Goal: Task Accomplishment & Management: Use online tool/utility

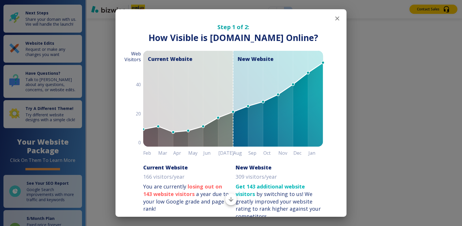
click at [332, 15] on button "button" at bounding box center [337, 19] width 12 height 12
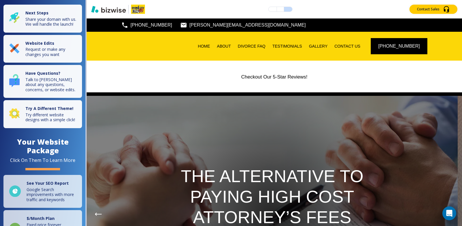
drag, startPoint x: 332, startPoint y: 15, endPoint x: 332, endPoint y: 20, distance: 4.9
click at [332, 20] on div "(661) 868-9606 patti@divorcecity911.com" at bounding box center [274, 24] width 375 height 13
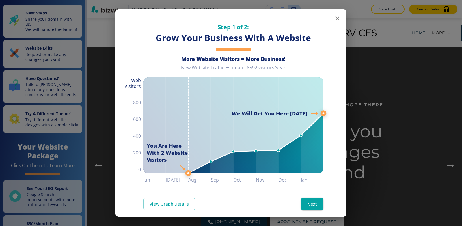
click at [334, 19] on icon "button" at bounding box center [337, 18] width 7 height 7
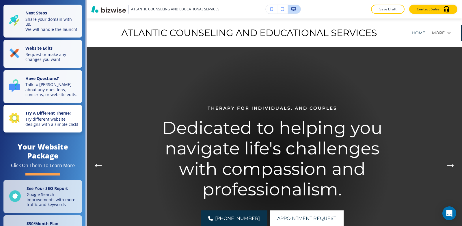
click at [39, 127] on p "Try different website designs with a simple click!" at bounding box center [51, 122] width 53 height 10
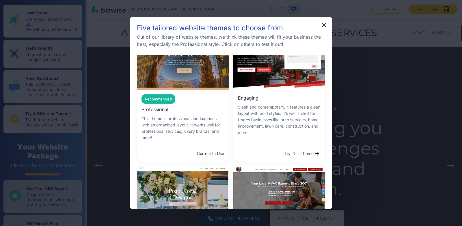
scroll to position [173, 0]
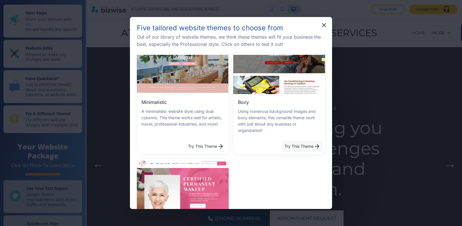
click at [300, 141] on button "Try This Theme" at bounding box center [302, 147] width 41 height 12
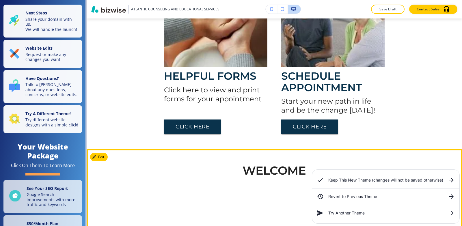
scroll to position [0, 0]
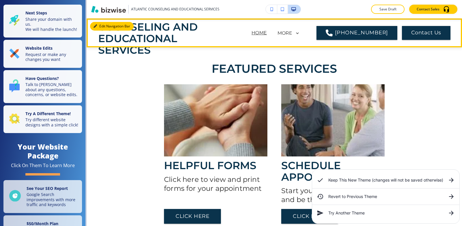
click at [102, 24] on button "Edit Navigation Bar" at bounding box center [112, 26] width 44 height 9
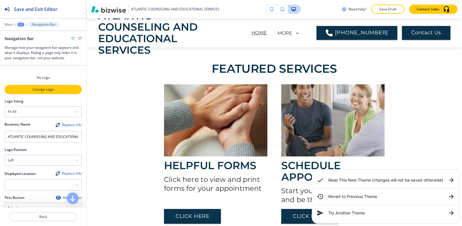
click at [36, 89] on p "Change Logo" at bounding box center [43, 89] width 76 height 5
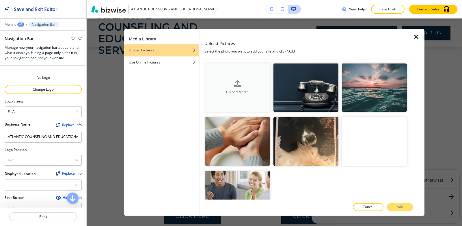
click at [234, 87] on icon "button" at bounding box center [237, 83] width 7 height 7
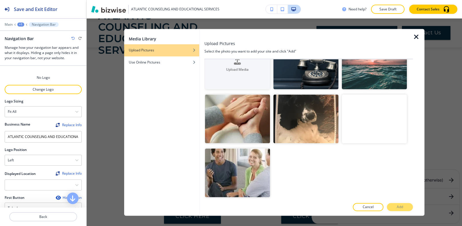
click at [416, 36] on icon "button" at bounding box center [416, 36] width 7 height 7
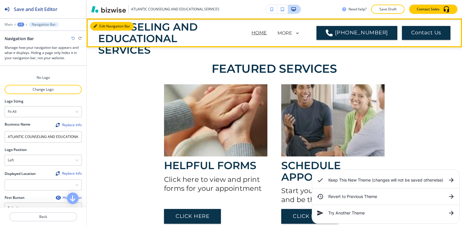
click at [100, 25] on button "Edit Navigation Bar" at bounding box center [112, 26] width 44 height 9
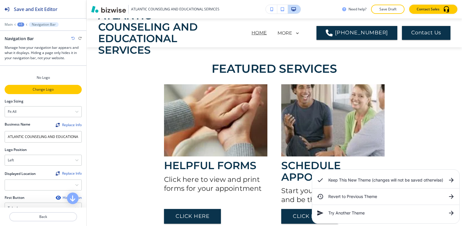
click at [48, 90] on p "Change Logo" at bounding box center [43, 89] width 76 height 5
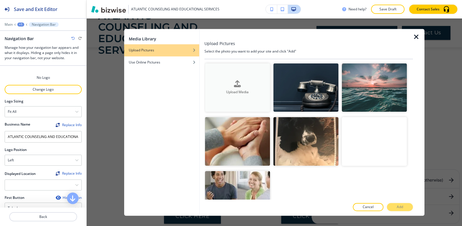
click at [232, 85] on div "Upload Media" at bounding box center [237, 87] width 65 height 14
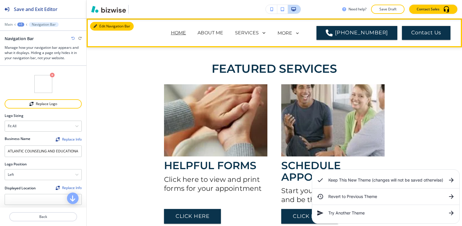
click at [101, 26] on button "Edit Navigation Bar" at bounding box center [112, 26] width 44 height 9
click at [97, 25] on button "Edit Navigation Bar" at bounding box center [112, 26] width 44 height 9
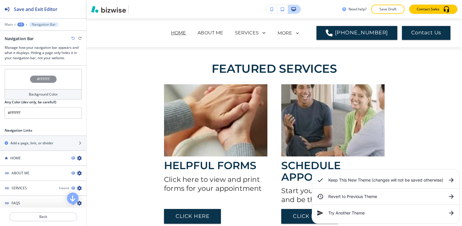
scroll to position [260, 0]
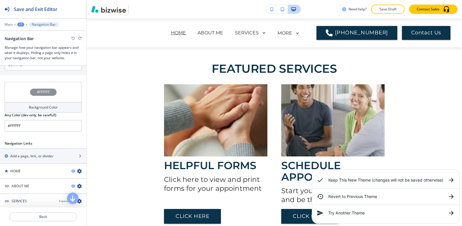
click at [42, 91] on h4 "#FFFFFF" at bounding box center [43, 91] width 13 height 5
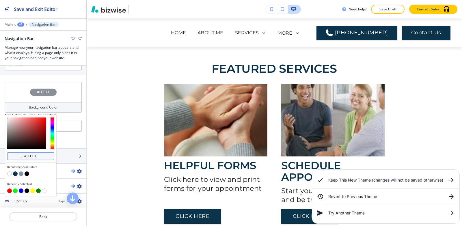
click at [44, 157] on div "#ffffff" at bounding box center [30, 156] width 47 height 8
click at [45, 155] on div "#ffffff" at bounding box center [30, 156] width 47 height 8
click at [38, 155] on input "#ffffff" at bounding box center [34, 156] width 20 height 5
paste input "1069a1"
type input "#1069a1"
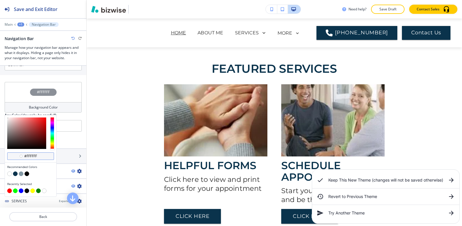
type input "#1069a1"
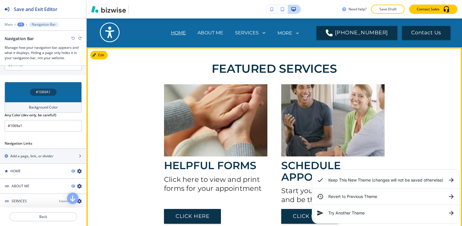
click at [436, 82] on div "HELPFUL FORMS Click here to view and print forms for your appointment CLICK HER…" at bounding box center [274, 149] width 338 height 149
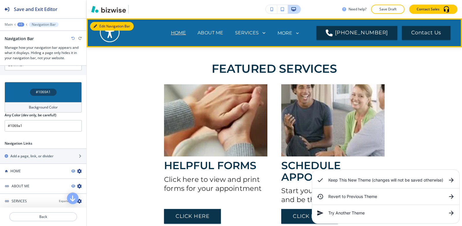
click at [98, 25] on button "Edit Navigation Bar" at bounding box center [112, 26] width 44 height 9
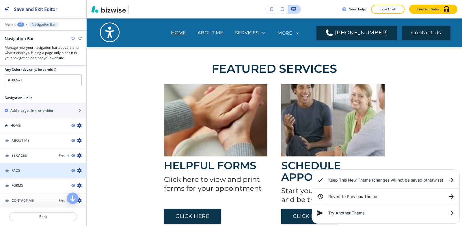
scroll to position [327, 0]
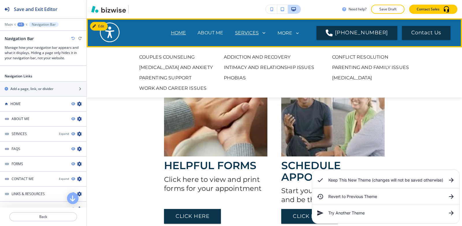
click at [251, 32] on p "SERVICES" at bounding box center [247, 32] width 24 height 7
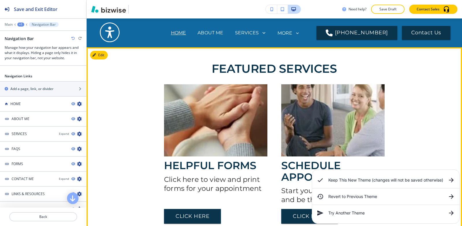
click at [153, 142] on div "HELPFUL FORMS Click here to view and print forms for your appointment CLICK HER…" at bounding box center [274, 153] width 338 height 139
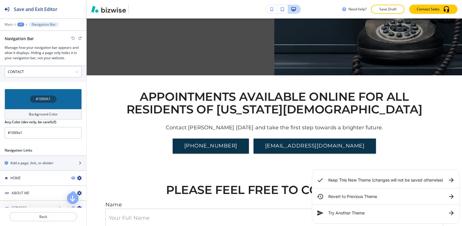
scroll to position [298, 0]
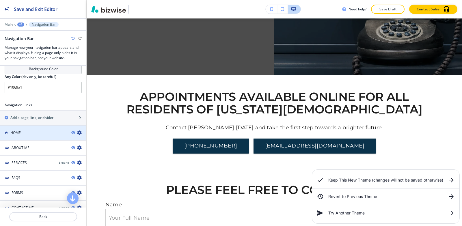
click at [28, 135] on div "HOME" at bounding box center [33, 132] width 67 height 5
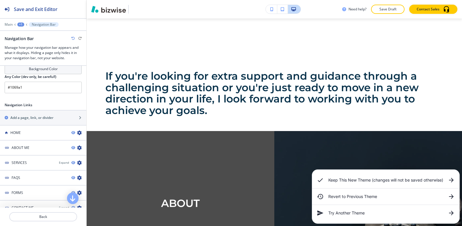
scroll to position [259, 0]
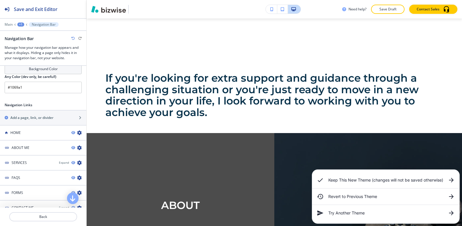
click at [21, 23] on div "+1" at bounding box center [20, 25] width 7 height 4
click at [7, 24] on p "Main" at bounding box center [9, 25] width 8 height 4
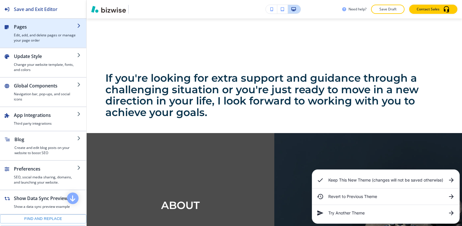
click at [14, 42] on h4 "Edit, add, and delete pages or manage your page order" at bounding box center [45, 38] width 63 height 10
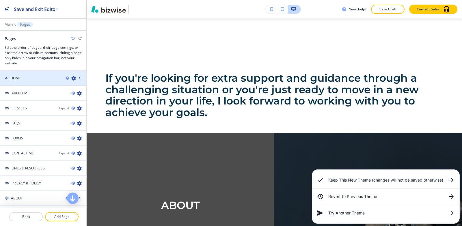
click at [26, 77] on div "HOME" at bounding box center [30, 78] width 61 height 5
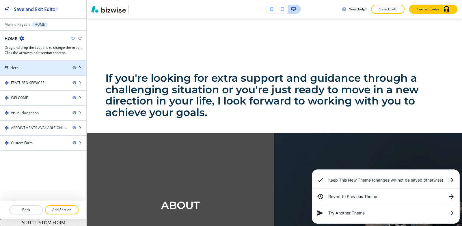
click at [20, 61] on div at bounding box center [43, 63] width 86 height 5
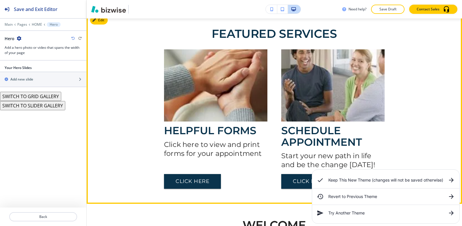
scroll to position [29, 0]
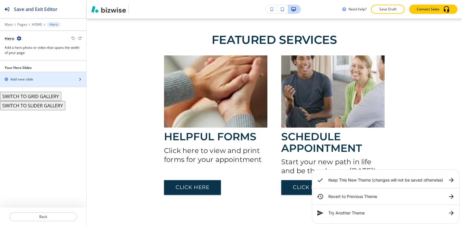
click at [41, 83] on div "button" at bounding box center [43, 84] width 86 height 5
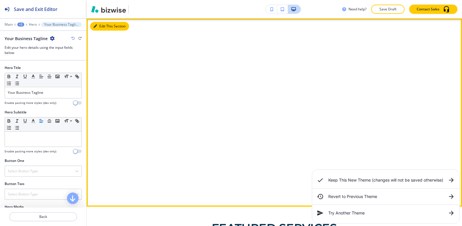
click at [95, 29] on button "Edit This Section" at bounding box center [109, 26] width 39 height 9
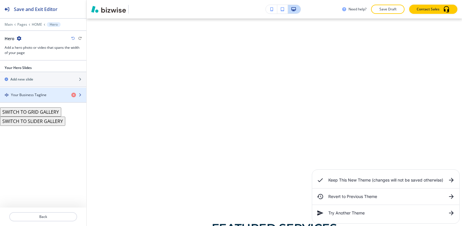
click at [31, 95] on h4 "Your Business Tagline" at bounding box center [29, 94] width 36 height 5
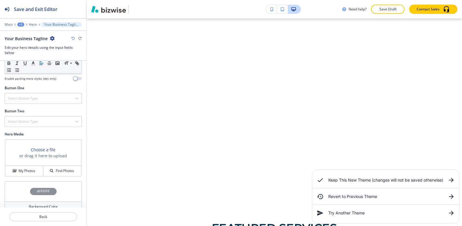
scroll to position [101, 0]
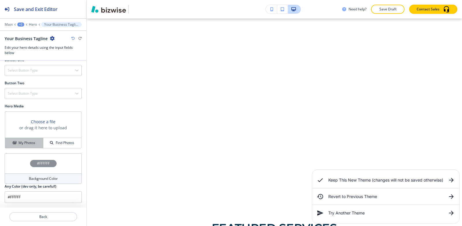
click at [24, 141] on h4 "My Photos" at bounding box center [26, 142] width 17 height 5
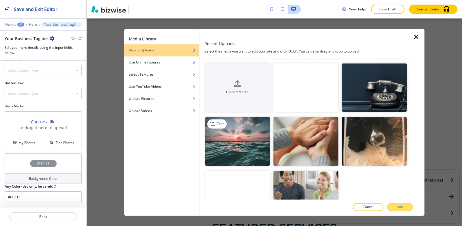
click at [221, 151] on img "button" at bounding box center [237, 141] width 65 height 49
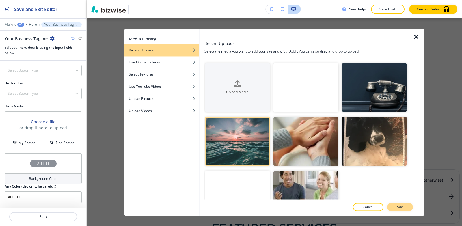
click at [398, 208] on p "Add" at bounding box center [400, 206] width 6 height 5
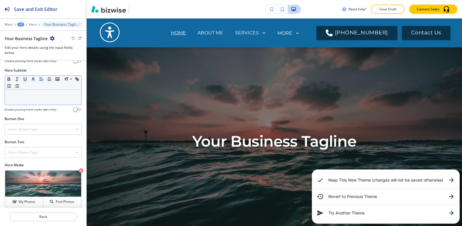
scroll to position [0, 0]
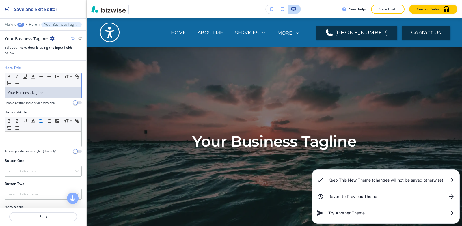
click at [63, 95] on div "Your Business Tagline" at bounding box center [43, 92] width 76 height 11
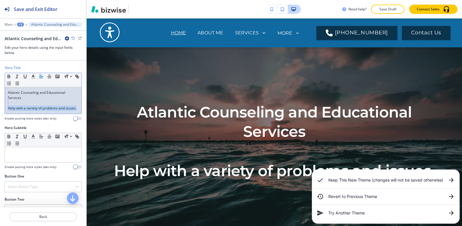
drag, startPoint x: 28, startPoint y: 117, endPoint x: 1, endPoint y: 103, distance: 29.4
click at [1, 103] on div "Hero Title Small Normal Large Huge Atlantic Counseling and Educational Services…" at bounding box center [43, 95] width 86 height 60
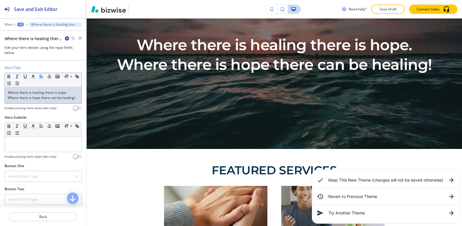
click at [72, 38] on icon "button" at bounding box center [72, 38] width 3 height 3
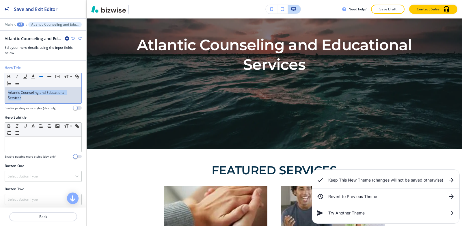
drag, startPoint x: 40, startPoint y: 100, endPoint x: 0, endPoint y: 88, distance: 41.3
click at [0, 88] on div "Hero Title Small Normal Large Huge Atlantic Counseling and Educational Services…" at bounding box center [43, 90] width 86 height 50
copy p "Atlantic Counseling and Educational Services"
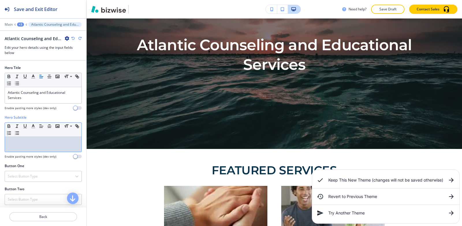
click at [29, 144] on p at bounding box center [43, 142] width 71 height 5
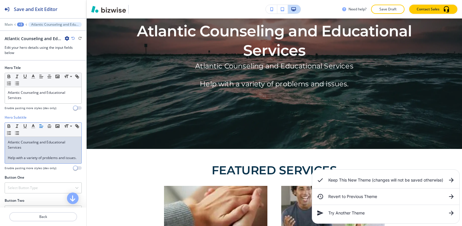
click at [7, 159] on div "Atlantic Counseling and Educational Services Help with a variety of problems an…" at bounding box center [43, 150] width 76 height 27
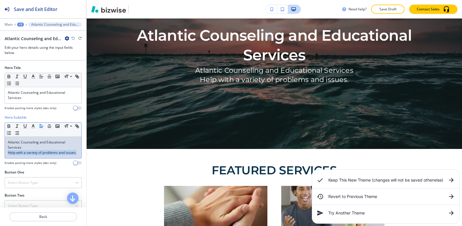
drag, startPoint x: 35, startPoint y: 158, endPoint x: 0, endPoint y: 153, distance: 35.4
click at [0, 153] on div "Hero Subtitle Small Normal Large Huge Atlantic Counseling and Educational Servi…" at bounding box center [43, 142] width 86 height 55
copy p "Help with a variety of problems and issues."
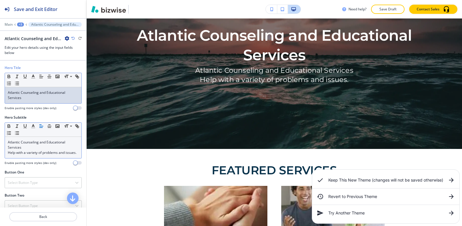
click at [56, 91] on p "Atlantic Counseling and Educational Services" at bounding box center [43, 95] width 71 height 10
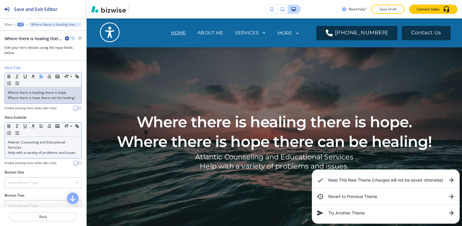
scroll to position [87, 0]
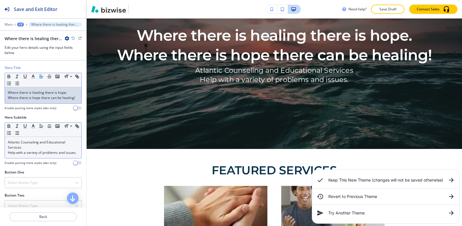
click at [350, 179] on h6 "Keep This New Theme (changes will not be saved otherwise)" at bounding box center [385, 180] width 115 height 6
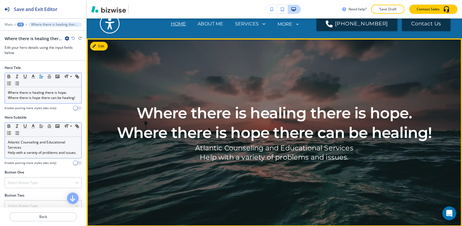
scroll to position [0, 0]
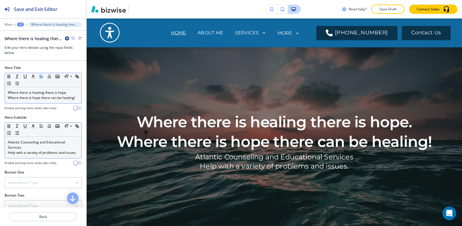
click at [19, 25] on div "+3" at bounding box center [20, 25] width 7 height 4
click at [28, 51] on button "Hero" at bounding box center [35, 54] width 37 height 10
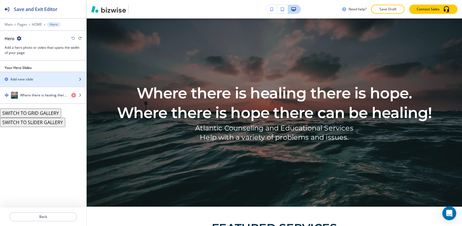
click at [38, 81] on div "Add new slide" at bounding box center [37, 79] width 74 height 5
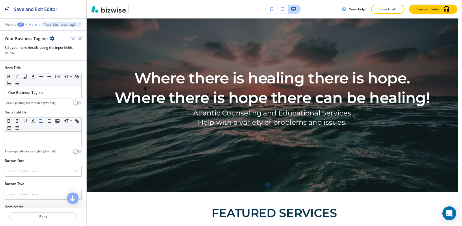
click at [32, 25] on p "Hero" at bounding box center [33, 25] width 8 height 4
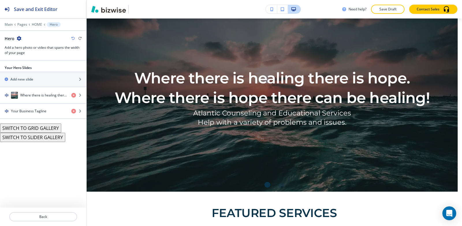
scroll to position [29, 0]
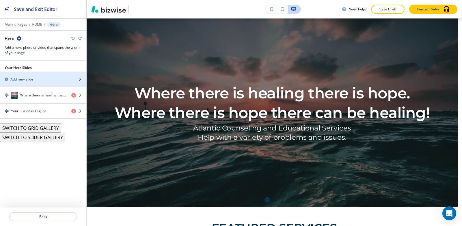
click at [32, 79] on h2 "Add new slide" at bounding box center [21, 79] width 23 height 5
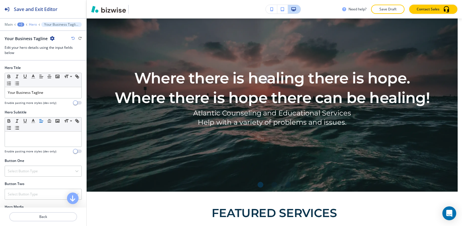
click at [30, 25] on p "Hero" at bounding box center [33, 25] width 8 height 4
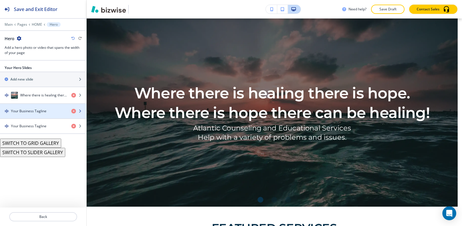
click at [40, 111] on h4 "Your Business Tagline" at bounding box center [29, 111] width 36 height 5
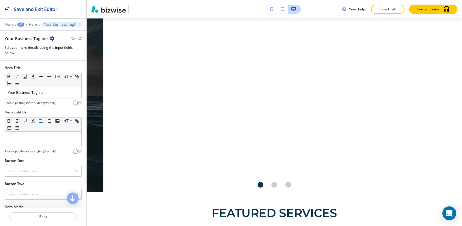
scroll to position [0, 354]
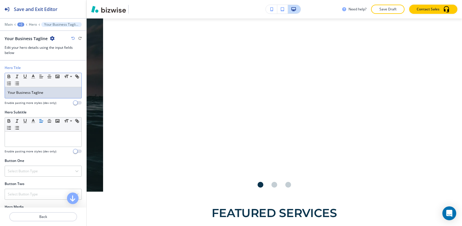
click at [50, 94] on p "Your Business Tagline" at bounding box center [43, 92] width 71 height 5
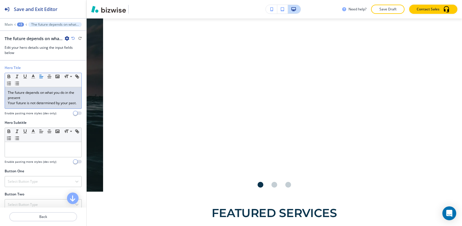
click at [19, 24] on div "+3" at bounding box center [20, 25] width 7 height 4
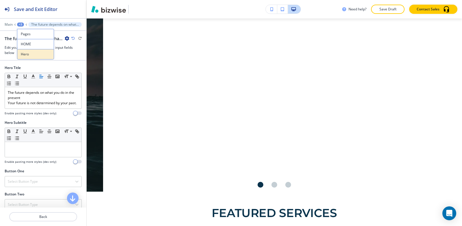
click at [24, 55] on p "Hero" at bounding box center [35, 54] width 29 height 5
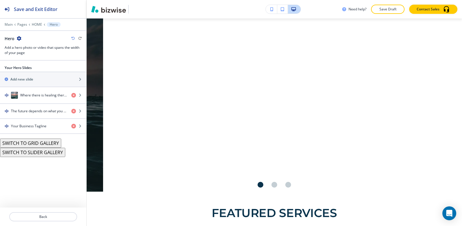
scroll to position [29, 0]
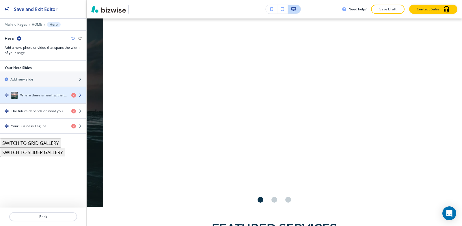
click at [27, 96] on h4 "Where there is healing there is hope.Where there is hope there can be healing!" at bounding box center [43, 95] width 46 height 5
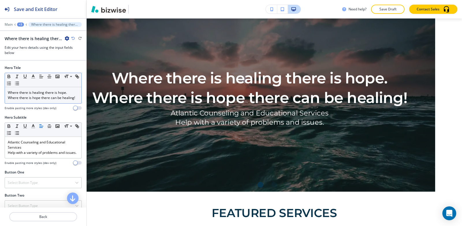
scroll to position [0, 17]
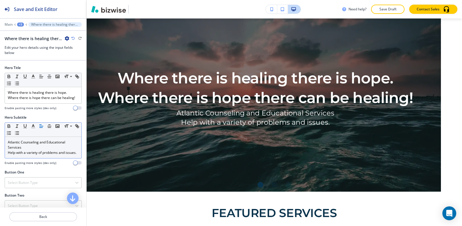
click at [31, 155] on p "Help with a variety of problems and issues." at bounding box center [43, 152] width 71 height 5
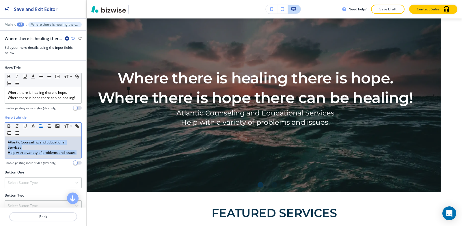
copy div "Atlantic Counseling and Educational Services Help with a variety of problems an…"
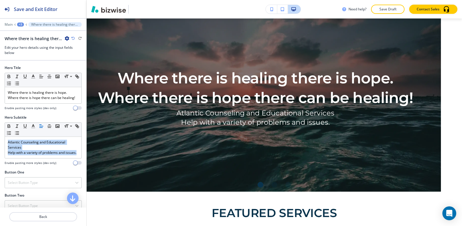
click at [19, 23] on div "+3" at bounding box center [20, 25] width 7 height 4
click at [30, 55] on p "Hero" at bounding box center [35, 54] width 29 height 5
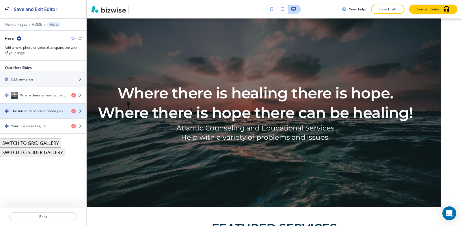
click at [25, 113] on h4 "The future depends on what you do in the presentYour future is not determined b…" at bounding box center [39, 111] width 56 height 5
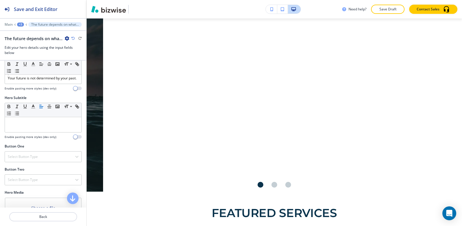
scroll to position [0, 0]
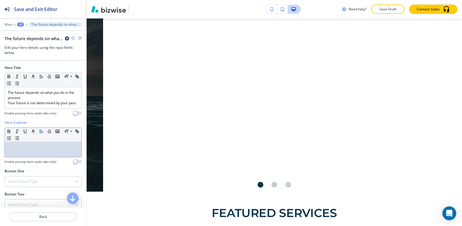
click at [24, 156] on div at bounding box center [43, 149] width 76 height 15
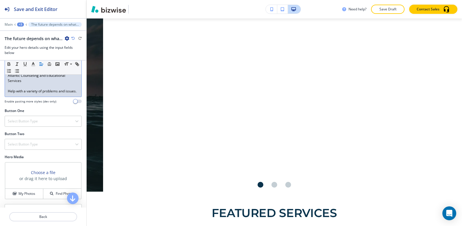
scroll to position [133, 0]
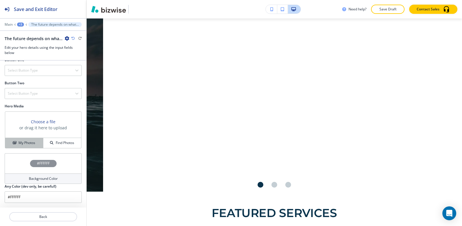
click at [19, 144] on h4 "My Photos" at bounding box center [26, 142] width 17 height 5
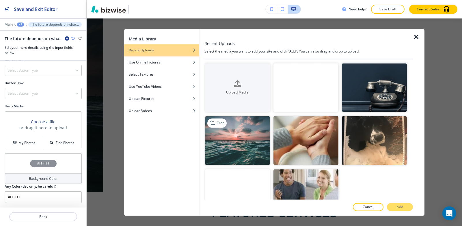
click at [223, 148] on img "button" at bounding box center [237, 140] width 65 height 49
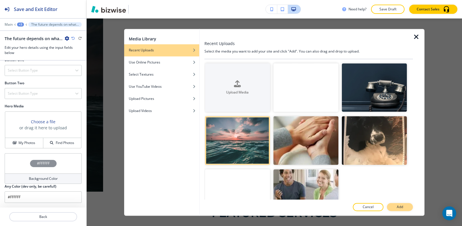
click at [395, 208] on button "Add" at bounding box center [400, 207] width 26 height 8
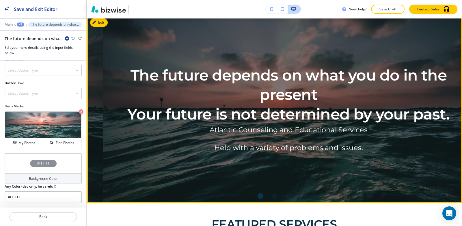
scroll to position [15, 0]
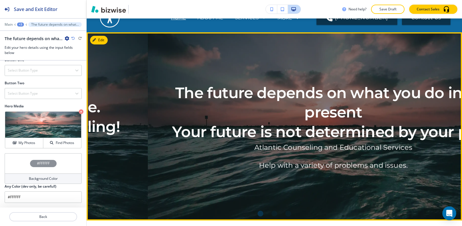
drag, startPoint x: 101, startPoint y: 122, endPoint x: 275, endPoint y: 123, distance: 174.3
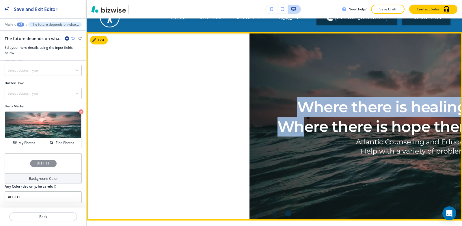
drag, startPoint x: 159, startPoint y: 117, endPoint x: 377, endPoint y: 117, distance: 218.5
click at [377, 117] on h1 "Where there is healing there is hope. Where there is hope there can be healing!" at bounding box center [434, 116] width 315 height 39
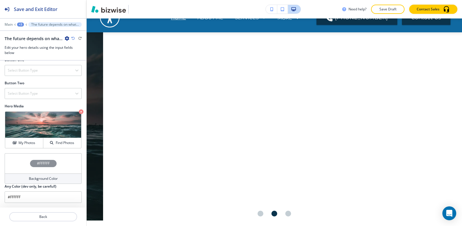
click at [18, 25] on div "+3" at bounding box center [20, 25] width 7 height 4
click at [22, 52] on p "Hero" at bounding box center [35, 54] width 29 height 5
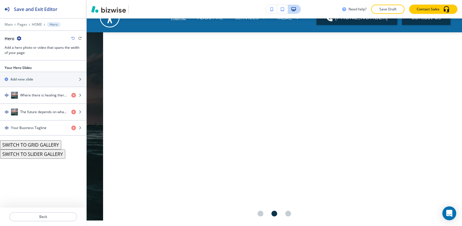
scroll to position [29, 0]
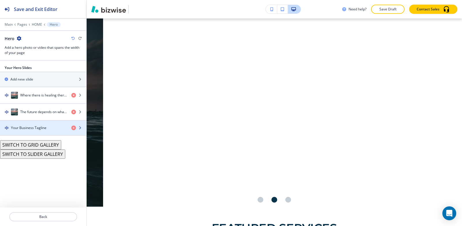
click at [25, 129] on h4 "Your Business Tagline" at bounding box center [29, 127] width 36 height 5
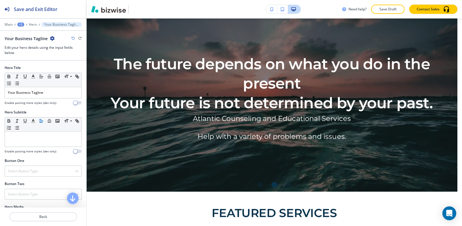
scroll to position [0, 0]
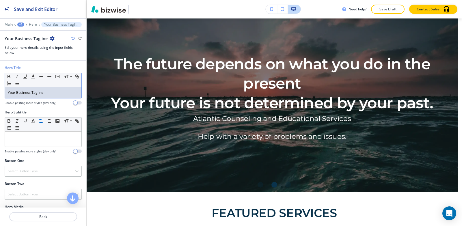
click at [63, 92] on p "Your Business Tagline" at bounding box center [43, 92] width 71 height 5
click at [17, 24] on div "+3" at bounding box center [20, 25] width 7 height 4
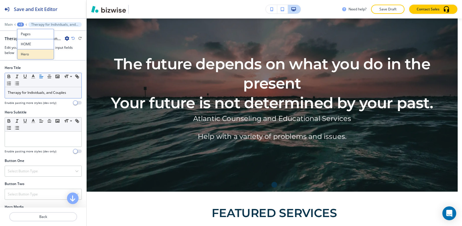
click at [27, 53] on p "Hero" at bounding box center [35, 54] width 29 height 5
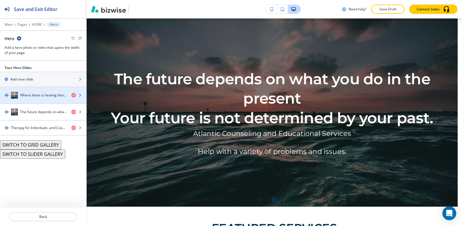
click at [27, 96] on h4 "Where there is healing there is hope.Where there is hope there can be healing!" at bounding box center [43, 95] width 46 height 5
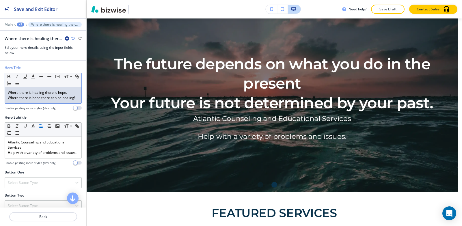
click at [45, 103] on div "Where there is healing there is hope. Where there is hope there can be healing!" at bounding box center [43, 95] width 76 height 16
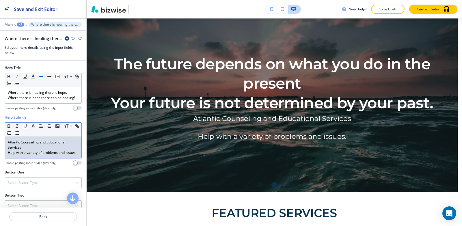
click at [42, 155] on p "Help with a variety of problems and issues." at bounding box center [43, 152] width 71 height 5
copy div "Atlantic Counseling and Educational Services Help with a variety of problems an…"
click at [22, 23] on div "+3" at bounding box center [20, 25] width 7 height 4
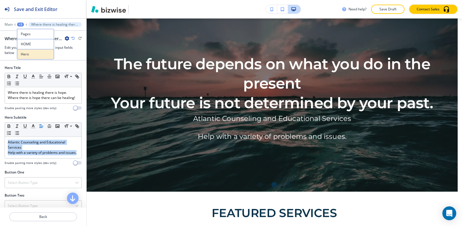
click at [32, 55] on p "Hero" at bounding box center [35, 54] width 29 height 5
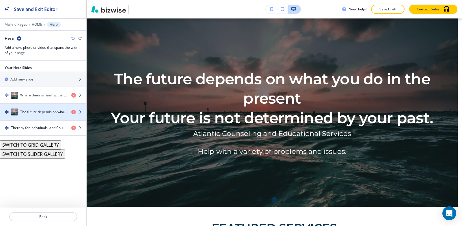
click at [37, 115] on div "The future depends on what you do in the presentYour future is not determined b…" at bounding box center [33, 112] width 67 height 7
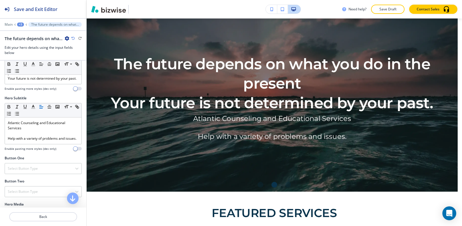
scroll to position [58, 0]
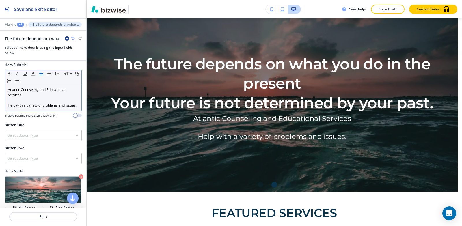
click at [31, 108] on p "Help with a variety of problems and issues." at bounding box center [43, 105] width 71 height 5
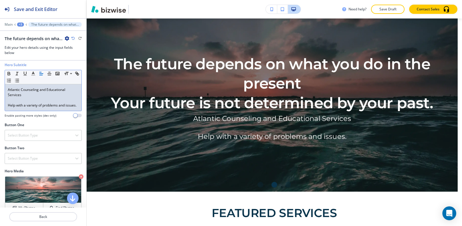
scroll to position [0, 0]
click at [7, 110] on div "Atlantic Counseling and Educational Services Help with a variety of problems an…" at bounding box center [43, 97] width 76 height 27
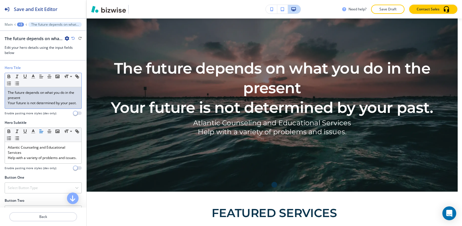
click at [7, 102] on div "The future depends on what you do in the present Your future is not determined …" at bounding box center [43, 97] width 76 height 21
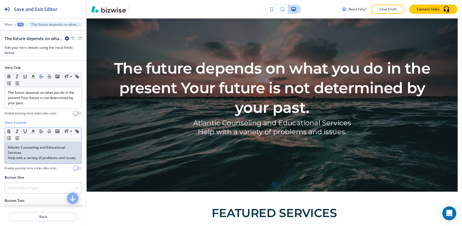
click at [28, 160] on p "Help with a variety of problems and issues." at bounding box center [43, 157] width 71 height 5
copy div "Atlantic Counseling and Educational Services Help with a variety of problems an…"
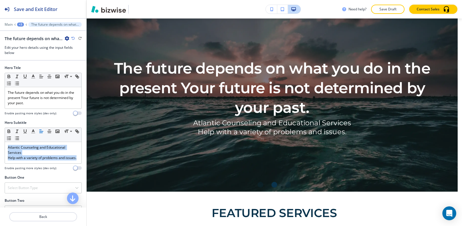
click at [21, 26] on div "+3" at bounding box center [20, 25] width 7 height 4
click at [28, 54] on p "Hero" at bounding box center [35, 54] width 29 height 5
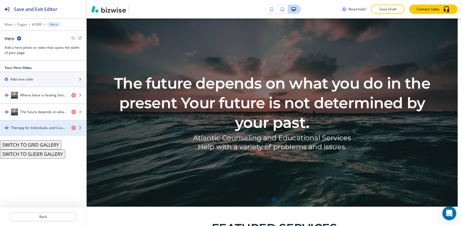
click at [25, 128] on h4 "Therapy for Individuals, and Couples" at bounding box center [39, 127] width 56 height 5
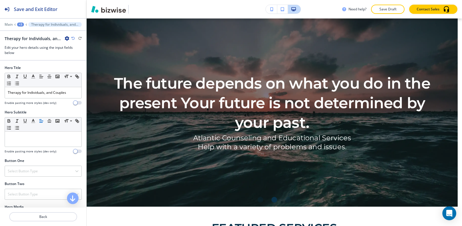
scroll to position [44, 0]
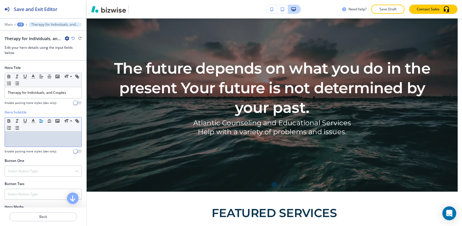
click at [32, 140] on div at bounding box center [43, 139] width 76 height 15
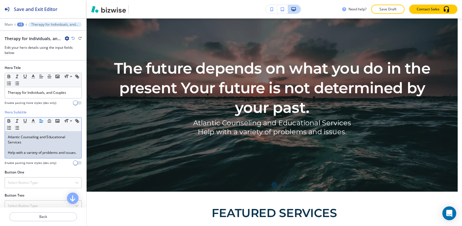
click at [8, 153] on div "Atlantic Counseling and Educational Services Help with a variety of problems an…" at bounding box center [43, 145] width 76 height 27
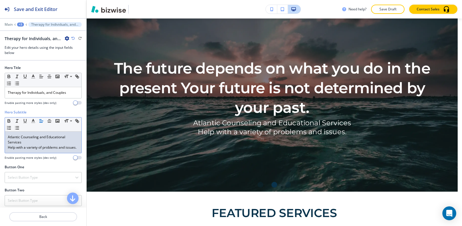
click at [19, 25] on div "+3" at bounding box center [20, 25] width 7 height 4
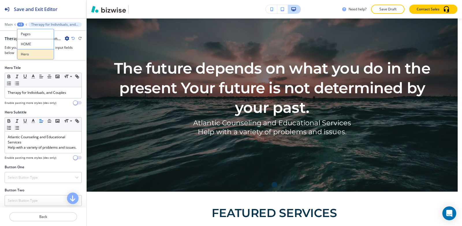
click at [31, 53] on p "Hero" at bounding box center [35, 54] width 29 height 5
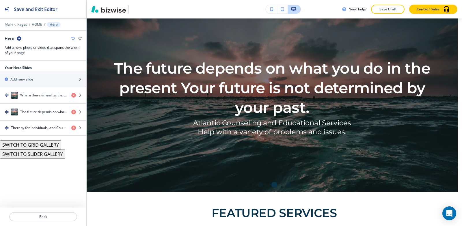
scroll to position [29, 0]
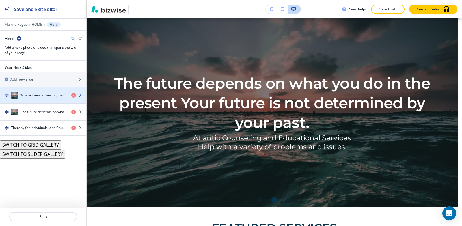
click at [49, 94] on h4 "Where there is healing there is hope.Where there is hope there can be healing!" at bounding box center [43, 95] width 46 height 5
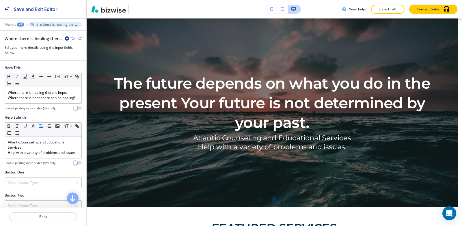
scroll to position [44, 0]
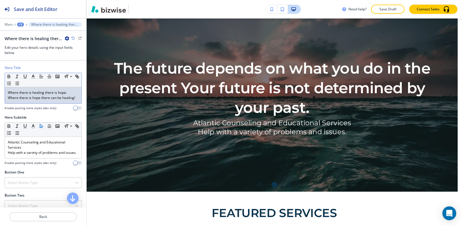
click at [57, 99] on p "Where there is hope there can be healing!" at bounding box center [43, 97] width 71 height 5
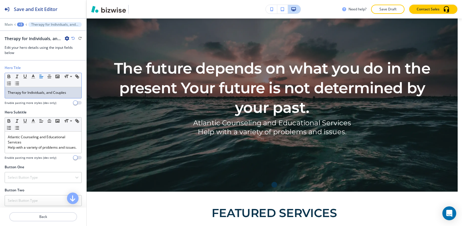
click at [22, 26] on div "+3" at bounding box center [20, 25] width 7 height 4
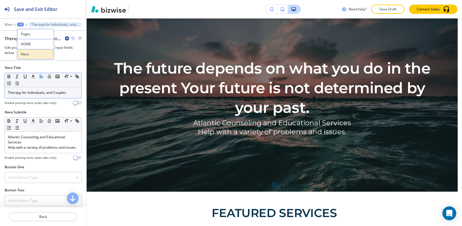
click at [25, 54] on p "Hero" at bounding box center [35, 54] width 29 height 5
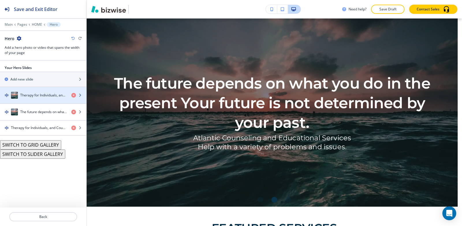
click at [22, 98] on h4 "Therapy for Individuals, and Couples" at bounding box center [43, 95] width 46 height 5
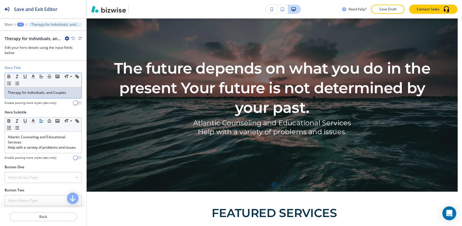
click at [29, 92] on p "Therapy for Individuals, and Couples" at bounding box center [43, 92] width 71 height 5
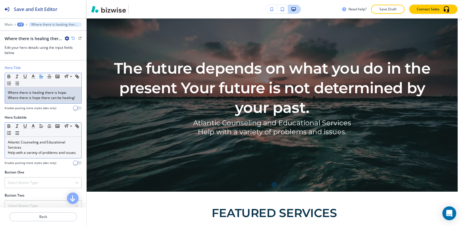
click at [34, 158] on div "Atlantic Counseling and Educational Services Help with a variety of problems an…" at bounding box center [43, 147] width 76 height 21
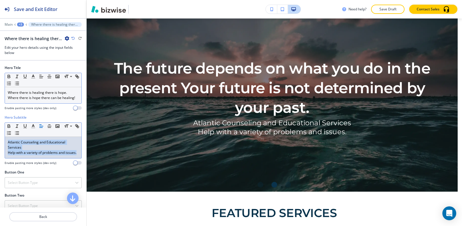
copy div "Atlantic Counseling and Educational Services Help with a variety of problems an…"
click at [21, 25] on div "+3" at bounding box center [20, 25] width 7 height 4
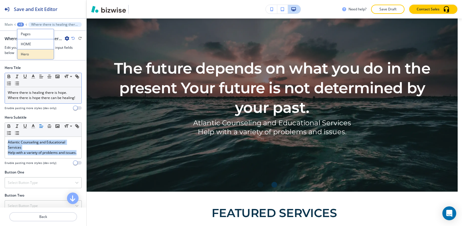
click at [28, 57] on p "Hero" at bounding box center [35, 54] width 29 height 5
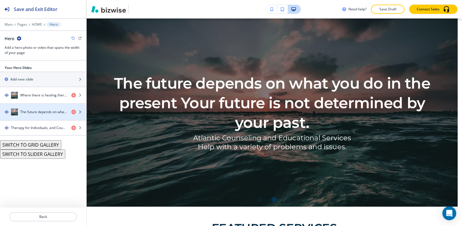
click at [36, 115] on div "button" at bounding box center [43, 117] width 86 height 5
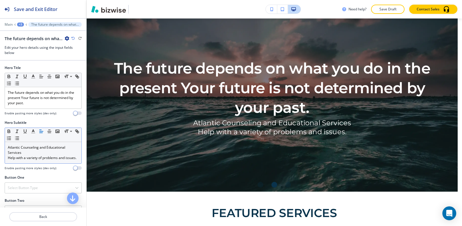
click at [42, 159] on p "Help with a variety of problems and issues." at bounding box center [43, 157] width 71 height 5
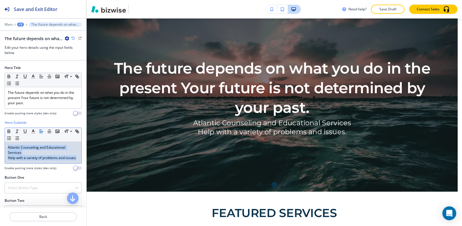
scroll to position [0, 0]
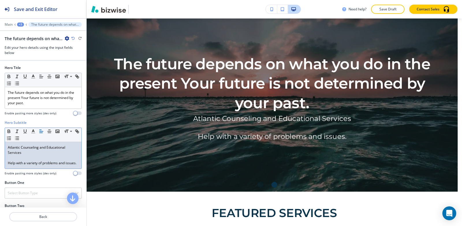
click at [6, 162] on div "Atlantic Counseling and Educational Services Help with a variety of problems an…" at bounding box center [43, 155] width 76 height 27
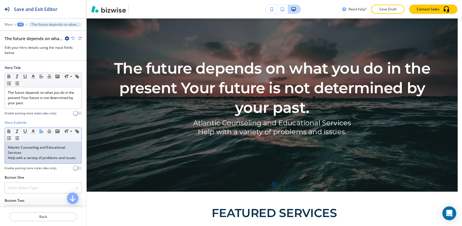
click at [22, 25] on div "+3" at bounding box center [20, 25] width 7 height 4
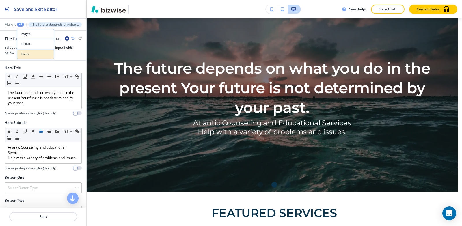
click at [29, 55] on p "Hero" at bounding box center [35, 54] width 29 height 5
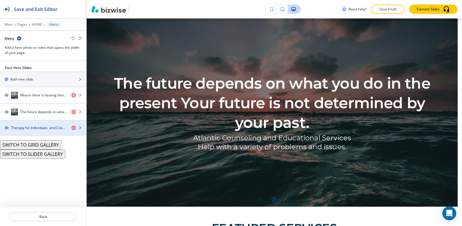
click at [29, 123] on div "button" at bounding box center [43, 123] width 86 height 5
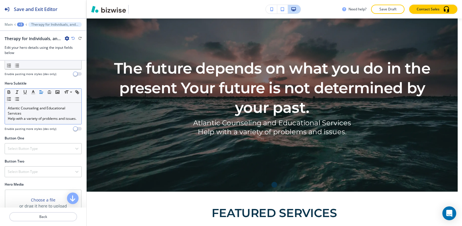
click at [29, 150] on div "Select Button Type" at bounding box center [43, 148] width 76 height 10
click at [29, 121] on p "Help with a variety of problems and issues." at bounding box center [43, 118] width 71 height 5
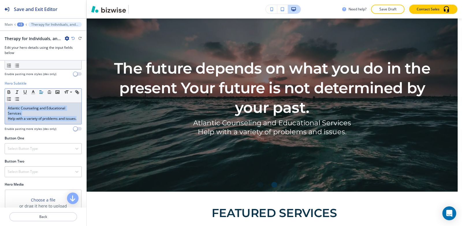
scroll to position [0, 0]
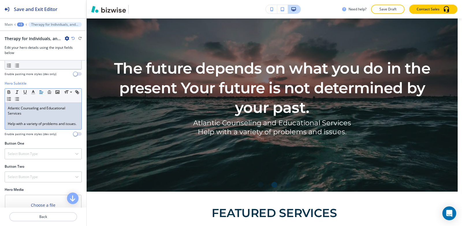
click at [7, 124] on div "Atlantic Counseling and Educational Services Help with a variety of problems an…" at bounding box center [43, 116] width 76 height 27
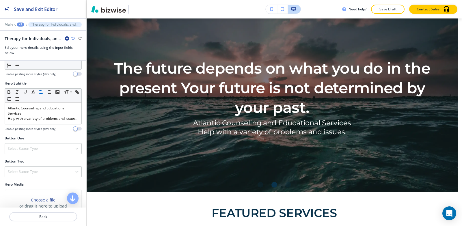
click at [21, 23] on div "+3" at bounding box center [20, 25] width 7 height 4
click at [26, 53] on p "Hero" at bounding box center [35, 54] width 29 height 5
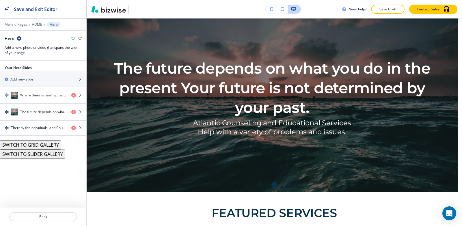
scroll to position [29, 0]
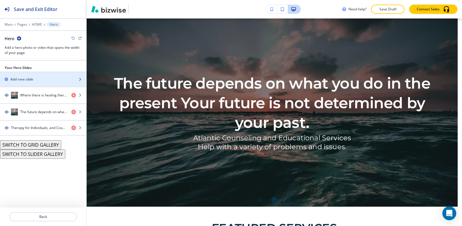
click at [25, 81] on h2 "Add new slide" at bounding box center [21, 79] width 23 height 5
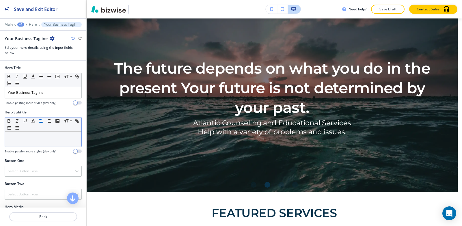
click at [41, 142] on div at bounding box center [43, 139] width 76 height 15
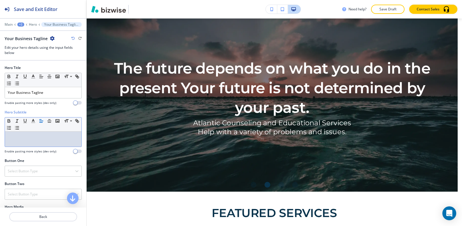
scroll to position [0, 0]
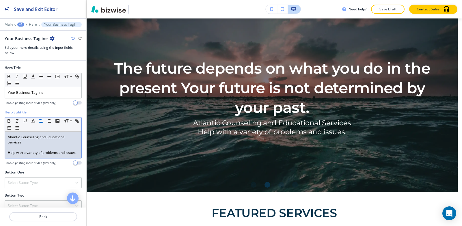
click at [9, 153] on p "Help with a variety of problems and issues." at bounding box center [43, 152] width 71 height 5
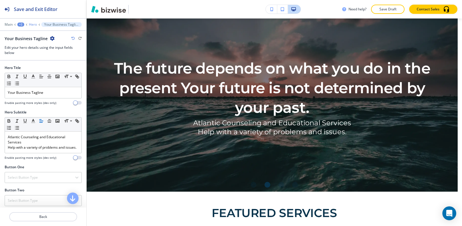
click at [31, 26] on p "Hero" at bounding box center [33, 25] width 8 height 4
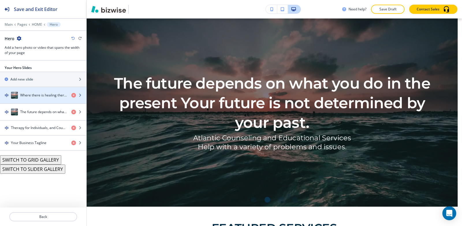
click at [35, 97] on h4 "Where there is healing there is hope.Where there is hope there can be healing!" at bounding box center [43, 95] width 46 height 5
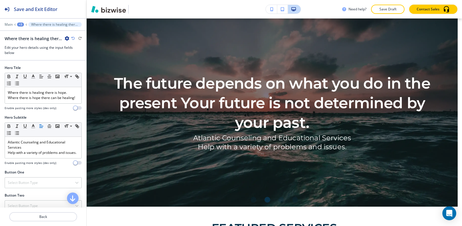
scroll to position [44, 0]
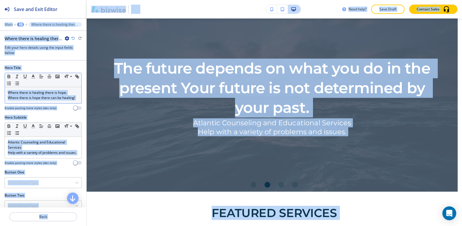
click at [42, 100] on p "Where there is hope there can be healing!" at bounding box center [43, 97] width 71 height 5
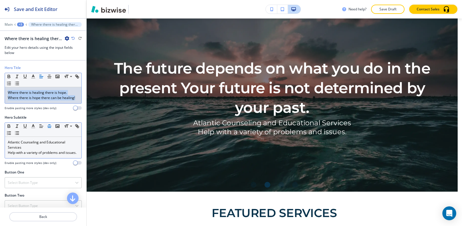
scroll to position [0, 0]
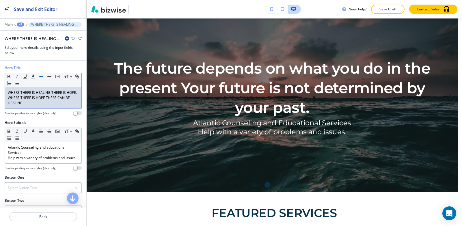
click at [20, 23] on div "+3" at bounding box center [20, 25] width 7 height 4
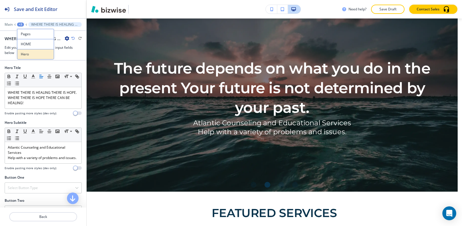
click at [28, 55] on p "Hero" at bounding box center [35, 54] width 29 height 5
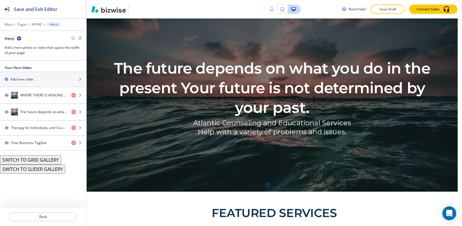
scroll to position [29, 0]
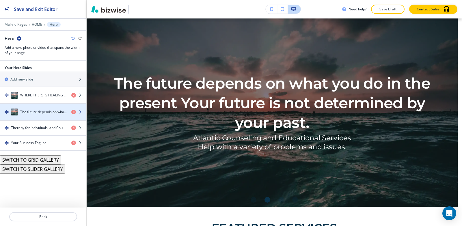
click at [33, 113] on h4 "The future depends on what you do in the present Your future is not determined …" at bounding box center [43, 111] width 46 height 5
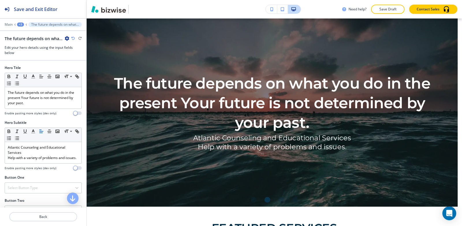
scroll to position [44, 0]
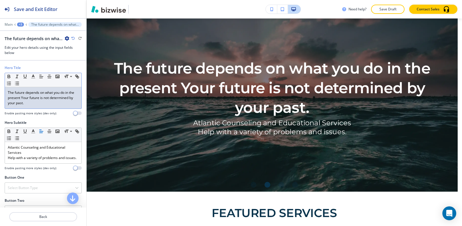
click at [34, 102] on p "The future depends on what you do in the present Your future is not determined …" at bounding box center [43, 98] width 71 height 16
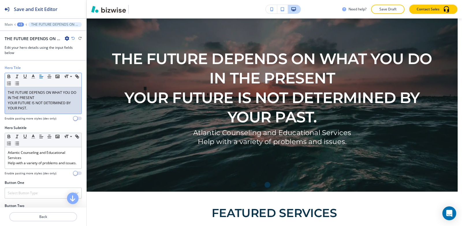
click at [8, 102] on p "YOUR FUTURE IS NOT DETERMINED BY YOUR PAST." at bounding box center [43, 105] width 71 height 10
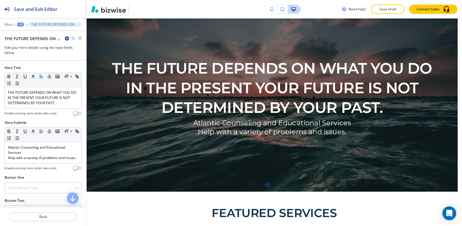
click at [18, 24] on div "+3" at bounding box center [20, 25] width 7 height 4
click at [25, 55] on p "Hero" at bounding box center [35, 54] width 29 height 5
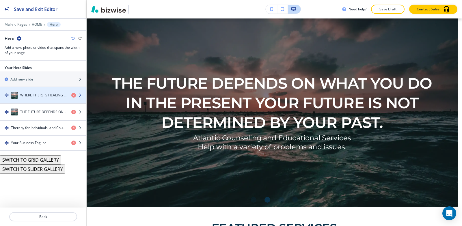
click at [32, 97] on h4 "WHERE THERE IS HEALING THERE IS HOPE.WHERE THERE IS HOPE THERE CAN BE HEALING!" at bounding box center [43, 95] width 46 height 5
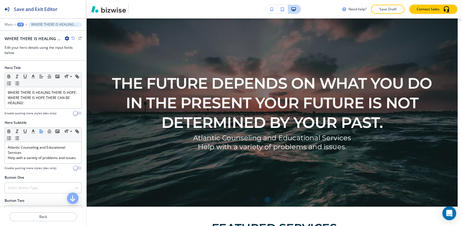
scroll to position [44, 0]
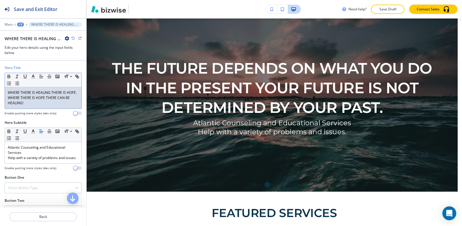
click at [8, 103] on div "WHERE THERE IS HEALING THERE IS HOPE. WHERE THERE IS HOPE THERE CAN BE HEALING!" at bounding box center [43, 97] width 76 height 21
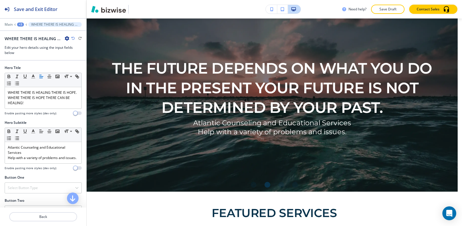
click at [21, 24] on div "+3" at bounding box center [20, 25] width 7 height 4
click at [31, 51] on button "Hero" at bounding box center [35, 54] width 37 height 10
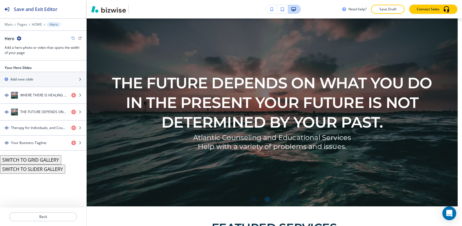
scroll to position [29, 0]
click at [42, 132] on div "button" at bounding box center [43, 132] width 86 height 5
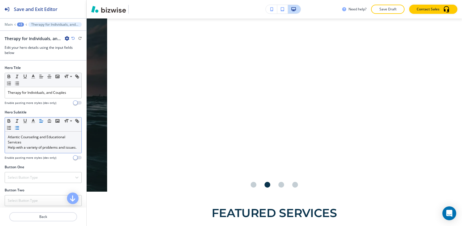
scroll to position [0, 354]
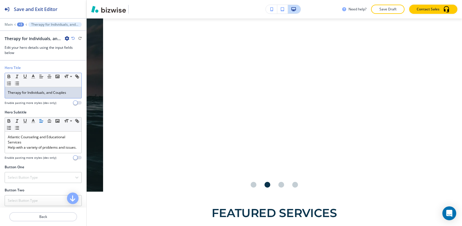
click at [37, 93] on p "Therapy for Individuals, and Couples" at bounding box center [43, 92] width 71 height 5
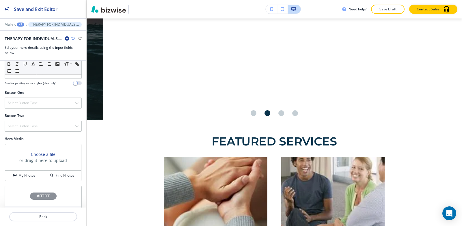
scroll to position [117, 0]
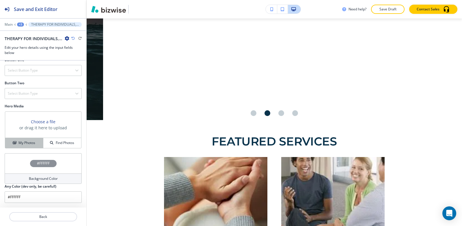
click at [32, 142] on h4 "My Photos" at bounding box center [26, 142] width 17 height 5
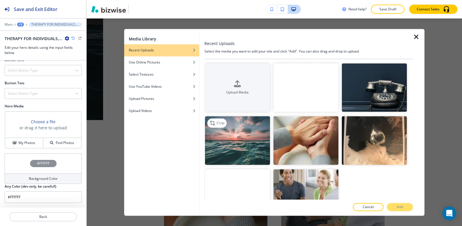
click at [225, 145] on img "button" at bounding box center [237, 140] width 65 height 49
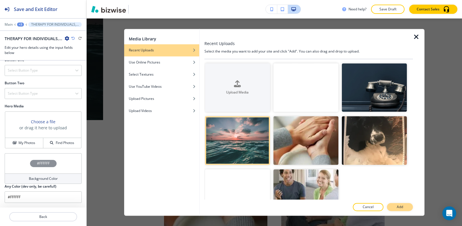
click at [395, 207] on button "Add" at bounding box center [400, 207] width 26 height 8
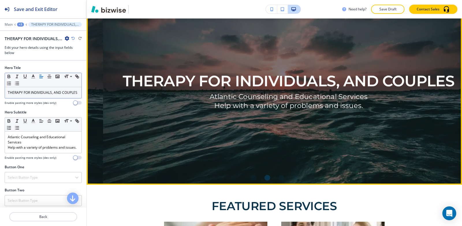
scroll to position [115, 0]
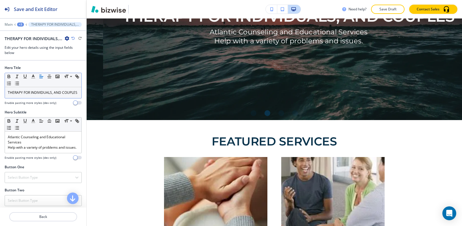
click at [21, 25] on div "+3" at bounding box center [20, 25] width 7 height 4
click at [29, 51] on button "Hero" at bounding box center [35, 54] width 37 height 10
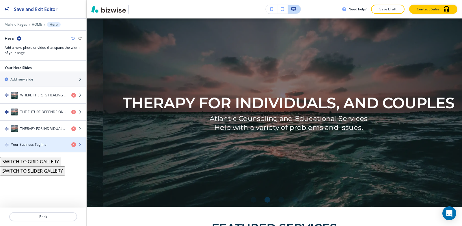
click at [28, 141] on div "button" at bounding box center [43, 139] width 86 height 5
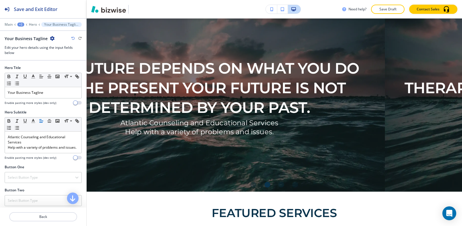
scroll to position [0, 0]
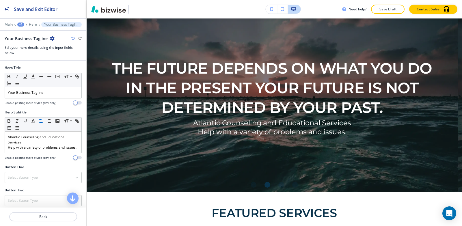
drag, startPoint x: 70, startPoint y: 100, endPoint x: 68, endPoint y: 96, distance: 4.3
click at [69, 99] on div at bounding box center [43, 99] width 77 height 2
click at [66, 95] on p "Your Business Tagline" at bounding box center [43, 92] width 71 height 5
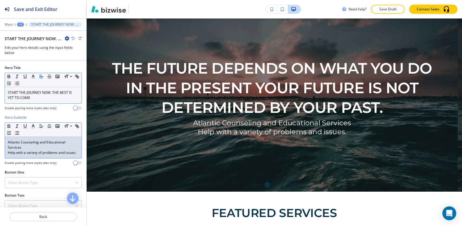
click at [7, 153] on div "Atlantic Counseling and Educational Services Help with a variety of problems an…" at bounding box center [43, 147] width 76 height 21
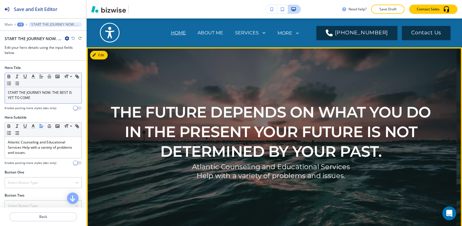
drag, startPoint x: 399, startPoint y: 148, endPoint x: 209, endPoint y: 150, distance: 190.2
click at [209, 150] on p "THE FUTURE DEPENDS ON WHAT YOU DO IN THE PRESENT YOUR FUTURE IS NOT DETERMINED …" at bounding box center [271, 131] width 338 height 59
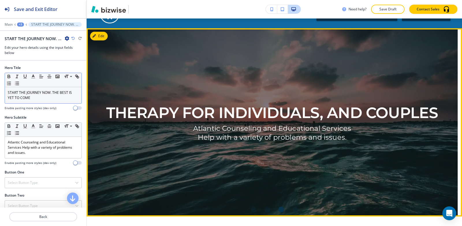
scroll to position [29, 0]
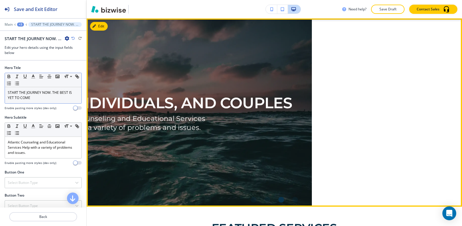
drag, startPoint x: 325, startPoint y: 117, endPoint x: 131, endPoint y: 121, distance: 194.0
click at [129, 120] on p "Atlantic Counseling and Educational Services" at bounding box center [126, 118] width 158 height 9
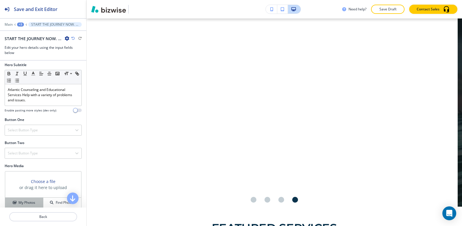
scroll to position [112, 0]
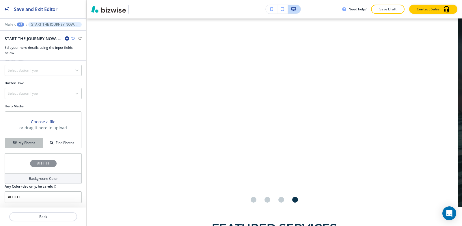
click at [22, 143] on h4 "My Photos" at bounding box center [26, 142] width 17 height 5
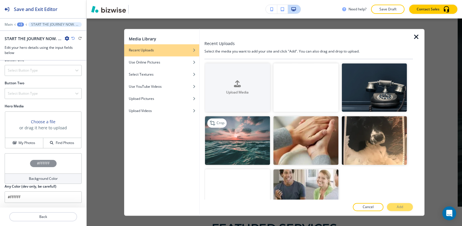
click at [254, 152] on img "button" at bounding box center [237, 140] width 65 height 49
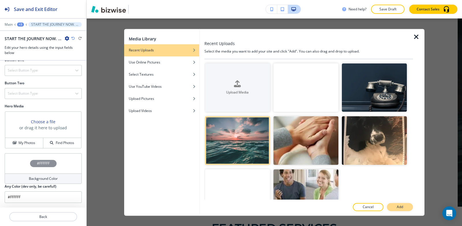
click at [398, 208] on p "Add" at bounding box center [400, 206] width 6 height 5
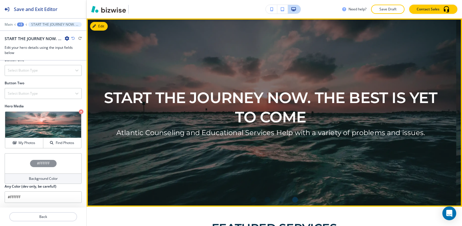
drag, startPoint x: 425, startPoint y: 127, endPoint x: 233, endPoint y: 127, distance: 191.4
click at [233, 127] on div "START THE JOURNEY NOW. THE BEST IS YET TO COME Atlantic Counseling and Educatio…" at bounding box center [271, 112] width 338 height 158
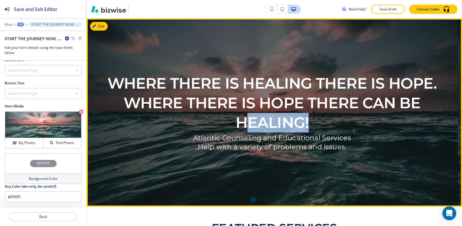
drag, startPoint x: 245, startPoint y: 129, endPoint x: 437, endPoint y: 128, distance: 192.5
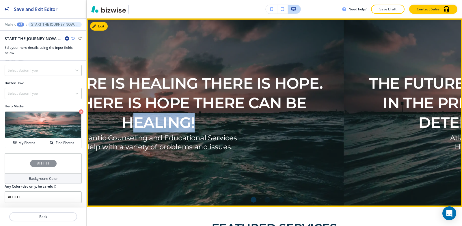
click at [217, 130] on p "WHERE THERE IS HEALING THERE IS HOPE. WHERE THERE IS HOPE THERE CAN BE HEALING!" at bounding box center [158, 103] width 338 height 59
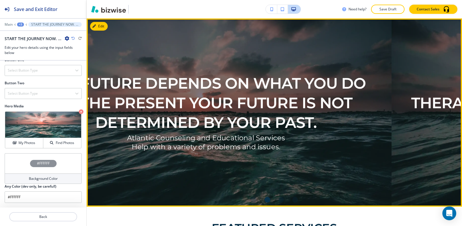
drag, startPoint x: 397, startPoint y: 126, endPoint x: 187, endPoint y: 128, distance: 210.1
click at [188, 128] on p "THE FUTURE DEPENDS ON WHAT YOU DO IN THE PRESENT YOUR FUTURE IS NOT DETERMINED …" at bounding box center [206, 103] width 338 height 59
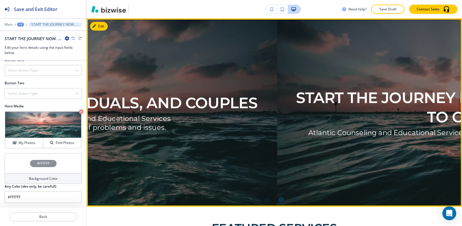
drag, startPoint x: 409, startPoint y: 129, endPoint x: 168, endPoint y: 135, distance: 240.8
click at [171, 135] on div "THERAPY FOR INDIVIDUALS, AND COUPLES Atlantic Counseling and Educational Servic…" at bounding box center [92, 112] width 338 height 158
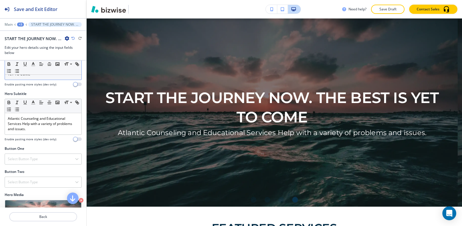
scroll to position [0, 0]
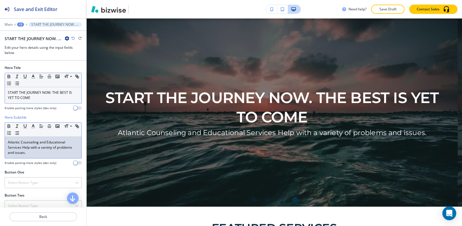
click at [22, 147] on p "Atlantic Counseling and Educational Services Help with a variety of problems an…" at bounding box center [43, 148] width 71 height 16
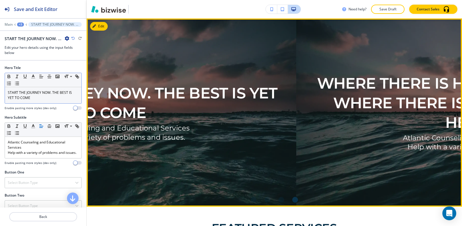
drag, startPoint x: 221, startPoint y: 111, endPoint x: 124, endPoint y: 113, distance: 96.7
click at [124, 111] on p "START THE JOURNEY NOW. THE BEST IS YET TO COME" at bounding box center [111, 102] width 338 height 39
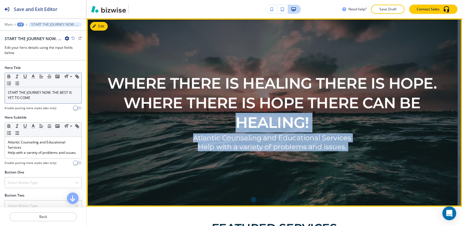
drag, startPoint x: 373, startPoint y: 118, endPoint x: 145, endPoint y: 128, distance: 229.1
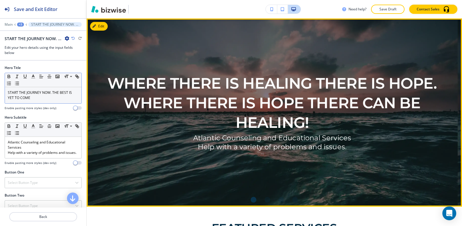
click at [351, 112] on p "WHERE THERE IS HEALING THERE IS HOPE. WHERE THERE IS HOPE THERE CAN BE HEALING!" at bounding box center [272, 103] width 338 height 59
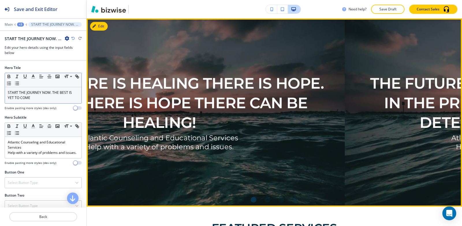
drag, startPoint x: 369, startPoint y: 115, endPoint x: 108, endPoint y: 124, distance: 261.1
click at [109, 124] on p "WHERE THERE IS HEALING THERE IS HOPE. WHERE THERE IS HOPE THERE CAN BE HEALING!" at bounding box center [159, 103] width 338 height 59
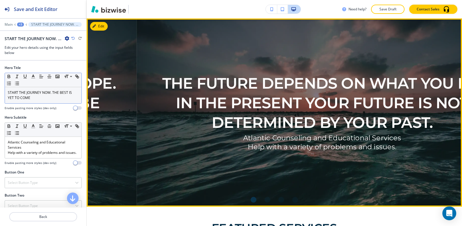
click at [400, 115] on p "THE FUTURE DEPENDS ON WHAT YOU DO IN THE PRESENT YOUR FUTURE IS NOT DETERMINED …" at bounding box center [322, 103] width 338 height 59
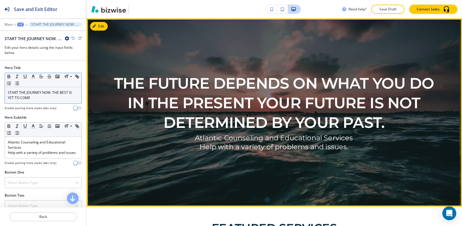
click at [417, 118] on p "THE FUTURE DEPENDS ON WHAT YOU DO IN THE PRESENT YOUR FUTURE IS NOT DETERMINED …" at bounding box center [274, 103] width 338 height 59
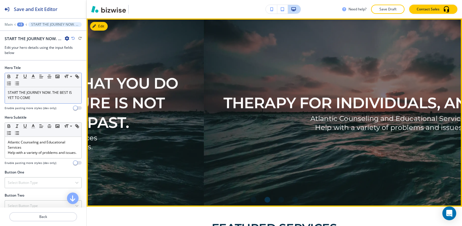
drag, startPoint x: 416, startPoint y: 118, endPoint x: 141, endPoint y: 133, distance: 276.3
click at [128, 133] on div "THE FUTURE DEPENDS ON WHAT YOU DO IN THE PRESENT YOUR FUTURE IS NOT DETERMINED …" at bounding box center [19, 112] width 338 height 158
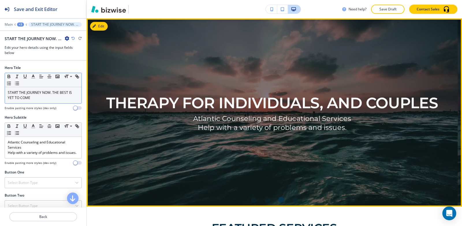
click at [376, 130] on div "THERAPY FOR INDIVIDUALS, AND COUPLES Atlantic Counseling and Educational Servic…" at bounding box center [272, 112] width 338 height 158
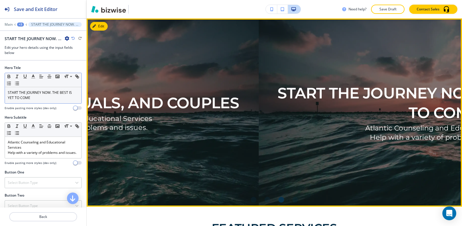
drag, startPoint x: 436, startPoint y: 132, endPoint x: 119, endPoint y: 141, distance: 317.6
click at [120, 141] on div "THERAPY FOR INDIVIDUALS, AND COUPLES Atlantic Counseling and Educational Servic…" at bounding box center [73, 112] width 338 height 158
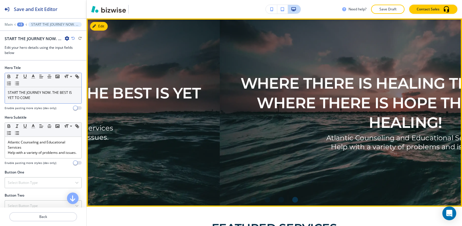
drag, startPoint x: 421, startPoint y: 127, endPoint x: 117, endPoint y: 138, distance: 303.8
click at [118, 138] on div "START THE JOURNEY NOW. THE BEST IS YET TO COME Atlantic Counseling and Educatio…" at bounding box center [35, 112] width 338 height 158
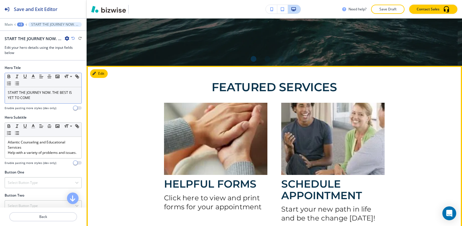
scroll to position [173, 0]
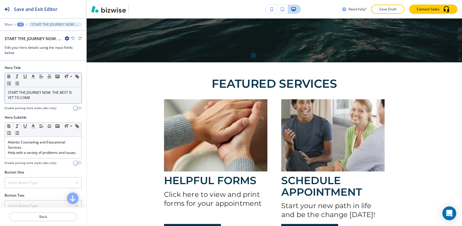
click at [17, 23] on div "+3" at bounding box center [20, 25] width 7 height 4
click at [29, 51] on button "Hero" at bounding box center [35, 54] width 37 height 10
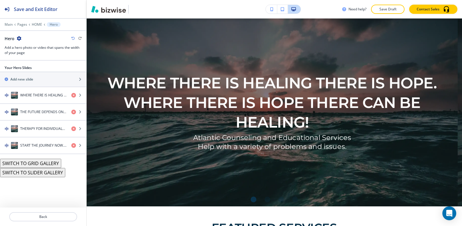
scroll to position [29, 0]
click at [35, 24] on p "HOME" at bounding box center [37, 25] width 10 height 4
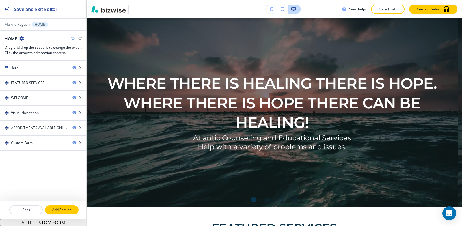
click at [57, 207] on p "Add Section" at bounding box center [62, 209] width 32 height 5
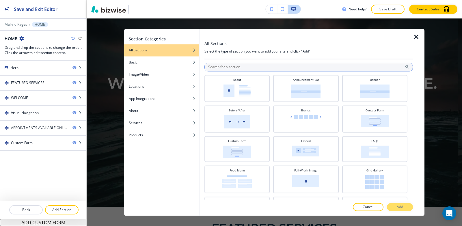
click at [257, 67] on input "text" at bounding box center [308, 67] width 208 height 9
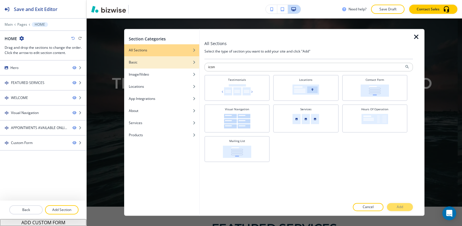
type input "icon"
click at [144, 63] on div "Basic" at bounding box center [161, 62] width 75 height 5
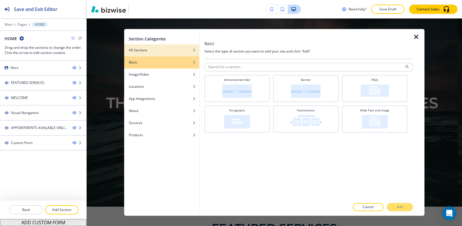
click at [150, 51] on div "All Sections" at bounding box center [161, 50] width 75 height 5
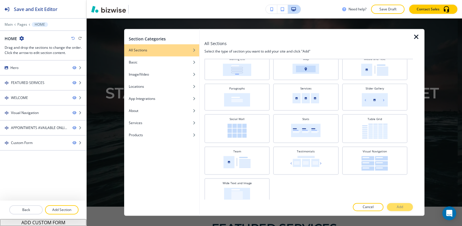
scroll to position [179, 0]
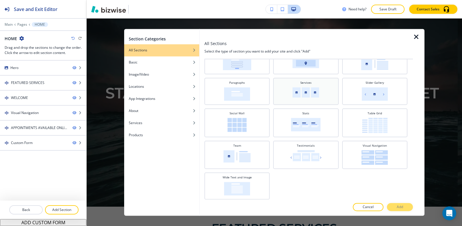
click at [302, 87] on img at bounding box center [305, 92] width 27 height 10
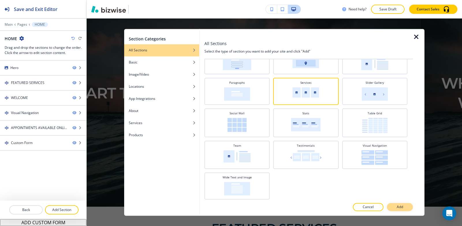
click at [400, 207] on p "Add" at bounding box center [400, 206] width 6 height 5
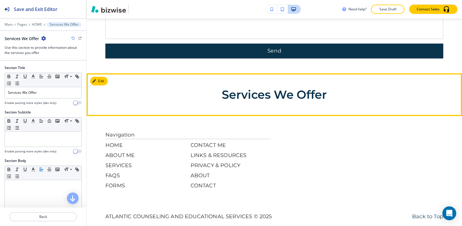
scroll to position [980, 0]
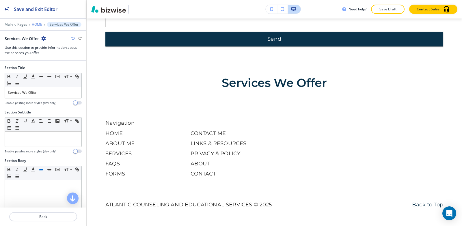
click at [38, 23] on p "HOME" at bounding box center [37, 25] width 10 height 4
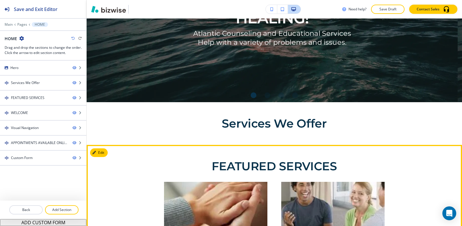
scroll to position [130, 0]
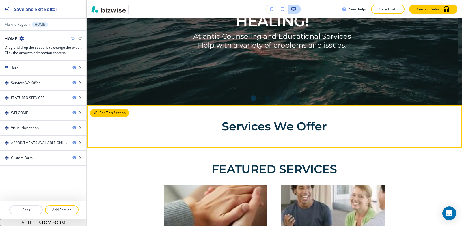
click at [104, 112] on button "Edit This Section" at bounding box center [109, 113] width 39 height 9
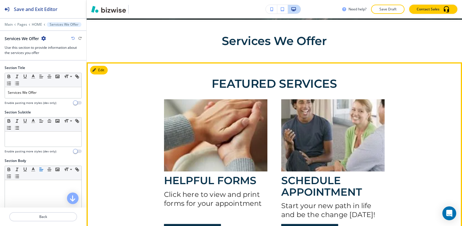
scroll to position [217, 0]
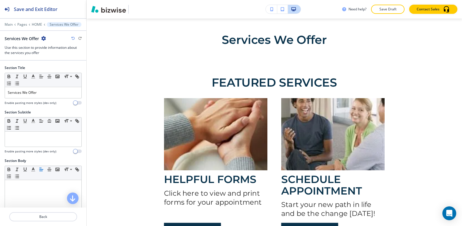
click at [42, 37] on icon "button" at bounding box center [43, 38] width 5 height 5
click at [51, 64] on button "Delete Section" at bounding box center [59, 68] width 37 height 10
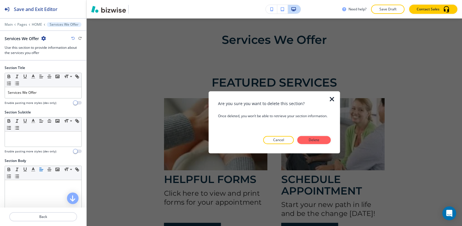
click at [307, 140] on p "Delete" at bounding box center [314, 139] width 14 height 5
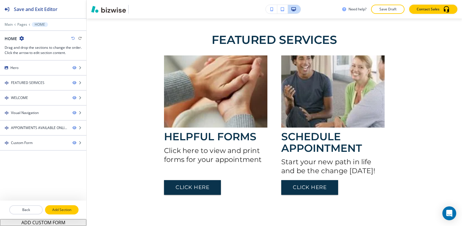
click at [55, 210] on p "Add Section" at bounding box center [62, 209] width 32 height 5
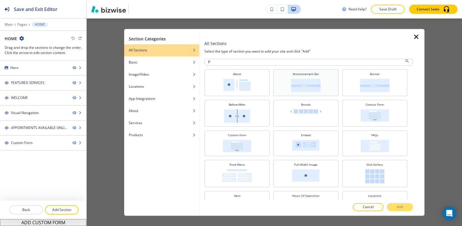
scroll to position [0, 0]
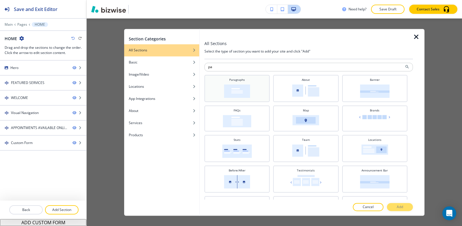
type input "pa"
click at [253, 87] on div "Paragraphs" at bounding box center [236, 88] width 59 height 20
click at [397, 206] on p "Add" at bounding box center [400, 206] width 6 height 5
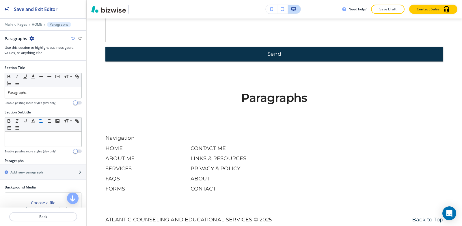
scroll to position [980, 0]
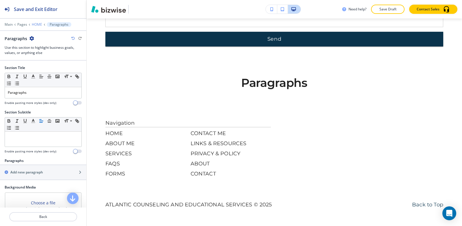
click at [34, 23] on p "HOME" at bounding box center [37, 25] width 10 height 4
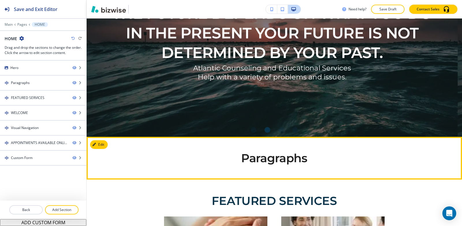
scroll to position [130, 0]
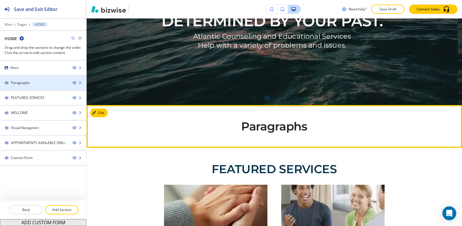
click at [24, 81] on div "Paragraphs" at bounding box center [20, 82] width 19 height 5
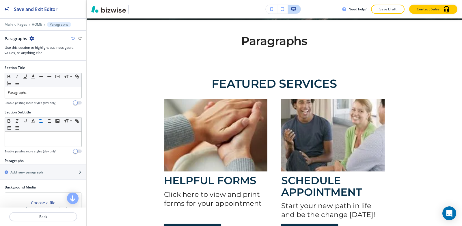
scroll to position [217, 0]
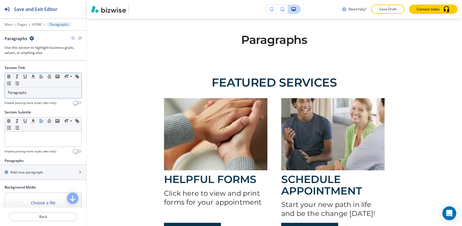
click at [29, 94] on p "Paragraphs" at bounding box center [43, 92] width 71 height 5
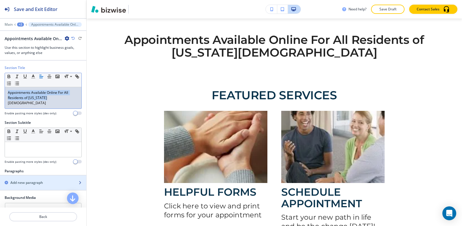
click at [32, 180] on h2 "Add new paragraph" at bounding box center [26, 182] width 33 height 5
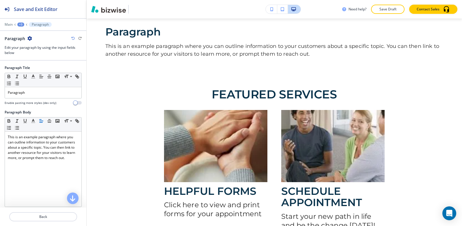
scroll to position [274, 0]
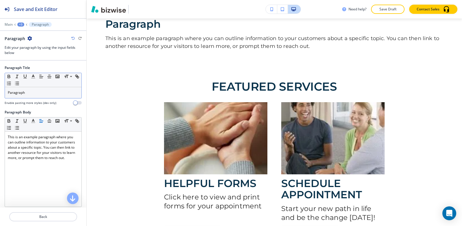
click at [34, 93] on p "Paragraph" at bounding box center [43, 92] width 71 height 5
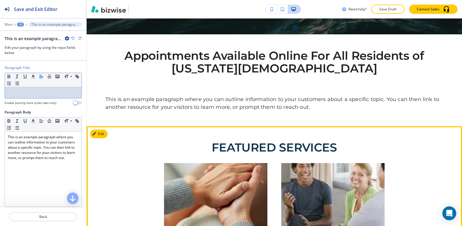
scroll to position [187, 0]
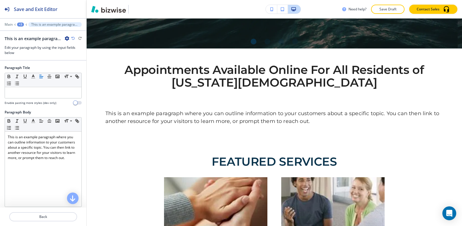
click at [22, 26] on div "+3" at bounding box center [20, 25] width 7 height 4
click at [24, 55] on p "Appointments Available Online For All Residents of [US_STATE][DEMOGRAPHIC_DATA]" at bounding box center [35, 54] width 29 height 5
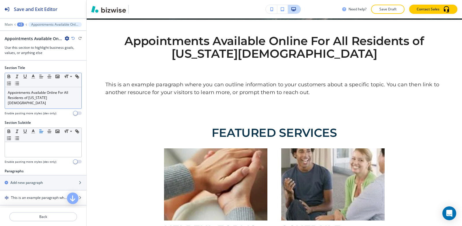
scroll to position [217, 0]
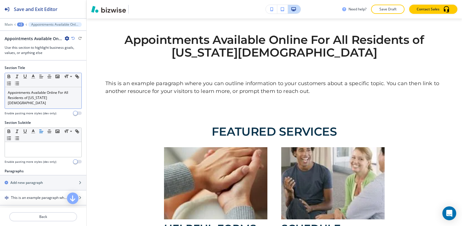
click at [45, 96] on p "Appointments Available Online For All Residents of [US_STATE][DEMOGRAPHIC_DATA]" at bounding box center [43, 98] width 71 height 16
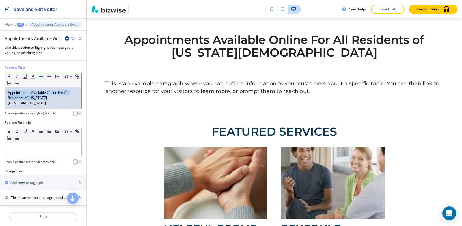
click at [40, 75] on line "button" at bounding box center [41, 75] width 2 height 0
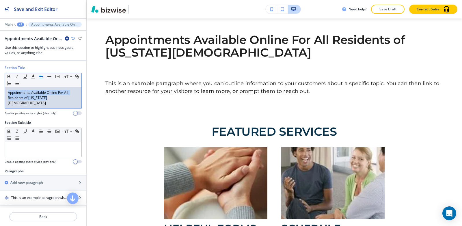
click at [19, 26] on div "+2" at bounding box center [20, 25] width 7 height 4
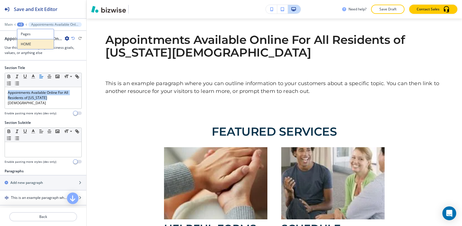
click at [27, 49] on button "HOME" at bounding box center [35, 44] width 37 height 10
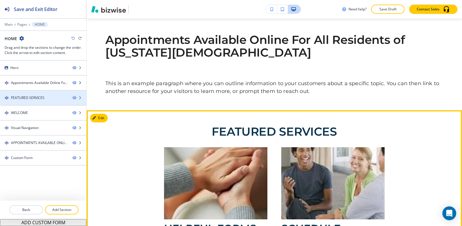
click at [29, 81] on div "Appointments Available Online For All Residents of [US_STATE][DEMOGRAPHIC_DATA]" at bounding box center [39, 82] width 57 height 5
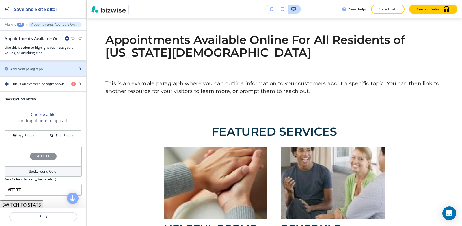
scroll to position [81, 0]
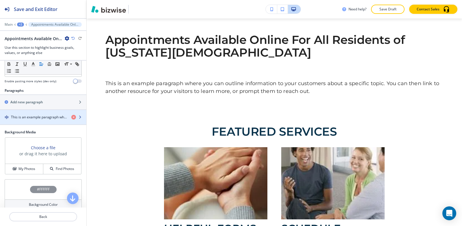
click at [57, 115] on h4 "This is an example paragraph where you can outline information to your customer…" at bounding box center [39, 117] width 56 height 5
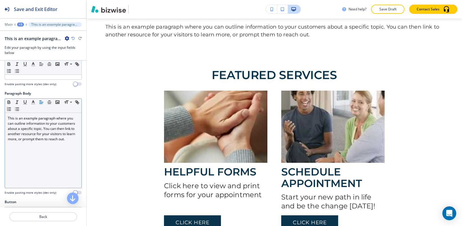
scroll to position [29, 0]
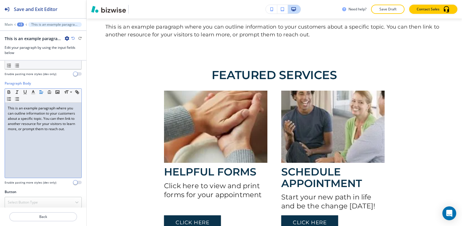
click at [33, 131] on p "This is an example paragraph where you can outline information to your customer…" at bounding box center [43, 119] width 71 height 26
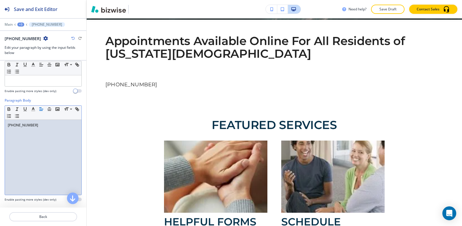
scroll to position [0, 0]
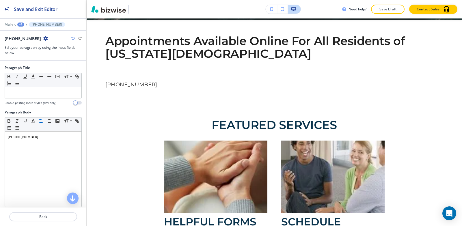
click at [43, 36] on icon "button" at bounding box center [45, 38] width 5 height 5
click at [50, 68] on p "Delete (609) 273 1641" at bounding box center [52, 68] width 29 height 5
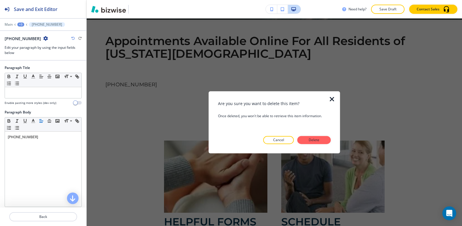
click at [314, 135] on div "Are you sure you want to delete this item? Once deleted, you won't be able to r…" at bounding box center [274, 122] width 113 height 44
click at [315, 139] on p "Delete" at bounding box center [314, 139] width 14 height 5
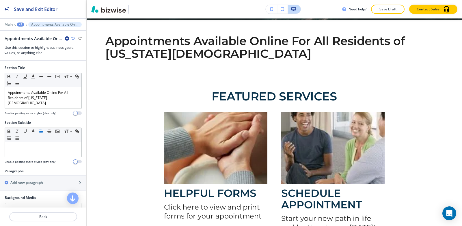
scroll to position [217, 0]
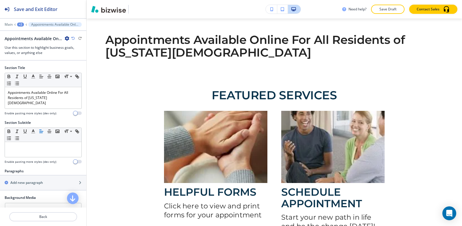
click at [65, 38] on icon "button" at bounding box center [67, 38] width 5 height 5
click at [79, 66] on p "Delete Section" at bounding box center [82, 68] width 29 height 5
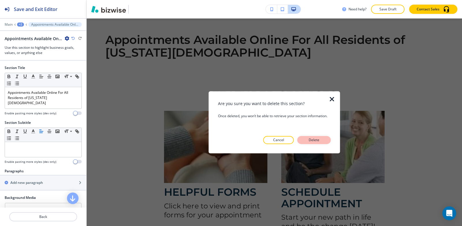
click at [309, 143] on button "Delete" at bounding box center [313, 140] width 33 height 8
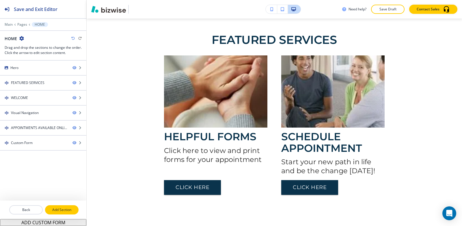
click at [59, 212] on button "Add Section" at bounding box center [61, 209] width 33 height 9
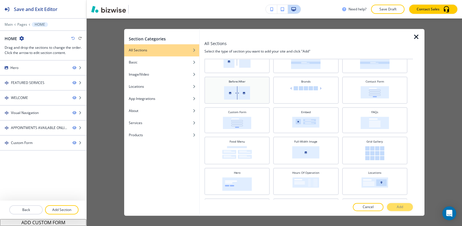
scroll to position [58, 0]
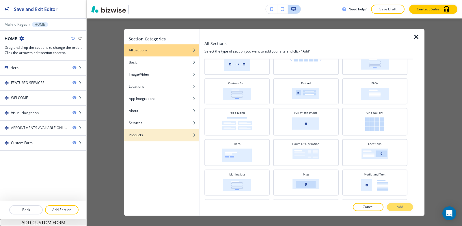
click at [158, 129] on div "button" at bounding box center [161, 130] width 75 height 3
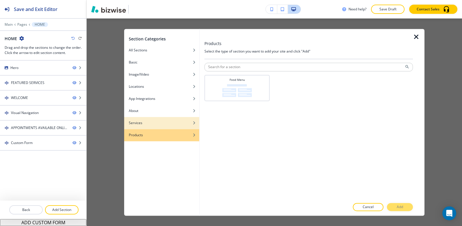
click at [155, 122] on div "Services" at bounding box center [161, 122] width 75 height 5
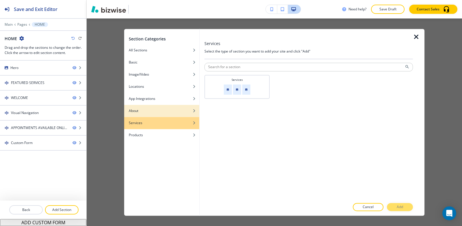
click at [152, 109] on div "About" at bounding box center [161, 110] width 75 height 5
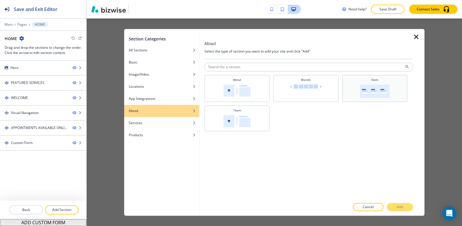
click at [374, 93] on img at bounding box center [374, 91] width 29 height 14
click at [404, 206] on button "Add" at bounding box center [400, 207] width 26 height 8
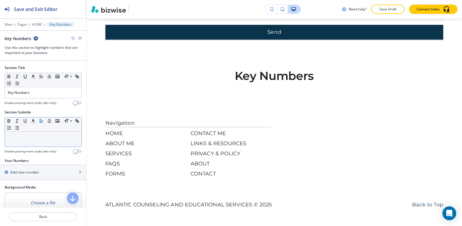
scroll to position [29, 0]
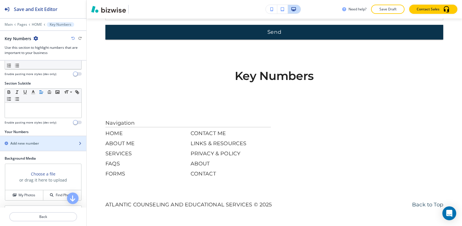
click at [35, 144] on h2 "Add new number" at bounding box center [24, 143] width 29 height 5
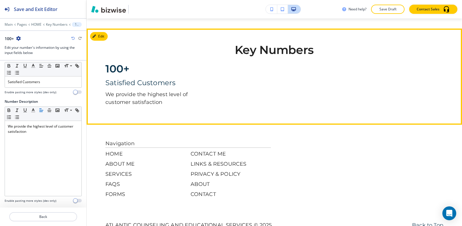
scroll to position [1005, 0]
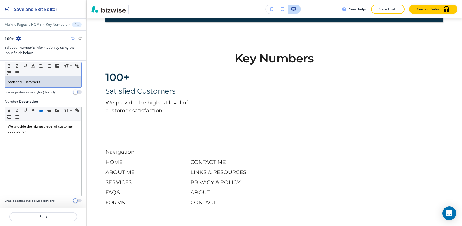
click at [50, 84] on p "Satisfied Customers" at bounding box center [43, 81] width 71 height 5
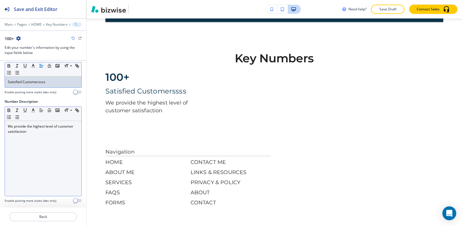
click at [28, 145] on div "We provide the highest level of customer satisfaction" at bounding box center [43, 158] width 76 height 75
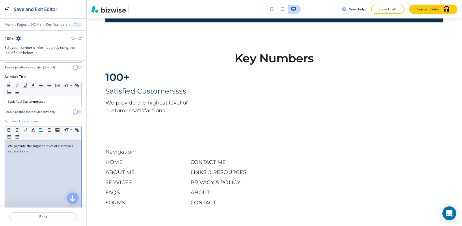
scroll to position [55, 0]
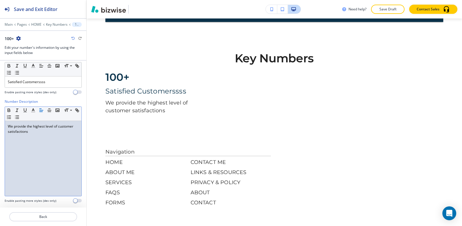
click at [20, 37] on icon "button" at bounding box center [18, 38] width 5 height 5
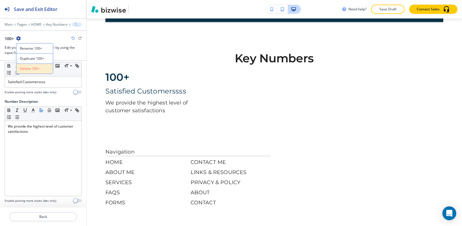
click at [37, 72] on button "Delete 100+" at bounding box center [34, 68] width 37 height 10
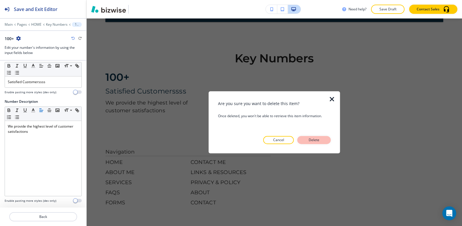
click at [310, 142] on p "Delete" at bounding box center [314, 139] width 14 height 5
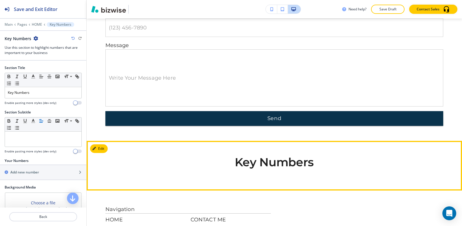
scroll to position [901, 0]
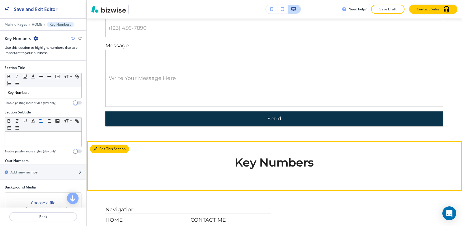
click at [102, 151] on button "Edit This Section" at bounding box center [109, 149] width 39 height 9
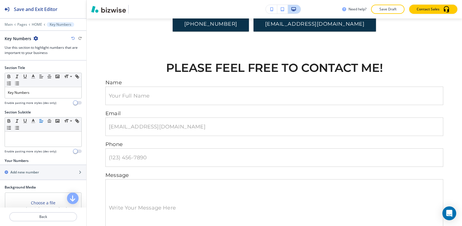
scroll to position [756, 0]
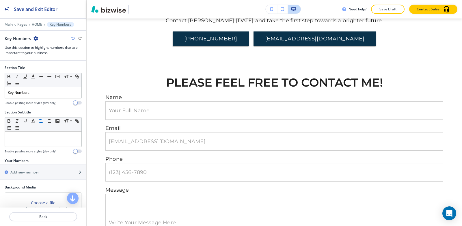
click at [36, 38] on icon "button" at bounding box center [35, 38] width 5 height 5
click at [52, 67] on p "Delete Section" at bounding box center [51, 68] width 29 height 5
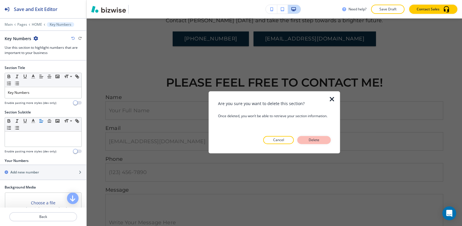
click at [310, 141] on p "Delete" at bounding box center [314, 139] width 14 height 5
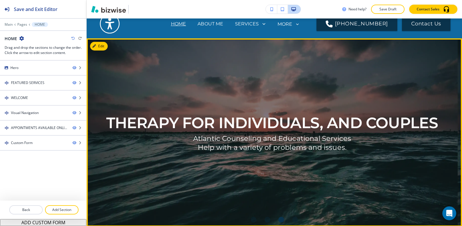
scroll to position [0, 0]
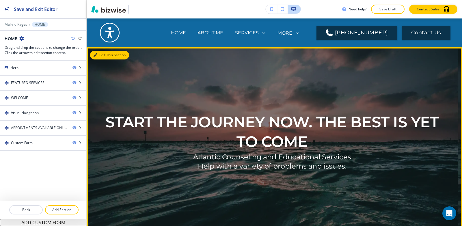
click at [96, 58] on button "Edit This Section" at bounding box center [109, 55] width 39 height 9
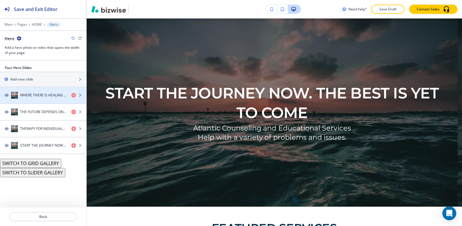
click at [28, 89] on div "button" at bounding box center [43, 89] width 86 height 5
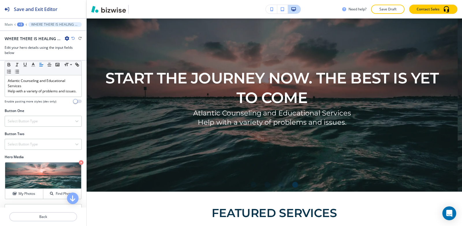
scroll to position [65, 0]
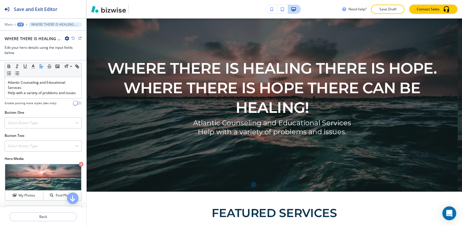
click at [18, 25] on div "+3" at bounding box center [20, 25] width 7 height 4
click at [30, 54] on p "Hero" at bounding box center [35, 54] width 29 height 5
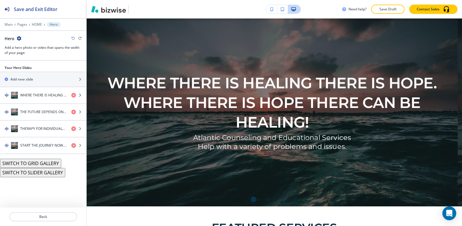
scroll to position [29, 0]
click at [17, 25] on p "Pages" at bounding box center [22, 25] width 10 height 4
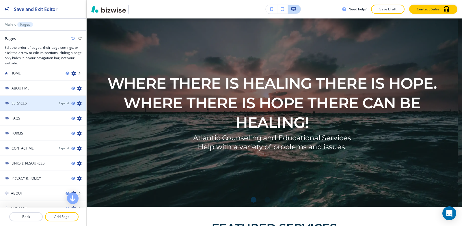
scroll to position [0, 0]
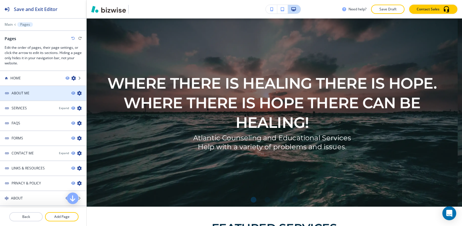
click at [26, 99] on div at bounding box center [43, 98] width 86 height 5
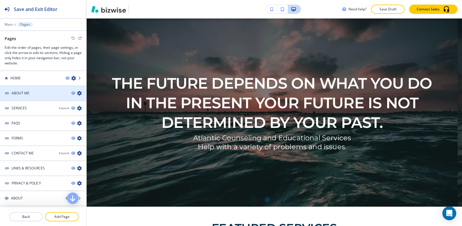
click at [27, 96] on div at bounding box center [43, 98] width 86 height 5
click at [28, 92] on h4 "ABOUT ME" at bounding box center [21, 93] width 18 height 5
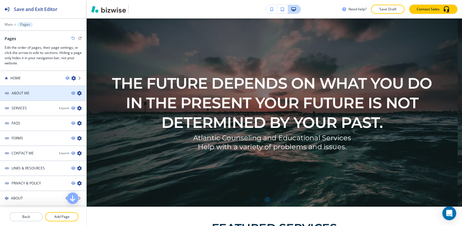
click at [28, 92] on h4 "ABOUT ME" at bounding box center [21, 93] width 18 height 5
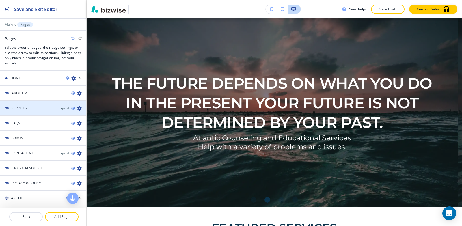
click at [27, 105] on div at bounding box center [43, 103] width 86 height 5
click at [27, 104] on div at bounding box center [43, 103] width 86 height 5
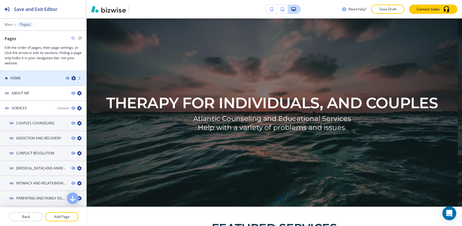
click at [17, 76] on h4 "HOME" at bounding box center [15, 78] width 10 height 5
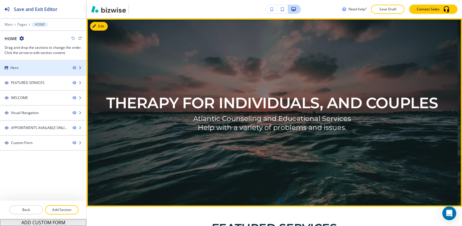
click at [20, 67] on div "Hero" at bounding box center [34, 67] width 68 height 5
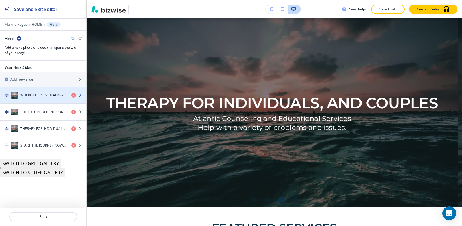
click at [50, 96] on h4 "WHERE THERE IS HEALING THERE IS HOPE. WHERE THERE IS HOPE THERE CAN BE HEALING!" at bounding box center [43, 95] width 46 height 5
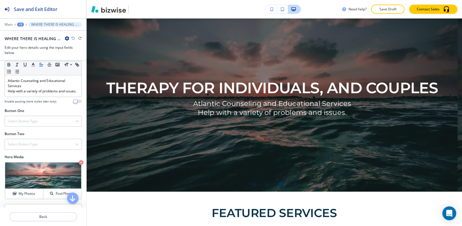
scroll to position [65, 0]
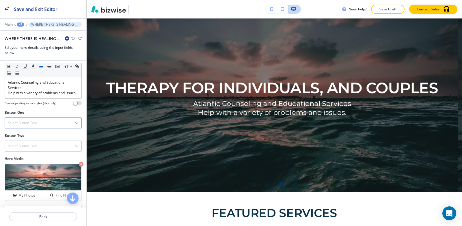
click at [34, 128] on div "Select Button Type" at bounding box center [43, 123] width 76 height 10
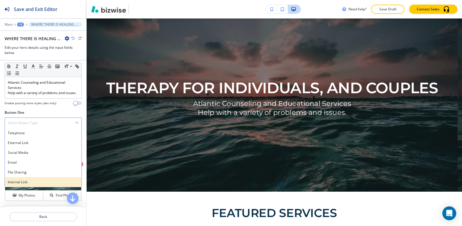
click at [25, 185] on h4 "Internal Link" at bounding box center [43, 182] width 71 height 5
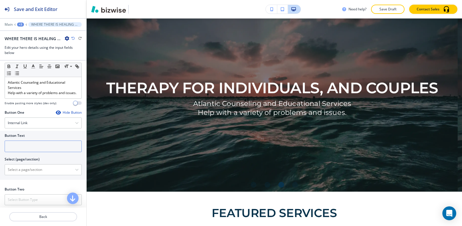
click at [27, 152] on input "text" at bounding box center [43, 147] width 77 height 12
paste input "APPOINTMENT REQUEST"
type input "APPOINTMENT REQUEST"
click at [18, 23] on div "+3" at bounding box center [20, 25] width 7 height 4
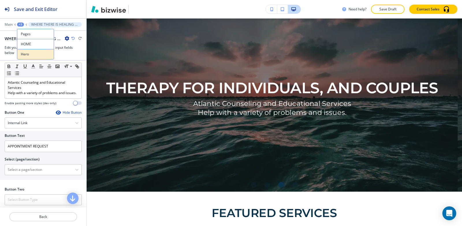
click at [30, 55] on p "Hero" at bounding box center [35, 54] width 29 height 5
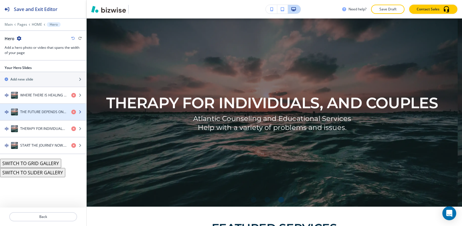
click at [28, 112] on h4 "THE FUTURE DEPENDS ON WHAT YOU DO IN THE PRESENT YOUR FUTURE IS NOT DETERMINED …" at bounding box center [43, 111] width 46 height 5
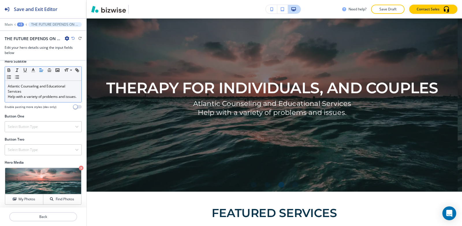
scroll to position [123, 0]
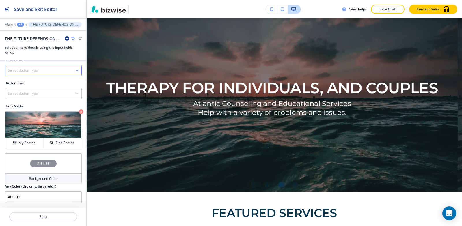
click at [23, 70] on h4 "Select Button Type" at bounding box center [23, 70] width 30 height 5
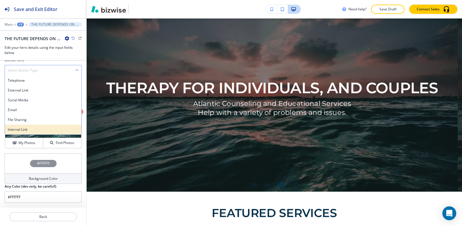
click at [24, 130] on h4 "Internal Link" at bounding box center [43, 129] width 71 height 5
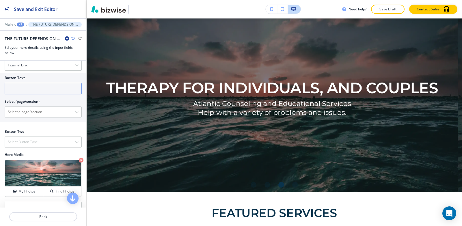
click at [30, 94] on input "text" at bounding box center [43, 89] width 77 height 12
paste input "APPOINTMENT REQUEST"
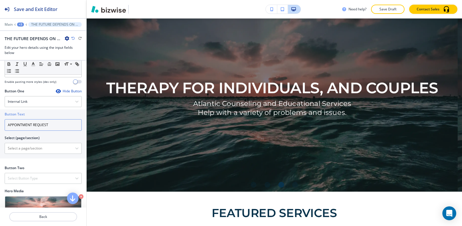
scroll to position [65, 0]
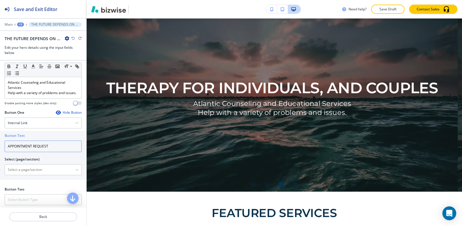
type input "APPOINTMENT REQUEST"
click at [20, 24] on div "+3" at bounding box center [20, 25] width 7 height 4
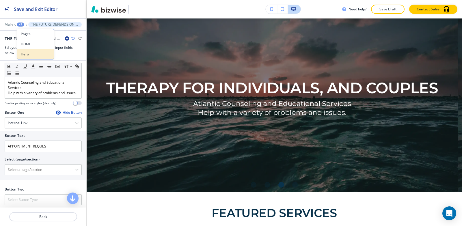
click at [35, 57] on button "Hero" at bounding box center [35, 54] width 37 height 10
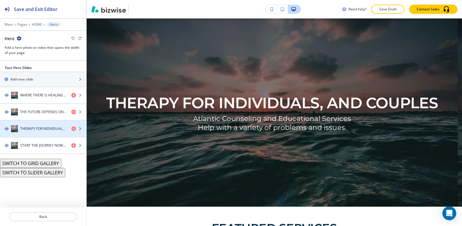
click at [28, 136] on div "button" at bounding box center [43, 134] width 86 height 5
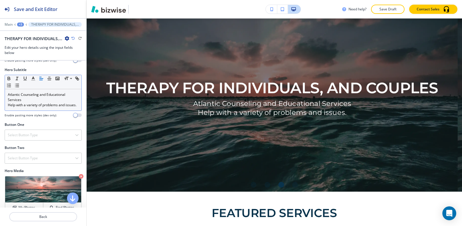
scroll to position [58, 0]
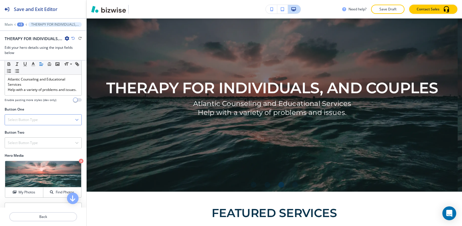
click at [26, 122] on h4 "Select Button Type" at bounding box center [23, 119] width 30 height 5
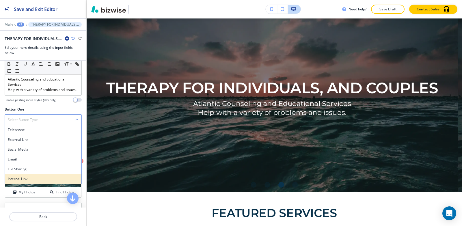
click at [19, 182] on h4 "Internal Link" at bounding box center [43, 178] width 71 height 5
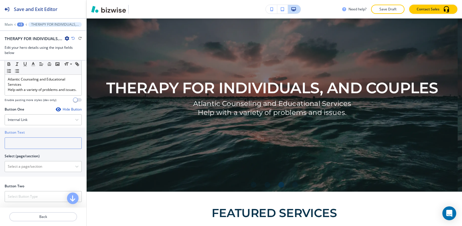
click at [30, 149] on input "text" at bounding box center [43, 143] width 77 height 12
paste input "APPOINTMENT REQUEST"
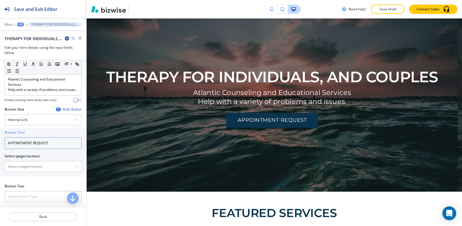
type input "APPOINTMENT REQUEST"
click at [20, 23] on div "+3" at bounding box center [20, 25] width 7 height 4
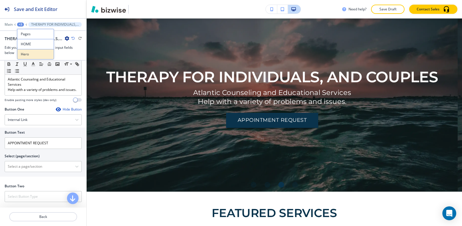
click at [27, 51] on button "Hero" at bounding box center [35, 54] width 37 height 10
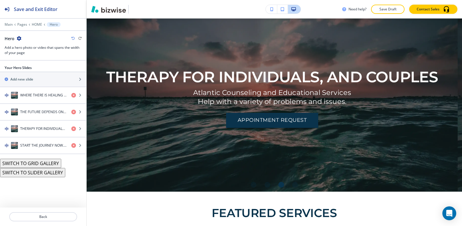
scroll to position [29, 0]
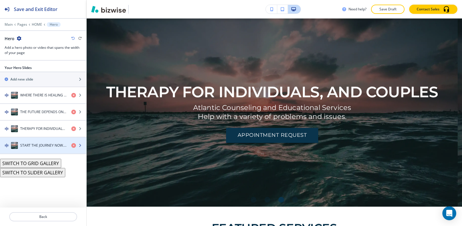
click at [32, 148] on div "START THE JOURNEY NOW. THE BEST IS YET TO COME" at bounding box center [33, 145] width 67 height 7
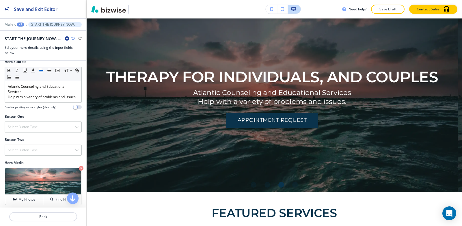
scroll to position [58, 0]
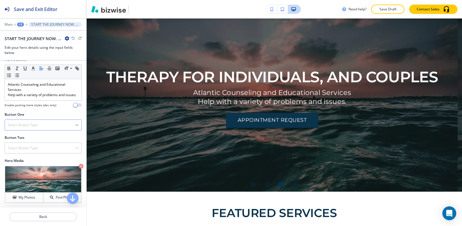
click at [25, 128] on h4 "Select Button Type" at bounding box center [23, 124] width 30 height 5
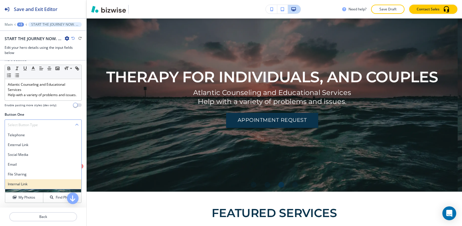
click at [29, 189] on div "Internal Link" at bounding box center [43, 184] width 76 height 10
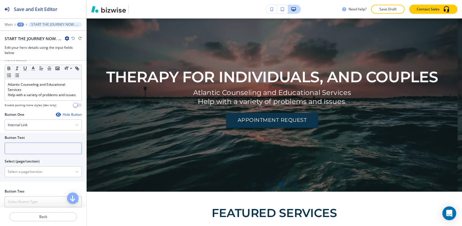
click at [29, 154] on input "text" at bounding box center [43, 149] width 77 height 12
paste input "APPOINTMENT REQUEST"
type input "APPOINTMENT REQUEST"
click at [20, 25] on div "+3" at bounding box center [20, 25] width 7 height 4
click at [30, 36] on p "Pages" at bounding box center [35, 33] width 29 height 5
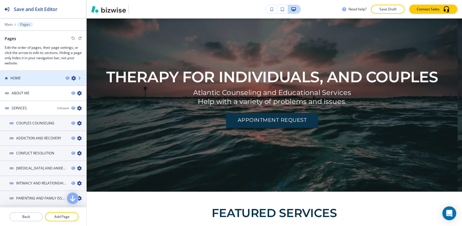
click at [28, 80] on div "HOME" at bounding box center [30, 78] width 61 height 5
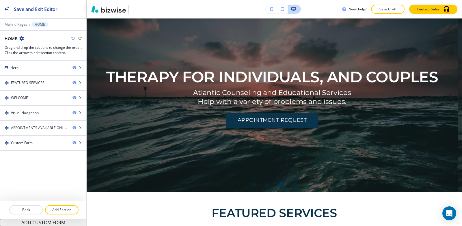
click at [8, 22] on div at bounding box center [43, 20] width 86 height 3
click at [9, 27] on div "Main Pages HOME HOME Drag and drop the sections to change the order. Click the …" at bounding box center [43, 38] width 86 height 33
click at [9, 25] on p "Main" at bounding box center [9, 25] width 8 height 4
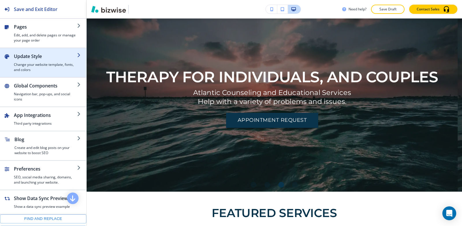
click at [33, 64] on h4 "Change your website template, fonts, and colors" at bounding box center [45, 67] width 63 height 10
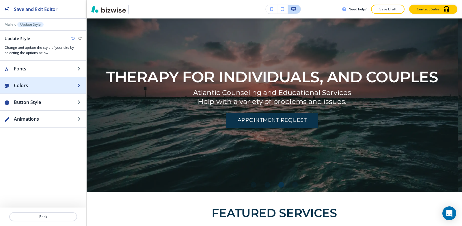
click at [42, 89] on div "button" at bounding box center [43, 91] width 86 height 5
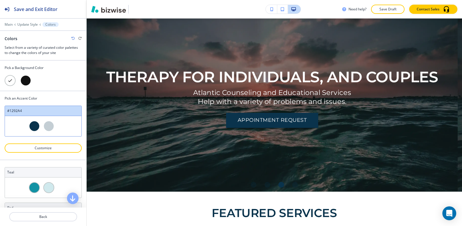
click at [35, 128] on div at bounding box center [34, 126] width 11 height 11
click at [44, 149] on p "Customize" at bounding box center [43, 147] width 62 height 5
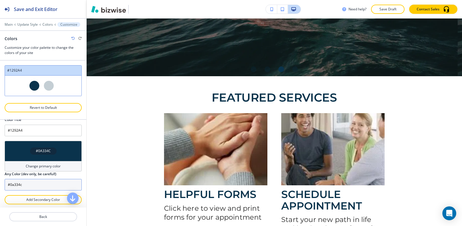
scroll to position [11, 0]
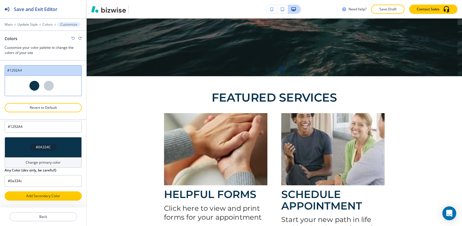
click at [45, 199] on button "Add Secondary Color" at bounding box center [43, 195] width 77 height 9
type input "Custom #1292A4"
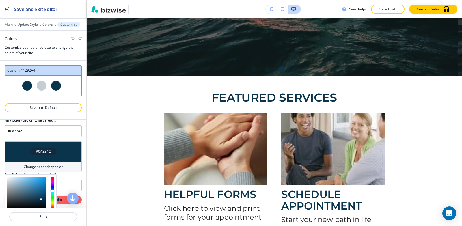
scroll to position [40, 0]
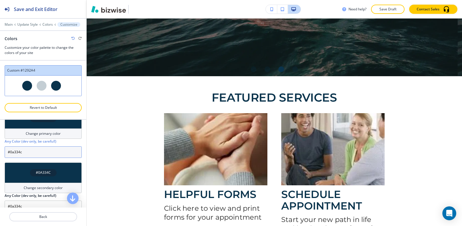
click at [47, 155] on input "#0a334c" at bounding box center [43, 152] width 77 height 12
paste input "97540"
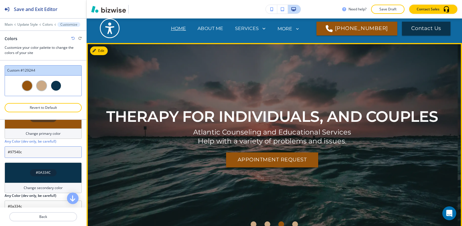
scroll to position [0, 0]
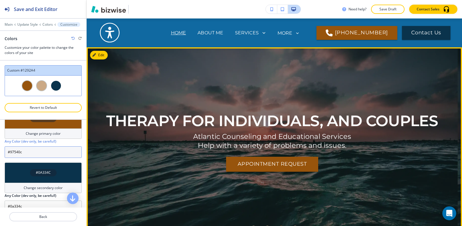
type input "#97540c"
click at [155, 203] on div "THERAPY FOR INDIVIDUALS, AND COUPLES Atlantic Counseling and Educational Servic…" at bounding box center [272, 141] width 338 height 158
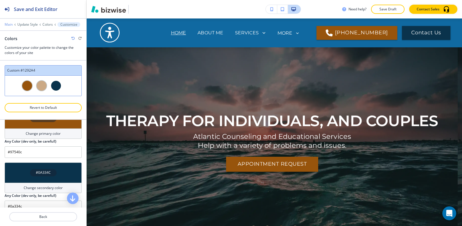
click at [8, 25] on p "Main" at bounding box center [9, 25] width 8 height 4
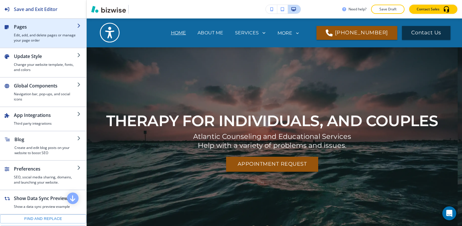
click at [27, 35] on h4 "Edit, add, and delete pages or manage your page order" at bounding box center [45, 38] width 63 height 10
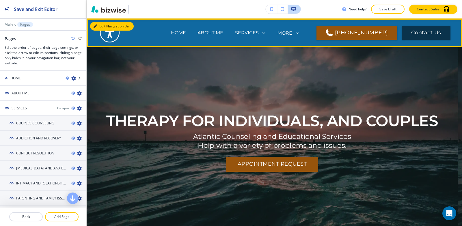
click at [101, 24] on button "Edit Navigation Bar" at bounding box center [112, 26] width 44 height 9
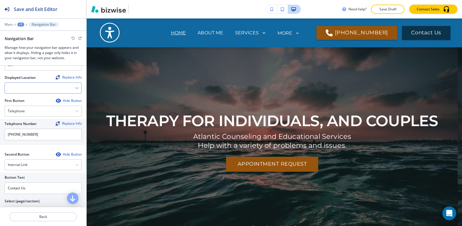
scroll to position [115, 0]
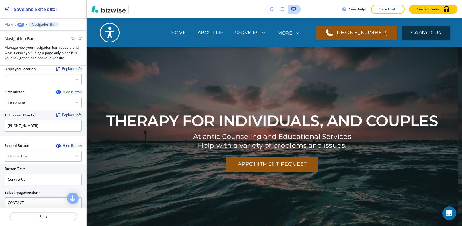
click at [63, 144] on div "Hide Button" at bounding box center [69, 145] width 26 height 5
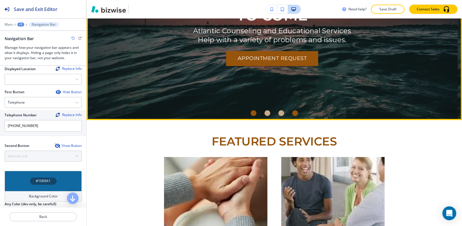
click at [251, 113] on div "Go to slide 1" at bounding box center [254, 113] width 6 height 6
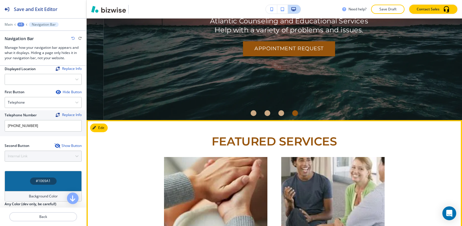
scroll to position [29, 0]
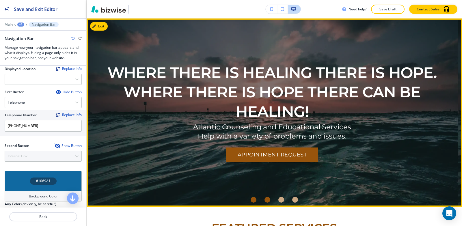
click at [264, 199] on div "Go to slide 2" at bounding box center [267, 200] width 6 height 6
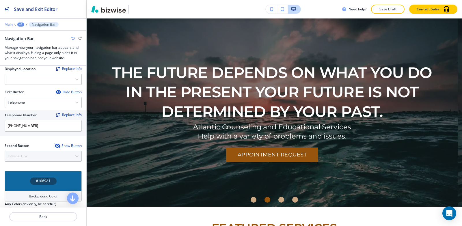
click at [9, 24] on p "Main" at bounding box center [9, 25] width 8 height 4
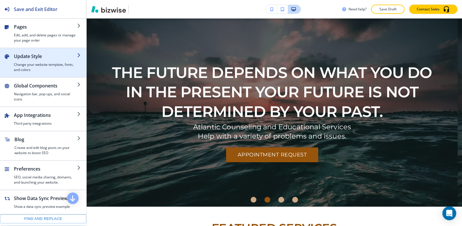
click at [27, 60] on div "button" at bounding box center [45, 61] width 63 height 2
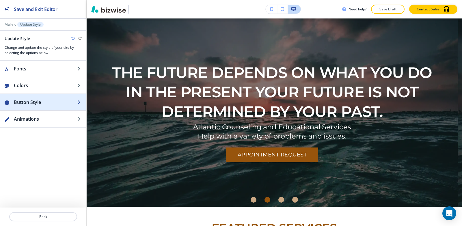
click at [32, 99] on h2 "Button Style" at bounding box center [45, 102] width 63 height 7
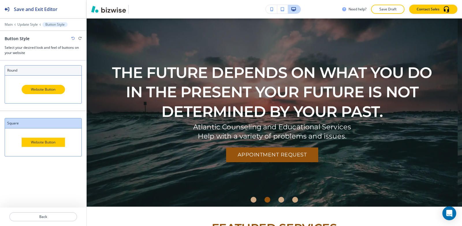
click at [46, 89] on div "Website Button" at bounding box center [43, 89] width 43 height 9
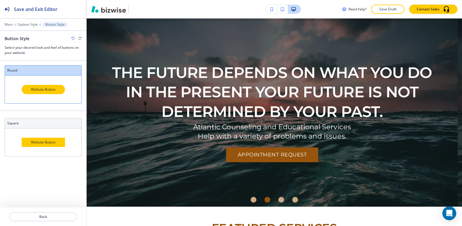
click at [39, 93] on div "Website Button" at bounding box center [43, 89] width 43 height 9
click at [41, 91] on div "Website Button" at bounding box center [43, 89] width 43 height 9
click at [52, 142] on div "Website Button" at bounding box center [43, 142] width 43 height 9
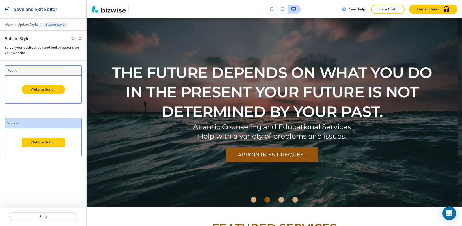
click at [51, 92] on div "Website Button" at bounding box center [43, 89] width 43 height 9
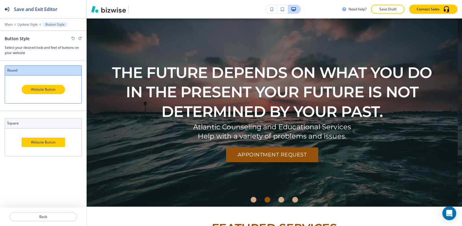
click at [50, 91] on div "Website Button" at bounding box center [43, 89] width 43 height 9
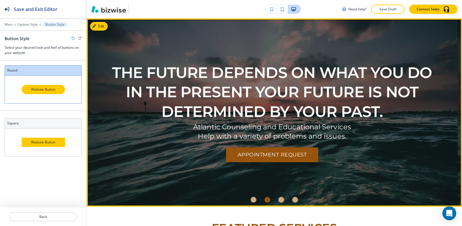
drag, startPoint x: 392, startPoint y: 108, endPoint x: 187, endPoint y: 127, distance: 205.5
click at [187, 127] on div "THE FUTURE DEPENDS ON WHAT YOU DO IN THE PRESENT YOUR FUTURE IS NOT DETERMINED …" at bounding box center [272, 112] width 338 height 158
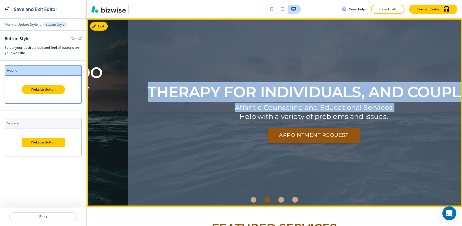
drag, startPoint x: 406, startPoint y: 126, endPoint x: 125, endPoint y: 155, distance: 282.4
click at [118, 155] on div "START THE JOURNEY NOW. THE BEST IS YET TO COME Atlantic Counseling and Educatio…" at bounding box center [128, 112] width 2225 height 188
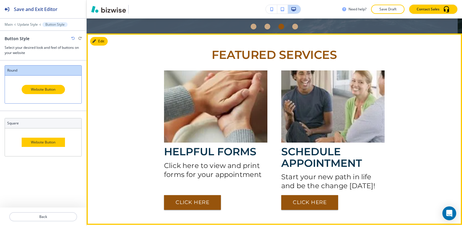
scroll to position [231, 0]
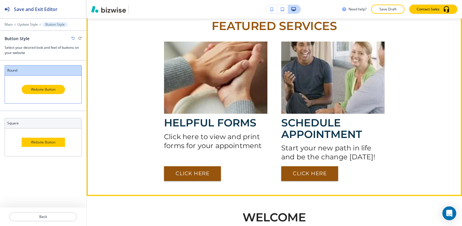
click at [408, 133] on div "HELPFUL FORMS Click here to view and print forms for your appointment CLICK HER…" at bounding box center [274, 111] width 338 height 139
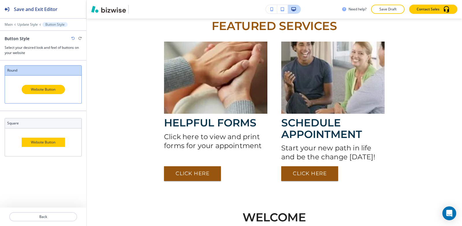
click at [40, 106] on div at bounding box center [43, 107] width 77 height 7
click at [41, 100] on div "Website Button" at bounding box center [43, 90] width 76 height 28
click at [41, 91] on div "Website Button" at bounding box center [43, 89] width 43 height 9
click at [46, 94] on div "Website Button" at bounding box center [43, 90] width 76 height 28
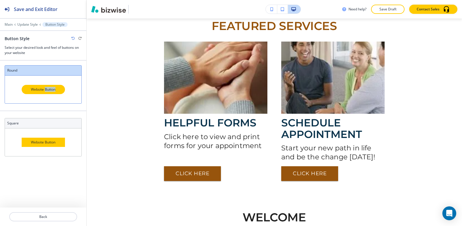
drag, startPoint x: 46, startPoint y: 94, endPoint x: 68, endPoint y: 94, distance: 21.4
click at [46, 94] on div "Website Button" at bounding box center [43, 90] width 76 height 28
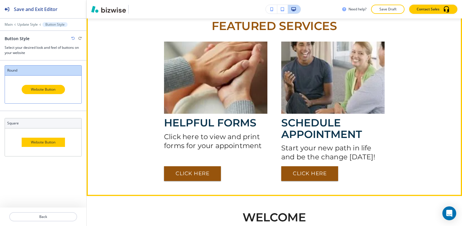
click at [156, 96] on div "HELPFUL FORMS Click here to view and print forms for your appointment CLICK HER…" at bounding box center [274, 111] width 338 height 139
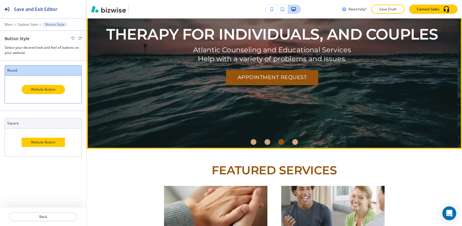
scroll to position [0, 0]
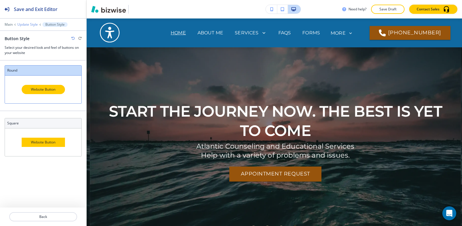
click at [24, 25] on p "Update Style" at bounding box center [27, 25] width 20 height 4
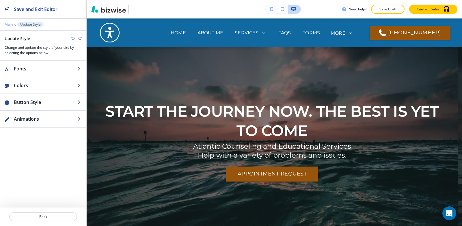
click at [9, 24] on p "Main" at bounding box center [9, 25] width 8 height 4
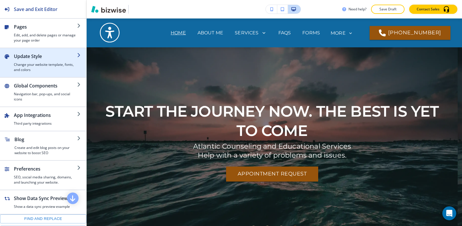
click at [31, 65] on h4 "Change your website template, fonts, and colors" at bounding box center [45, 67] width 63 height 10
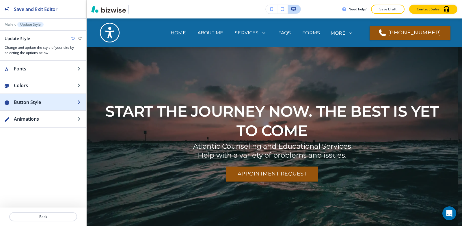
click at [36, 107] on div "button" at bounding box center [43, 108] width 86 height 5
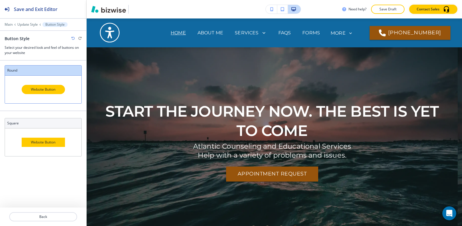
click at [36, 90] on div "Website Button" at bounding box center [43, 89] width 43 height 9
click at [38, 125] on h3 "square" at bounding box center [43, 123] width 72 height 5
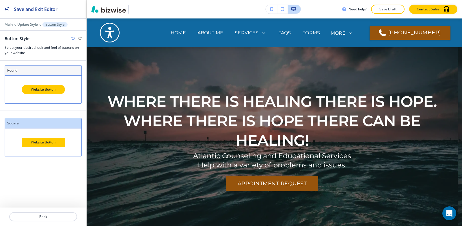
click at [28, 69] on h3 "round" at bounding box center [43, 70] width 72 height 5
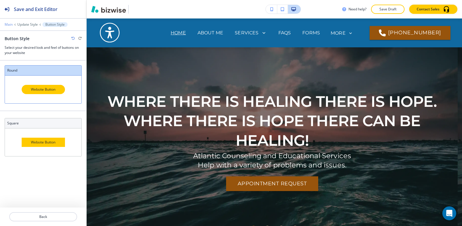
click at [8, 24] on p "Main" at bounding box center [9, 25] width 8 height 4
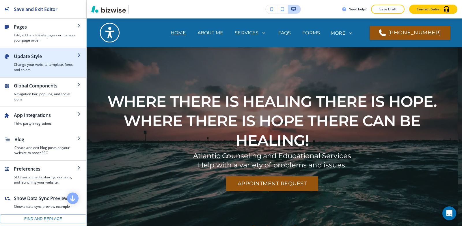
click at [45, 69] on h4 "Change your website template, fonts, and colors" at bounding box center [45, 67] width 63 height 10
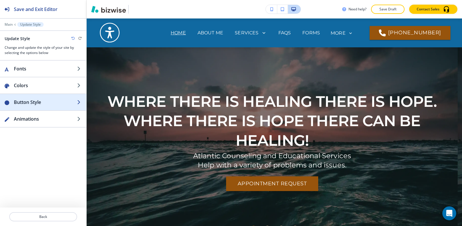
click at [44, 104] on h2 "Button Style" at bounding box center [45, 102] width 63 height 7
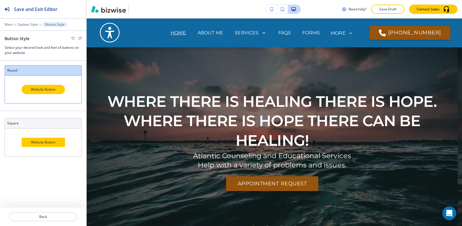
click at [31, 27] on div at bounding box center [43, 28] width 86 height 3
click at [29, 23] on p "Update Style" at bounding box center [27, 25] width 20 height 4
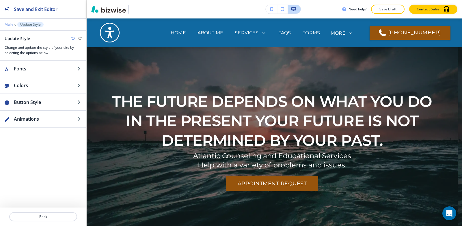
click at [5, 25] on p "Main" at bounding box center [9, 25] width 8 height 4
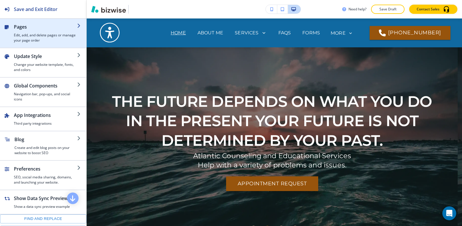
click at [35, 30] on h2 "Pages" at bounding box center [45, 26] width 63 height 7
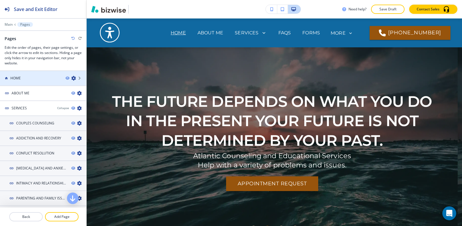
click at [32, 76] on div "HOME" at bounding box center [30, 78] width 61 height 5
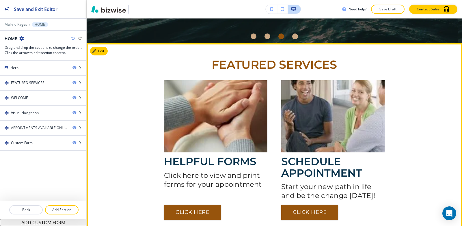
scroll to position [202, 0]
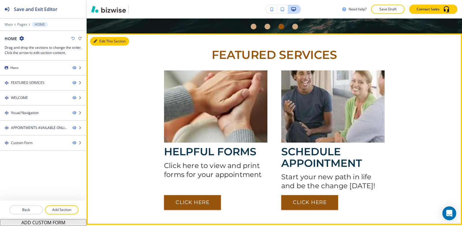
click at [99, 43] on button "Edit This Section" at bounding box center [109, 41] width 39 height 9
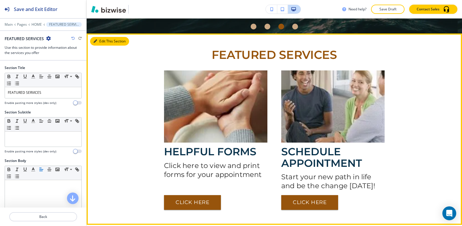
scroll to position [217, 0]
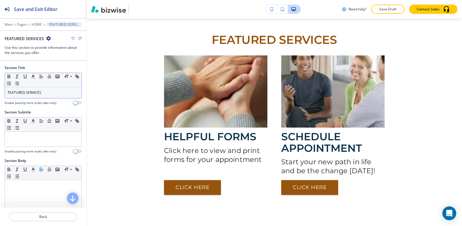
click at [56, 91] on div "FEATURED SERVICES" at bounding box center [43, 92] width 76 height 11
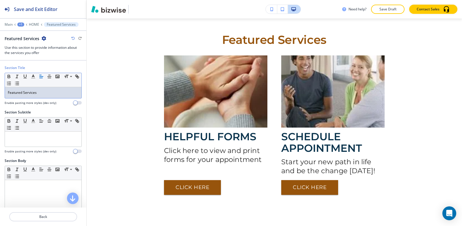
click at [72, 39] on icon "button" at bounding box center [72, 38] width 3 height 3
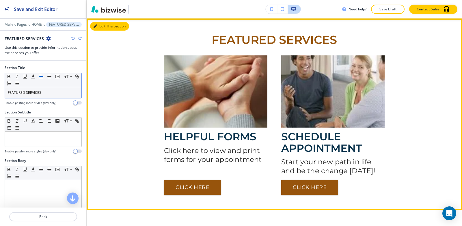
click at [98, 25] on button "Edit This Section" at bounding box center [109, 26] width 39 height 9
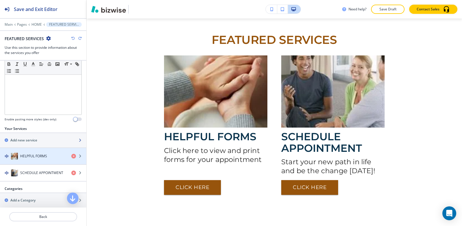
scroll to position [144, 0]
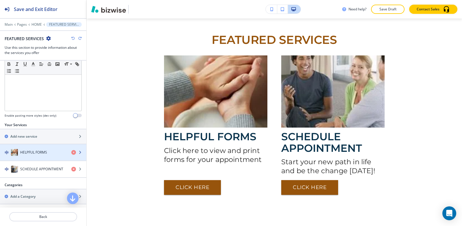
click at [32, 149] on div "HELPFUL FORMS" at bounding box center [33, 152] width 67 height 7
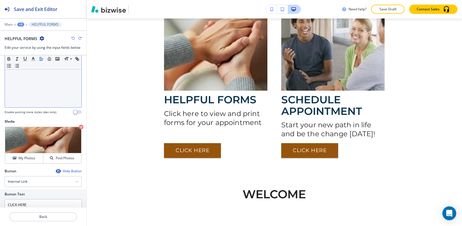
scroll to position [182, 0]
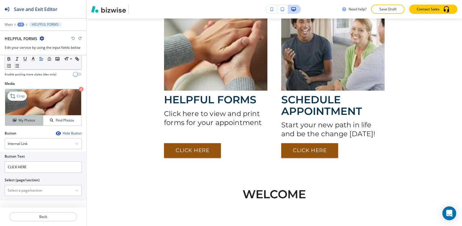
click at [29, 122] on h4 "My Photos" at bounding box center [26, 120] width 17 height 5
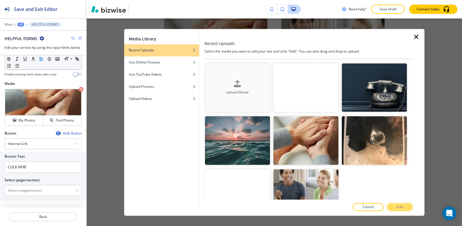
click at [216, 91] on h4 "Upload Media" at bounding box center [237, 92] width 65 height 5
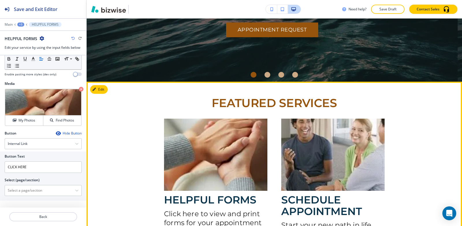
scroll to position [81, 0]
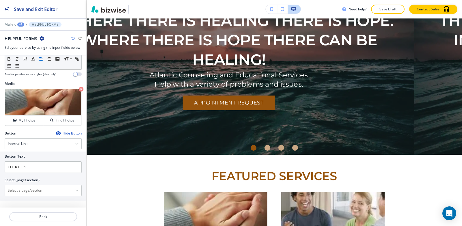
click at [18, 24] on div "+3" at bounding box center [20, 25] width 7 height 4
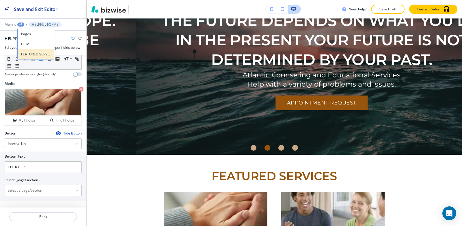
click at [25, 55] on p "FEATURED SERVICES" at bounding box center [35, 54] width 29 height 5
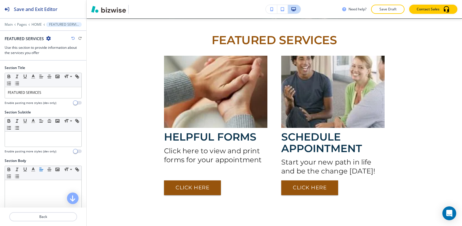
scroll to position [217, 0]
click at [35, 24] on p "HOME" at bounding box center [36, 25] width 10 height 4
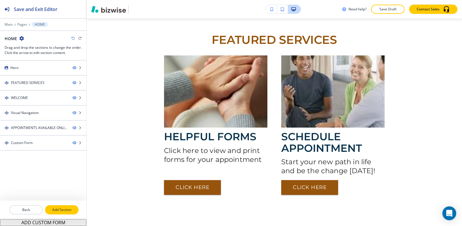
click at [63, 212] on p "Add Section" at bounding box center [62, 209] width 32 height 5
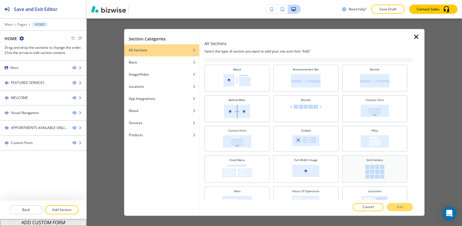
scroll to position [0, 0]
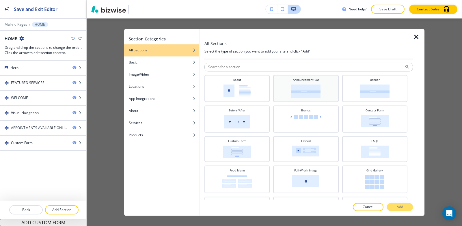
click at [303, 85] on img at bounding box center [305, 91] width 29 height 14
click at [402, 207] on p "Add" at bounding box center [400, 206] width 6 height 5
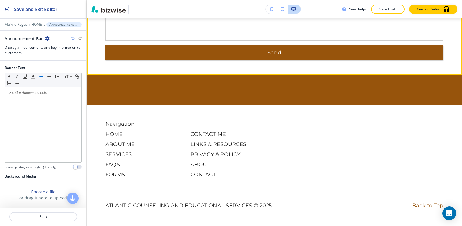
scroll to position [967, 0]
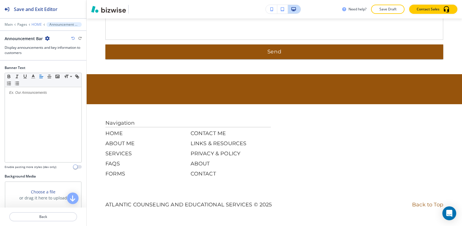
click at [35, 25] on p "HOME" at bounding box center [36, 25] width 10 height 4
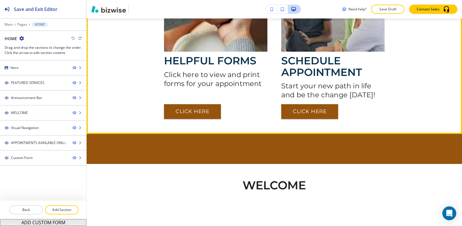
scroll to position [264, 0]
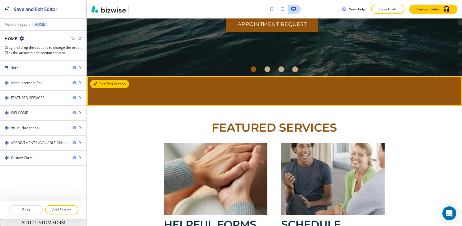
click at [104, 83] on button "Edit This Section" at bounding box center [109, 84] width 39 height 9
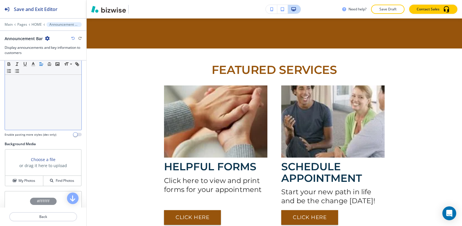
scroll to position [0, 0]
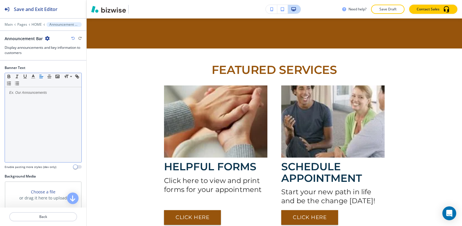
click at [43, 96] on div at bounding box center [43, 124] width 76 height 75
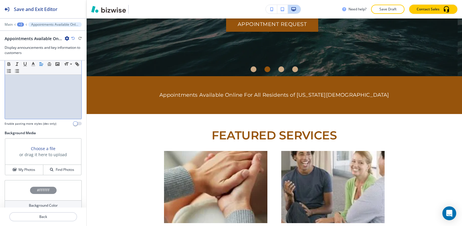
scroll to position [79, 0]
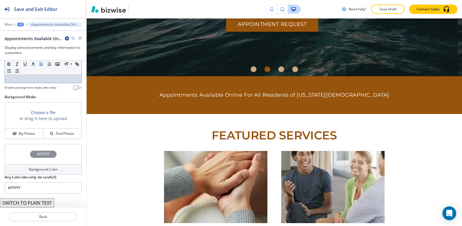
click at [33, 204] on button "SWITCH TO PLAIN TEXT" at bounding box center [27, 202] width 54 height 9
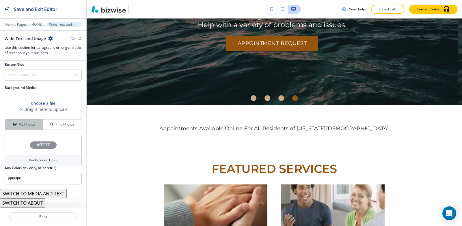
scroll to position [284, 0]
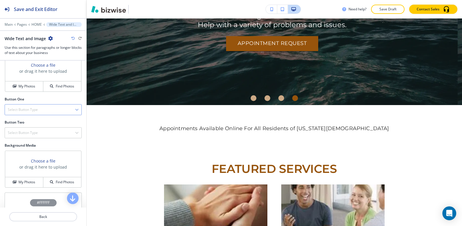
click at [43, 111] on div "Select Button Type" at bounding box center [43, 109] width 76 height 10
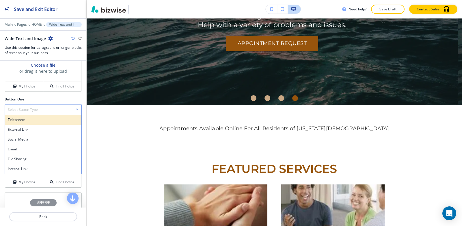
click at [33, 121] on h4 "Telephone" at bounding box center [43, 119] width 71 height 5
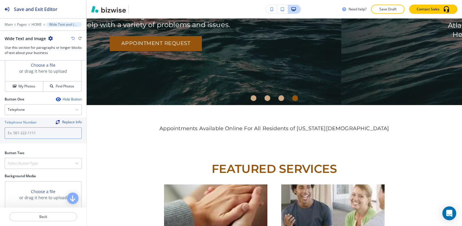
click at [31, 135] on input "text" at bounding box center [43, 133] width 77 height 12
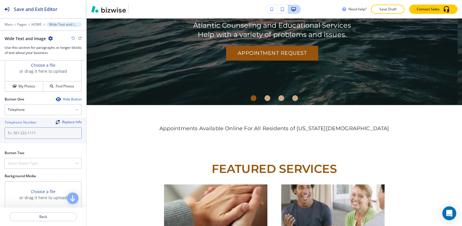
click at [39, 131] on input "text" at bounding box center [43, 133] width 77 height 12
paste input "[PHONE_NUMBER]"
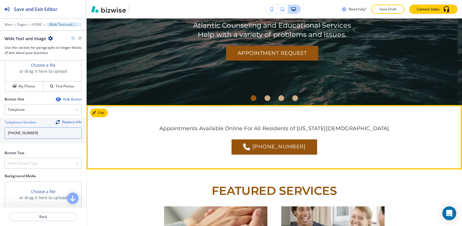
type input "[PHONE_NUMBER]"
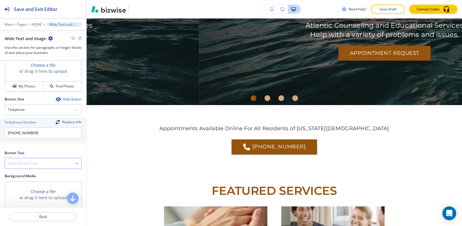
click at [33, 165] on h4 "Select Button Type" at bounding box center [23, 163] width 30 height 5
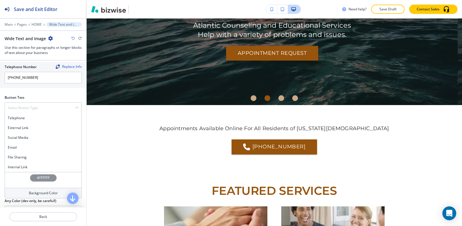
scroll to position [341, 0]
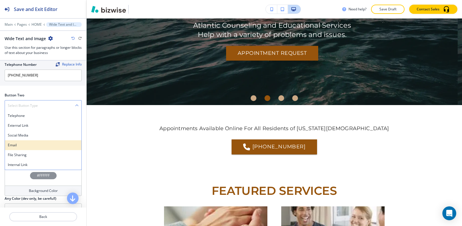
click at [27, 144] on h4 "Email" at bounding box center [43, 145] width 71 height 5
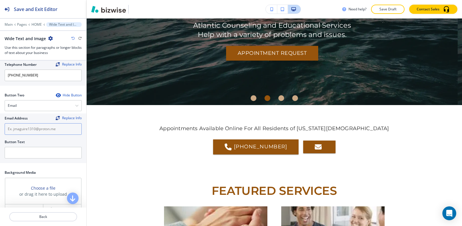
click at [41, 131] on input "text" at bounding box center [43, 129] width 77 height 12
paste input "[EMAIL_ADDRESS][DOMAIN_NAME]"
type input "[EMAIL_ADDRESS][DOMAIN_NAME]"
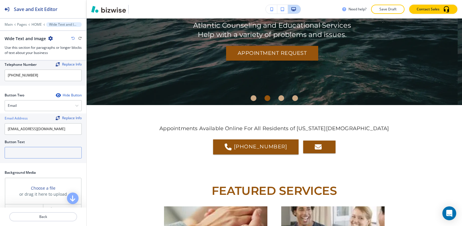
click at [47, 156] on input "text" at bounding box center [43, 153] width 77 height 12
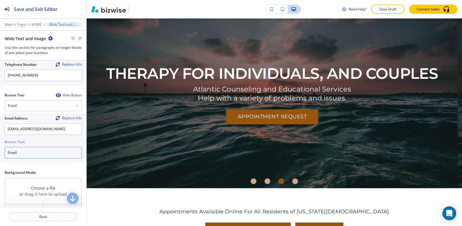
scroll to position [44, 0]
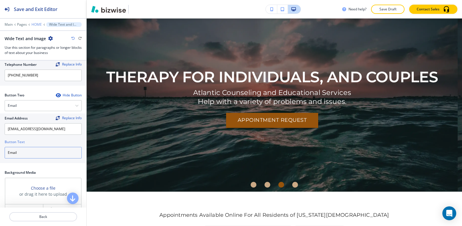
type input "Email"
click at [38, 25] on p "HOME" at bounding box center [36, 25] width 10 height 4
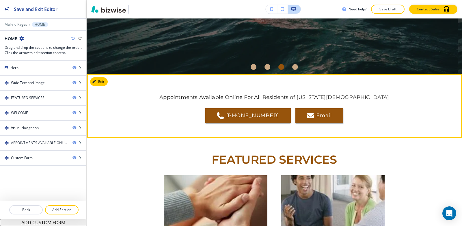
scroll to position [159, 0]
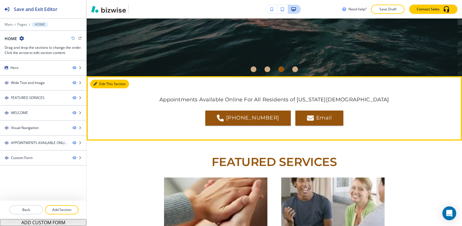
click at [101, 83] on button "Edit This Section" at bounding box center [109, 84] width 39 height 9
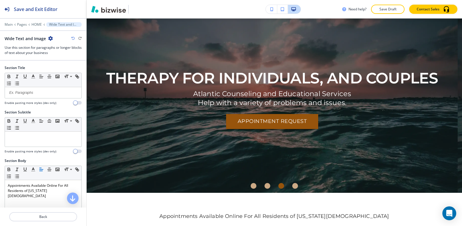
scroll to position [0, 0]
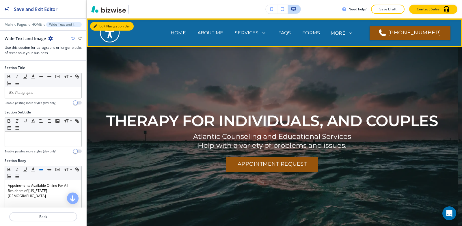
click at [101, 26] on button "Edit Navigation Bar" at bounding box center [112, 26] width 44 height 9
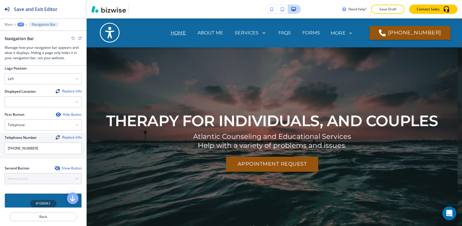
scroll to position [144, 0]
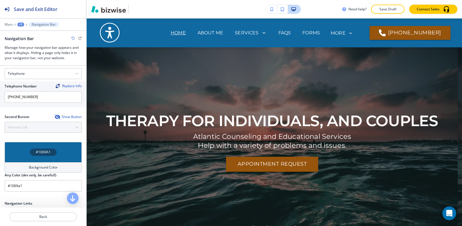
click at [37, 151] on h4 "#1069A1" at bounding box center [43, 152] width 15 height 5
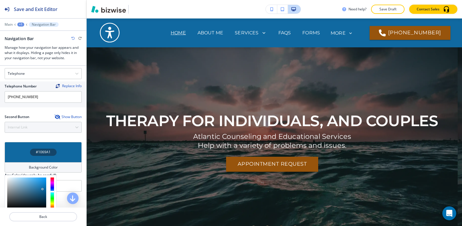
scroll to position [260, 0]
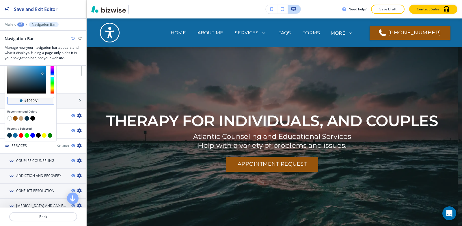
click at [42, 103] on input "#1069a1" at bounding box center [34, 100] width 20 height 5
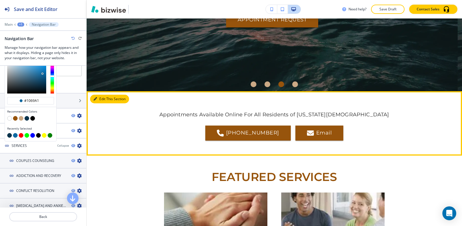
click at [101, 101] on button "Edit This Section" at bounding box center [109, 99] width 39 height 9
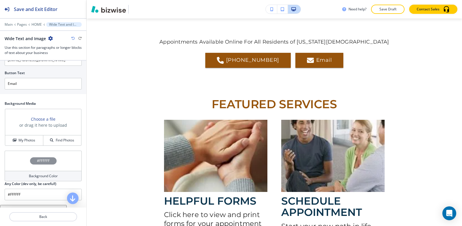
scroll to position [362, 0]
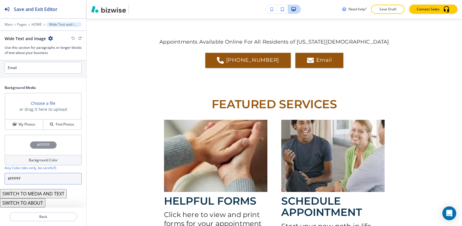
click at [45, 177] on input "#FFFFFF" at bounding box center [43, 179] width 77 height 12
paste input "1069a1"
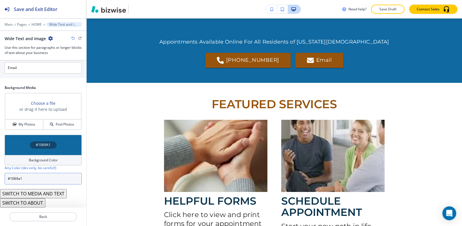
type input "#1069a1"
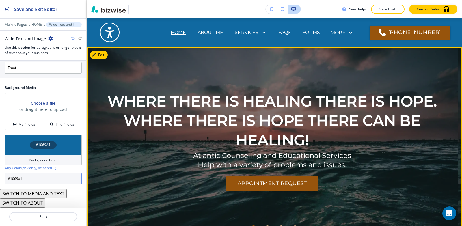
scroll to position [0, 0]
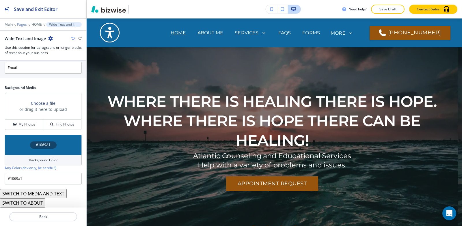
click at [24, 25] on p "Pages" at bounding box center [22, 25] width 10 height 4
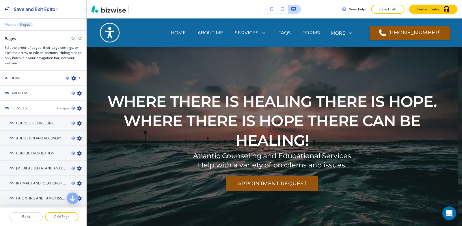
click at [10, 25] on p "Main" at bounding box center [9, 25] width 8 height 4
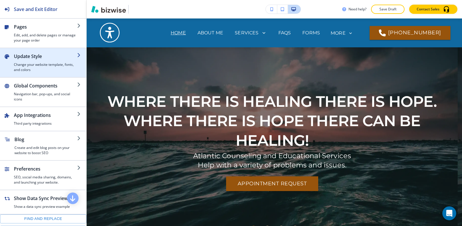
click at [34, 53] on h2 "Update Style" at bounding box center [45, 56] width 63 height 7
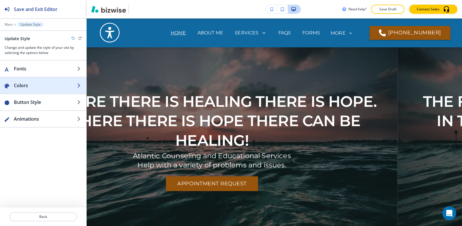
click at [33, 86] on h2 "Colors" at bounding box center [45, 85] width 63 height 7
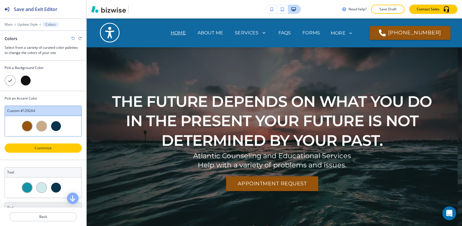
click at [48, 148] on p "Customize" at bounding box center [43, 147] width 62 height 5
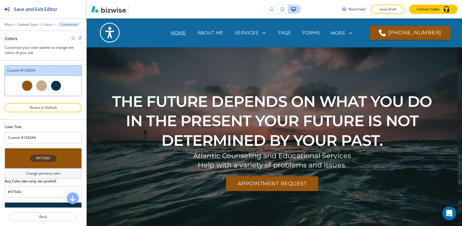
click at [44, 156] on h4 "#97540C" at bounding box center [43, 158] width 15 height 5
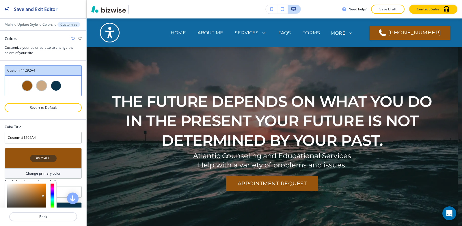
scroll to position [64, 0]
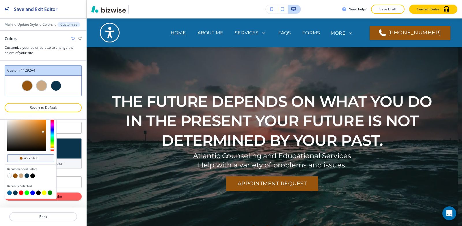
click at [40, 161] on div "#97540c" at bounding box center [30, 158] width 47 height 8
click at [42, 159] on input "#97540c" at bounding box center [34, 158] width 20 height 5
paste input "e89a47"
type input "#e89a47"
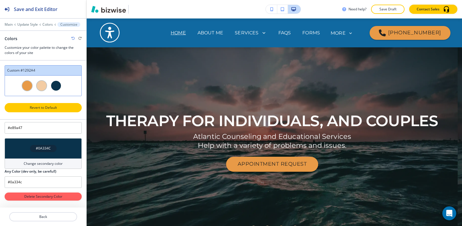
click at [53, 108] on p "Revert to Default" at bounding box center [43, 107] width 62 height 5
type input "#1292A4"
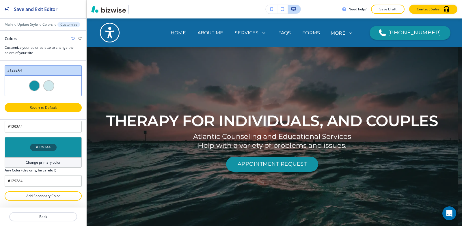
scroll to position [11, 0]
click at [73, 39] on icon "button" at bounding box center [72, 38] width 3 height 3
type input "Custom #1292A4"
type input "#e89a47"
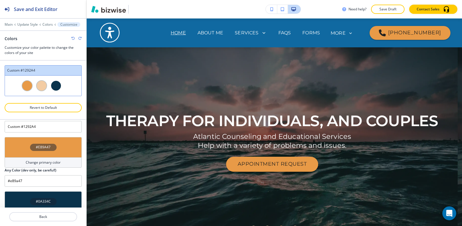
scroll to position [64, 0]
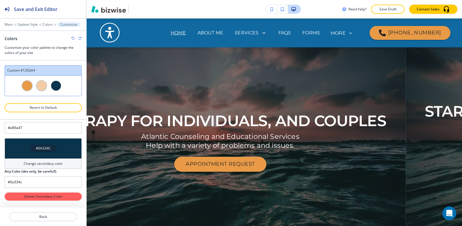
click at [36, 149] on h4 "#0A334C" at bounding box center [43, 148] width 15 height 5
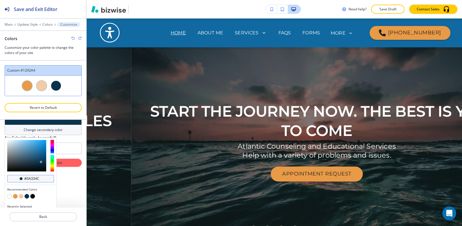
scroll to position [110, 0]
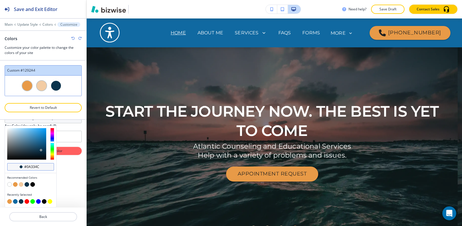
click at [43, 166] on input "#0a334c" at bounding box center [34, 167] width 20 height 5
paste input "de903d"
type input "#de903d"
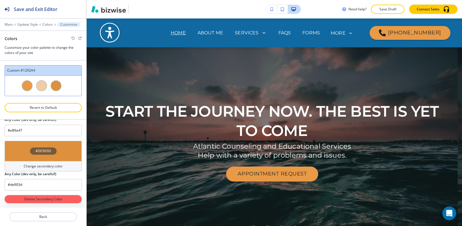
scroll to position [64, 0]
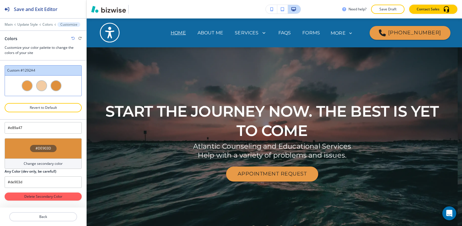
click at [72, 39] on icon "button" at bounding box center [72, 38] width 3 height 3
type input "#0a334c"
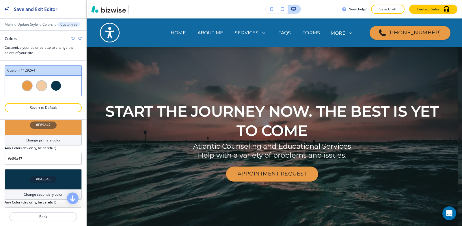
scroll to position [0, 0]
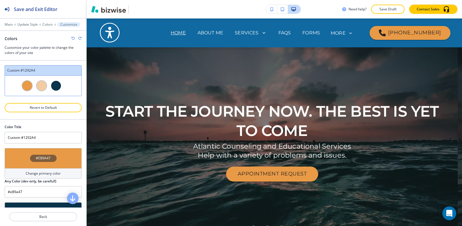
click at [40, 158] on h4 "#E89A47" at bounding box center [43, 158] width 15 height 5
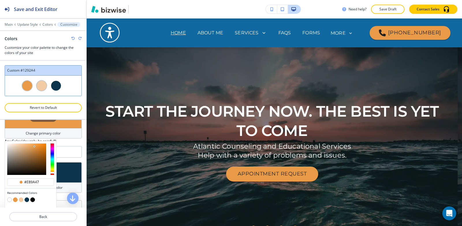
scroll to position [64, 0]
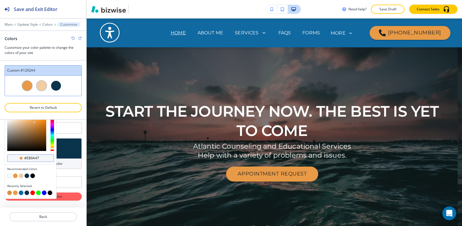
click at [41, 157] on input "#e89a47" at bounding box center [34, 158] width 20 height 5
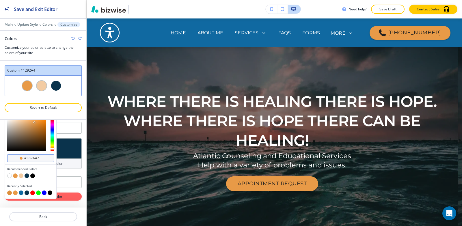
paste input "de903d"
type input "#de903d"
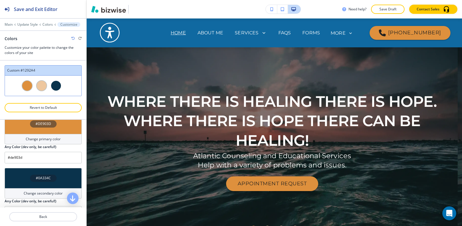
scroll to position [0, 0]
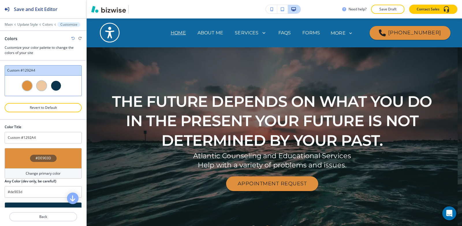
click at [45, 157] on h4 "#DE903D" at bounding box center [44, 158] width 16 height 5
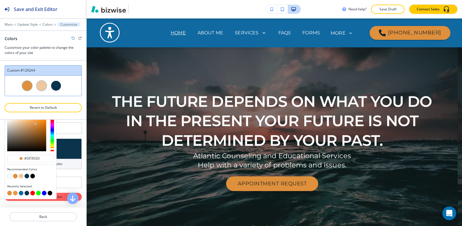
scroll to position [64, 0]
click at [42, 159] on input "#de903d" at bounding box center [34, 158] width 20 height 5
paste input "ca7c29"
type input "#ca7c29"
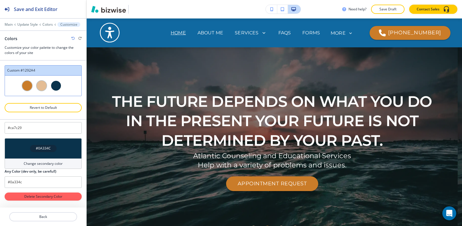
click at [6, 22] on div at bounding box center [43, 20] width 86 height 3
click at [7, 23] on p "Main" at bounding box center [9, 25] width 8 height 4
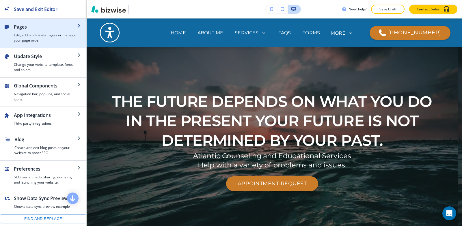
click at [23, 31] on div "button" at bounding box center [45, 31] width 63 height 2
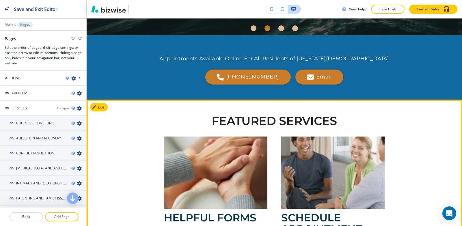
scroll to position [144, 0]
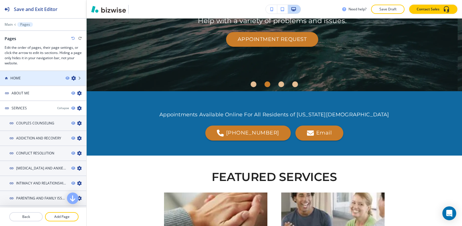
click at [20, 80] on h4 "HOME" at bounding box center [15, 78] width 10 height 5
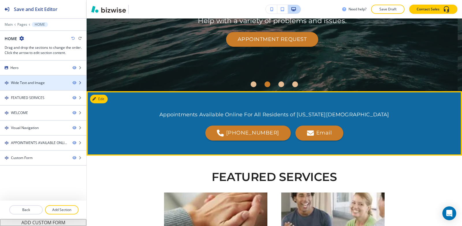
click at [28, 83] on div "Wide Text and Image" at bounding box center [28, 82] width 34 height 5
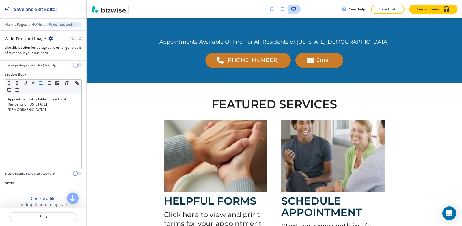
scroll to position [87, 0]
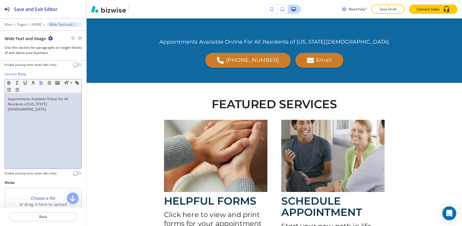
click at [36, 119] on div "Appointments Available Online For All Residents of [US_STATE][DEMOGRAPHIC_DATA]" at bounding box center [43, 131] width 76 height 75
copy p "Appointments Available Online For All Residents of [US_STATE][DEMOGRAPHIC_DATA]"
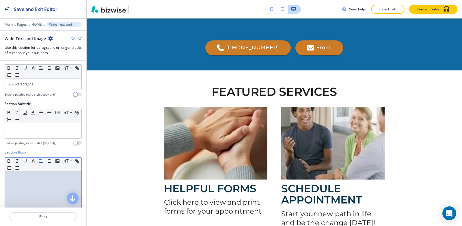
scroll to position [0, 0]
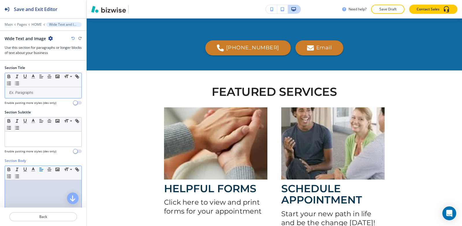
click at [30, 93] on p at bounding box center [43, 92] width 71 height 5
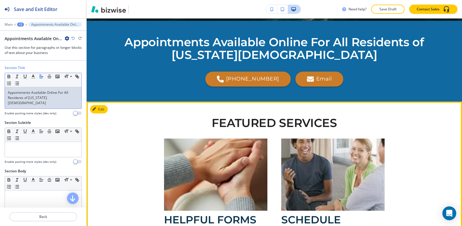
scroll to position [217, 0]
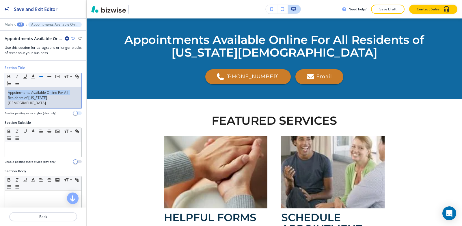
copy p "Appointments Available Online For All Residents of [US_STATE][DEMOGRAPHIC_DATA]"
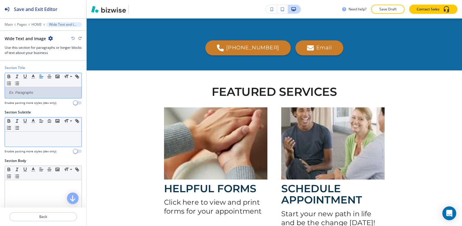
click at [44, 134] on p at bounding box center [43, 136] width 71 height 5
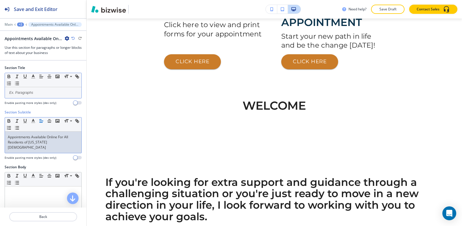
scroll to position [477, 0]
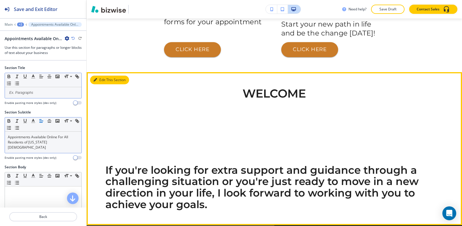
click at [100, 81] on button "Edit This Section" at bounding box center [109, 80] width 39 height 9
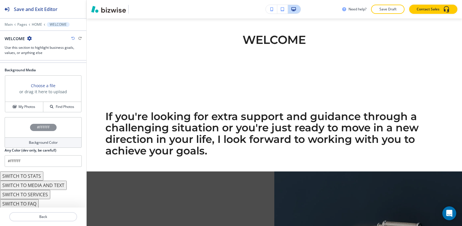
scroll to position [178, 0]
click at [40, 192] on button "SWITCH TO SERVICES" at bounding box center [25, 193] width 50 height 9
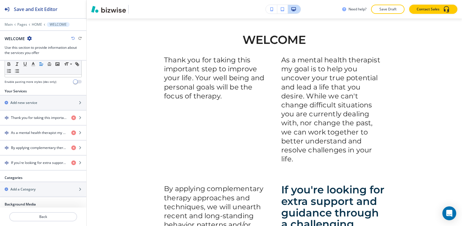
scroll to position [313, 0]
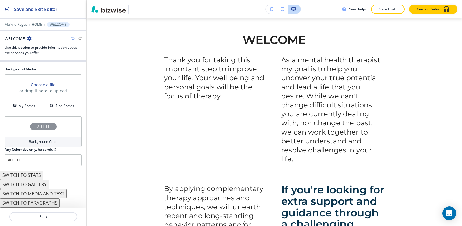
click at [72, 39] on icon "button" at bounding box center [72, 38] width 3 height 3
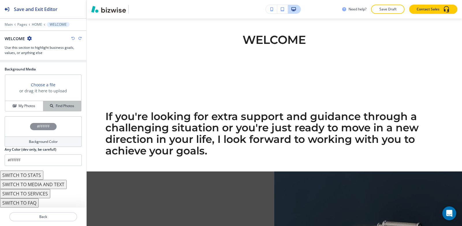
scroll to position [178, 0]
click at [36, 194] on button "SWITCH TO SERVICES" at bounding box center [25, 193] width 50 height 9
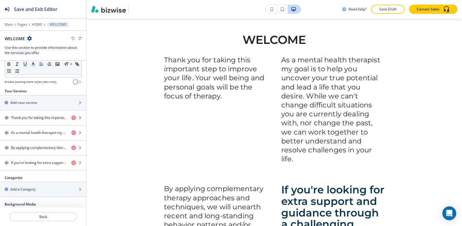
scroll to position [313, 0]
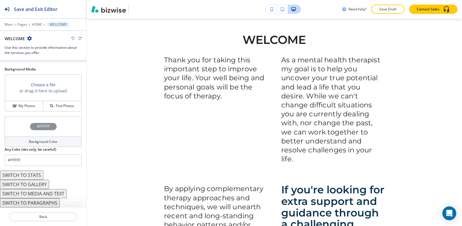
click at [50, 207] on button "SWITCH TO PARAGRAPHS" at bounding box center [30, 202] width 60 height 9
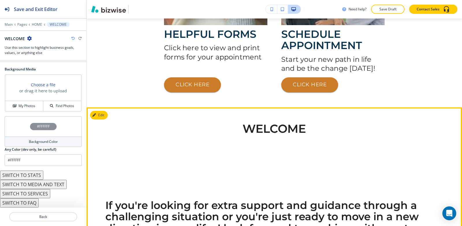
scroll to position [386, 0]
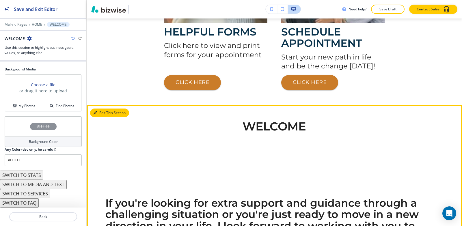
click at [102, 115] on button "Edit This Section" at bounding box center [109, 113] width 39 height 9
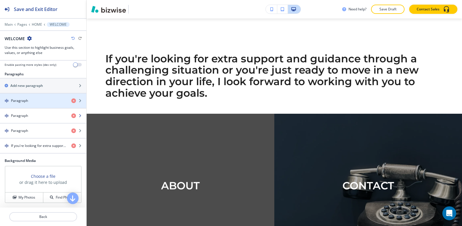
scroll to position [0, 0]
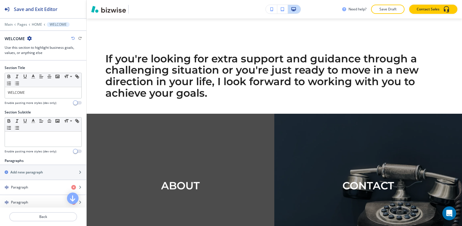
click at [31, 98] on div at bounding box center [43, 99] width 77 height 2
click at [33, 93] on p "WELCOME" at bounding box center [43, 92] width 71 height 5
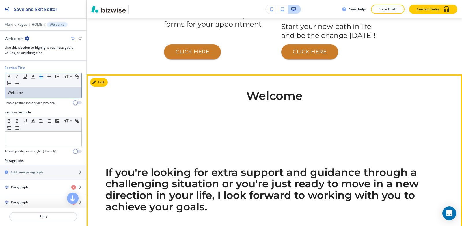
scroll to position [415, 0]
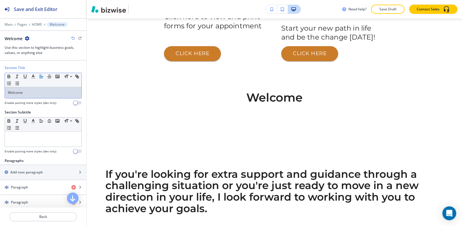
click at [72, 38] on icon "button" at bounding box center [72, 38] width 3 height 3
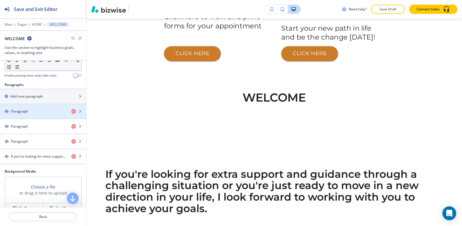
scroll to position [87, 0]
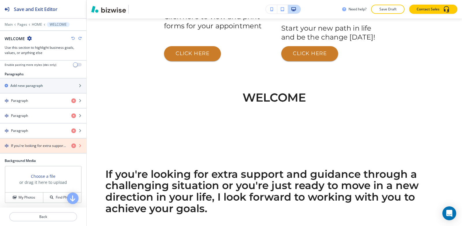
click at [71, 146] on icon "button" at bounding box center [73, 145] width 5 height 5
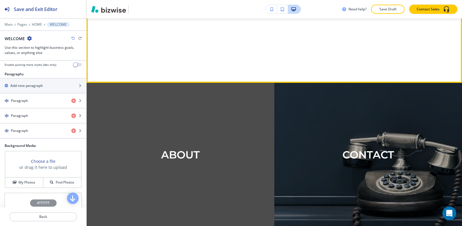
scroll to position [502, 0]
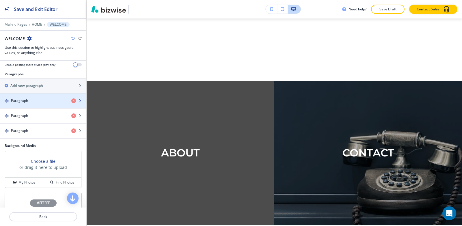
click at [11, 98] on div "Paragraph" at bounding box center [33, 100] width 67 height 5
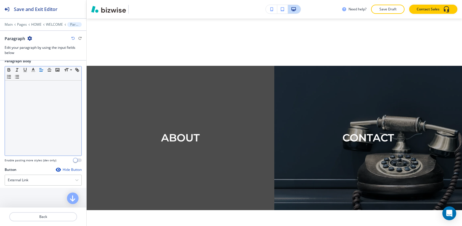
scroll to position [83, 0]
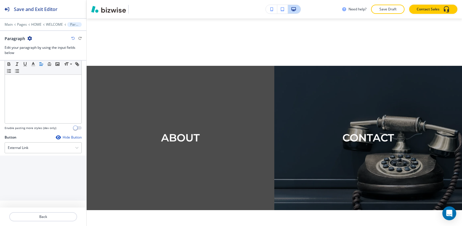
click at [50, 27] on div "Main Pages HOME WELCOME Paragraph" at bounding box center [43, 24] width 77 height 5
click at [51, 24] on p "WELCOME" at bounding box center [54, 25] width 17 height 4
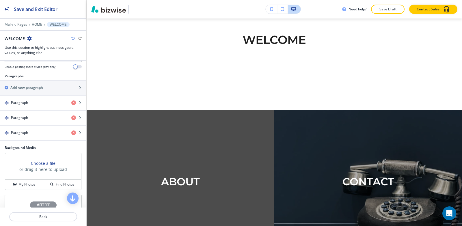
scroll to position [29, 0]
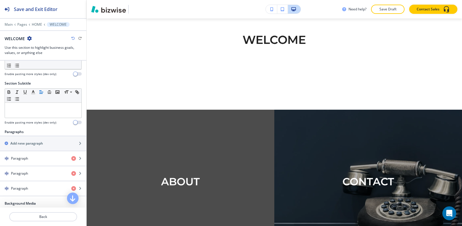
click at [71, 40] on div "WELCOME" at bounding box center [43, 39] width 77 height 6
click at [72, 39] on icon "button" at bounding box center [72, 38] width 3 height 3
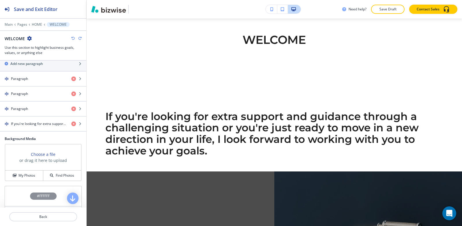
scroll to position [115, 0]
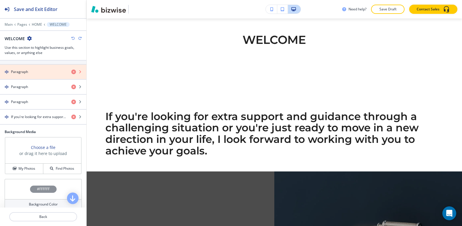
click at [71, 73] on icon "button" at bounding box center [73, 72] width 5 height 5
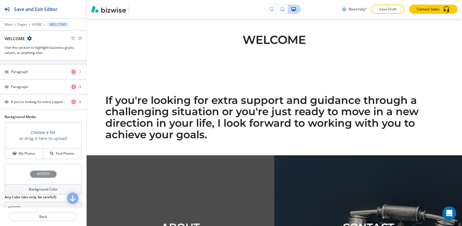
click at [71, 73] on icon "button" at bounding box center [73, 72] width 5 height 5
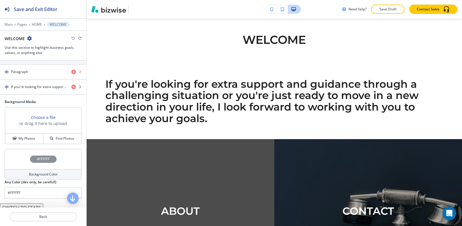
click at [71, 73] on icon "button" at bounding box center [73, 72] width 5 height 5
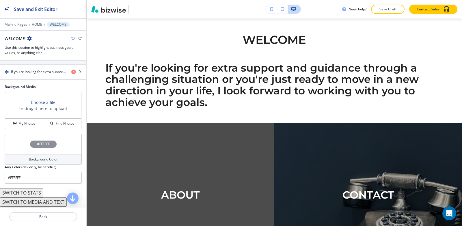
click at [44, 72] on h4 "If you're looking for extra support and guidance through a challenging situatio…" at bounding box center [39, 71] width 56 height 5
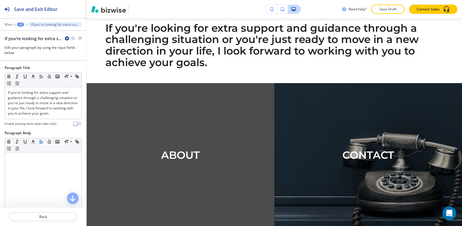
scroll to position [517, 0]
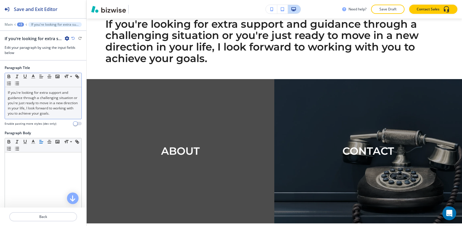
click at [39, 108] on p "If you're looking for extra support and guidance through a challenging situatio…" at bounding box center [43, 103] width 71 height 26
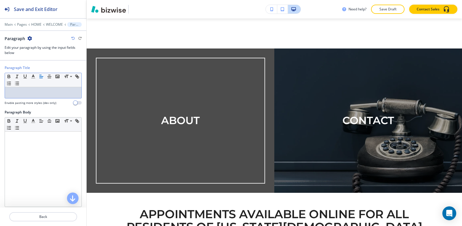
scroll to position [488, 0]
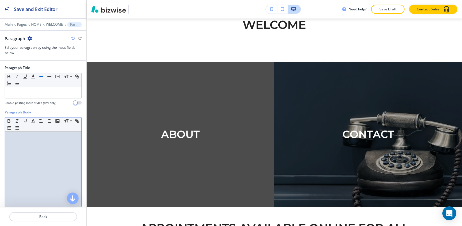
click at [23, 138] on p at bounding box center [43, 136] width 71 height 5
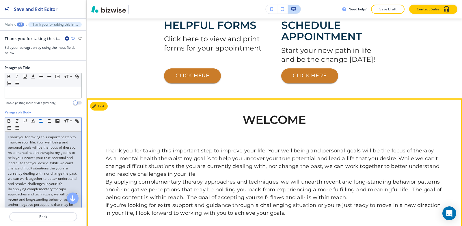
scroll to position [401, 0]
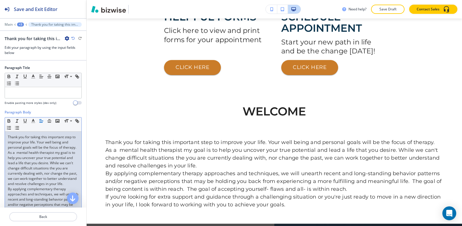
click at [8, 135] on p "Thank you for taking this important step to improve your life. Your well being …" at bounding box center [43, 142] width 71 height 16
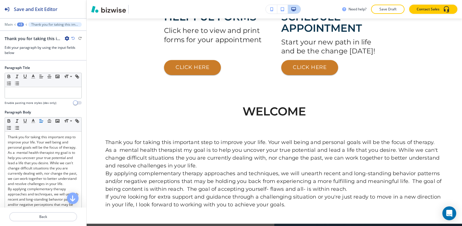
click at [21, 22] on div at bounding box center [43, 20] width 86 height 3
click at [20, 25] on div "+3" at bounding box center [20, 25] width 7 height 4
click at [40, 59] on button "WELCOME" at bounding box center [35, 54] width 37 height 10
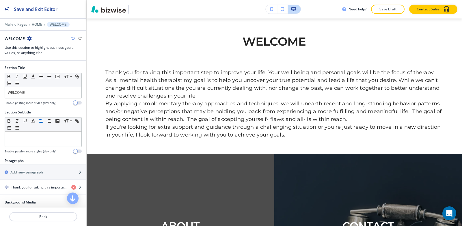
scroll to position [473, 0]
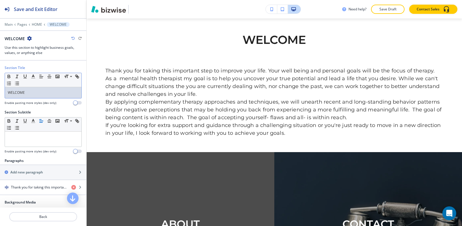
drag, startPoint x: 24, startPoint y: 94, endPoint x: 28, endPoint y: 95, distance: 3.7
click at [25, 94] on p "WELCOME" at bounding box center [43, 92] width 71 height 5
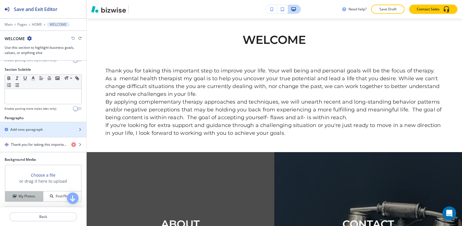
scroll to position [87, 0]
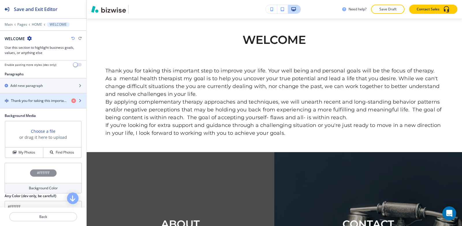
click at [32, 103] on div "button" at bounding box center [43, 105] width 86 height 5
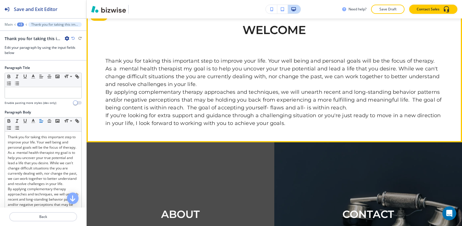
scroll to position [430, 0]
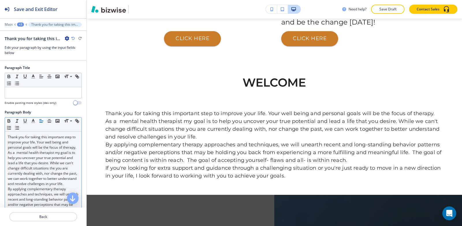
click at [42, 149] on p "Thank you for taking this important step to improve your life. Your well being …" at bounding box center [43, 142] width 71 height 16
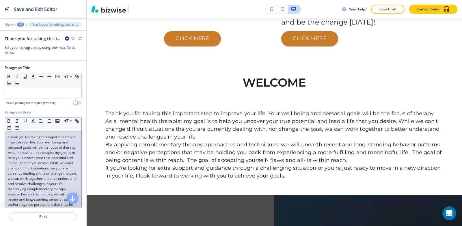
copy div "Thank you for taking this important step to improve your life. Your well being …"
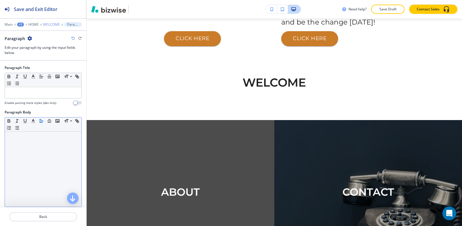
click at [56, 26] on p "WELCOME" at bounding box center [51, 25] width 17 height 4
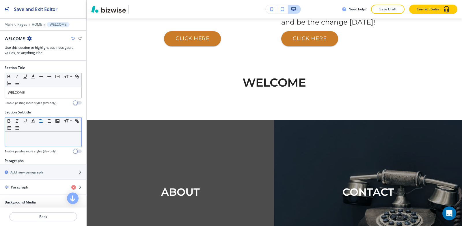
scroll to position [473, 0]
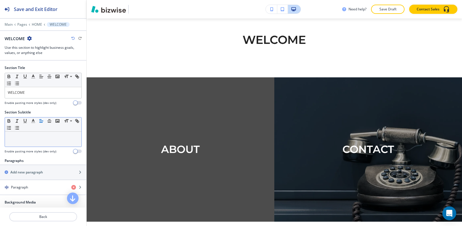
click at [41, 138] on p at bounding box center [43, 136] width 71 height 5
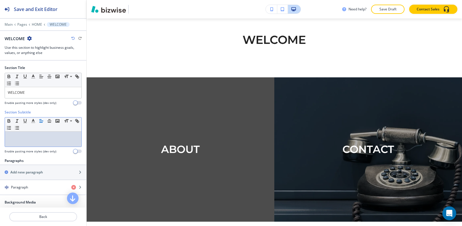
scroll to position [0, 0]
click at [37, 25] on p "HOME" at bounding box center [37, 25] width 10 height 4
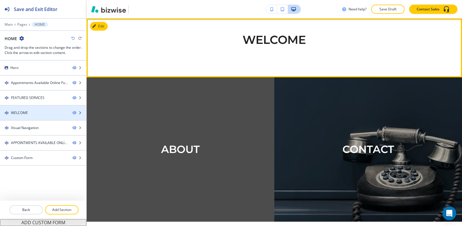
click at [36, 114] on div "WELCOME" at bounding box center [34, 112] width 68 height 5
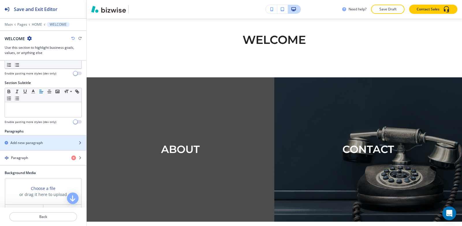
scroll to position [58, 0]
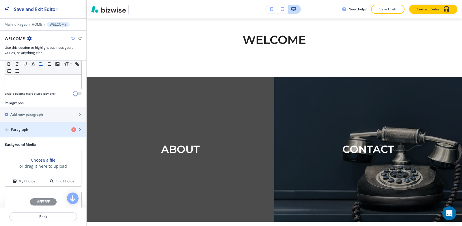
click at [25, 133] on div "button" at bounding box center [43, 134] width 86 height 5
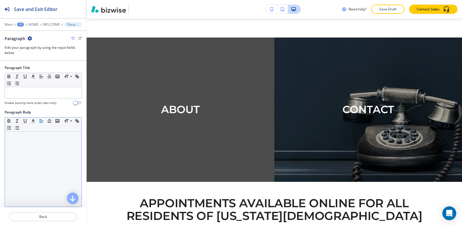
scroll to position [517, 0]
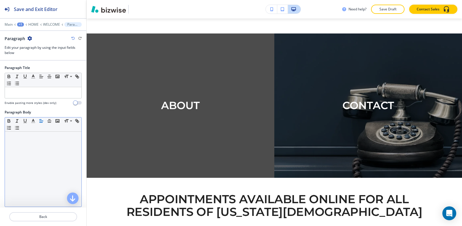
click at [29, 144] on div at bounding box center [43, 169] width 76 height 75
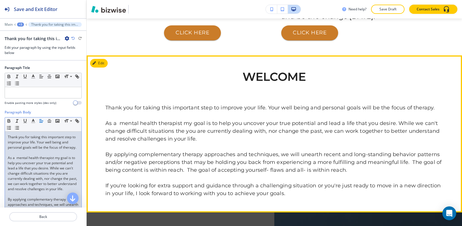
scroll to position [430, 0]
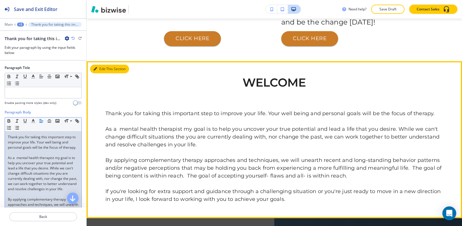
click at [102, 66] on button "Edit This Section" at bounding box center [109, 69] width 39 height 9
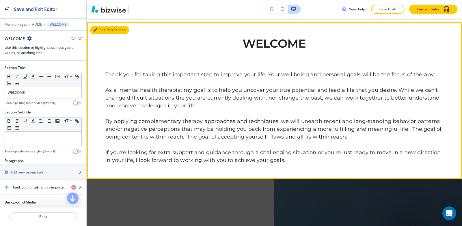
scroll to position [473, 0]
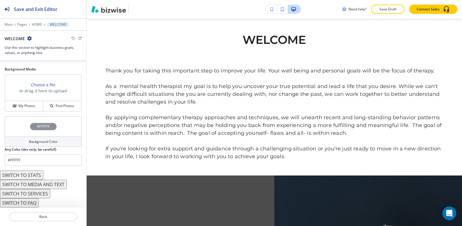
click at [40, 128] on h4 "#FFFFFF" at bounding box center [43, 126] width 13 height 5
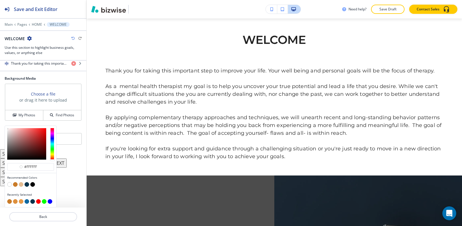
scroll to position [0, 0]
click at [20, 186] on button "button" at bounding box center [21, 184] width 5 height 5
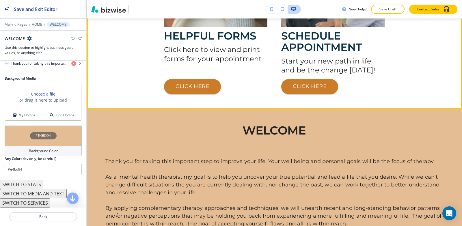
scroll to position [415, 0]
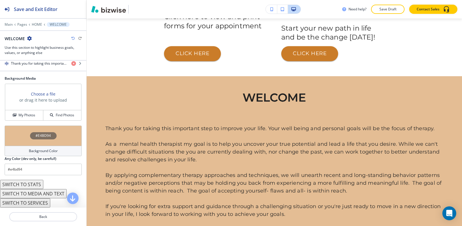
click at [37, 136] on h4 "#E4BD94" at bounding box center [43, 135] width 15 height 5
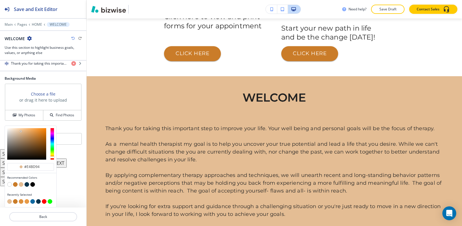
click at [15, 186] on button "button" at bounding box center [15, 184] width 5 height 5
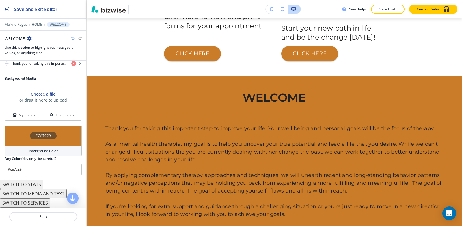
click at [44, 137] on h4 "#CA7C29" at bounding box center [43, 135] width 15 height 5
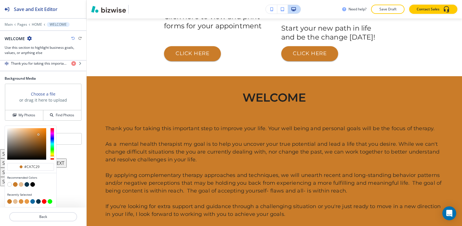
click at [27, 184] on button "button" at bounding box center [27, 184] width 5 height 5
type input "#0a334c"
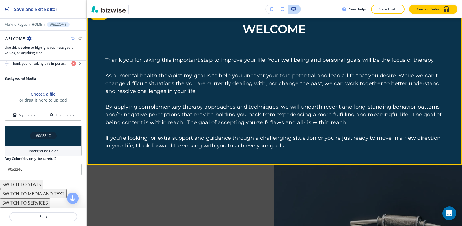
scroll to position [386, 0]
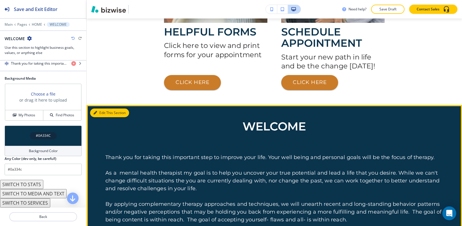
click at [99, 113] on button "Edit This Section" at bounding box center [109, 113] width 39 height 9
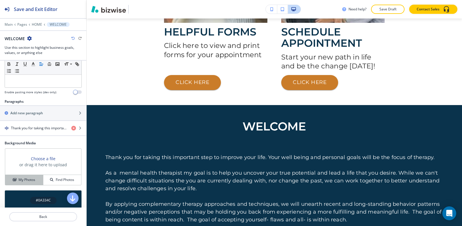
scroll to position [95, 0]
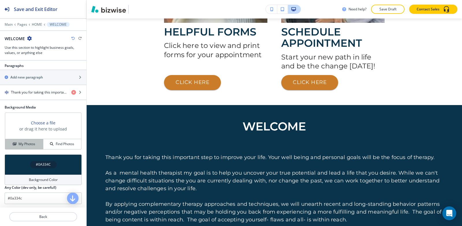
click at [24, 145] on h4 "My Photos" at bounding box center [26, 143] width 17 height 5
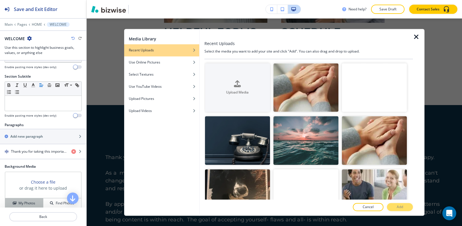
scroll to position [87, 0]
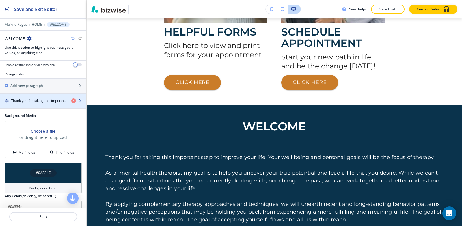
click at [29, 97] on div "button" at bounding box center [43, 96] width 86 height 5
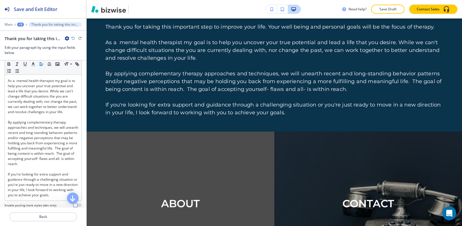
scroll to position [26, 0]
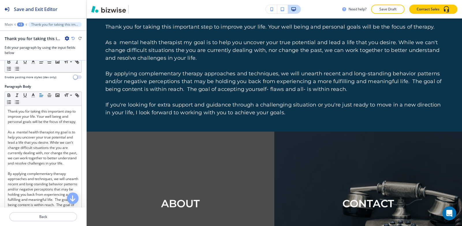
click at [19, 23] on div "+3" at bounding box center [20, 25] width 7 height 4
click at [28, 52] on p "WELCOME" at bounding box center [35, 54] width 29 height 5
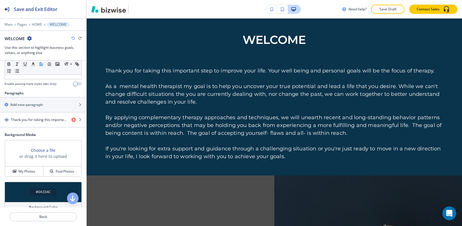
scroll to position [133, 0]
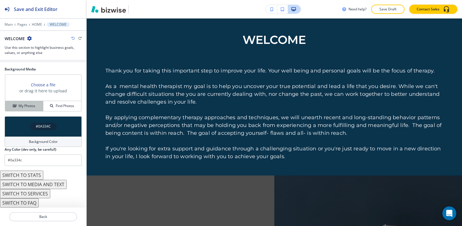
click at [17, 106] on div "My Photos" at bounding box center [24, 105] width 38 height 5
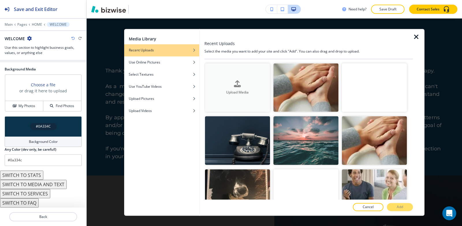
click at [236, 88] on div "button" at bounding box center [237, 88] width 65 height 2
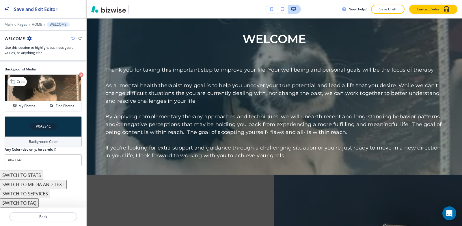
scroll to position [473, 0]
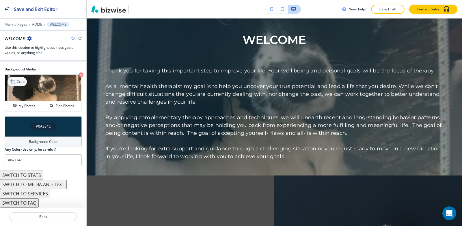
click at [19, 83] on p "Crop" at bounding box center [21, 81] width 8 height 5
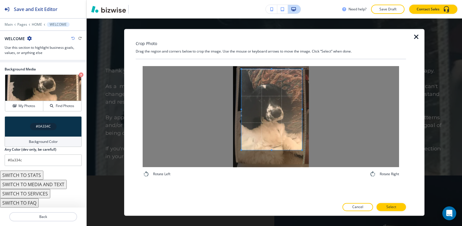
click at [264, 116] on span at bounding box center [271, 109] width 61 height 81
click at [228, 108] on div at bounding box center [271, 116] width 256 height 101
click at [340, 110] on div at bounding box center [271, 116] width 256 height 101
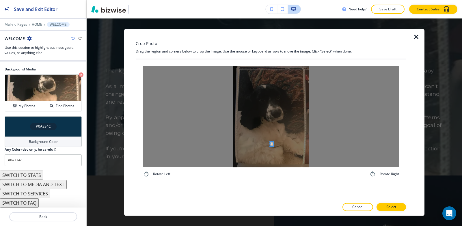
click at [271, 143] on div at bounding box center [271, 116] width 256 height 101
click at [274, 66] on div at bounding box center [271, 116] width 256 height 101
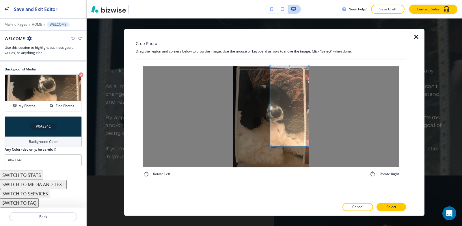
click at [339, 106] on div at bounding box center [271, 116] width 256 height 101
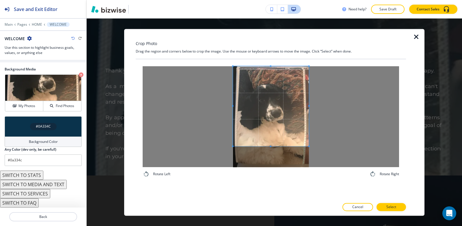
click at [181, 105] on div at bounding box center [271, 116] width 256 height 101
click at [271, 139] on span at bounding box center [270, 138] width 1 height 1
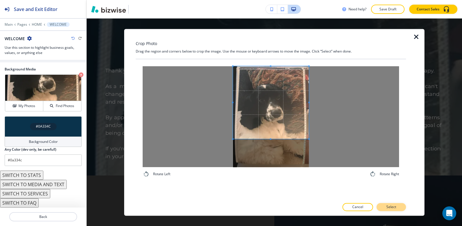
click at [396, 209] on button "Select" at bounding box center [390, 207] width 29 height 8
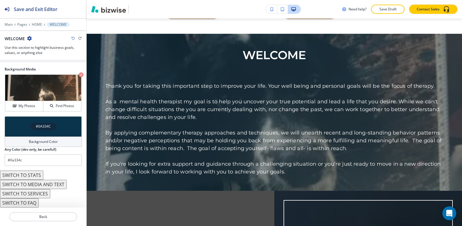
scroll to position [444, 0]
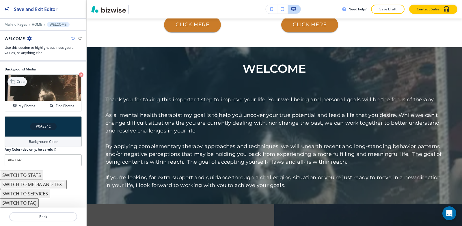
click at [18, 84] on p "Crop" at bounding box center [21, 81] width 8 height 5
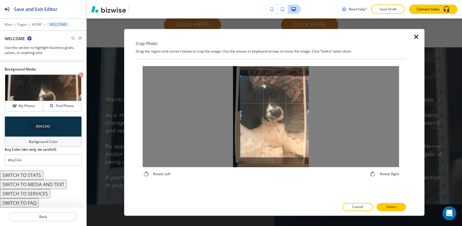
click at [334, 114] on div at bounding box center [271, 116] width 256 height 101
click at [182, 116] on div at bounding box center [271, 116] width 256 height 101
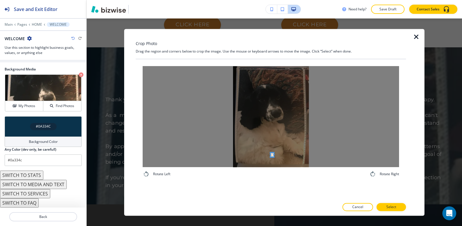
click at [271, 155] on div at bounding box center [271, 116] width 256 height 101
click at [265, 74] on div at bounding box center [271, 116] width 256 height 101
click at [260, 116] on div at bounding box center [258, 116] width 3 height 81
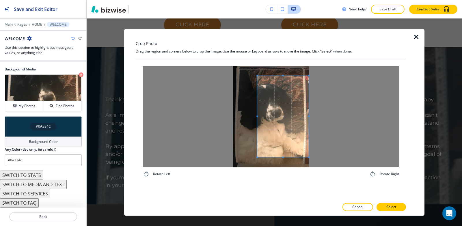
click at [324, 112] on div at bounding box center [271, 116] width 256 height 101
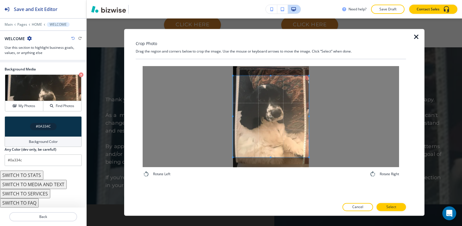
click at [152, 116] on div at bounding box center [271, 116] width 256 height 101
click at [260, 119] on span at bounding box center [271, 112] width 76 height 81
click at [271, 75] on span at bounding box center [270, 74] width 1 height 1
click at [397, 210] on button "Select" at bounding box center [390, 207] width 29 height 8
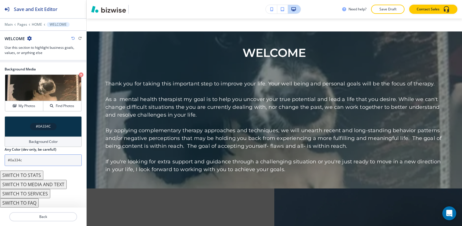
scroll to position [502, 0]
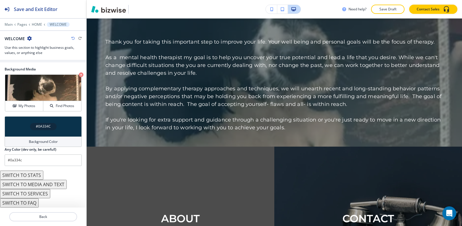
click at [46, 126] on h4 "#0A334C" at bounding box center [43, 126] width 15 height 5
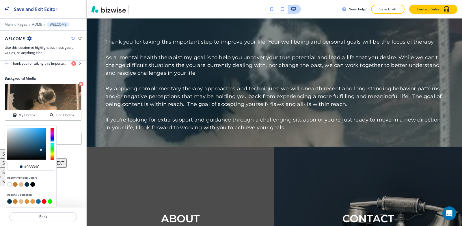
scroll to position [124, 0]
click at [21, 183] on button "button" at bounding box center [21, 184] width 5 height 5
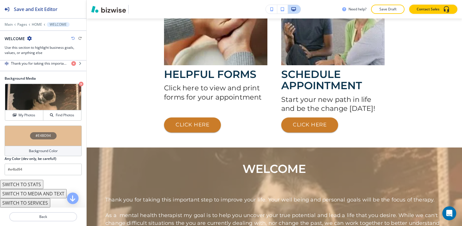
scroll to position [357, 0]
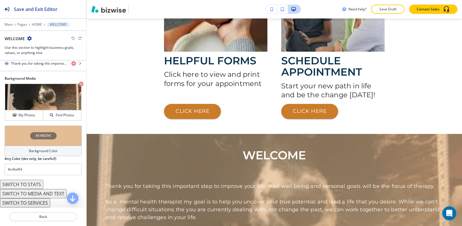
click at [36, 136] on h4 "#E4BD94" at bounding box center [43, 135] width 15 height 5
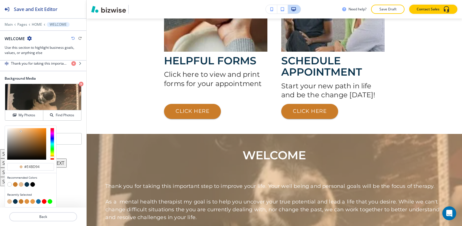
click at [15, 185] on button "button" at bounding box center [15, 184] width 5 height 5
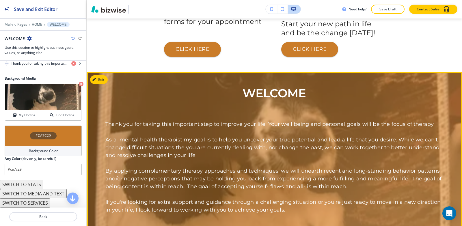
scroll to position [444, 0]
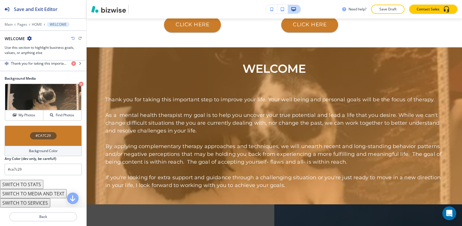
click at [44, 136] on h4 "#CA7C29" at bounding box center [43, 135] width 15 height 5
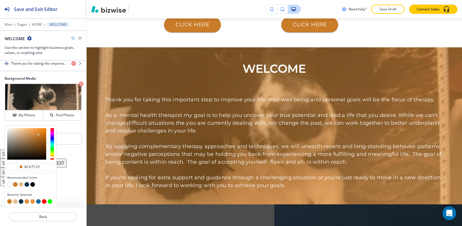
click at [26, 186] on button "button" at bounding box center [27, 184] width 5 height 5
type input "#0a334c"
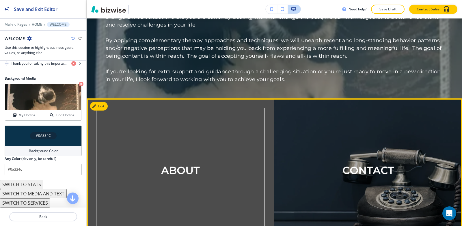
scroll to position [588, 0]
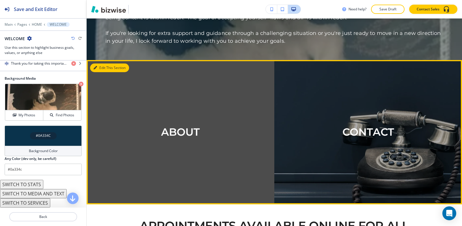
click at [98, 69] on button "Edit This Section" at bounding box center [109, 67] width 39 height 9
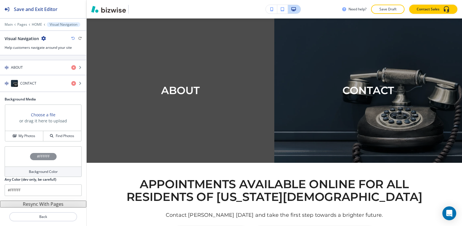
scroll to position [57, 0]
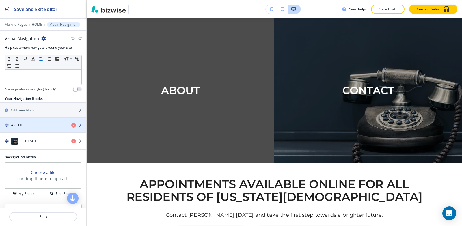
click at [26, 125] on div "ABOUT" at bounding box center [33, 125] width 67 height 5
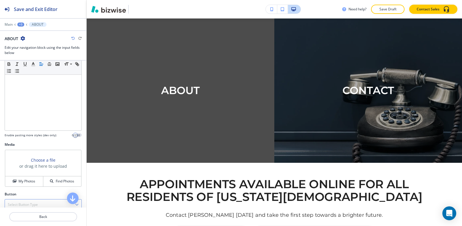
scroll to position [138, 0]
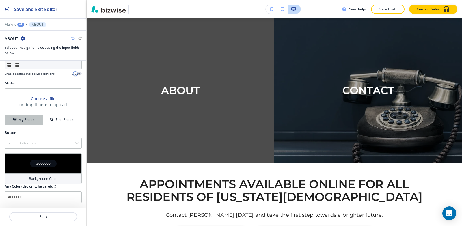
click at [23, 118] on h4 "My Photos" at bounding box center [26, 119] width 17 height 5
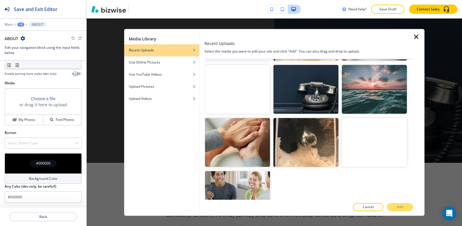
scroll to position [58, 0]
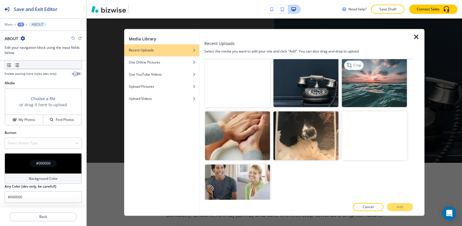
click at [377, 85] on img "button" at bounding box center [374, 83] width 65 height 49
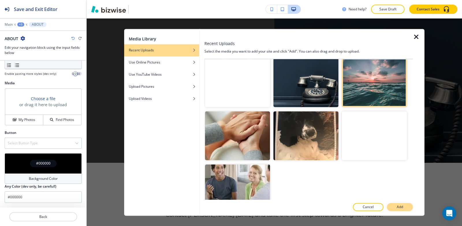
click at [403, 210] on button "Add" at bounding box center [400, 207] width 26 height 8
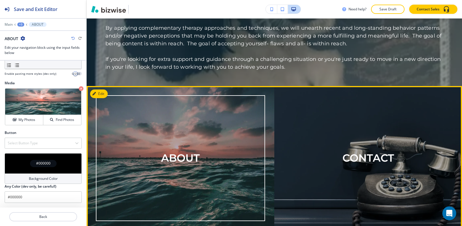
scroll to position [543, 0]
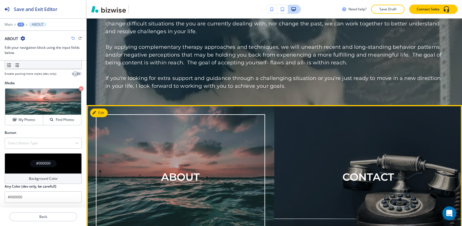
click at [172, 182] on p "ABOUT" at bounding box center [180, 177] width 39 height 12
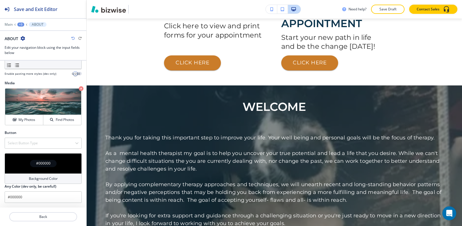
scroll to position [399, 0]
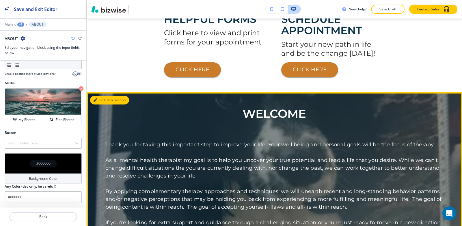
click at [104, 101] on button "Edit This Section" at bounding box center [109, 100] width 39 height 9
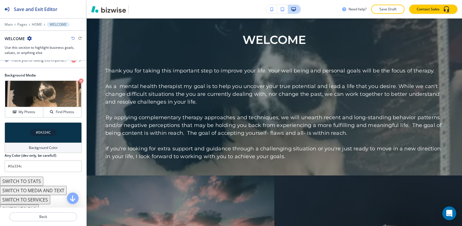
scroll to position [133, 0]
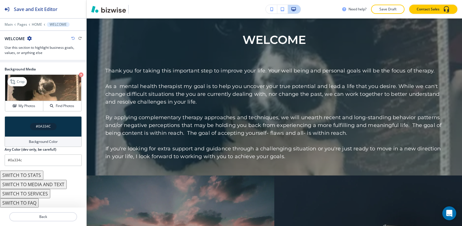
click at [79, 74] on icon "button" at bounding box center [81, 74] width 5 height 5
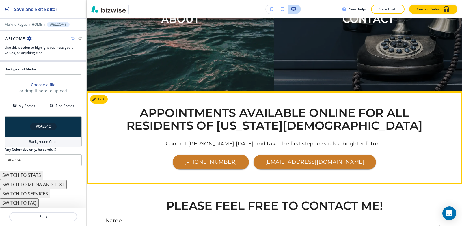
scroll to position [704, 0]
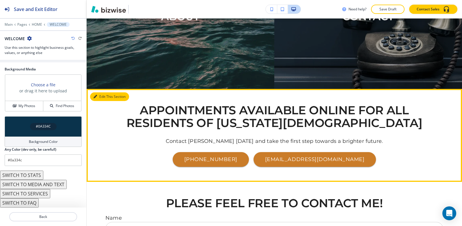
click at [102, 97] on button "Edit This Section" at bounding box center [109, 96] width 39 height 9
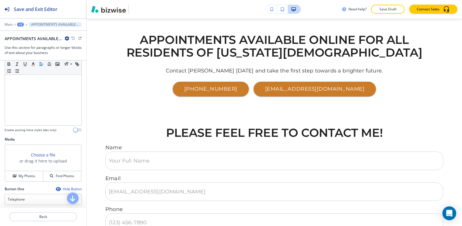
scroll to position [202, 0]
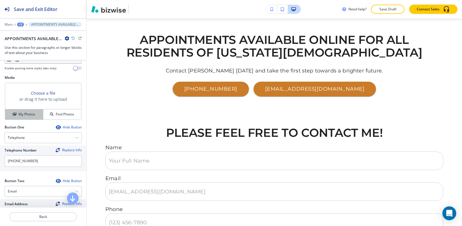
click at [14, 113] on icon "button" at bounding box center [14, 114] width 3 height 3
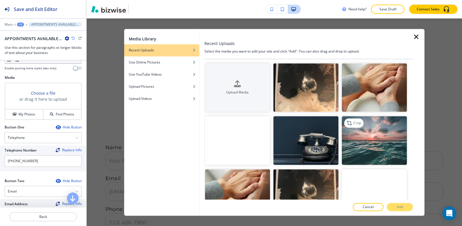
click at [353, 147] on img "button" at bounding box center [374, 140] width 65 height 49
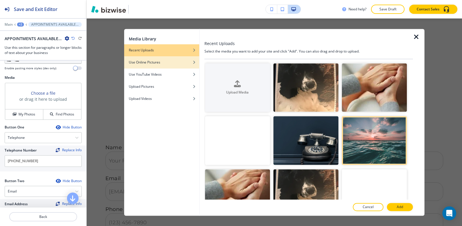
click at [155, 62] on h4 "Use Online Pictures" at bounding box center [144, 62] width 31 height 5
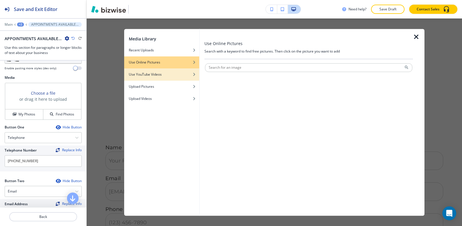
click at [150, 74] on h4 "Use YouTube Videos" at bounding box center [145, 74] width 33 height 5
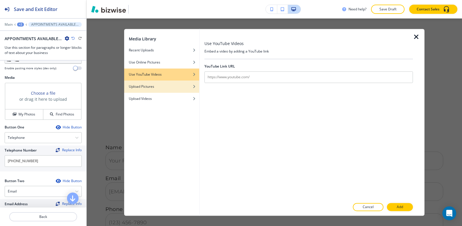
click at [150, 82] on div "button" at bounding box center [161, 82] width 75 height 3
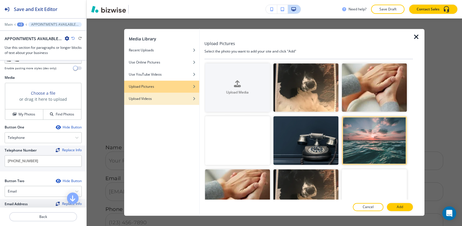
click at [146, 100] on h4 "Upload Videos" at bounding box center [140, 98] width 23 height 5
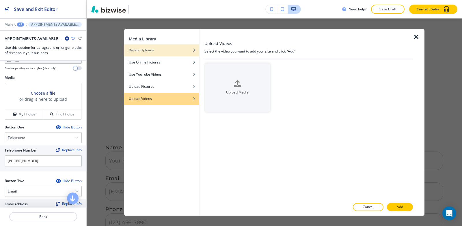
click at [148, 45] on div "button" at bounding box center [161, 45] width 75 height 3
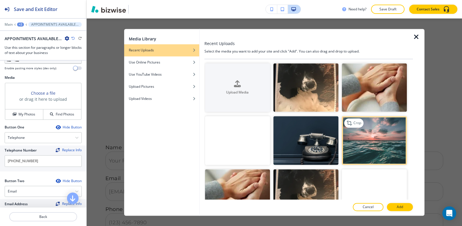
click at [373, 139] on img "button" at bounding box center [374, 140] width 65 height 49
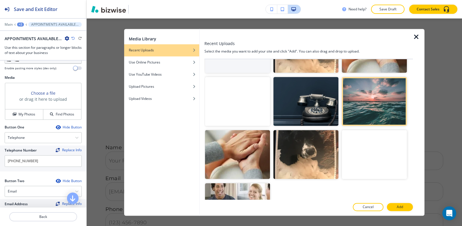
scroll to position [0, 0]
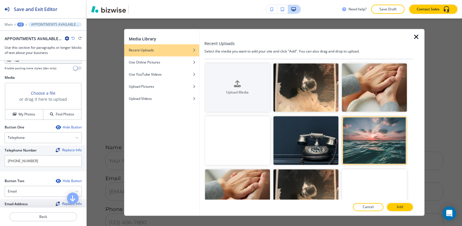
click at [417, 40] on icon "button" at bounding box center [416, 36] width 7 height 7
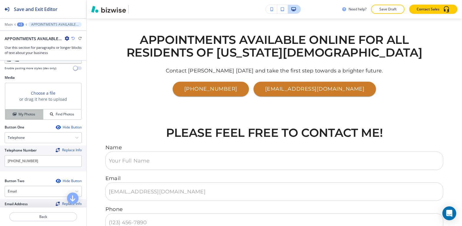
click at [13, 113] on icon "button" at bounding box center [14, 114] width 3 height 3
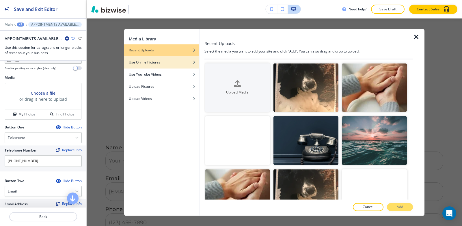
click at [152, 62] on h4 "Use Online Pictures" at bounding box center [144, 62] width 31 height 5
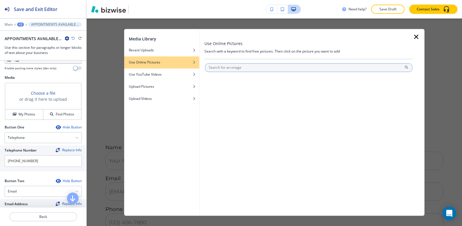
drag, startPoint x: 254, startPoint y: 68, endPoint x: 241, endPoint y: 63, distance: 13.9
click at [252, 67] on input "text" at bounding box center [308, 67] width 207 height 9
type input "depression and anxiety"
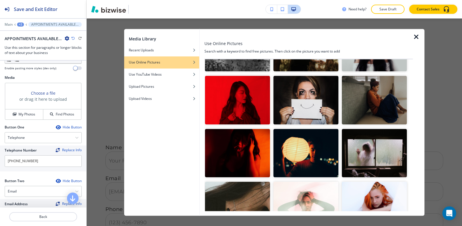
scroll to position [115, 0]
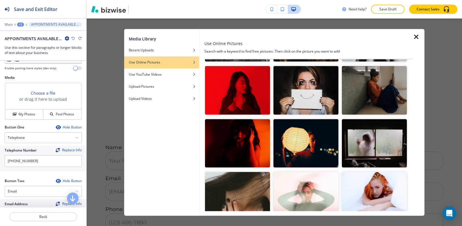
drag, startPoint x: 287, startPoint y: 145, endPoint x: 302, endPoint y: 154, distance: 16.7
click at [288, 145] on img "button" at bounding box center [305, 143] width 65 height 49
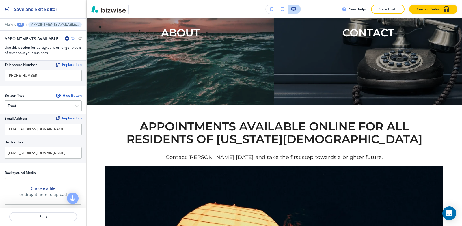
scroll to position [367, 0]
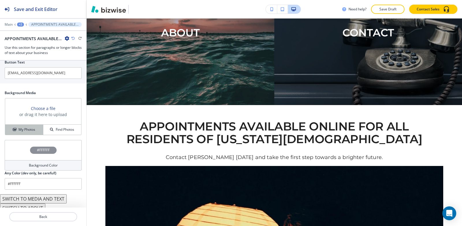
click at [14, 128] on icon "button" at bounding box center [14, 129] width 3 height 3
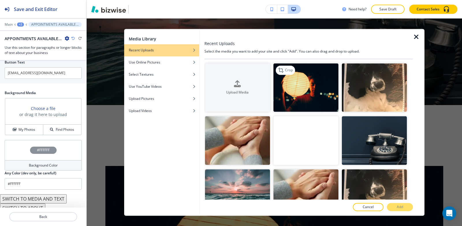
click at [293, 85] on img "button" at bounding box center [305, 87] width 65 height 49
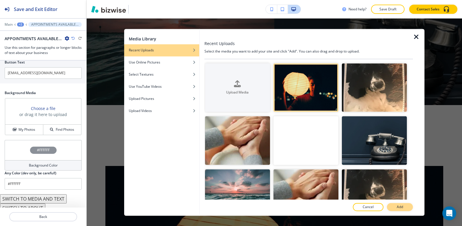
click at [408, 207] on button "Add" at bounding box center [400, 207] width 26 height 8
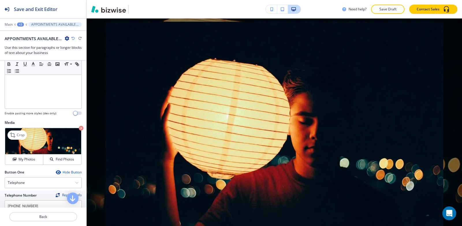
scroll to position [194, 0]
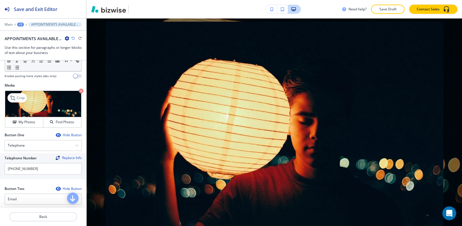
click at [79, 89] on icon "button" at bounding box center [81, 91] width 5 height 5
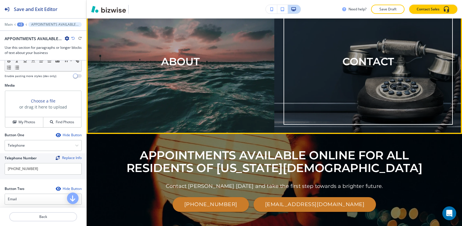
scroll to position [543, 0]
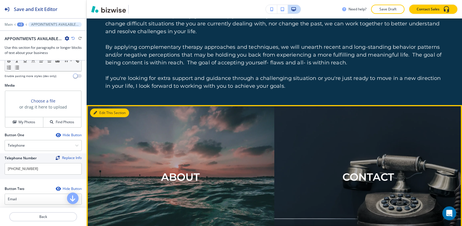
click at [104, 114] on button "Edit This Section" at bounding box center [109, 113] width 39 height 9
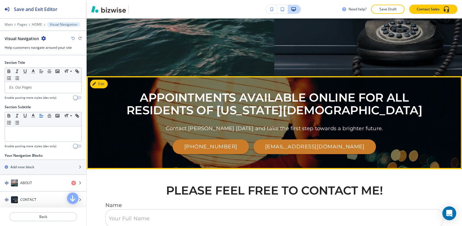
scroll to position [630, 0]
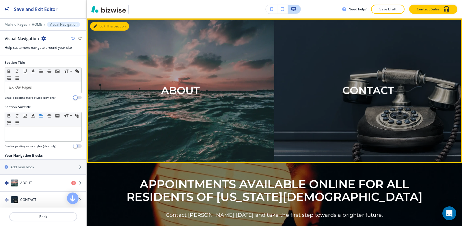
click at [95, 25] on icon "button" at bounding box center [95, 26] width 3 height 3
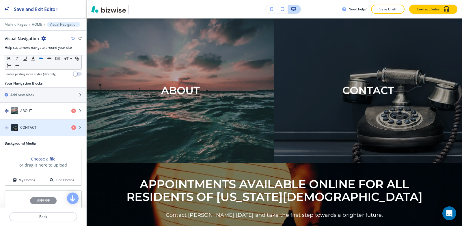
scroll to position [116, 0]
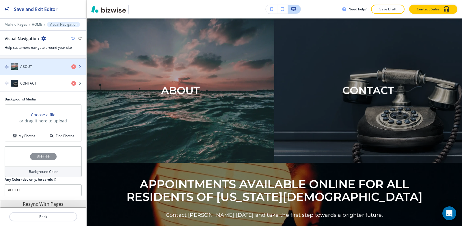
click at [44, 71] on div "button" at bounding box center [43, 72] width 86 height 5
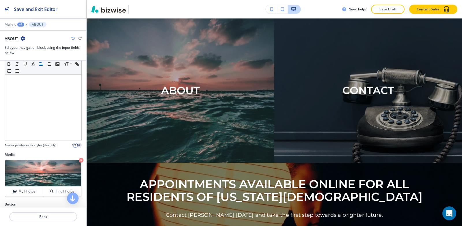
scroll to position [138, 0]
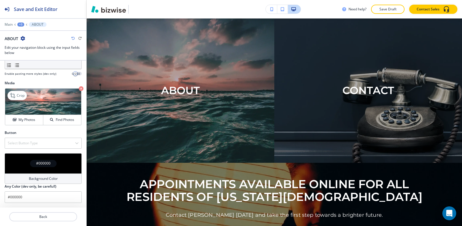
click at [79, 88] on icon "button" at bounding box center [81, 88] width 5 height 5
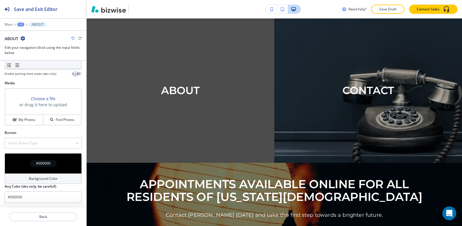
click at [46, 162] on h4 "#000000" at bounding box center [43, 163] width 14 height 5
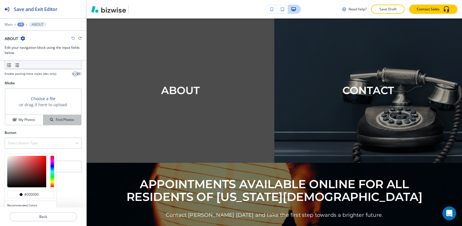
scroll to position [165, 0]
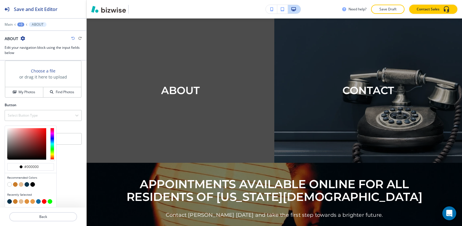
click at [20, 186] on button "button" at bounding box center [21, 184] width 5 height 5
type input "#e4bd94"
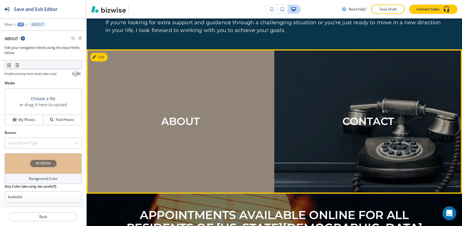
scroll to position [543, 0]
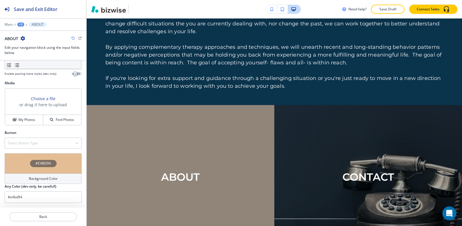
click at [20, 24] on div "+3" at bounding box center [20, 25] width 7 height 4
click at [28, 53] on p "Visual Navigation" at bounding box center [35, 54] width 29 height 5
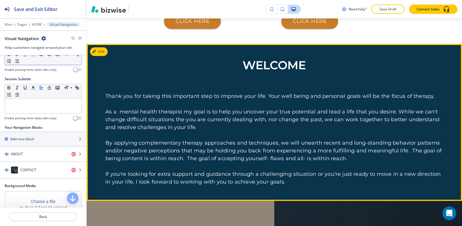
scroll to position [457, 0]
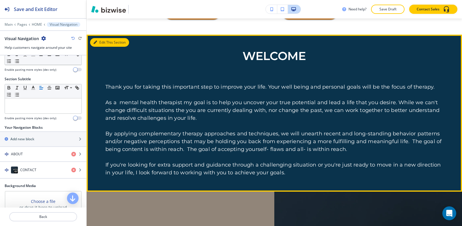
click at [103, 42] on button "Edit This Section" at bounding box center [109, 42] width 39 height 9
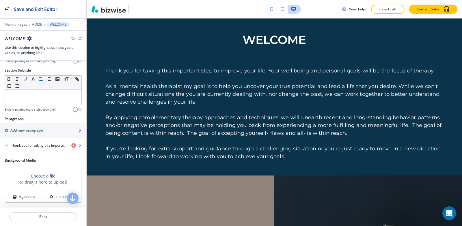
scroll to position [87, 0]
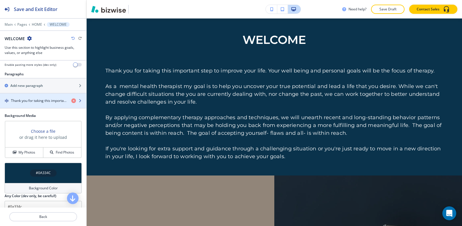
click at [18, 98] on h4 "Thank you for taking this important step to improve your life. Your well being …" at bounding box center [39, 100] width 56 height 5
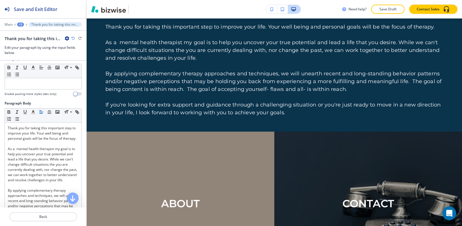
scroll to position [0, 0]
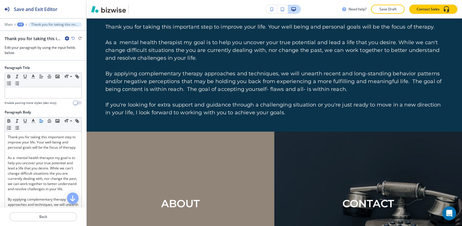
click at [20, 22] on div at bounding box center [43, 20] width 86 height 3
click at [20, 22] on div "Save and Exit Editor Main +3 Thank you for taking this important step to improv…" at bounding box center [43, 30] width 86 height 61
click at [20, 25] on div "+3" at bounding box center [20, 25] width 7 height 4
click at [25, 53] on p "WELCOME" at bounding box center [35, 54] width 29 height 5
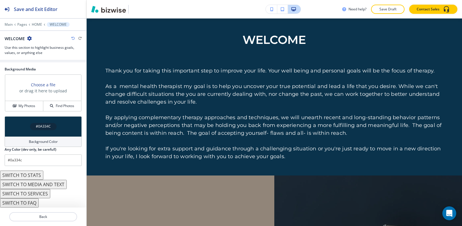
click at [41, 126] on h4 "#0A334C" at bounding box center [43, 126] width 15 height 5
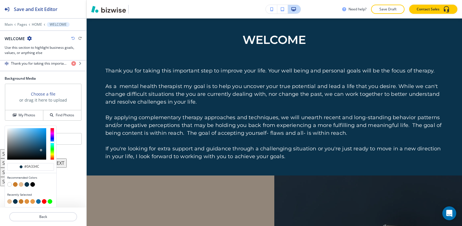
click at [9, 186] on button "button" at bounding box center [9, 184] width 5 height 5
type input "#FFFFFF"
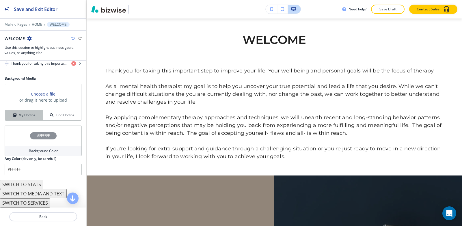
click at [23, 114] on h4 "My Photos" at bounding box center [26, 115] width 17 height 5
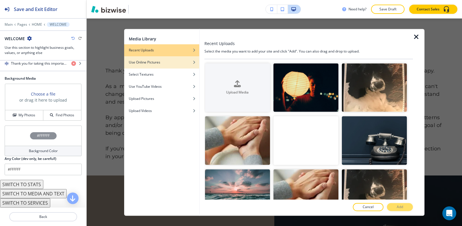
click at [156, 63] on h4 "Use Online Pictures" at bounding box center [144, 62] width 31 height 5
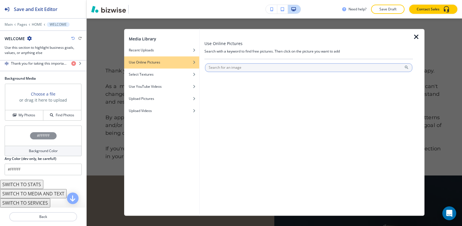
click at [231, 70] on input "text" at bounding box center [308, 67] width 207 height 9
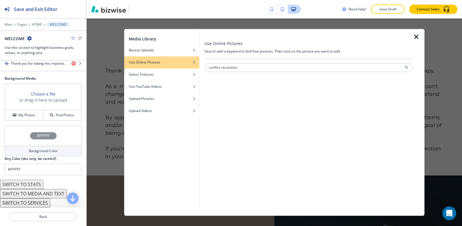
type input "conflict resolution"
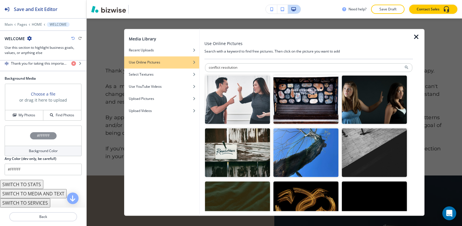
click at [240, 112] on img "button" at bounding box center [237, 99] width 65 height 49
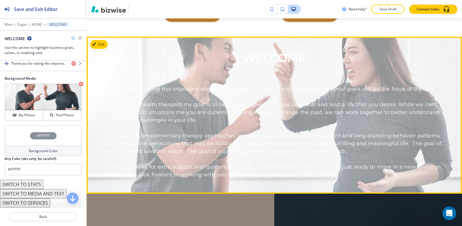
scroll to position [415, 0]
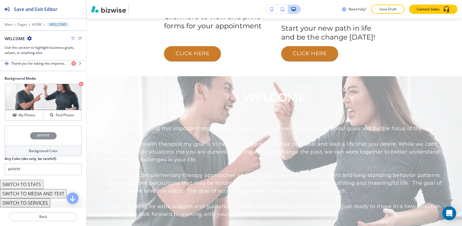
click at [43, 133] on div "#FFFFFF" at bounding box center [43, 135] width 27 height 7
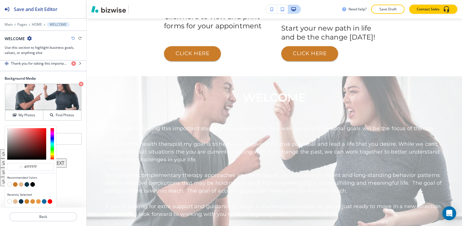
drag, startPoint x: 27, startPoint y: 183, endPoint x: 93, endPoint y: 175, distance: 66.3
click at [27, 183] on button "button" at bounding box center [27, 184] width 5 height 5
type input "#0a334c"
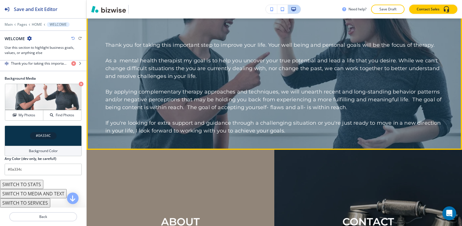
scroll to position [530, 0]
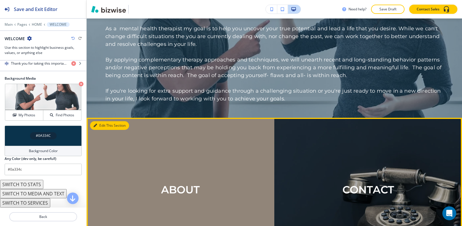
click at [105, 127] on button "Edit This Section" at bounding box center [109, 125] width 39 height 9
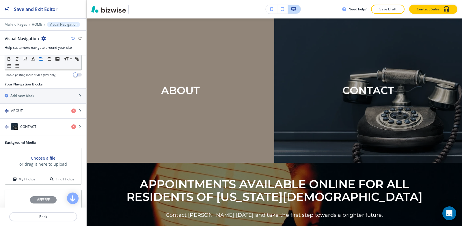
scroll to position [115, 0]
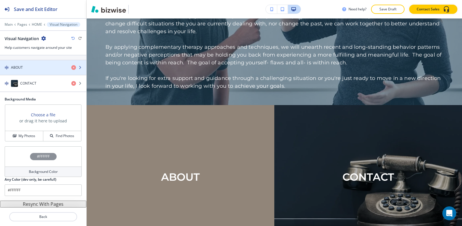
click at [37, 63] on div "button" at bounding box center [43, 62] width 86 height 5
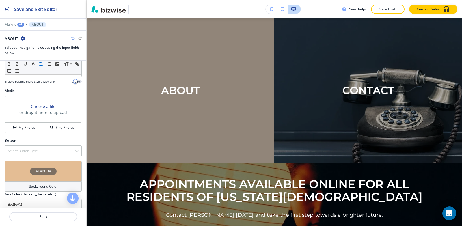
scroll to position [138, 0]
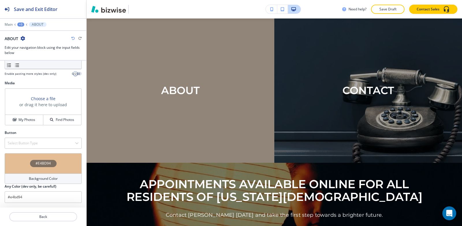
click at [51, 166] on div "#E4BD94" at bounding box center [43, 163] width 27 height 7
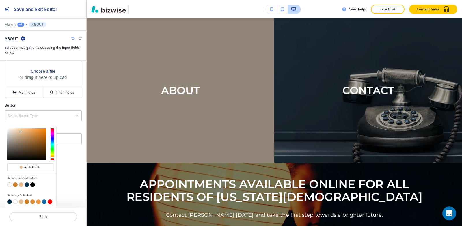
scroll to position [165, 0]
click at [15, 184] on button "button" at bounding box center [15, 184] width 5 height 5
type input "#ca7c29"
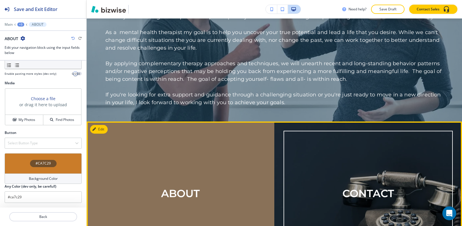
scroll to position [514, 0]
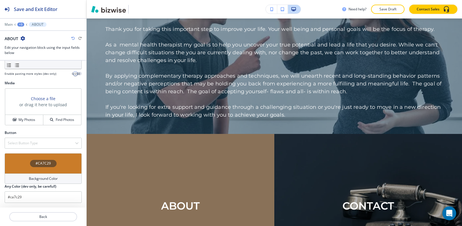
click at [23, 26] on div "+3" at bounding box center [20, 25] width 7 height 4
click at [32, 53] on p "Visual Navigation" at bounding box center [35, 54] width 29 height 5
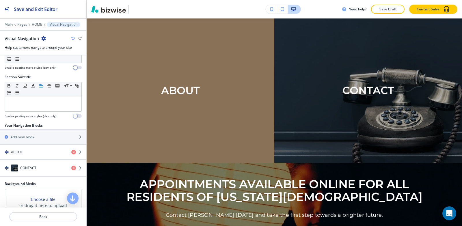
scroll to position [115, 0]
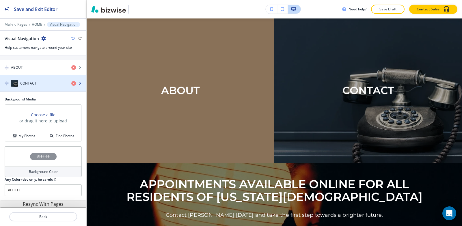
click at [32, 86] on h4 "CONTACT" at bounding box center [28, 83] width 16 height 5
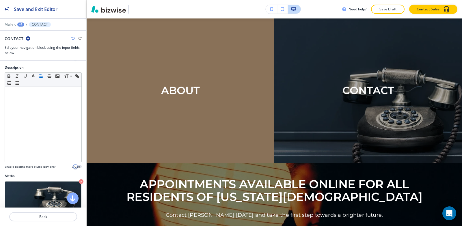
scroll to position [138, 0]
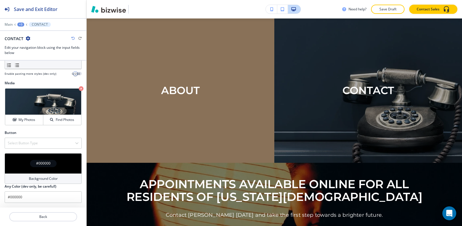
click at [39, 162] on h4 "#000000" at bounding box center [43, 163] width 14 height 5
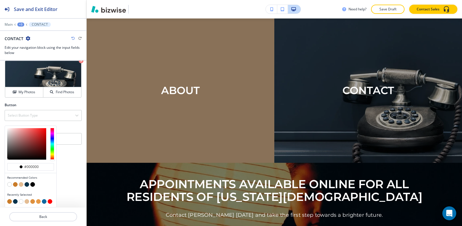
click at [16, 185] on button "button" at bounding box center [15, 184] width 5 height 5
type input "#ca7c29"
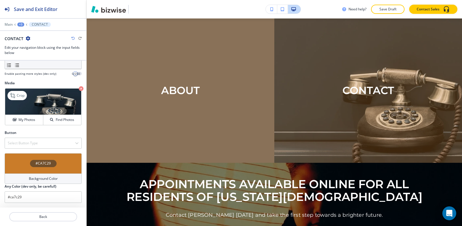
click at [79, 90] on icon "button" at bounding box center [81, 88] width 5 height 5
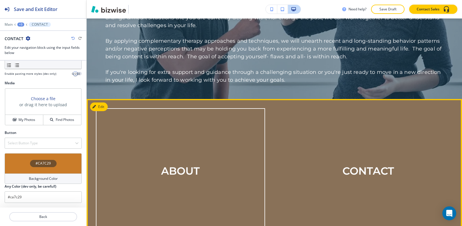
scroll to position [577, 0]
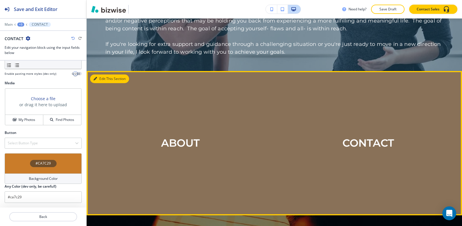
click at [104, 78] on button "Edit This Section" at bounding box center [109, 78] width 39 height 9
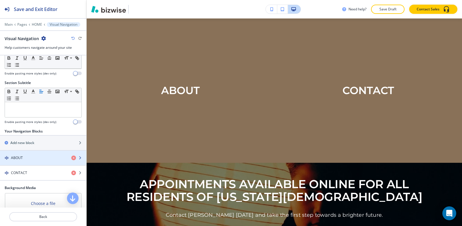
scroll to position [58, 0]
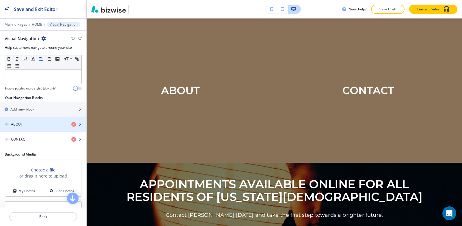
click at [15, 123] on h4 "ABOUT" at bounding box center [17, 124] width 12 height 5
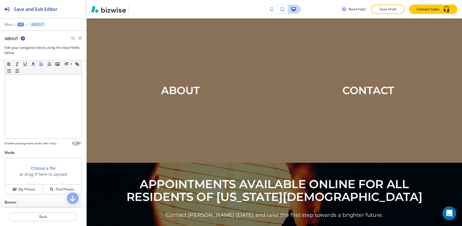
scroll to position [138, 0]
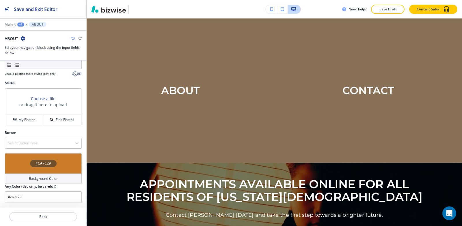
click at [37, 163] on h4 "#CA7C29" at bounding box center [43, 163] width 15 height 5
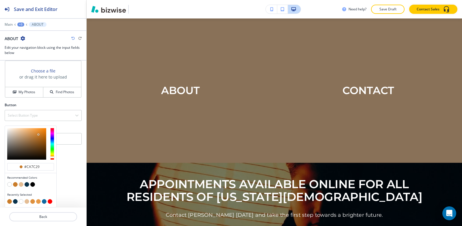
click at [15, 184] on button "button" at bounding box center [15, 184] width 5 height 5
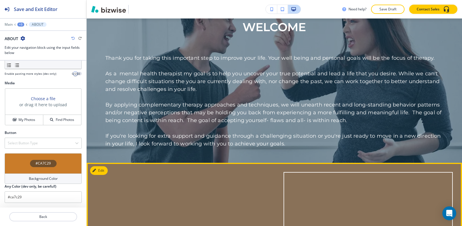
scroll to position [601, 0]
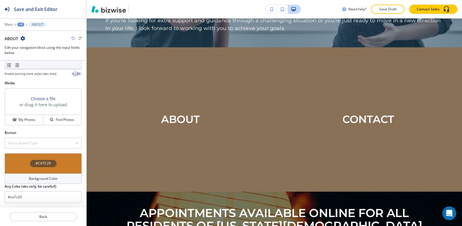
click at [46, 162] on h4 "#CA7C29" at bounding box center [43, 163] width 15 height 5
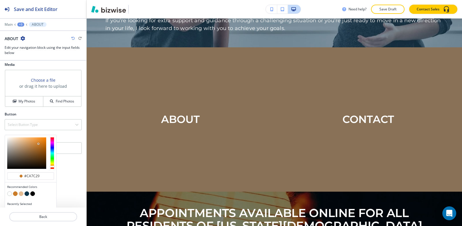
scroll to position [165, 0]
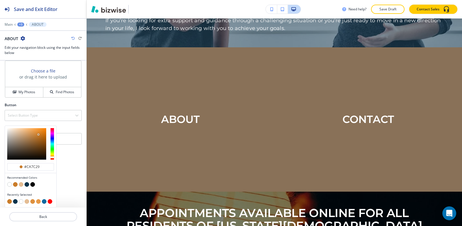
click at [27, 185] on button "button" at bounding box center [27, 184] width 5 height 5
type input "#0a334c"
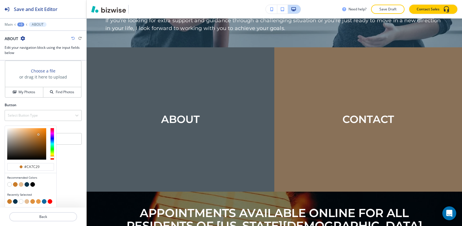
scroll to position [138, 0]
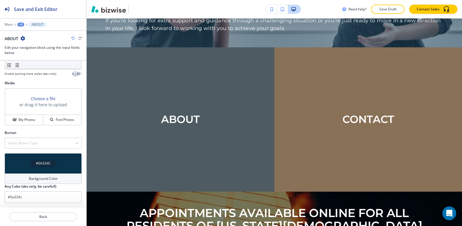
click at [24, 23] on button "+3" at bounding box center [20, 25] width 7 height 4
click at [31, 54] on p "Visual Navigation" at bounding box center [35, 54] width 29 height 5
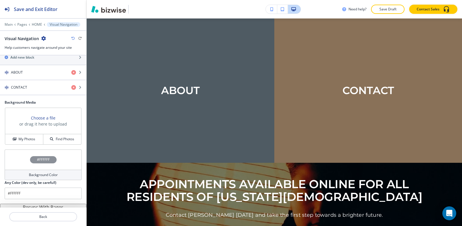
scroll to position [113, 0]
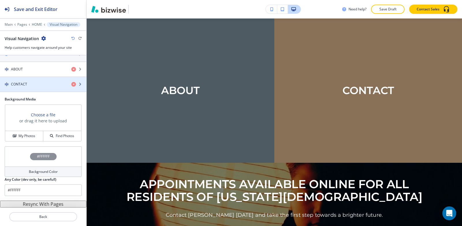
click at [23, 86] on h4 "CONTACT" at bounding box center [19, 84] width 16 height 5
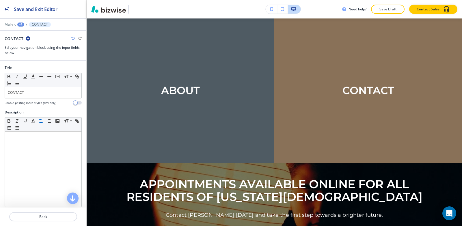
scroll to position [138, 0]
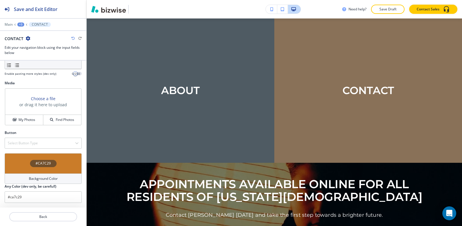
click at [41, 164] on h4 "#CA7C29" at bounding box center [43, 163] width 15 height 5
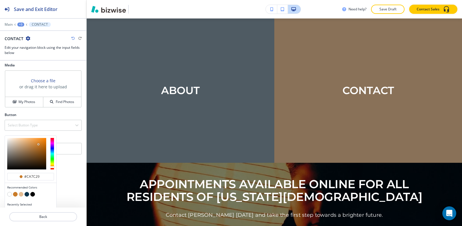
scroll to position [165, 0]
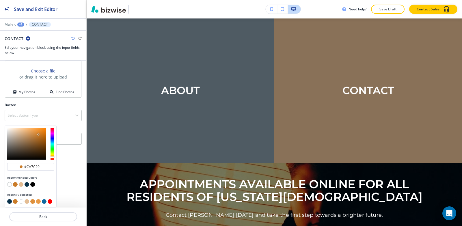
click at [27, 184] on button "button" at bounding box center [27, 184] width 5 height 5
type input "#0a334c"
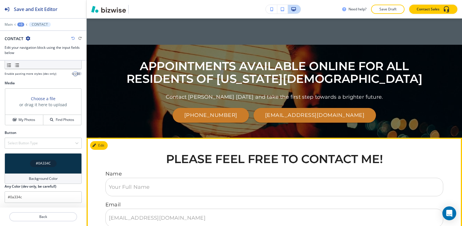
scroll to position [716, 0]
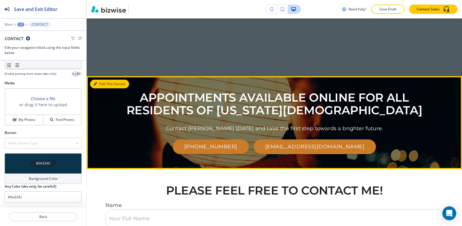
click at [98, 83] on button "Edit This Section" at bounding box center [109, 84] width 39 height 9
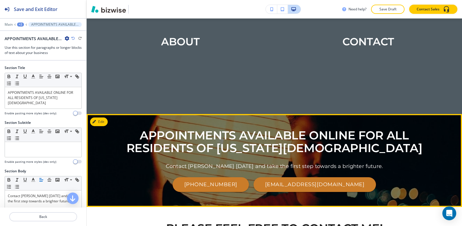
scroll to position [745, 0]
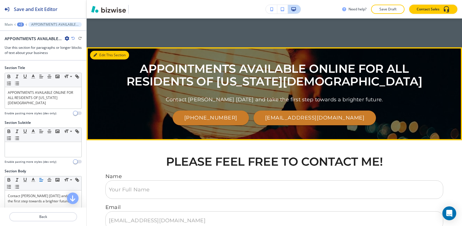
click at [101, 56] on button "Edit This Section" at bounding box center [109, 55] width 39 height 9
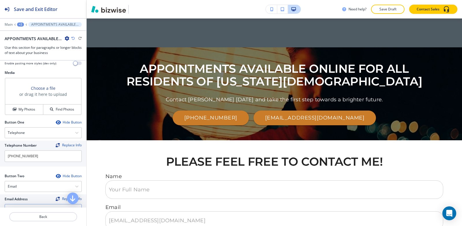
scroll to position [260, 0]
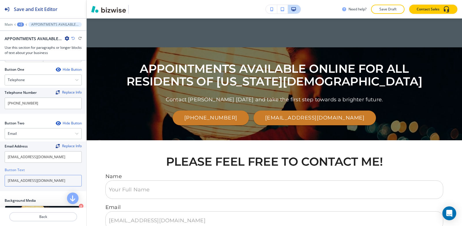
drag, startPoint x: 57, startPoint y: 177, endPoint x: 0, endPoint y: 174, distance: 57.2
click at [0, 175] on div "Email Address Replace Info jmaguire1310@proton.me Button Text jmaguire1310@prot…" at bounding box center [43, 166] width 86 height 50
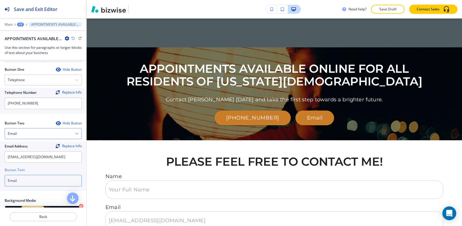
type input "Email"
click at [29, 128] on div "Email" at bounding box center [43, 133] width 76 height 10
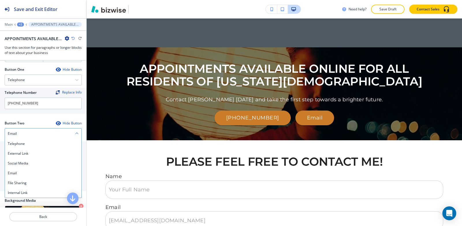
click at [29, 128] on div "Email" at bounding box center [43, 133] width 76 height 10
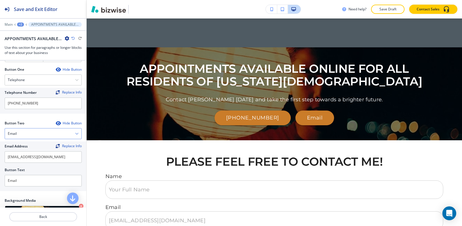
click at [29, 128] on div "Email" at bounding box center [43, 133] width 76 height 10
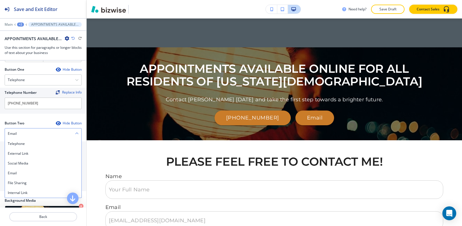
click at [29, 128] on div "Email" at bounding box center [43, 133] width 76 height 10
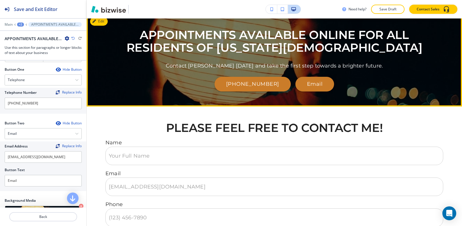
scroll to position [861, 0]
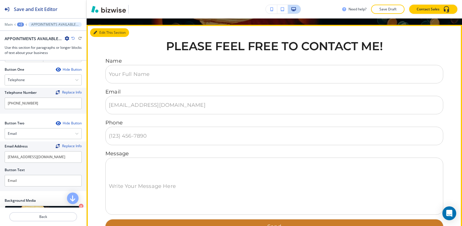
click at [98, 33] on button "Edit This Section" at bounding box center [109, 32] width 39 height 9
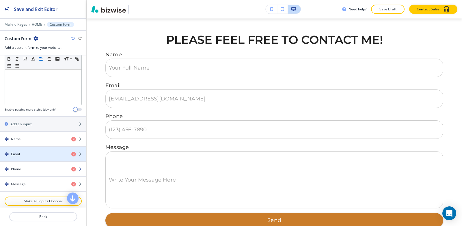
scroll to position [231, 0]
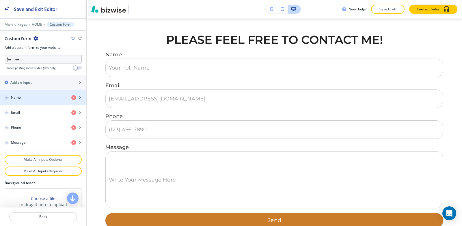
click at [36, 95] on div "Name" at bounding box center [33, 97] width 67 height 5
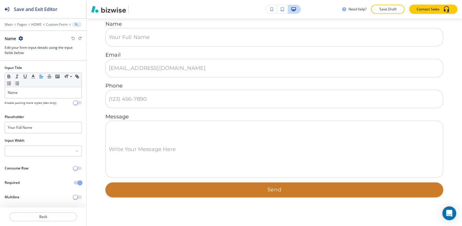
scroll to position [899, 0]
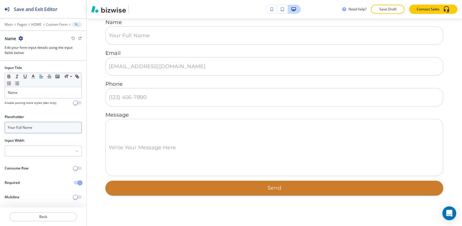
click at [44, 130] on input "Your Full Name" at bounding box center [43, 128] width 77 height 12
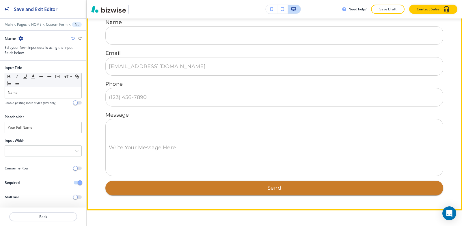
click at [158, 40] on input "Your Full Name" at bounding box center [274, 36] width 337 height 18
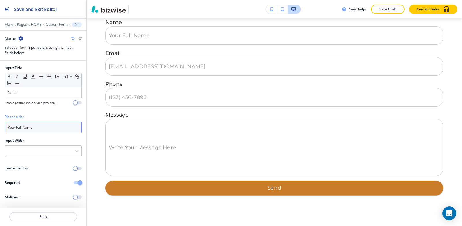
drag, startPoint x: 41, startPoint y: 127, endPoint x: 0, endPoint y: 131, distance: 41.5
click at [0, 131] on div "Placeholder Your Full Name" at bounding box center [43, 126] width 86 height 24
type input "Enter your name"
click at [42, 127] on input "Enter your name" at bounding box center [43, 128] width 77 height 12
drag, startPoint x: 40, startPoint y: 126, endPoint x: 0, endPoint y: 125, distance: 39.6
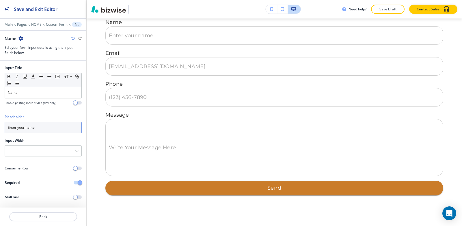
click at [0, 125] on div "Placeholder Enter your name" at bounding box center [43, 126] width 86 height 24
click at [48, 25] on p "Custom Form" at bounding box center [57, 25] width 22 height 4
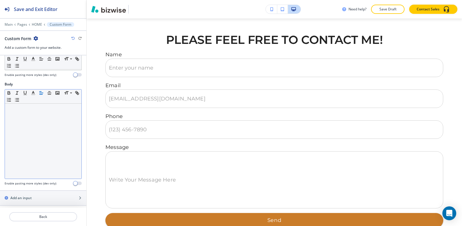
scroll to position [231, 0]
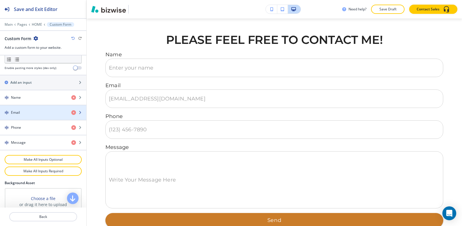
click at [31, 115] on div "Email" at bounding box center [33, 112] width 67 height 5
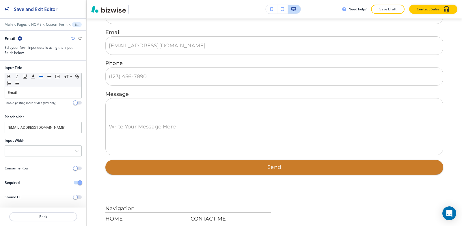
scroll to position [930, 0]
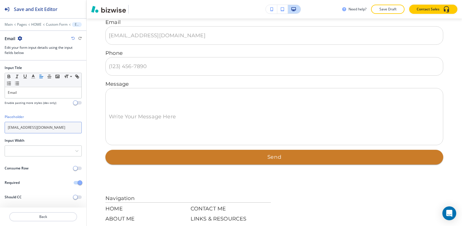
click at [51, 127] on input "[EMAIL_ADDRESS][DOMAIN_NAME]" at bounding box center [43, 128] width 77 height 12
paste input "Enter your name"
drag, startPoint x: 26, startPoint y: 127, endPoint x: 56, endPoint y: 133, distance: 31.1
click at [55, 129] on input "Enter your name" at bounding box center [43, 128] width 77 height 12
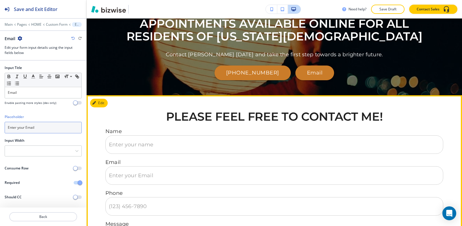
scroll to position [786, 0]
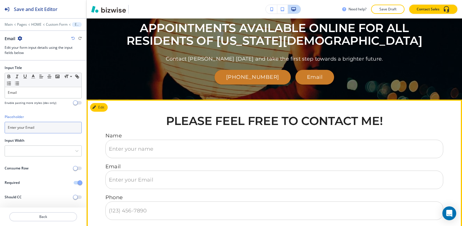
type input "Enter your Email"
click at [150, 169] on p "Email" at bounding box center [274, 167] width 338 height 8
click at [150, 176] on input "Enter your Email" at bounding box center [274, 180] width 337 height 18
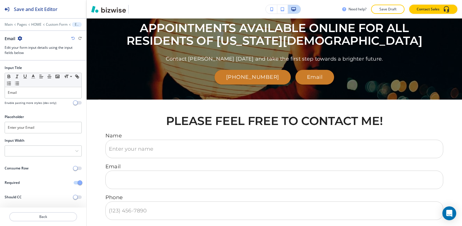
click at [40, 142] on div "Input Width" at bounding box center [43, 140] width 77 height 5
click at [40, 153] on div at bounding box center [43, 151] width 76 height 10
click at [51, 24] on p "Custom Form" at bounding box center [57, 25] width 22 height 4
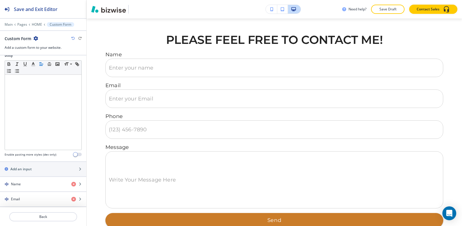
scroll to position [202, 0]
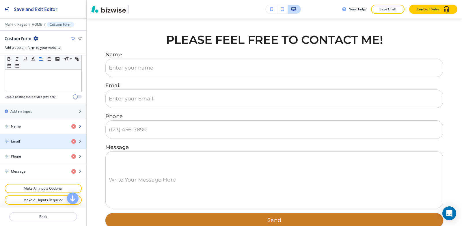
click at [27, 130] on div "button" at bounding box center [43, 131] width 86 height 5
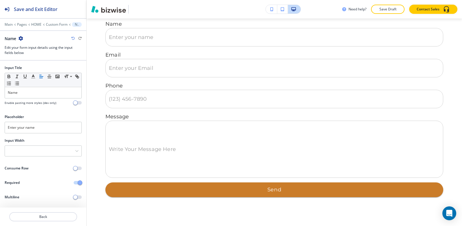
scroll to position [899, 0]
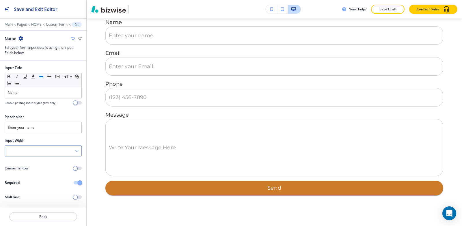
click at [30, 153] on div at bounding box center [43, 151] width 76 height 10
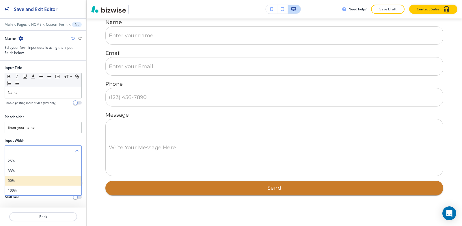
click at [29, 179] on h4 "50%" at bounding box center [43, 180] width 71 height 5
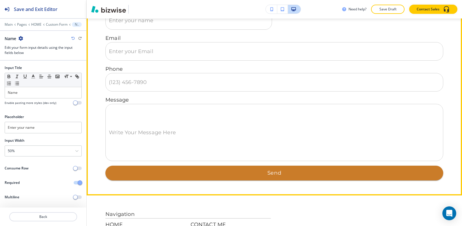
scroll to position [928, 0]
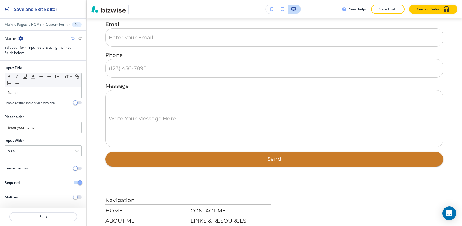
click at [57, 27] on div at bounding box center [43, 28] width 86 height 3
drag, startPoint x: 55, startPoint y: 17, endPoint x: 57, endPoint y: 24, distance: 6.8
click at [55, 18] on div "Save and Exit Editor Main Pages HOME Custom Form Name Name Edit your form input…" at bounding box center [43, 30] width 86 height 61
click at [57, 24] on p "Custom Form" at bounding box center [57, 25] width 22 height 4
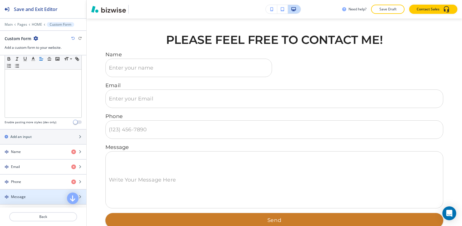
scroll to position [231, 0]
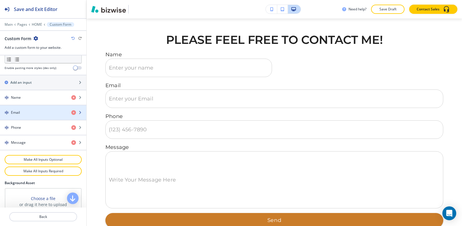
click at [26, 113] on div "Email" at bounding box center [33, 112] width 67 height 5
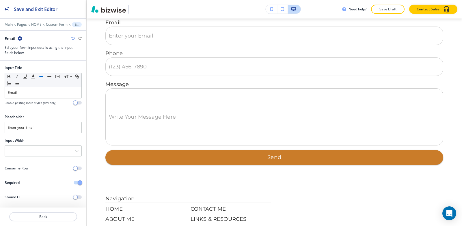
scroll to position [930, 0]
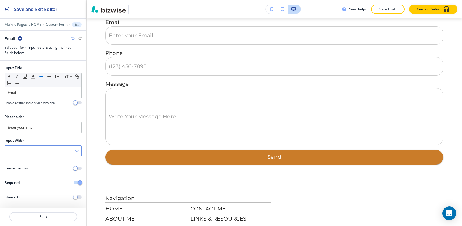
click at [27, 155] on div at bounding box center [43, 151] width 76 height 10
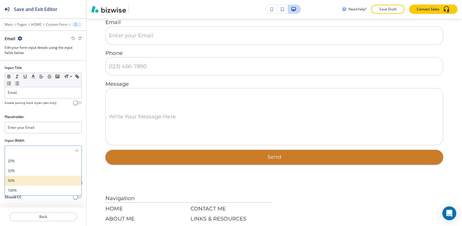
click at [25, 178] on h4 "50%" at bounding box center [43, 180] width 71 height 5
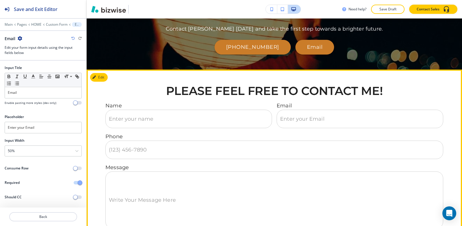
scroll to position [815, 0]
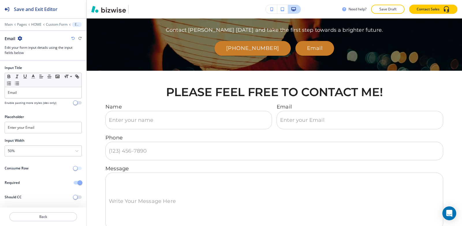
click at [79, 168] on button "button" at bounding box center [78, 168] width 8 height 3
click at [79, 168] on span "button" at bounding box center [80, 168] width 5 height 5
click at [79, 168] on button "button" at bounding box center [78, 168] width 8 height 3
click at [79, 197] on button "button" at bounding box center [78, 196] width 8 height 3
click at [79, 197] on span "button" at bounding box center [80, 197] width 5 height 5
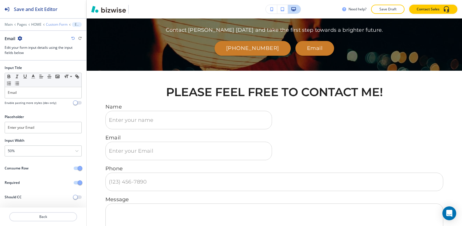
click at [57, 24] on p "Custom Form" at bounding box center [57, 25] width 22 height 4
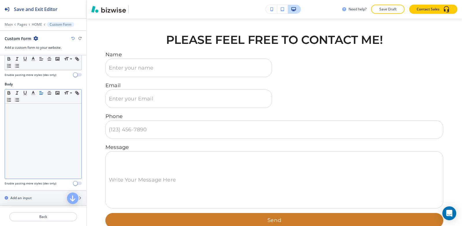
scroll to position [231, 0]
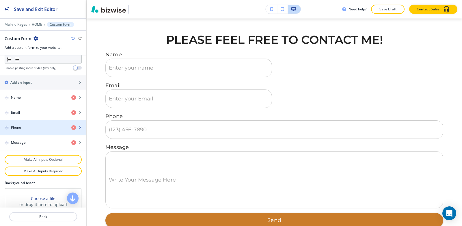
click at [31, 131] on div "button" at bounding box center [43, 132] width 86 height 5
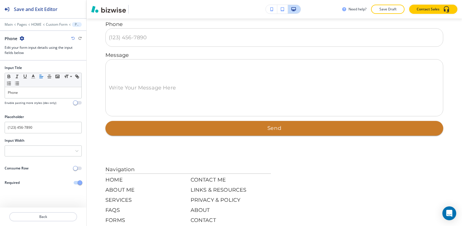
scroll to position [961, 0]
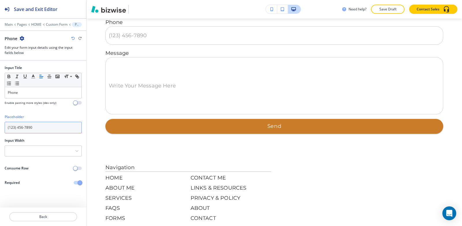
drag, startPoint x: 45, startPoint y: 127, endPoint x: 0, endPoint y: 127, distance: 44.7
click at [0, 127] on div "Placeholder (123) 456-7890" at bounding box center [43, 126] width 86 height 24
click at [72, 40] on icon "button" at bounding box center [72, 38] width 3 height 3
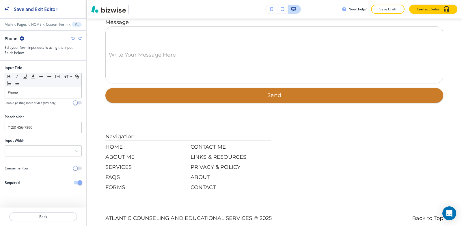
click at [72, 40] on icon "button" at bounding box center [72, 38] width 3 height 3
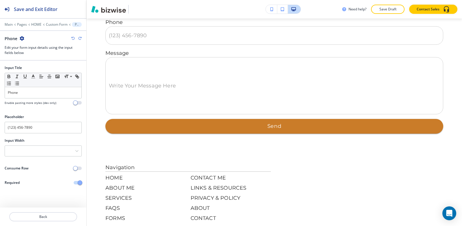
click at [72, 40] on icon "button" at bounding box center [72, 38] width 3 height 3
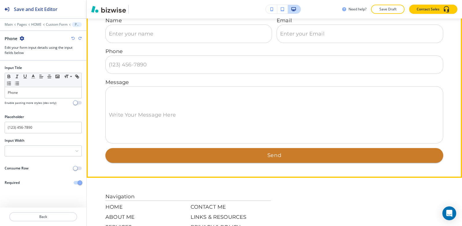
scroll to position [846, 0]
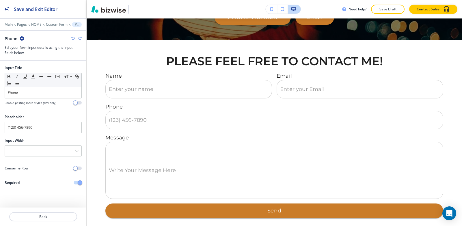
click at [73, 38] on icon "button" at bounding box center [72, 38] width 3 height 3
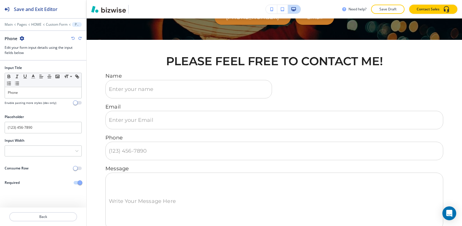
click at [72, 39] on icon "button" at bounding box center [72, 38] width 3 height 3
click at [72, 38] on icon "button" at bounding box center [72, 38] width 3 height 3
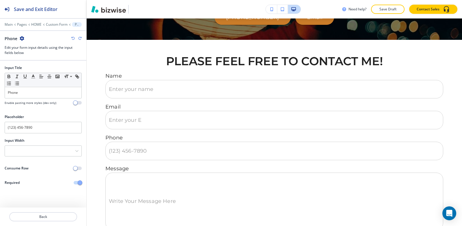
click at [72, 38] on icon "button" at bounding box center [72, 38] width 3 height 3
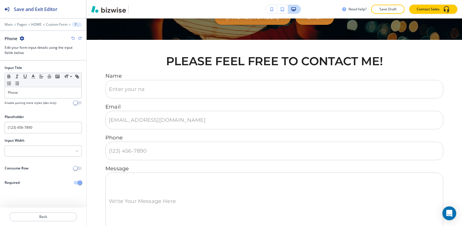
click at [72, 38] on icon "button" at bounding box center [72, 38] width 3 height 3
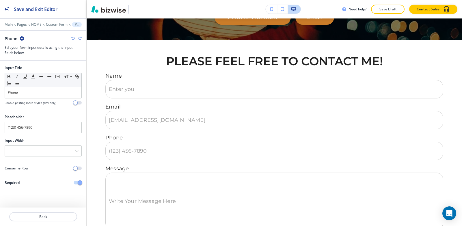
click at [72, 38] on icon "button" at bounding box center [72, 38] width 3 height 3
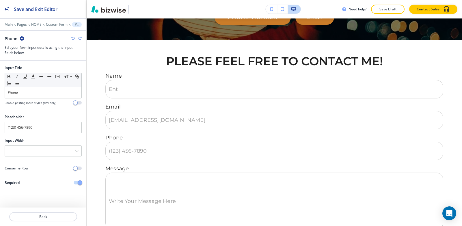
click at [72, 38] on icon "button" at bounding box center [72, 38] width 3 height 3
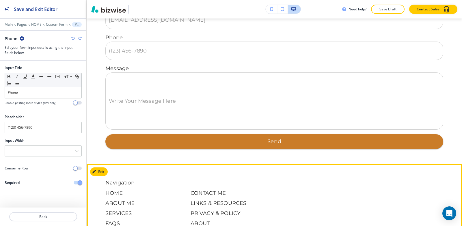
scroll to position [1006, 0]
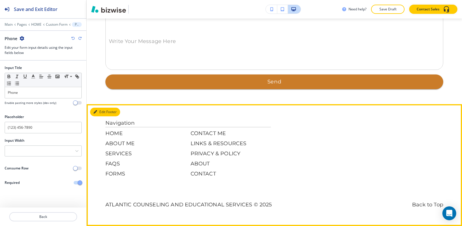
click at [96, 113] on icon "button" at bounding box center [95, 111] width 3 height 3
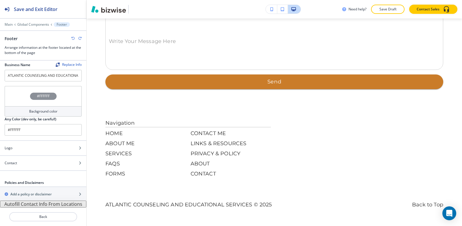
scroll to position [4, 0]
click at [27, 205] on button "Autofill Contact Info From Locations" at bounding box center [43, 204] width 86 height 7
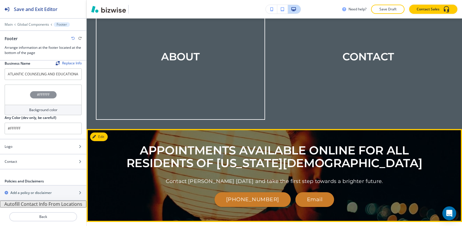
scroll to position [630, 0]
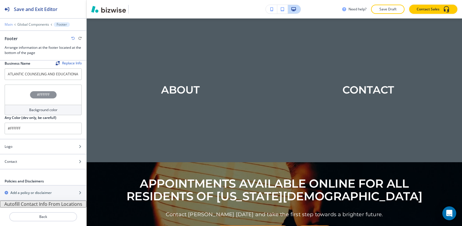
click at [7, 25] on p "Main" at bounding box center [9, 25] width 8 height 4
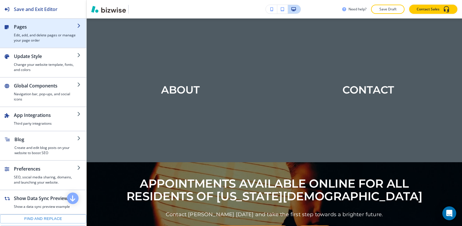
click at [32, 41] on h4 "Edit, add, and delete pages or manage your page order" at bounding box center [45, 38] width 63 height 10
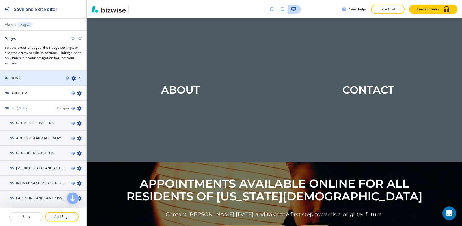
click at [16, 75] on div at bounding box center [43, 73] width 86 height 5
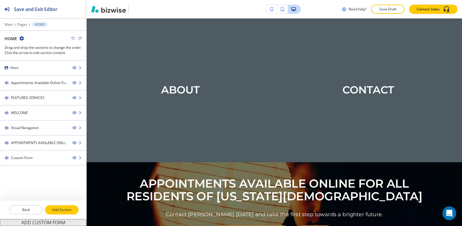
click at [60, 210] on p "Add Section" at bounding box center [62, 209] width 32 height 5
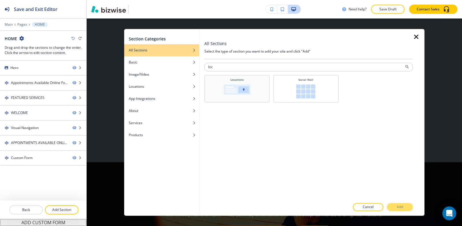
type input "loc"
click at [255, 82] on div "Locations" at bounding box center [236, 88] width 59 height 21
click at [401, 208] on p "Add" at bounding box center [400, 206] width 6 height 5
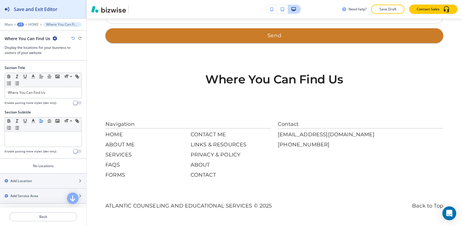
scroll to position [1053, 0]
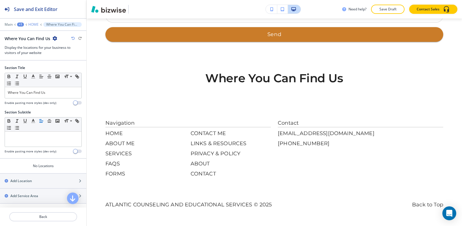
click at [31, 24] on p "HOME" at bounding box center [33, 25] width 10 height 4
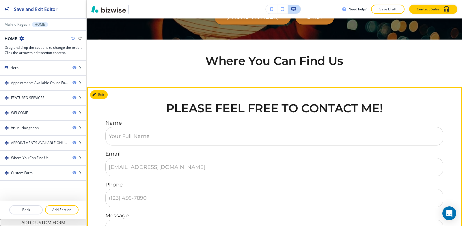
scroll to position [838, 0]
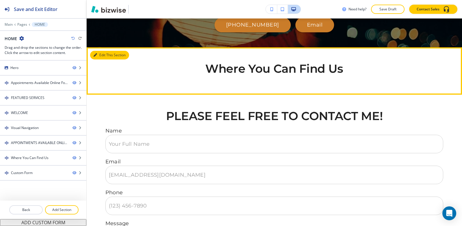
click at [100, 56] on button "Edit This Section" at bounding box center [109, 55] width 39 height 9
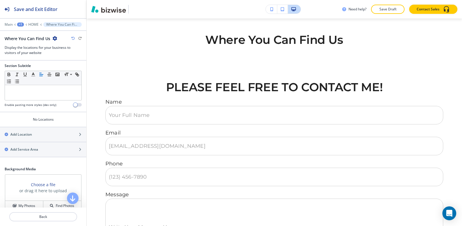
scroll to position [109, 0]
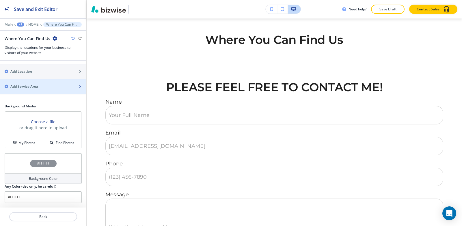
click at [52, 91] on div "button" at bounding box center [43, 91] width 86 height 5
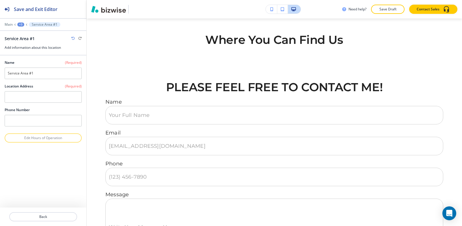
click at [21, 24] on div "+3" at bounding box center [20, 25] width 7 height 4
click at [37, 57] on button "Where You Can Find Us" at bounding box center [35, 54] width 37 height 10
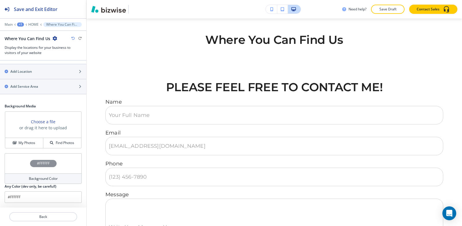
click at [53, 39] on icon "button" at bounding box center [55, 38] width 5 height 5
click at [68, 70] on p "Delete Section" at bounding box center [70, 68] width 29 height 5
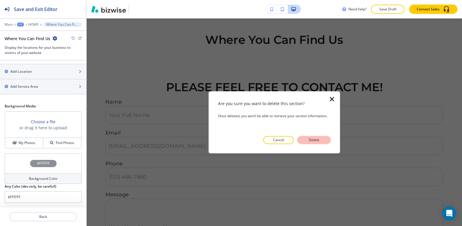
click at [321, 141] on p "Delete" at bounding box center [314, 139] width 14 height 5
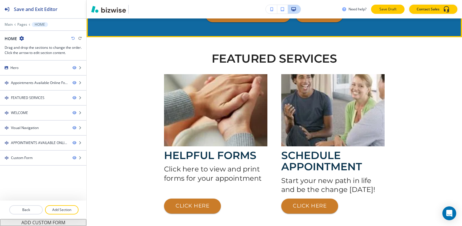
scroll to position [203, 0]
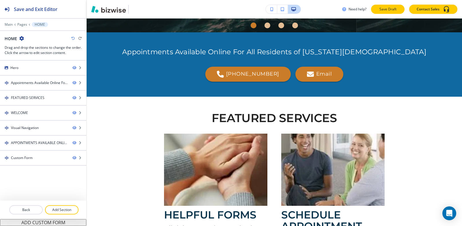
click at [386, 10] on p "Save Draft" at bounding box center [387, 9] width 18 height 5
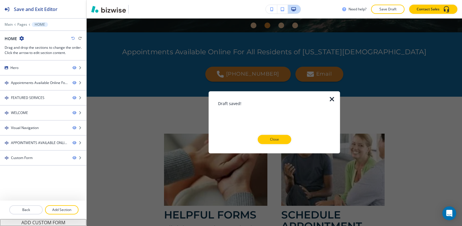
click at [333, 101] on icon "button" at bounding box center [331, 99] width 7 height 7
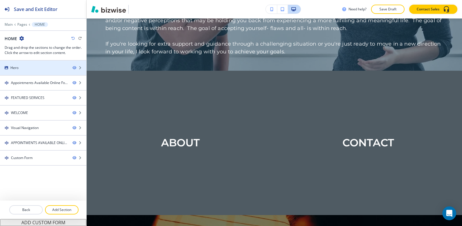
scroll to position [550, 0]
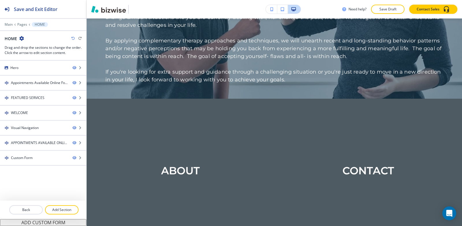
click at [23, 28] on div at bounding box center [43, 28] width 86 height 3
click at [21, 25] on p "Pages" at bounding box center [22, 25] width 10 height 4
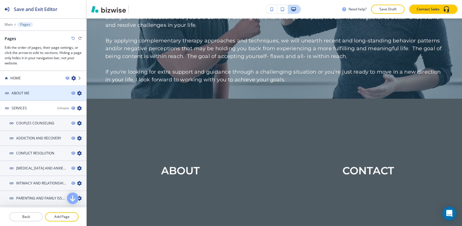
click at [27, 95] on h4 "ABOUT ME" at bounding box center [21, 93] width 18 height 5
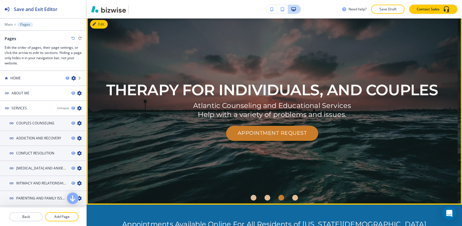
scroll to position [0, 0]
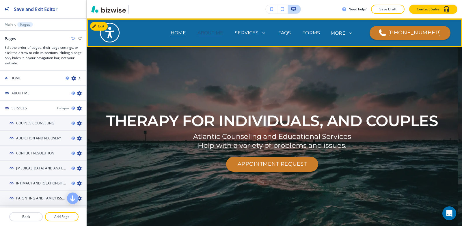
click at [220, 33] on p "ABOUT ME" at bounding box center [210, 32] width 26 height 7
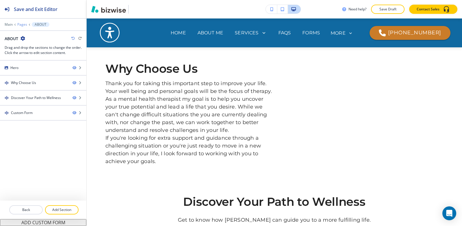
click at [24, 23] on p "Pages" at bounding box center [22, 25] width 10 height 4
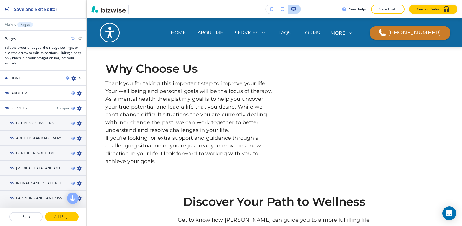
click at [62, 217] on p "Add Page" at bounding box center [62, 216] width 32 height 5
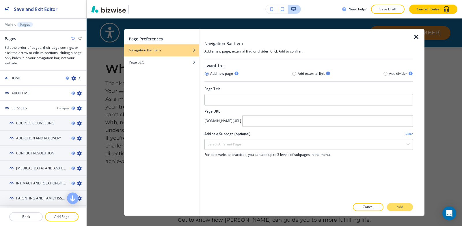
click at [415, 36] on icon "button" at bounding box center [416, 36] width 7 height 7
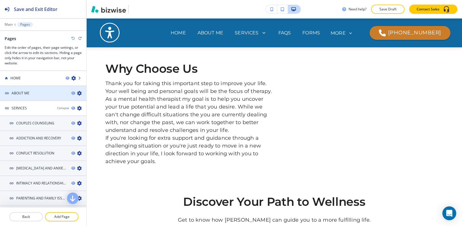
click at [19, 91] on h4 "ABOUT ME" at bounding box center [21, 93] width 18 height 5
click at [14, 96] on div at bounding box center [43, 98] width 86 height 5
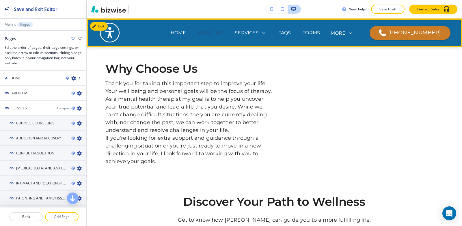
click at [221, 32] on p "ABOUT ME" at bounding box center [210, 32] width 26 height 7
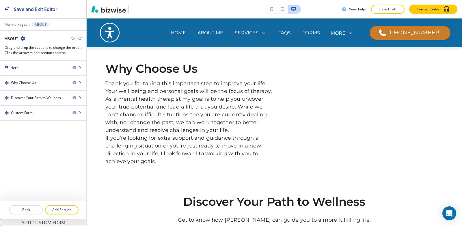
click at [22, 38] on icon "button" at bounding box center [22, 38] width 5 height 5
click at [31, 51] on p "Edit Page Settings" at bounding box center [39, 48] width 29 height 5
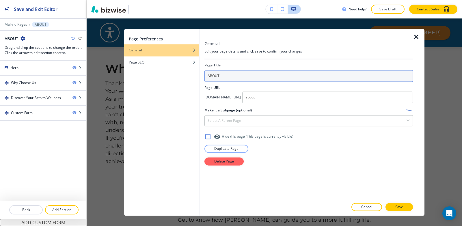
click at [262, 76] on input "ABOUT" at bounding box center [308, 76] width 208 height 12
click at [233, 76] on input "ABOUT" at bounding box center [308, 76] width 208 height 12
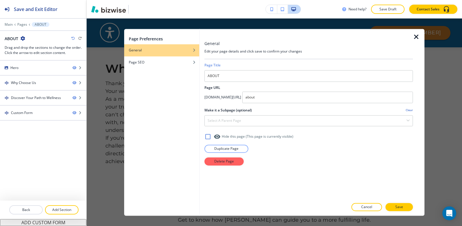
click at [415, 39] on icon "button" at bounding box center [416, 36] width 7 height 7
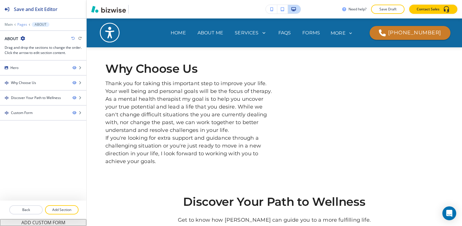
click at [25, 24] on p "Pages" at bounding box center [22, 25] width 10 height 4
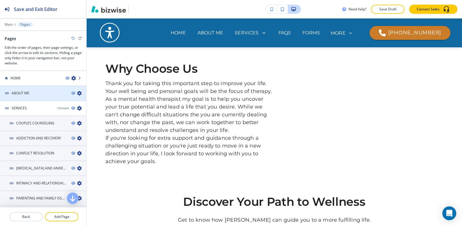
click at [77, 94] on icon "button" at bounding box center [79, 93] width 5 height 5
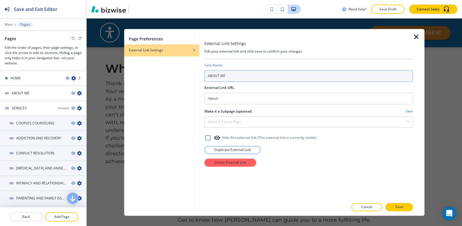
drag, startPoint x: 272, startPoint y: 72, endPoint x: 111, endPoint y: 83, distance: 162.0
click at [111, 82] on div "Page Preferences External Link Settings External Link Settings Edit your extern…" at bounding box center [274, 122] width 375 height 208
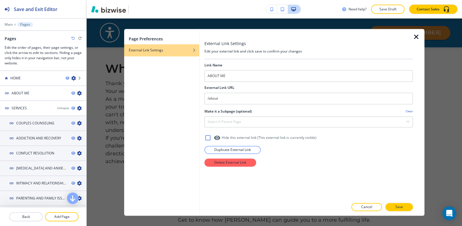
click at [308, 89] on div "External Link URL" at bounding box center [308, 87] width 208 height 5
click at [227, 130] on div at bounding box center [308, 130] width 208 height 7
click at [227, 123] on h4 "Select a parent page" at bounding box center [224, 121] width 33 height 5
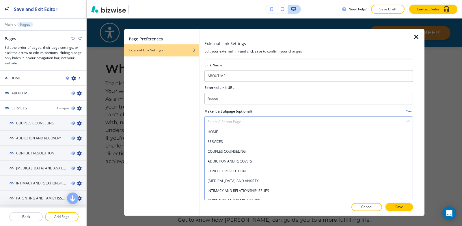
click at [227, 123] on h4 "Select a parent page" at bounding box center [224, 121] width 33 height 5
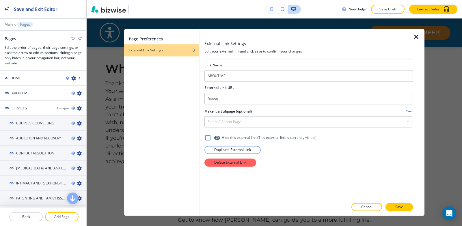
click at [412, 39] on div at bounding box center [308, 35] width 208 height 12
click at [413, 38] on icon "button" at bounding box center [416, 36] width 7 height 7
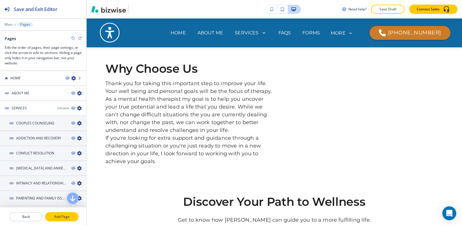
click at [72, 216] on p "Add Page" at bounding box center [62, 216] width 32 height 5
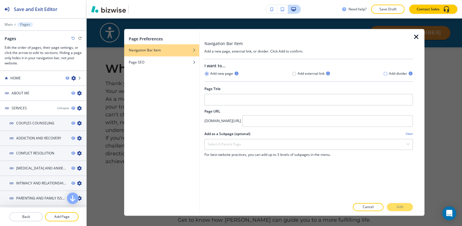
click at [387, 76] on icon "button" at bounding box center [385, 73] width 5 height 5
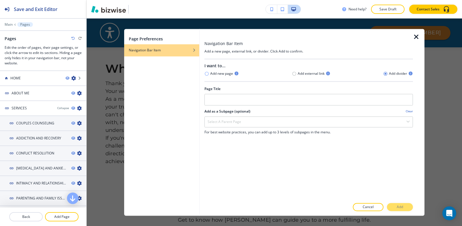
click at [208, 74] on icon "button" at bounding box center [206, 73] width 5 height 5
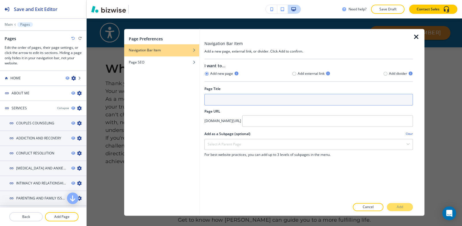
click at [239, 102] on input "text" at bounding box center [308, 100] width 208 height 12
type input "A"
type input "a"
type input "ABOUT ME 01"
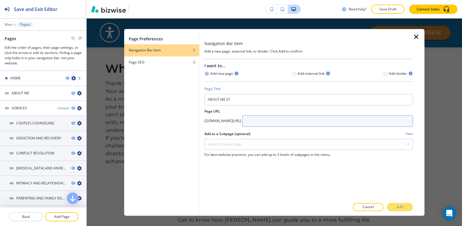
click at [298, 119] on input "text" at bounding box center [327, 121] width 171 height 12
paste input "https://www.atlanticcounselingnj.com/about"
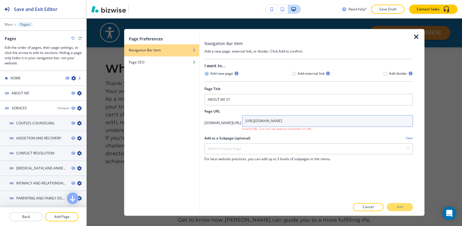
click at [285, 121] on input "https://www.atlanticcounselingnj.com/about" at bounding box center [327, 121] width 171 height 12
paste input "about"
paste input "text"
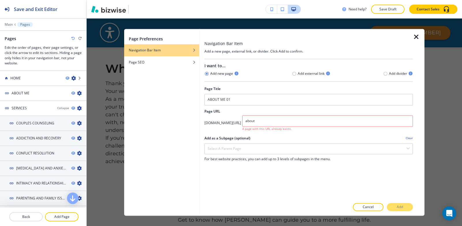
click at [402, 208] on div "Cancel Add" at bounding box center [308, 207] width 208 height 8
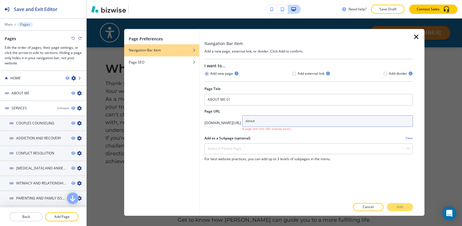
click at [303, 121] on input "about" at bounding box center [327, 121] width 171 height 12
click at [282, 121] on input "about" at bounding box center [327, 121] width 171 height 12
paste input "https://www.atlanticcounselingnj.com/"
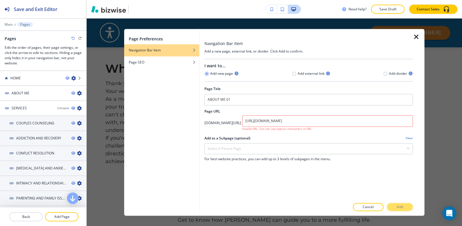
click at [296, 194] on div "I want to... Add new page Add external link Add divider Page Title ABOUT ME 01 …" at bounding box center [308, 129] width 208 height 140
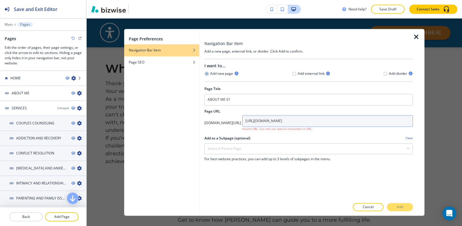
drag, startPoint x: 303, startPoint y: 122, endPoint x: 266, endPoint y: 119, distance: 37.3
click at [266, 119] on div "app.bizwise.com/preview?id=y5lbxwdmuw7c/ https://www.atlanticcounselingnj.com/a…" at bounding box center [308, 123] width 208 height 16
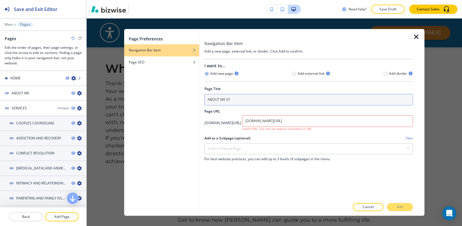
drag, startPoint x: 263, startPoint y: 87, endPoint x: 263, endPoint y: 103, distance: 15.9
click at [263, 102] on div "Page Title ABOUT ME 01" at bounding box center [308, 95] width 208 height 19
click at [263, 103] on input "ABOUT ME 01" at bounding box center [308, 100] width 208 height 12
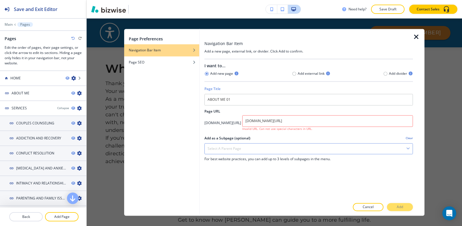
click at [267, 152] on div "Select a parent page" at bounding box center [309, 148] width 208 height 10
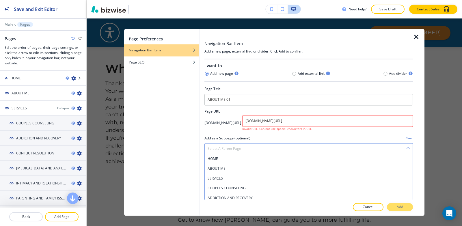
click at [267, 152] on div "Select a parent page" at bounding box center [309, 148] width 208 height 10
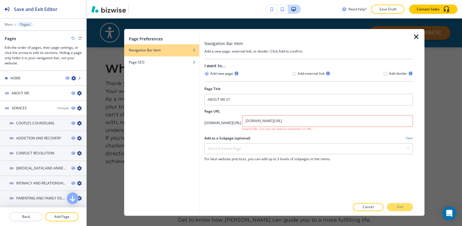
click at [389, 210] on div "Cancel Add" at bounding box center [308, 207] width 208 height 8
click at [390, 210] on div "Cancel Add" at bounding box center [308, 207] width 208 height 8
click at [391, 210] on div "Cancel Add" at bounding box center [308, 207] width 208 height 8
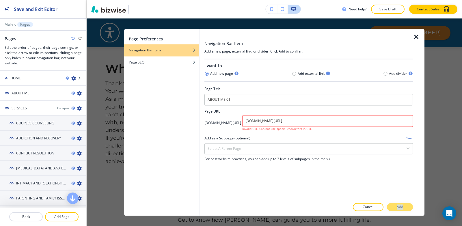
click at [391, 210] on div "Cancel Add" at bounding box center [308, 207] width 208 height 8
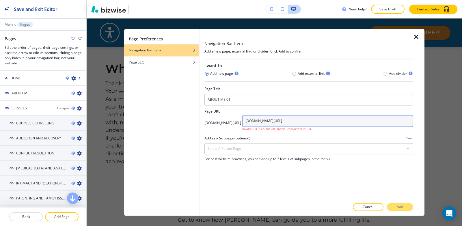
click at [353, 119] on input "atlanticcounselingnj.com/about" at bounding box center [327, 121] width 171 height 12
click at [355, 121] on input "atlanticcounselingnj.com/about" at bounding box center [327, 121] width 171 height 12
drag, startPoint x: 322, startPoint y: 121, endPoint x: 146, endPoint y: 122, distance: 176.1
click at [146, 122] on div "Page Preferences Navigation Bar Item Page SEO Navigation Bar Item Add a new pag…" at bounding box center [274, 122] width 300 height 187
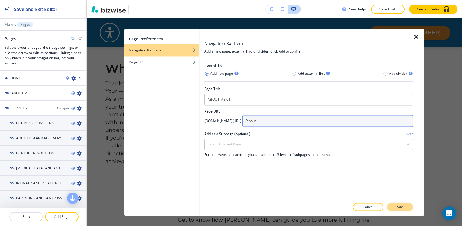
type input "/about"
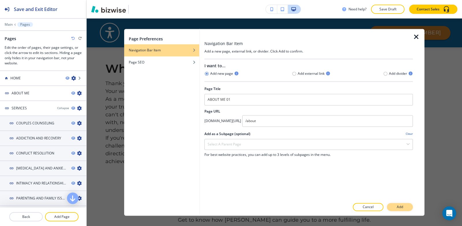
click at [397, 207] on p "Add" at bounding box center [400, 206] width 6 height 5
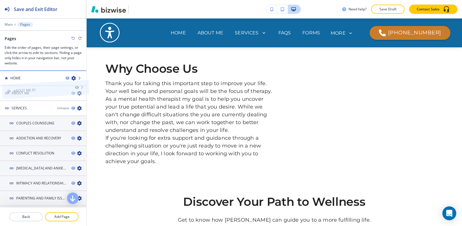
drag, startPoint x: 46, startPoint y: 195, endPoint x: 48, endPoint y: 74, distance: 120.1
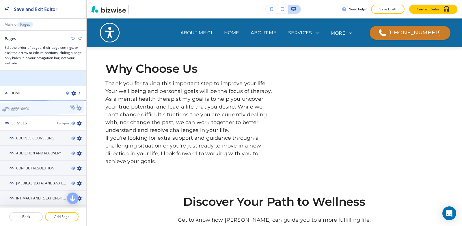
drag, startPoint x: 42, startPoint y: 77, endPoint x: 39, endPoint y: 97, distance: 20.4
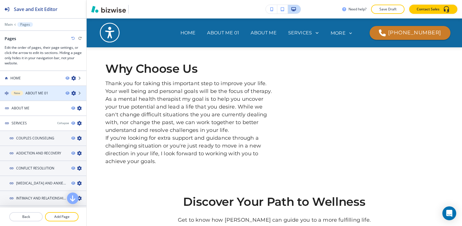
click at [32, 95] on h4 "ABOUT ME 01" at bounding box center [36, 93] width 23 height 5
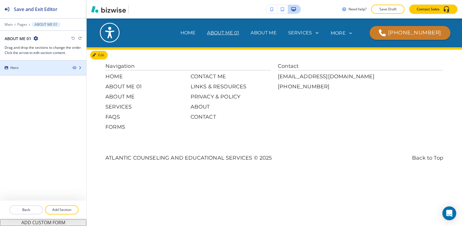
click at [24, 68] on div "Hero" at bounding box center [34, 67] width 68 height 5
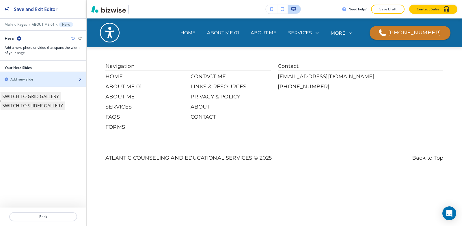
click at [42, 81] on div "Add new slide" at bounding box center [37, 79] width 74 height 5
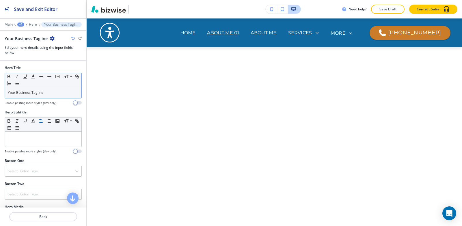
click at [57, 94] on p "Your Business Tagline" at bounding box center [43, 92] width 71 height 5
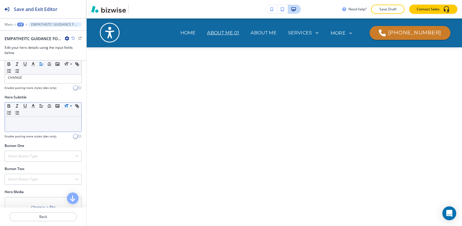
scroll to position [29, 0]
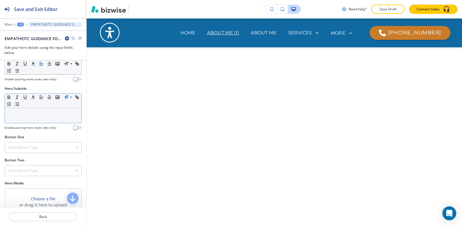
click at [15, 145] on div "Select Button Type" at bounding box center [43, 147] width 76 height 10
click at [18, 117] on div at bounding box center [43, 115] width 76 height 15
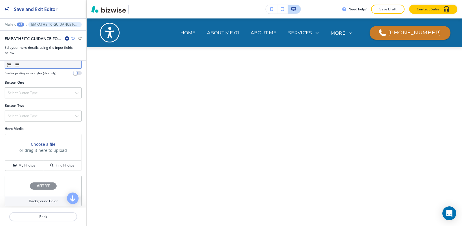
scroll to position [112, 0]
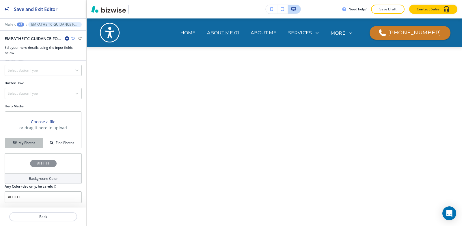
drag, startPoint x: 32, startPoint y: 143, endPoint x: 34, endPoint y: 145, distance: 3.3
click at [32, 143] on h4 "My Photos" at bounding box center [26, 142] width 17 height 5
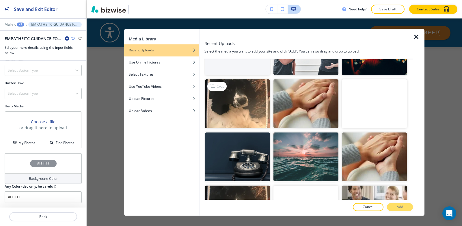
scroll to position [0, 0]
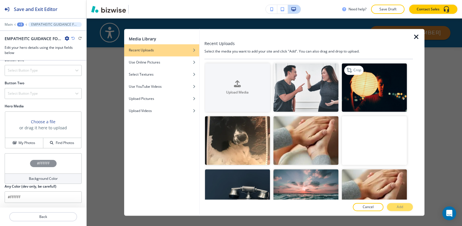
click at [377, 89] on img "button" at bounding box center [374, 87] width 65 height 49
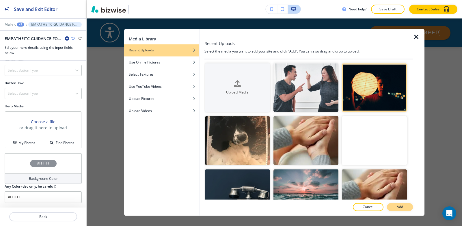
click at [400, 205] on p "Add" at bounding box center [400, 206] width 6 height 5
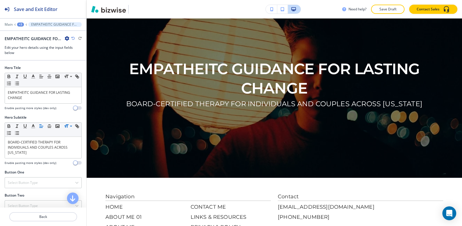
scroll to position [58, 0]
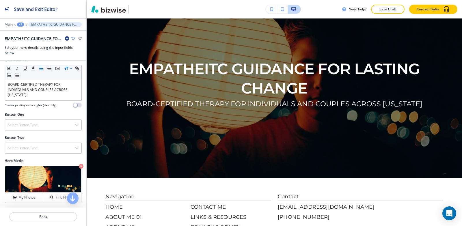
click at [20, 24] on div "+3" at bounding box center [20, 25] width 7 height 4
click at [21, 34] on p "Pages" at bounding box center [35, 33] width 29 height 5
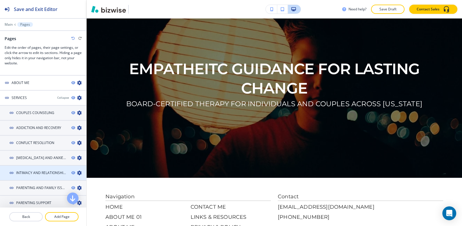
scroll to position [0, 0]
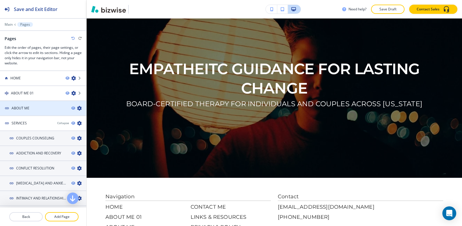
click at [28, 107] on h4 "ABOUT ME" at bounding box center [21, 108] width 18 height 5
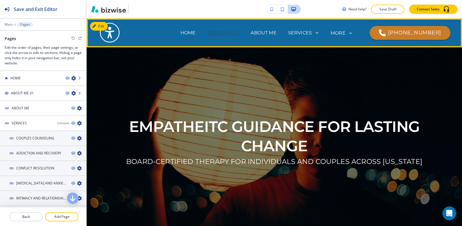
click at [207, 31] on p "ABOUT ME 01" at bounding box center [223, 32] width 32 height 7
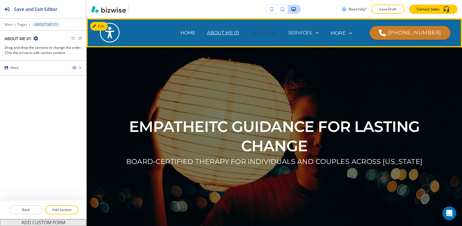
click at [261, 31] on p "ABOUT ME" at bounding box center [264, 32] width 26 height 7
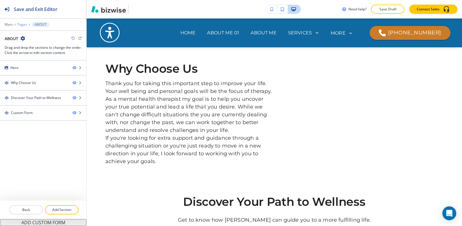
click at [23, 26] on p "Pages" at bounding box center [22, 25] width 10 height 4
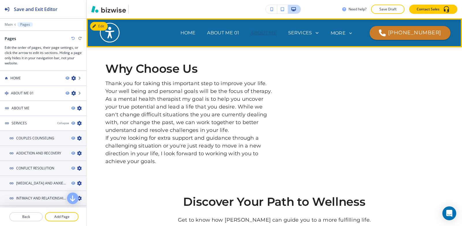
click at [251, 33] on p "ABOUT ME" at bounding box center [264, 32] width 26 height 7
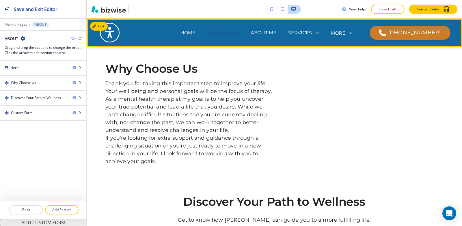
click at [209, 32] on p "ABOUT ME 01" at bounding box center [223, 32] width 32 height 7
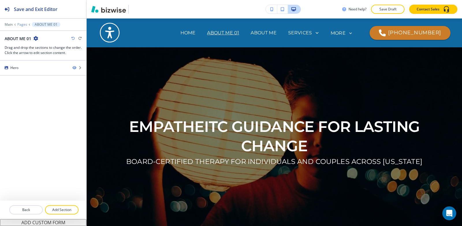
click at [17, 26] on div "Main Pages ABOUT ME 01" at bounding box center [43, 24] width 77 height 5
click at [20, 25] on p "Pages" at bounding box center [22, 25] width 10 height 4
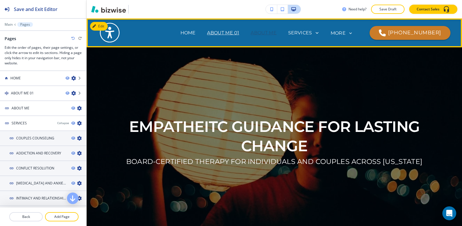
click at [251, 36] on p "ABOUT ME" at bounding box center [264, 32] width 26 height 7
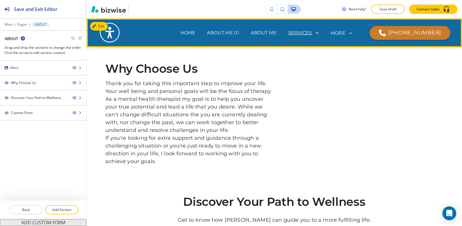
click at [292, 33] on p "SERVICES" at bounding box center [300, 32] width 24 height 7
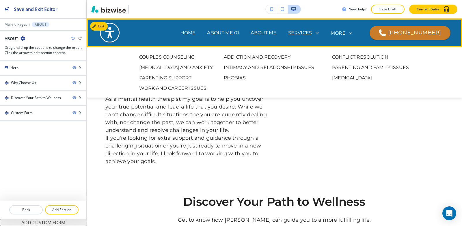
drag, startPoint x: 271, startPoint y: 35, endPoint x: 283, endPoint y: 32, distance: 12.5
click at [282, 35] on div "SERVICES COUPLES COUNSELING ADDICTION AND RECOVERY CONFLICT RESOLUTION DEPRESSI…" at bounding box center [303, 33] width 43 height 8
click at [288, 32] on p "SERVICES" at bounding box center [300, 32] width 24 height 7
click at [179, 53] on p "FAQS" at bounding box center [172, 56] width 13 height 7
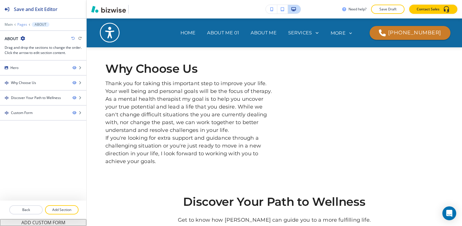
click at [21, 24] on p "Pages" at bounding box center [22, 25] width 10 height 4
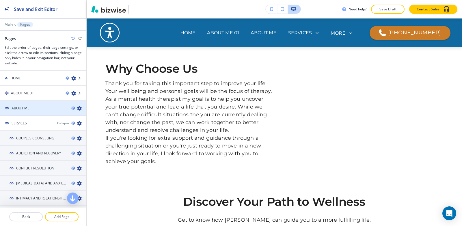
click at [43, 101] on div at bounding box center [43, 103] width 86 height 5
click at [38, 113] on div at bounding box center [43, 113] width 86 height 5
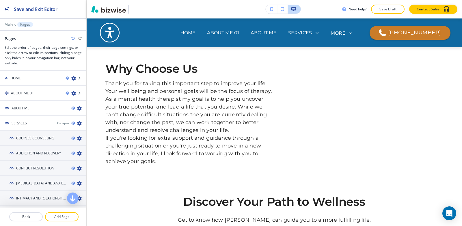
click at [38, 113] on div at bounding box center [43, 113] width 86 height 5
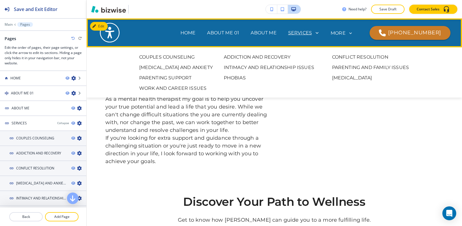
click at [312, 34] on icon at bounding box center [316, 33] width 8 height 8
click at [186, 55] on p "COUPLES COUNSELING" at bounding box center [167, 57] width 56 height 7
drag, startPoint x: 186, startPoint y: 57, endPoint x: 185, endPoint y: 61, distance: 4.0
click at [186, 57] on p "COUPLES COUNSELING" at bounding box center [167, 57] width 56 height 7
click at [183, 69] on p "[MEDICAL_DATA] AND ANXIETY" at bounding box center [176, 67] width 74 height 7
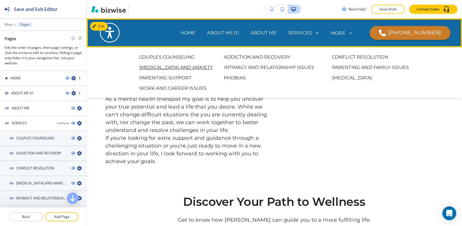
click at [182, 67] on p "[MEDICAL_DATA] AND ANXIETY" at bounding box center [176, 67] width 74 height 7
click at [181, 75] on p "PARENTING SUPPORT" at bounding box center [165, 77] width 53 height 7
drag, startPoint x: 181, startPoint y: 75, endPoint x: 181, endPoint y: 84, distance: 8.4
click at [181, 77] on p "PARENTING SUPPORT" at bounding box center [165, 77] width 53 height 7
click at [181, 89] on p "WORK AND CAREER ISSUES" at bounding box center [173, 88] width 68 height 7
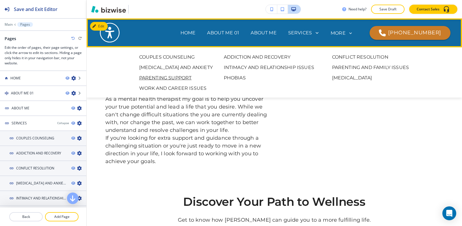
click at [180, 80] on p "PARENTING SUPPORT" at bounding box center [165, 77] width 53 height 7
click at [179, 79] on p "PARENTING SUPPORT" at bounding box center [165, 77] width 53 height 7
click at [229, 58] on p "ADDICTION AND RECOVERY" at bounding box center [257, 57] width 67 height 7
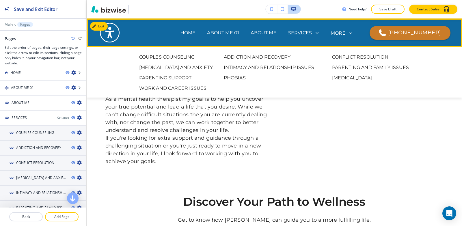
click at [288, 33] on p "SERVICES" at bounding box center [300, 32] width 24 height 7
click at [259, 33] on p "ABOUT ME" at bounding box center [264, 32] width 26 height 7
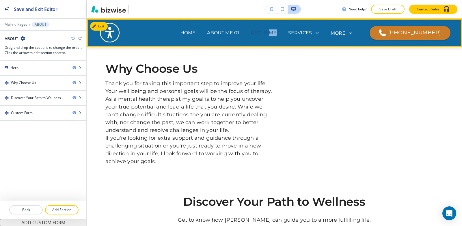
click at [259, 33] on p "ABOUT ME" at bounding box center [264, 32] width 26 height 7
click at [288, 33] on p "SERVICES" at bounding box center [300, 32] width 24 height 7
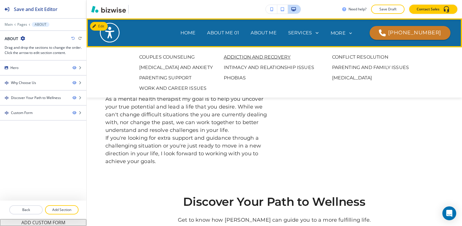
drag, startPoint x: 255, startPoint y: 45, endPoint x: 254, endPoint y: 56, distance: 10.7
click at [255, 45] on header "HOME ABOUT ME 01 ABOUT ME SERVICES COUPLES COUNSELING ADDICTION AND RECOVERY CO…" at bounding box center [274, 32] width 375 height 29
click at [254, 54] on p "ADDICTION AND RECOVERY" at bounding box center [257, 57] width 67 height 7
drag, startPoint x: 254, startPoint y: 53, endPoint x: 256, endPoint y: 61, distance: 8.2
click at [255, 53] on div "COUPLES COUNSELING ADDICTION AND RECOVERY CONFLICT RESOLUTION DEPRESSION AND AN…" at bounding box center [274, 72] width 375 height 50
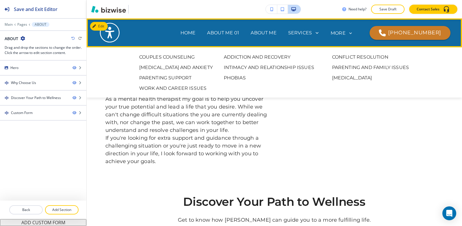
click at [256, 61] on div "COUPLES COUNSELING ADDICTION AND RECOVERY CONFLICT RESOLUTION DEPRESSION AND AN…" at bounding box center [274, 73] width 341 height 38
click at [252, 72] on div "COUPLES COUNSELING ADDICTION AND RECOVERY CONFLICT RESOLUTION DEPRESSION AND AN…" at bounding box center [274, 73] width 341 height 38
click at [254, 72] on div "COUPLES COUNSELING ADDICTION AND RECOVERY CONFLICT RESOLUTION DEPRESSION AND AN…" at bounding box center [274, 73] width 341 height 38
click at [344, 54] on p "CONFLICT RESOLUTION" at bounding box center [360, 57] width 56 height 7
click at [342, 67] on p "PARENTING AND FAMILY ISSUES" at bounding box center [370, 67] width 77 height 7
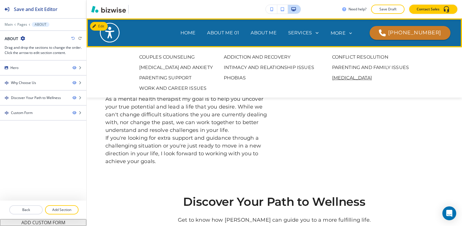
click at [342, 78] on p "[MEDICAL_DATA]" at bounding box center [352, 77] width 40 height 7
click at [343, 76] on p "[MEDICAL_DATA]" at bounding box center [352, 77] width 40 height 7
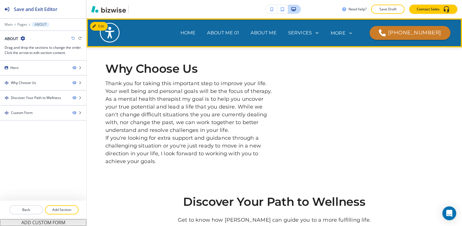
click at [179, 53] on p "FAQS" at bounding box center [172, 56] width 13 height 7
click at [345, 31] on p "MORE" at bounding box center [337, 33] width 15 height 5
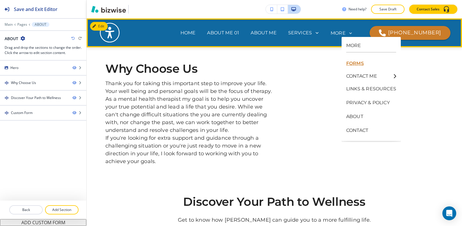
click at [360, 64] on p "FORMS" at bounding box center [371, 64] width 50 height 14
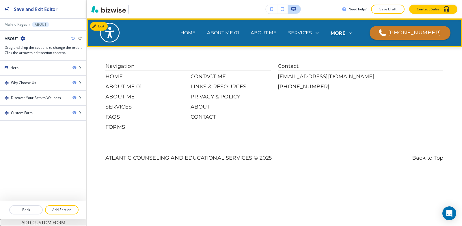
click at [345, 34] on p "MORE" at bounding box center [337, 33] width 15 height 5
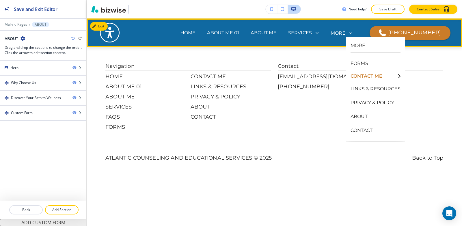
click at [363, 74] on p "CONTACT ME" at bounding box center [372, 76] width 45 height 5
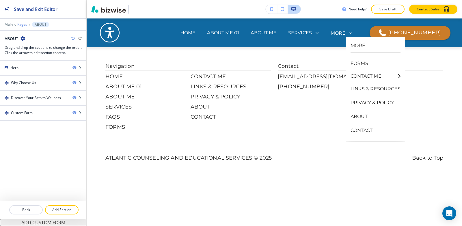
click at [21, 25] on p "Pages" at bounding box center [22, 25] width 10 height 4
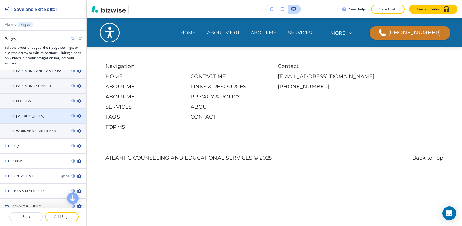
scroll to position [179, 0]
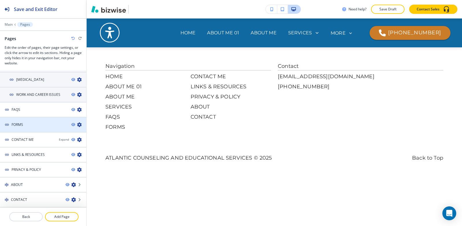
click at [34, 127] on div at bounding box center [43, 129] width 86 height 5
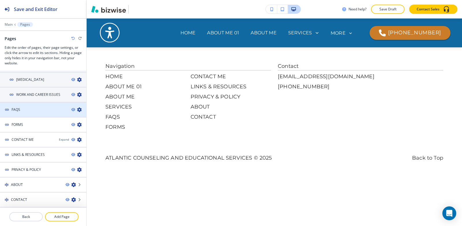
click at [32, 113] on div at bounding box center [43, 114] width 86 height 5
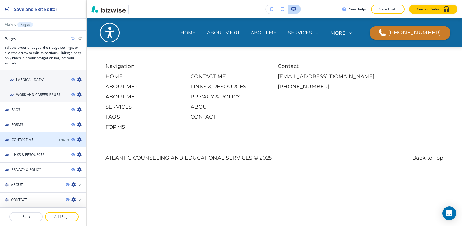
click at [25, 146] on div at bounding box center [43, 144] width 86 height 5
click at [25, 143] on div at bounding box center [43, 144] width 86 height 5
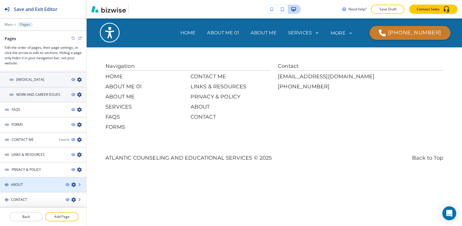
click at [24, 185] on div "ABOUT" at bounding box center [30, 184] width 61 height 5
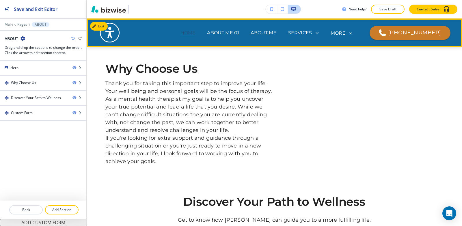
click at [180, 34] on p "HOME" at bounding box center [187, 32] width 15 height 7
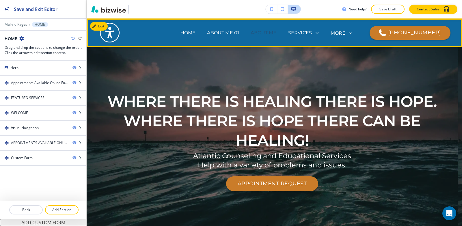
click at [251, 30] on p "ABOUT ME" at bounding box center [264, 32] width 26 height 7
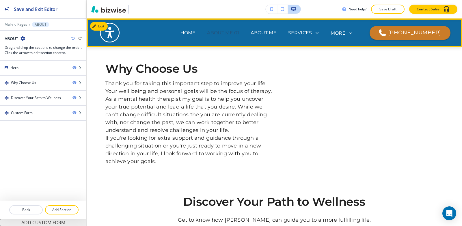
click at [220, 32] on p "ABOUT ME 01" at bounding box center [223, 32] width 32 height 7
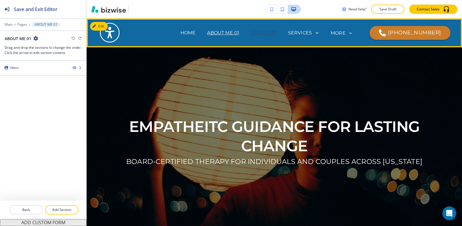
click at [251, 32] on p "ABOUT ME" at bounding box center [264, 32] width 26 height 7
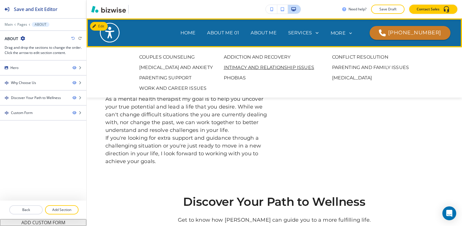
click at [265, 65] on p "INTIMACY AND RELATIONSHIP ISSUES" at bounding box center [269, 67] width 90 height 7
click at [265, 61] on div "COUPLES COUNSELING ADDICTION AND RECOVERY CONFLICT RESOLUTION DEPRESSION AND AN…" at bounding box center [274, 73] width 341 height 38
click at [264, 56] on p "ADDICTION AND RECOVERY" at bounding box center [257, 57] width 67 height 7
drag, startPoint x: 261, startPoint y: 72, endPoint x: 260, endPoint y: 67, distance: 5.3
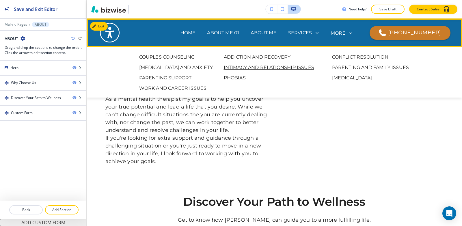
click at [261, 70] on div "COUPLES COUNSELING ADDICTION AND RECOVERY CONFLICT RESOLUTION DEPRESSION AND AN…" at bounding box center [274, 73] width 341 height 38
click at [260, 66] on p "INTIMACY AND RELATIONSHIP ISSUES" at bounding box center [269, 67] width 90 height 7
click at [236, 79] on p "PHOBIAS" at bounding box center [235, 77] width 22 height 7
drag, startPoint x: 236, startPoint y: 78, endPoint x: 278, endPoint y: 77, distance: 42.2
click at [252, 77] on span "PHOBIAS" at bounding box center [269, 77] width 91 height 7
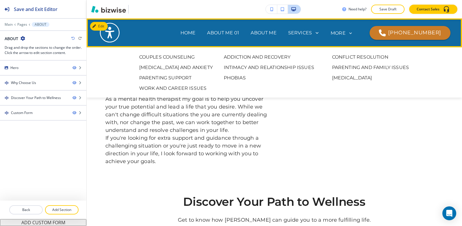
click at [309, 72] on div "COUPLES COUNSELING ADDICTION AND RECOVERY CONFLICT RESOLUTION DEPRESSION AND AN…" at bounding box center [274, 73] width 341 height 38
click at [342, 68] on p "PARENTING AND FAMILY ISSUES" at bounding box center [370, 67] width 77 height 7
drag, startPoint x: 343, startPoint y: 47, endPoint x: 346, endPoint y: 58, distance: 12.0
click at [343, 44] on div "HOME ABOUT ME 01 ABOUT ME SERVICES COUPLES COUNSELING ADDICTION AND RECOVERY CO…" at bounding box center [303, 32] width 294 height 23
click at [336, 55] on p "CONFLICT RESOLUTION" at bounding box center [360, 57] width 56 height 7
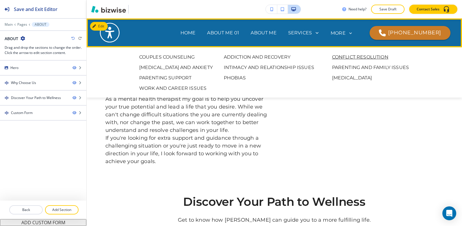
drag, startPoint x: 331, startPoint y: 86, endPoint x: 336, endPoint y: 59, distance: 28.0
click at [331, 83] on div "COUPLES COUNSELING ADDICTION AND RECOVERY CONFLICT RESOLUTION DEPRESSION AND AN…" at bounding box center [274, 73] width 341 height 38
click at [339, 55] on p "CONFLICT RESOLUTION" at bounding box center [360, 57] width 56 height 7
click at [343, 77] on p "[MEDICAL_DATA]" at bounding box center [352, 77] width 40 height 7
drag, startPoint x: 343, startPoint y: 80, endPoint x: 344, endPoint y: 60, distance: 19.3
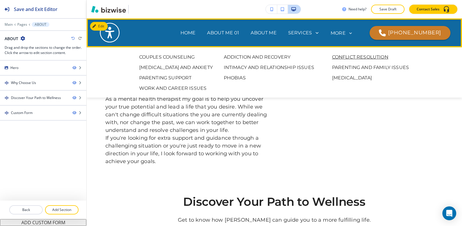
click at [343, 79] on p "[MEDICAL_DATA]" at bounding box center [352, 77] width 40 height 7
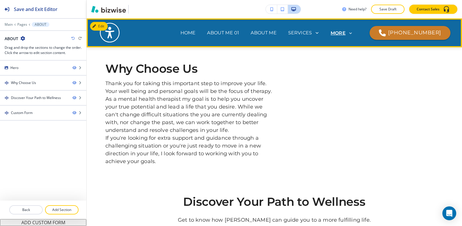
click at [345, 32] on p "MORE" at bounding box center [337, 33] width 15 height 5
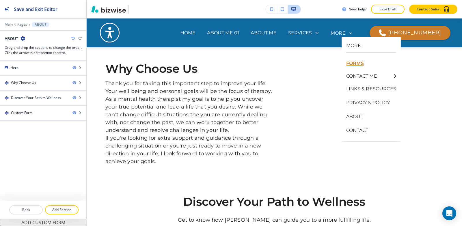
click at [354, 67] on p "FORMS" at bounding box center [371, 64] width 50 height 14
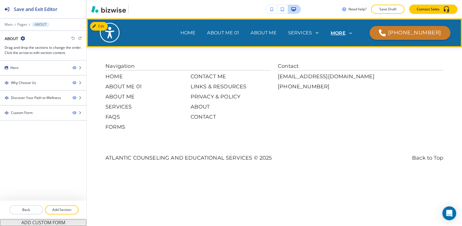
click at [345, 35] on p "MORE" at bounding box center [337, 33] width 15 height 5
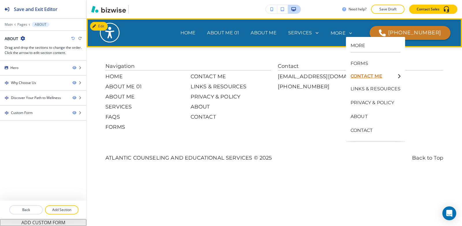
click at [364, 78] on p "CONTACT ME" at bounding box center [372, 76] width 45 height 5
click at [345, 31] on p "MORE" at bounding box center [337, 33] width 15 height 5
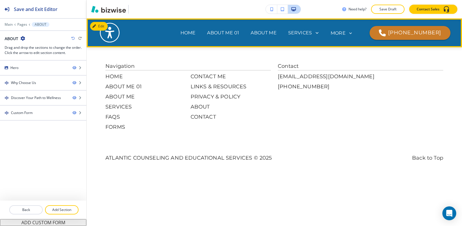
drag, startPoint x: 355, startPoint y: 32, endPoint x: 355, endPoint y: 36, distance: 4.3
click at [345, 35] on p "MORE" at bounding box center [337, 33] width 15 height 5
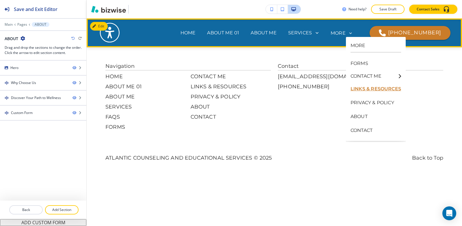
click at [363, 91] on p "LINKS & RESOURCES" at bounding box center [375, 89] width 51 height 14
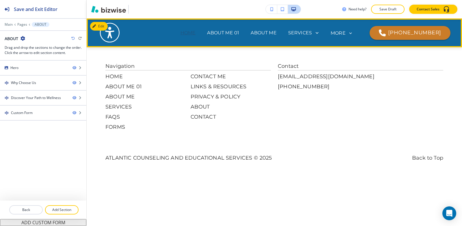
click at [180, 33] on p "HOME" at bounding box center [187, 32] width 15 height 7
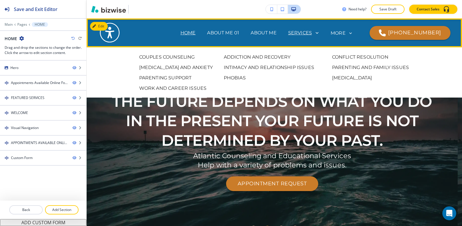
drag, startPoint x: 279, startPoint y: 30, endPoint x: 277, endPoint y: 35, distance: 5.6
click at [288, 30] on p "SERVICES" at bounding box center [300, 32] width 24 height 7
click at [194, 57] on span "COUPLES COUNSELING" at bounding box center [172, 57] width 67 height 7
click at [189, 57] on p "COUPLES COUNSELING" at bounding box center [167, 57] width 56 height 7
click at [186, 58] on p "COUPLES COUNSELING" at bounding box center [167, 57] width 56 height 7
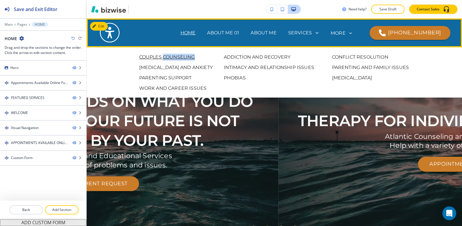
click at [187, 58] on p "COUPLES COUNSELING" at bounding box center [167, 57] width 56 height 7
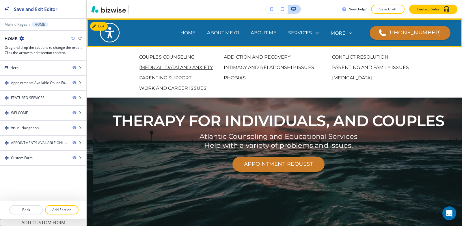
click at [185, 68] on p "[MEDICAL_DATA] AND ANXIETY" at bounding box center [176, 67] width 74 height 7
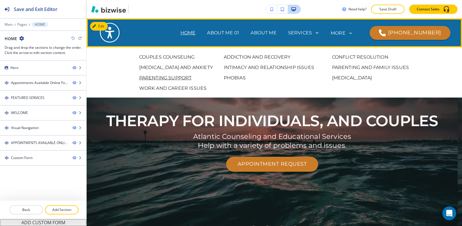
click at [184, 78] on p "PARENTING SUPPORT" at bounding box center [165, 77] width 53 height 7
drag, startPoint x: 185, startPoint y: 86, endPoint x: 195, endPoint y: 88, distance: 10.4
click at [191, 87] on p "WORK AND CAREER ISSUES" at bounding box center [173, 88] width 68 height 7
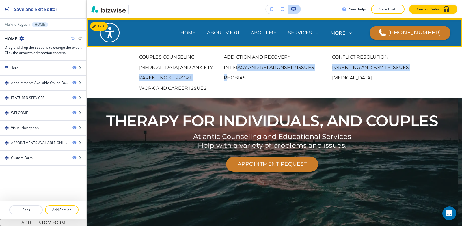
drag, startPoint x: 231, startPoint y: 72, endPoint x: 241, endPoint y: 55, distance: 19.5
click at [235, 65] on div "COUPLES COUNSELING ADDICTION AND RECOVERY CONFLICT RESOLUTION DEPRESSION AND AN…" at bounding box center [274, 73] width 341 height 38
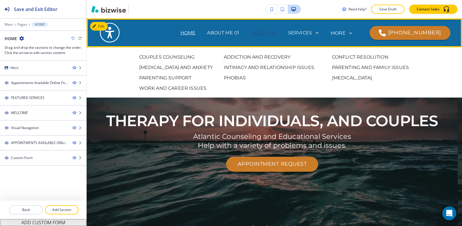
click at [251, 35] on p "ABOUT ME" at bounding box center [264, 32] width 26 height 7
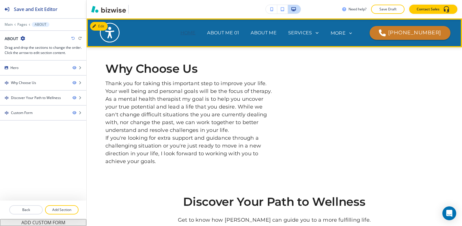
click at [180, 30] on p "HOME" at bounding box center [187, 32] width 15 height 7
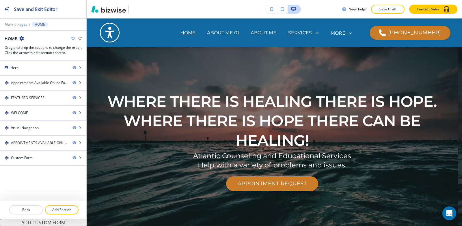
click at [24, 26] on p "Pages" at bounding box center [22, 25] width 10 height 4
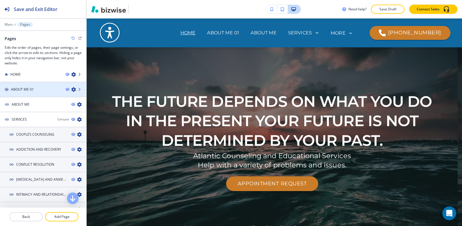
scroll to position [0, 0]
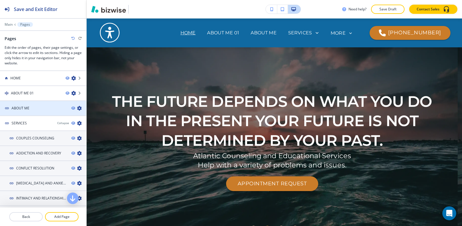
click at [14, 107] on h4 "ABOUT ME" at bounding box center [21, 108] width 18 height 5
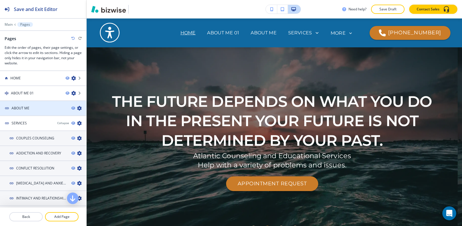
click at [14, 107] on h4 "ABOUT ME" at bounding box center [21, 108] width 18 height 5
click at [15, 107] on h4 "ABOUT ME" at bounding box center [21, 108] width 18 height 5
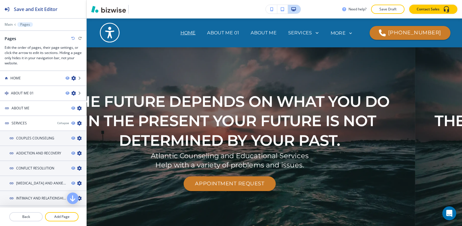
click at [15, 107] on h4 "ABOUT ME" at bounding box center [21, 108] width 18 height 5
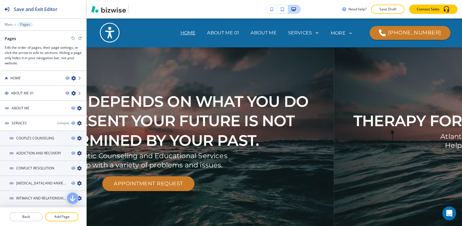
click at [15, 107] on h4 "ABOUT ME" at bounding box center [21, 108] width 18 height 5
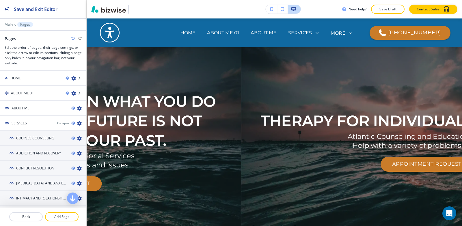
click at [15, 107] on h4 "ABOUT ME" at bounding box center [21, 108] width 18 height 5
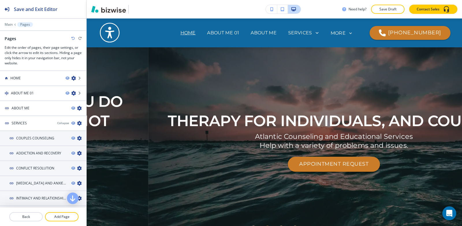
click at [15, 107] on h4 "ABOUT ME" at bounding box center [21, 108] width 18 height 5
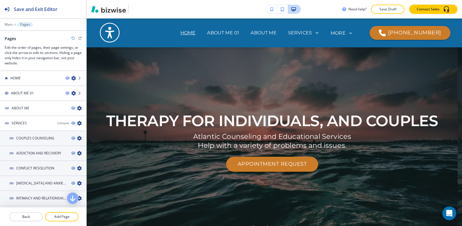
click at [15, 107] on h4 "ABOUT ME" at bounding box center [21, 108] width 18 height 5
click at [22, 125] on h4 "SERVICES" at bounding box center [19, 123] width 15 height 5
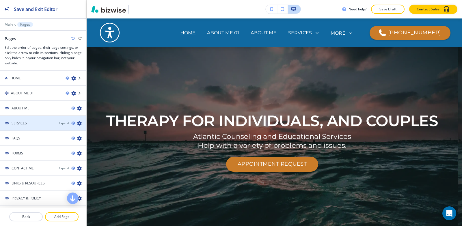
click at [22, 124] on h4 "SERVICES" at bounding box center [19, 123] width 15 height 5
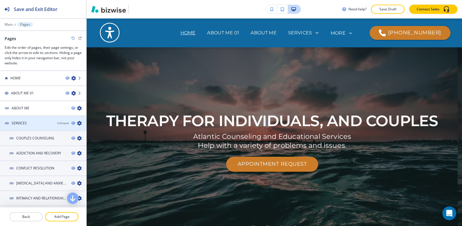
click at [22, 124] on h4 "SERVICES" at bounding box center [19, 123] width 15 height 5
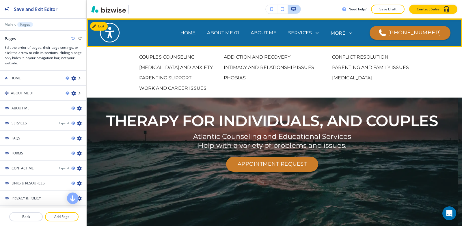
click at [171, 53] on div "COUPLES COUNSELING ADDICTION AND RECOVERY CONFLICT RESOLUTION DEPRESSION AND AN…" at bounding box center [274, 72] width 375 height 50
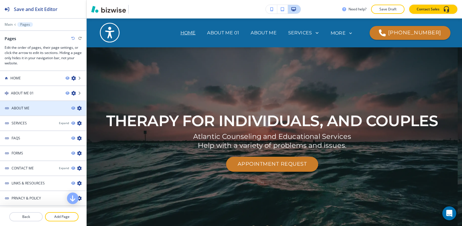
click at [35, 106] on div "ABOUT ME" at bounding box center [33, 108] width 67 height 5
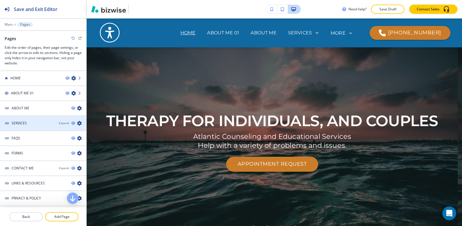
click at [35, 128] on div at bounding box center [43, 128] width 86 height 5
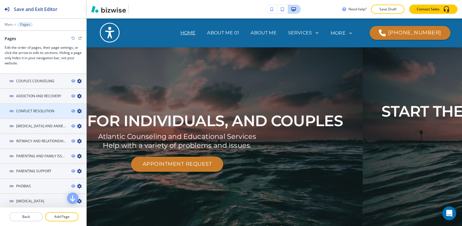
scroll to position [58, 0]
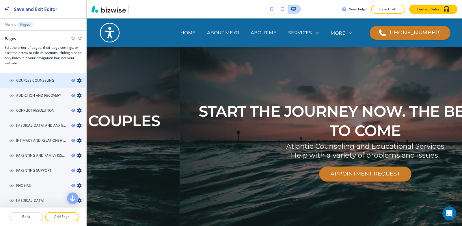
click at [39, 80] on h4 "COUPLES COUNSELING" at bounding box center [35, 80] width 38 height 5
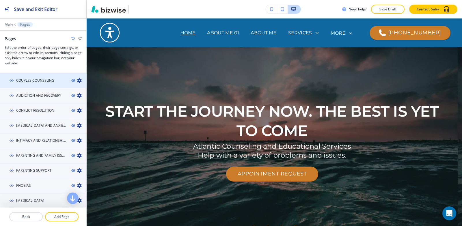
click at [39, 80] on h4 "COUPLES COUNSELING" at bounding box center [35, 80] width 38 height 5
click at [71, 81] on icon "button" at bounding box center [72, 80] width 3 height 3
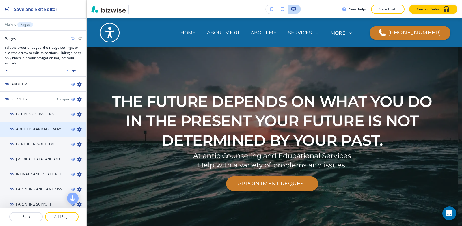
scroll to position [0, 0]
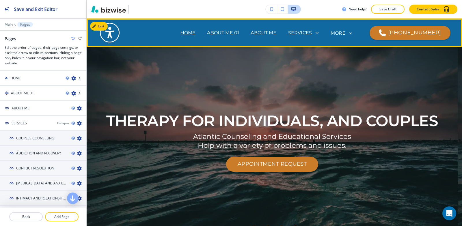
click at [179, 53] on p "FAQS" at bounding box center [172, 56] width 13 height 7
drag, startPoint x: 324, startPoint y: 33, endPoint x: 355, endPoint y: 33, distance: 30.9
click at [179, 53] on p "FAQS" at bounding box center [172, 56] width 13 height 7
click at [345, 33] on p "MORE" at bounding box center [337, 33] width 15 height 5
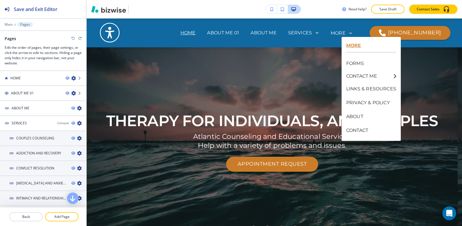
click at [358, 45] on p "MORE" at bounding box center [371, 45] width 50 height 5
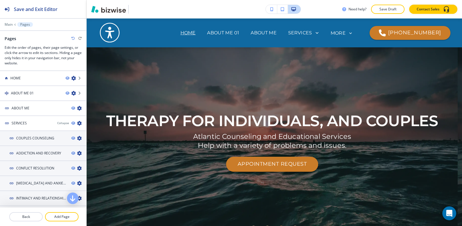
click at [361, 65] on div "THERAPY FOR INDIVIDUALS, AND COUPLES Atlantic Counseling and Educational Servic…" at bounding box center [272, 141] width 338 height 158
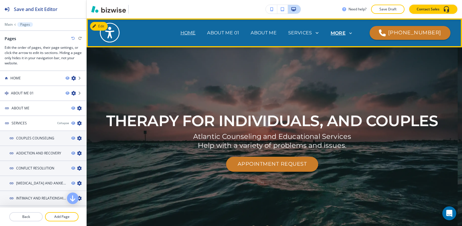
click at [345, 33] on p "MORE" at bounding box center [337, 33] width 15 height 5
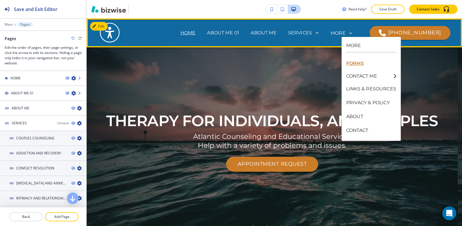
click at [359, 63] on p "FORMS" at bounding box center [371, 64] width 50 height 14
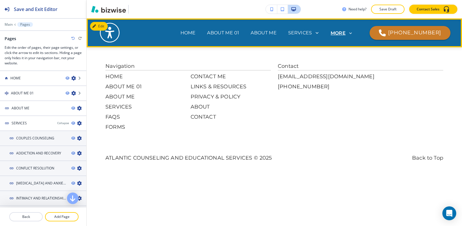
click at [345, 33] on p "MORE" at bounding box center [337, 33] width 15 height 5
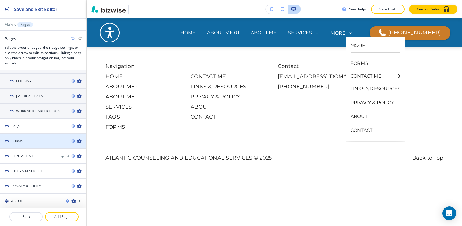
scroll to position [179, 0]
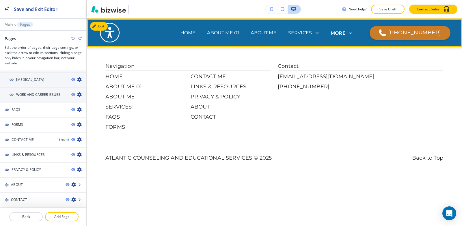
click at [345, 33] on p "MORE" at bounding box center [337, 33] width 15 height 5
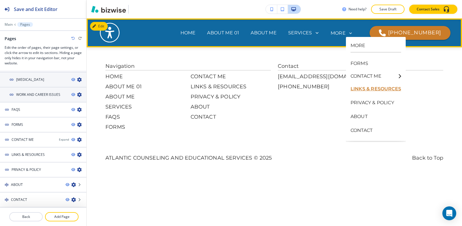
click at [373, 85] on p "LINKS & RESOURCES" at bounding box center [375, 89] width 51 height 14
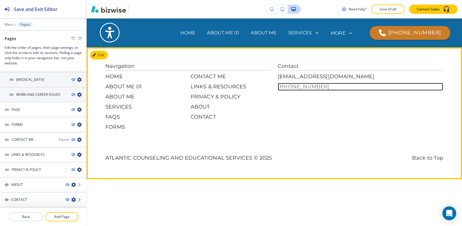
click at [373, 88] on p "[PHONE_NUMBER]" at bounding box center [360, 87] width 165 height 8
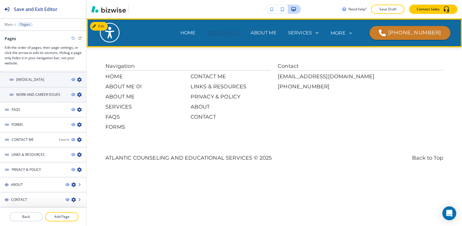
click at [218, 32] on p "ABOUT ME 01" at bounding box center [223, 32] width 32 height 7
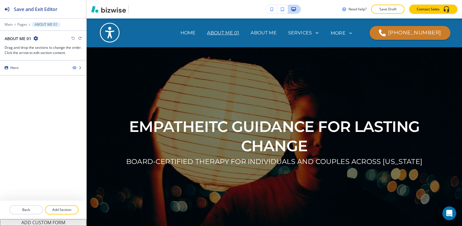
drag, startPoint x: 36, startPoint y: 39, endPoint x: 41, endPoint y: 86, distance: 47.6
click at [36, 39] on icon "button" at bounding box center [35, 38] width 5 height 5
click at [45, 48] on p "Edit Page Settings" at bounding box center [51, 48] width 29 height 5
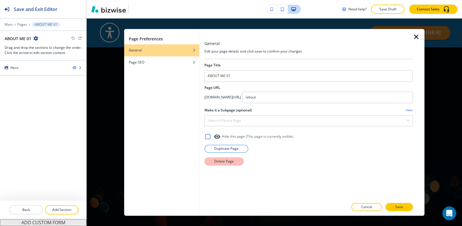
click at [220, 163] on p "Delete Page" at bounding box center [224, 161] width 20 height 5
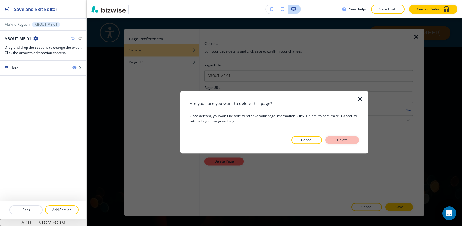
click at [352, 138] on button "Delete" at bounding box center [341, 140] width 33 height 8
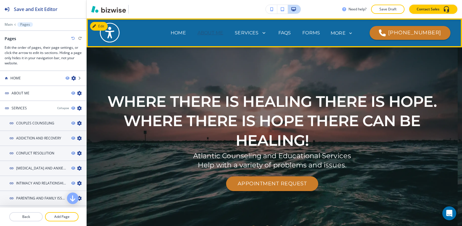
click at [210, 33] on p "ABOUT ME" at bounding box center [210, 32] width 26 height 7
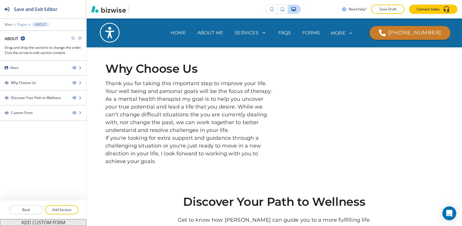
click at [20, 25] on p "Pages" at bounding box center [22, 25] width 10 height 4
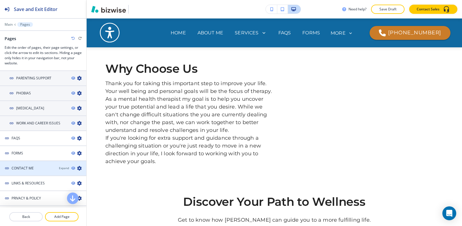
scroll to position [164, 0]
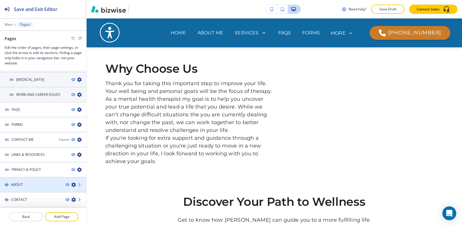
click at [32, 180] on div at bounding box center [43, 180] width 86 height 5
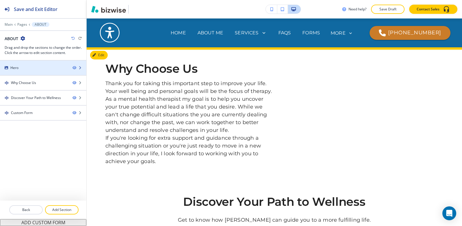
click at [29, 62] on div at bounding box center [43, 63] width 86 height 5
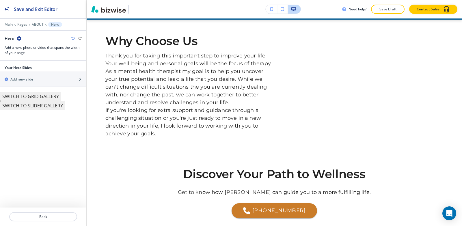
scroll to position [29, 0]
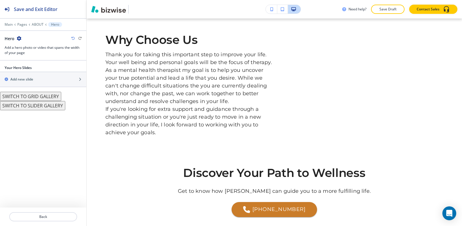
click at [19, 107] on button "SWITCH TO SLIDER GALLERY" at bounding box center [32, 105] width 65 height 9
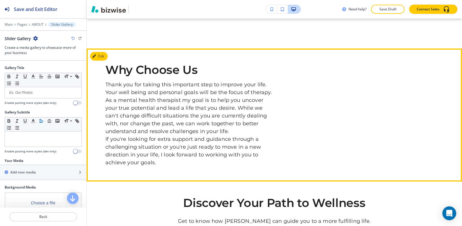
scroll to position [0, 0]
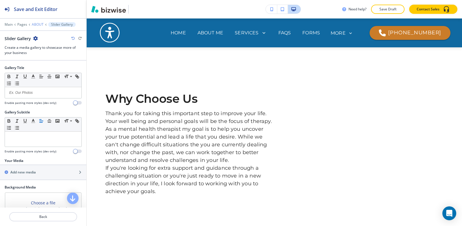
click at [36, 24] on p "ABOUT" at bounding box center [38, 25] width 12 height 4
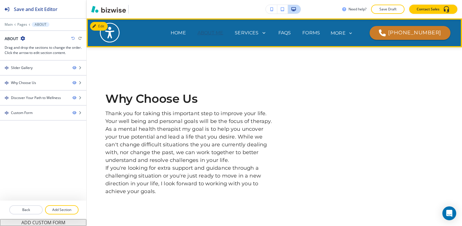
click at [220, 32] on p "ABOUT ME" at bounding box center [210, 32] width 26 height 7
click at [186, 29] on p "HOME" at bounding box center [178, 32] width 15 height 7
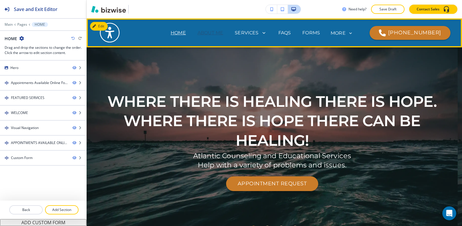
click at [223, 32] on p "ABOUT ME" at bounding box center [210, 32] width 26 height 7
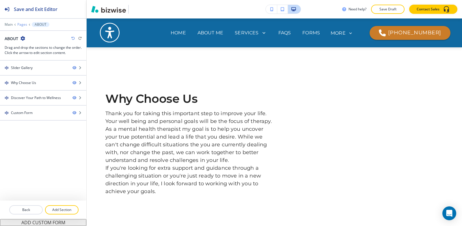
click at [18, 25] on p "Pages" at bounding box center [22, 25] width 10 height 4
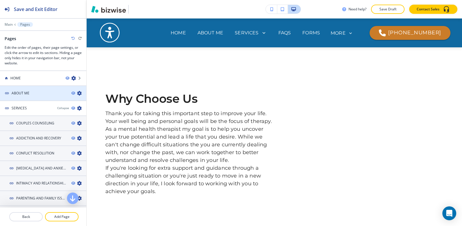
click at [77, 94] on icon "button" at bounding box center [79, 93] width 5 height 5
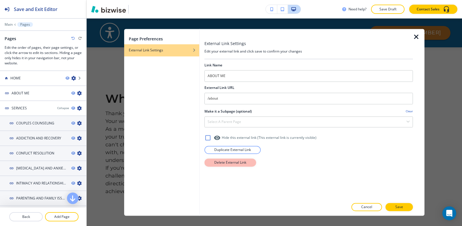
drag, startPoint x: 236, startPoint y: 156, endPoint x: 237, endPoint y: 161, distance: 4.8
click at [236, 160] on div "Link Name ABOUT ME External Link URL /about Make it a Subpage (optional) Clear …" at bounding box center [308, 129] width 208 height 140
click at [237, 162] on p "Delete External Link" at bounding box center [230, 162] width 32 height 5
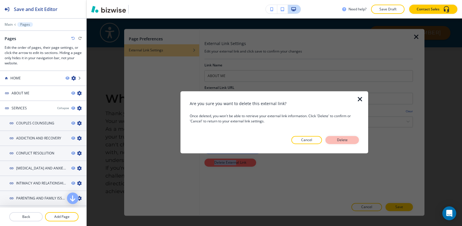
click at [354, 142] on button "Delete" at bounding box center [341, 140] width 33 height 8
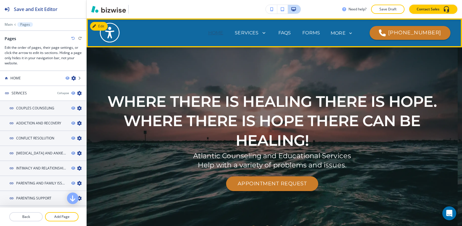
click at [208, 34] on p "HOME" at bounding box center [215, 32] width 15 height 7
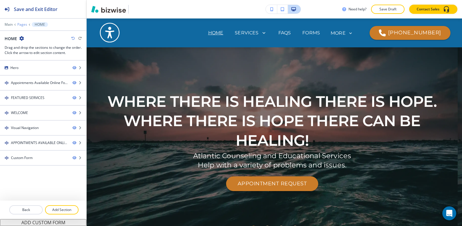
click at [24, 25] on p "Pages" at bounding box center [22, 25] width 10 height 4
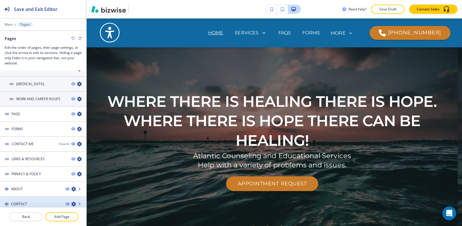
scroll to position [149, 0]
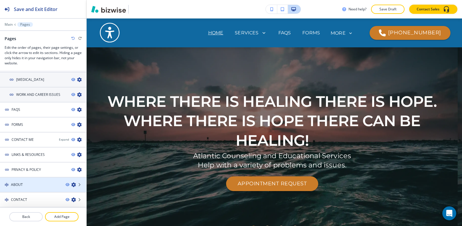
click at [32, 184] on div "ABOUT" at bounding box center [30, 184] width 61 height 5
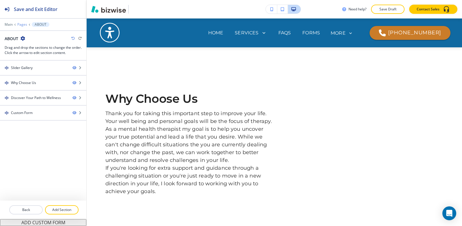
click at [23, 25] on p "Pages" at bounding box center [22, 25] width 10 height 4
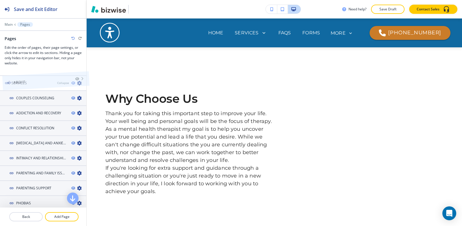
scroll to position [0, 0]
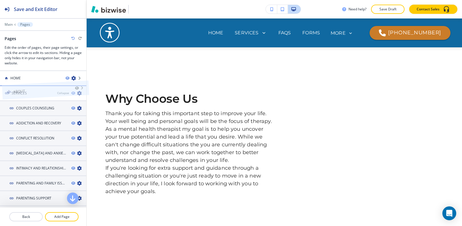
drag, startPoint x: 32, startPoint y: 187, endPoint x: 34, endPoint y: 83, distance: 104.5
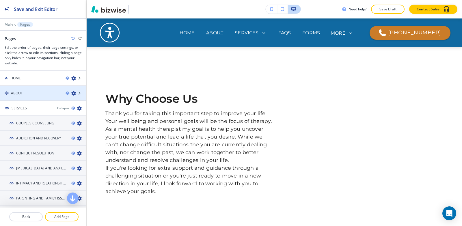
click at [46, 98] on div at bounding box center [43, 98] width 86 height 5
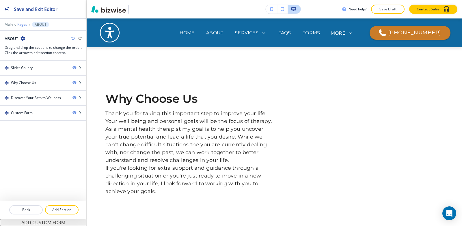
click at [24, 24] on p "Pages" at bounding box center [22, 25] width 10 height 4
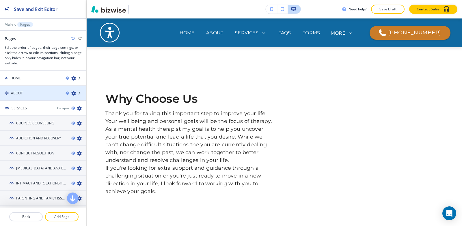
click at [71, 93] on icon "button" at bounding box center [73, 93] width 5 height 5
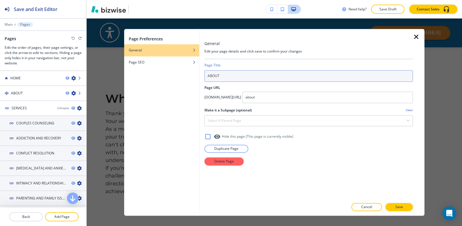
click at [261, 74] on input "ABOUT" at bounding box center [308, 76] width 208 height 12
type input "ABOUT ME"
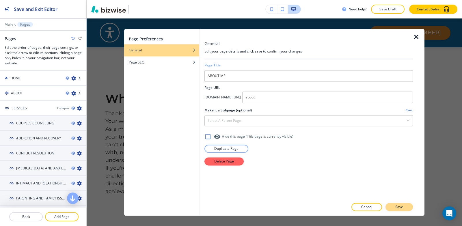
click at [396, 207] on p "Save" at bounding box center [399, 206] width 8 height 5
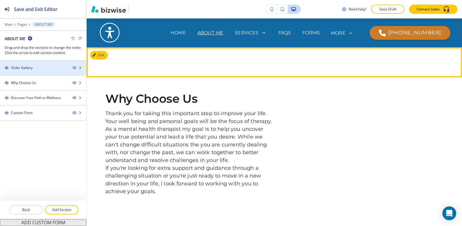
click at [42, 72] on div at bounding box center [43, 72] width 86 height 5
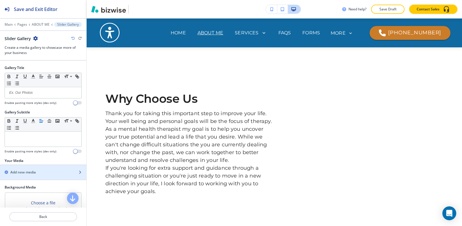
click at [28, 172] on h2 "Add new media" at bounding box center [22, 172] width 25 height 5
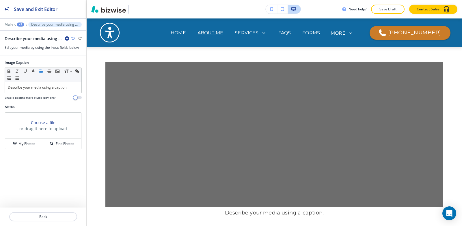
click at [66, 39] on icon "button" at bounding box center [67, 38] width 5 height 5
click at [81, 73] on button "Delete Describe your media using a caption." at bounding box center [83, 68] width 37 height 10
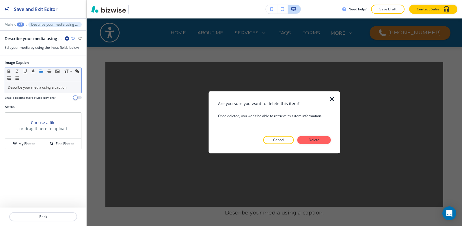
click at [65, 87] on p "Describe your media using a caption." at bounding box center [43, 87] width 71 height 5
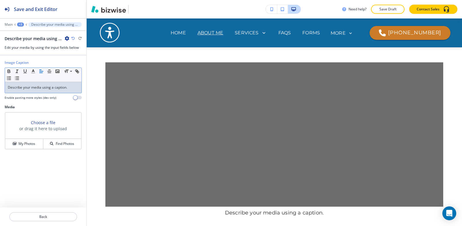
click at [24, 26] on div "Main +3 Describe your media using a caption." at bounding box center [43, 24] width 77 height 5
click at [20, 25] on div "+3" at bounding box center [20, 25] width 7 height 4
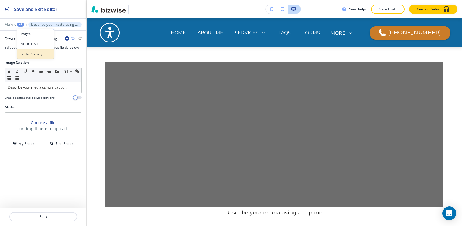
click at [32, 55] on p "Slider Gallery" at bounding box center [35, 54] width 29 height 5
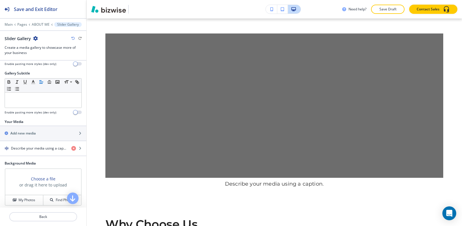
scroll to position [29, 0]
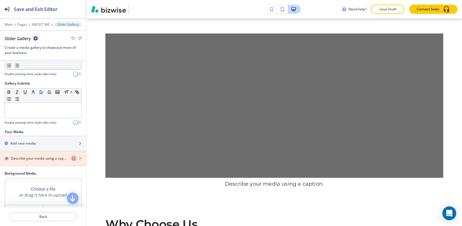
click at [71, 160] on icon "button" at bounding box center [73, 158] width 5 height 5
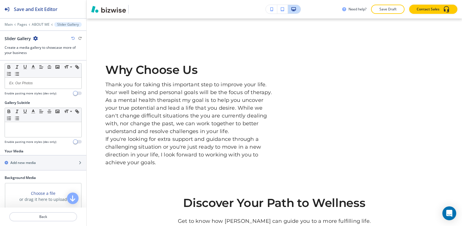
scroll to position [0, 0]
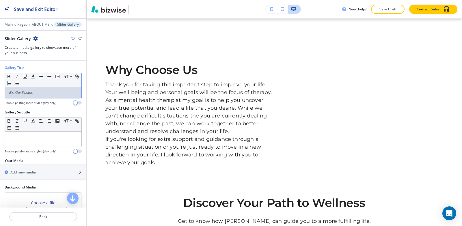
click at [42, 93] on p at bounding box center [43, 92] width 71 height 5
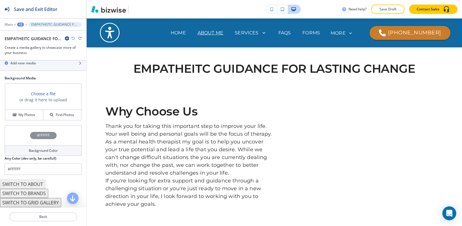
scroll to position [87, 0]
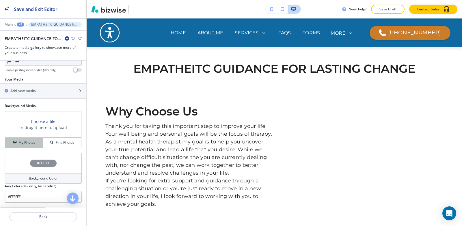
click at [25, 145] on h4 "My Photos" at bounding box center [26, 142] width 17 height 5
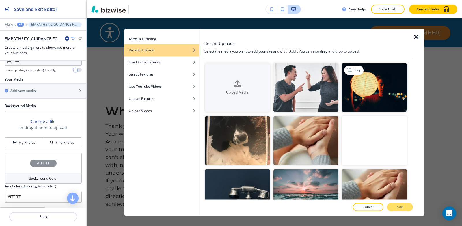
click at [357, 94] on img "button" at bounding box center [374, 87] width 65 height 49
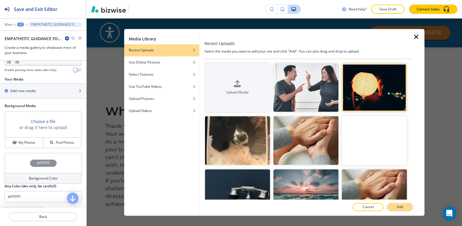
click at [397, 206] on p "Add" at bounding box center [400, 206] width 6 height 5
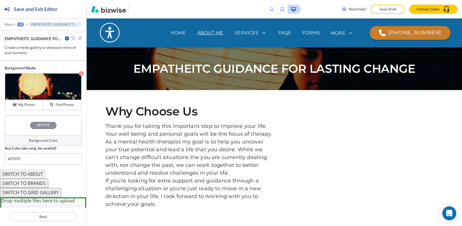
scroll to position [115, 0]
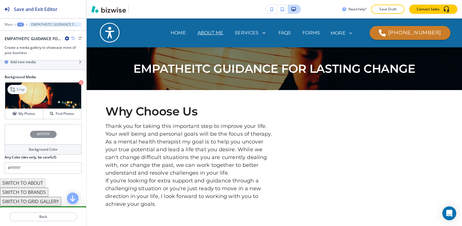
click at [16, 87] on icon at bounding box center [13, 89] width 7 height 7
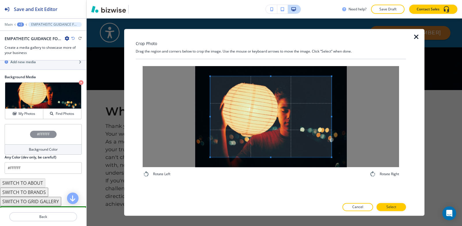
click at [273, 55] on div "Crop Photo Drag the region and corners below to crop the image. Use the mouse o…" at bounding box center [271, 122] width 270 height 187
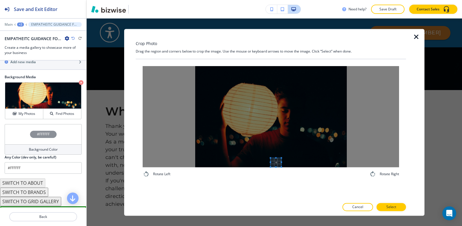
click at [279, 184] on div "Rotate Left Rotate Right" at bounding box center [271, 121] width 270 height 125
click at [275, 32] on div "Crop Photo Drag the region and corners below to crop the image. Use the mouse o…" at bounding box center [271, 122] width 270 height 187
click at [282, 116] on div at bounding box center [271, 116] width 256 height 101
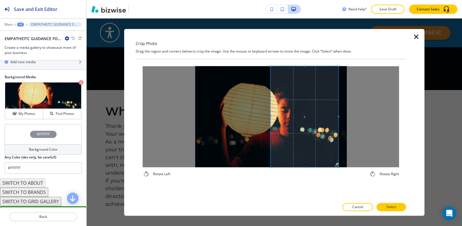
click at [338, 109] on div at bounding box center [304, 116] width 68 height 101
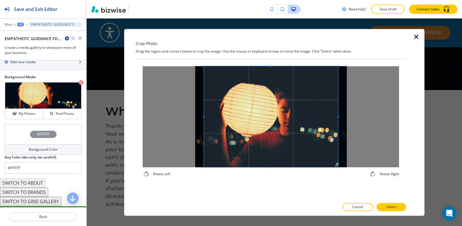
click at [202, 115] on div at bounding box center [271, 116] width 256 height 101
click at [391, 208] on p "Select" at bounding box center [391, 206] width 10 height 5
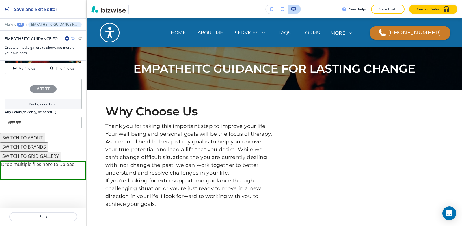
scroll to position [103, 0]
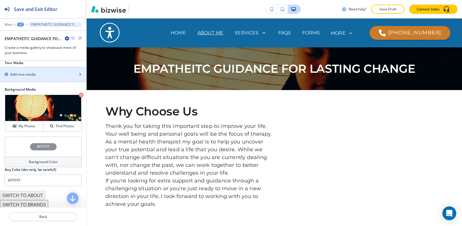
click at [25, 73] on h2 "Add new media" at bounding box center [22, 74] width 25 height 5
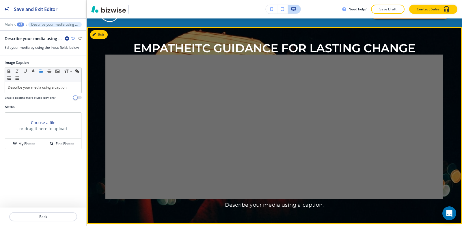
scroll to position [0, 0]
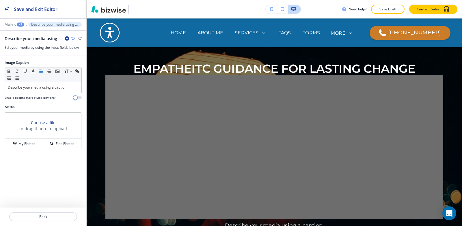
click at [66, 38] on icon "button" at bounding box center [67, 38] width 5 height 5
click at [91, 70] on p "Delete Describe your media using a caption." at bounding box center [82, 68] width 29 height 5
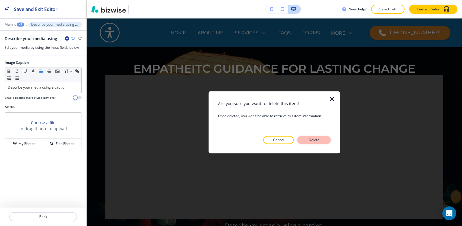
click at [312, 139] on p "Delete" at bounding box center [314, 139] width 14 height 5
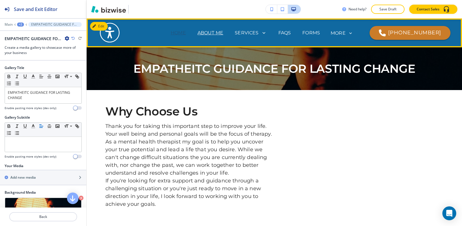
click at [186, 32] on p "HOME" at bounding box center [178, 32] width 15 height 7
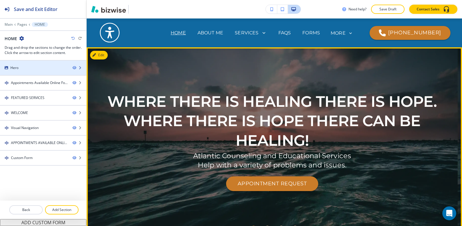
click at [28, 70] on div at bounding box center [43, 72] width 86 height 5
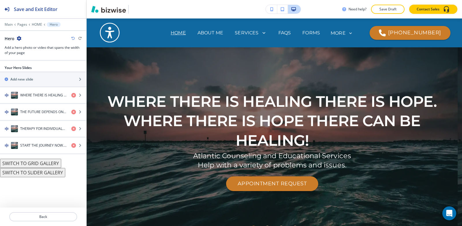
scroll to position [29, 0]
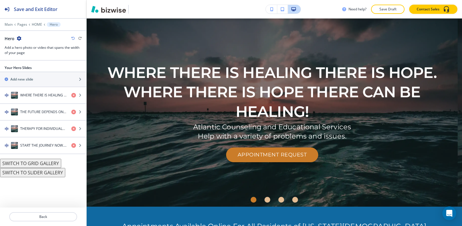
click at [34, 21] on div at bounding box center [43, 20] width 86 height 3
click at [35, 25] on p "HOME" at bounding box center [37, 25] width 10 height 4
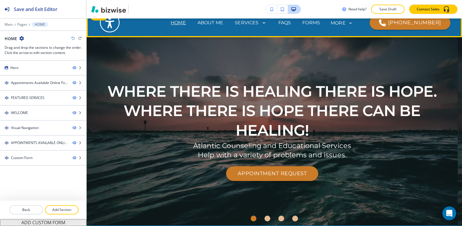
scroll to position [0, 0]
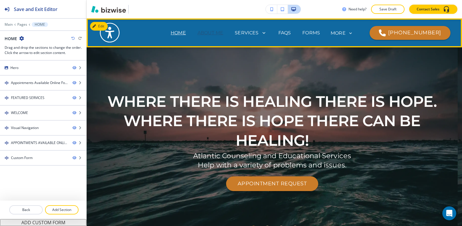
click at [223, 33] on p "ABOUT ME" at bounding box center [210, 32] width 26 height 7
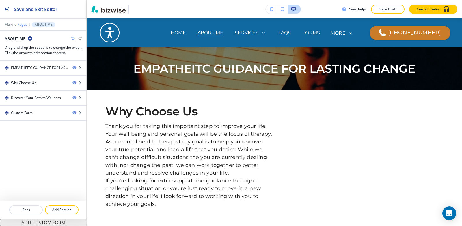
click at [23, 25] on p "Pages" at bounding box center [22, 25] width 10 height 4
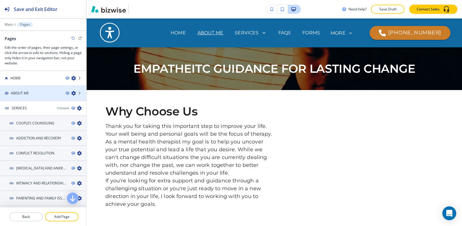
click at [29, 94] on div "ABOUT ME" at bounding box center [30, 93] width 61 height 5
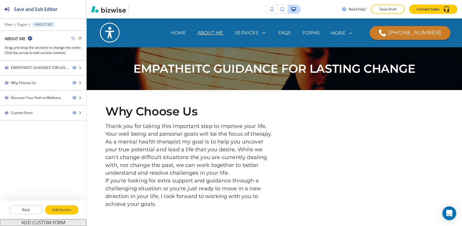
click at [66, 210] on p "Add Section" at bounding box center [62, 209] width 32 height 5
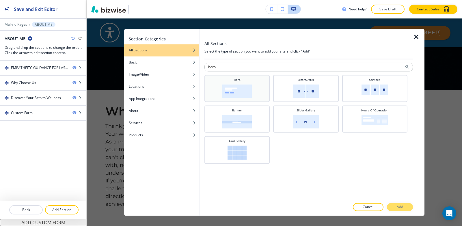
type input "hero"
click at [230, 95] on img at bounding box center [236, 91] width 29 height 14
click at [397, 208] on p "Add" at bounding box center [400, 206] width 6 height 5
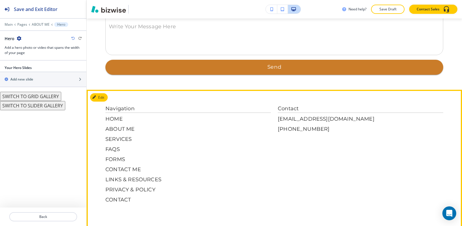
scroll to position [464, 0]
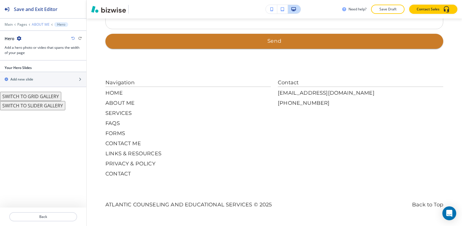
click at [38, 23] on p "ABOUT ME" at bounding box center [41, 25] width 18 height 4
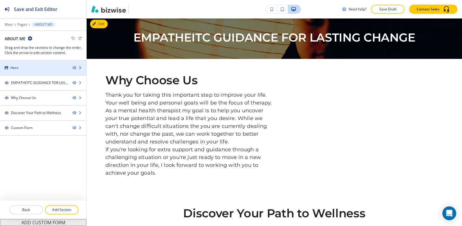
scroll to position [29, 0]
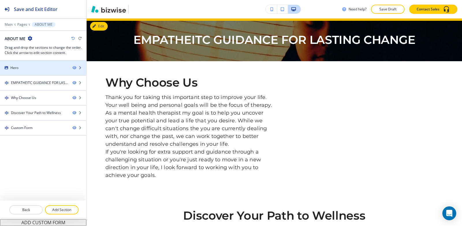
click at [19, 69] on div "Hero" at bounding box center [34, 67] width 68 height 5
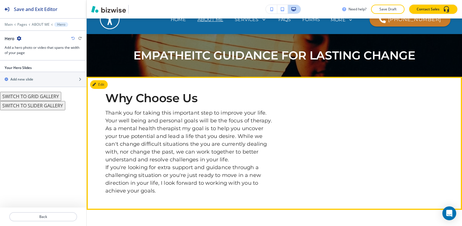
scroll to position [0, 0]
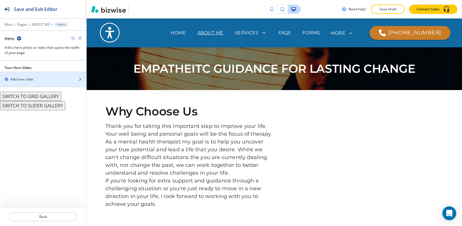
click at [10, 81] on div "Add new slide" at bounding box center [37, 79] width 74 height 5
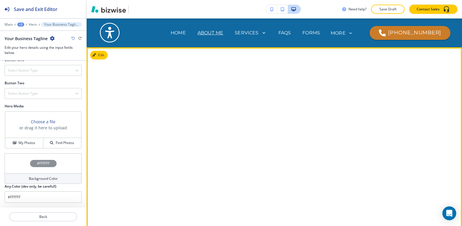
scroll to position [173, 0]
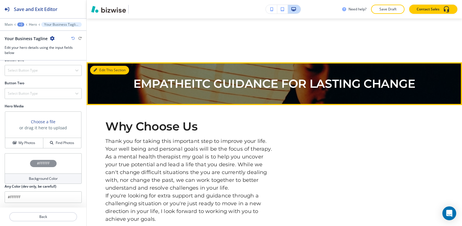
click at [101, 68] on button "Edit This Section" at bounding box center [109, 70] width 39 height 9
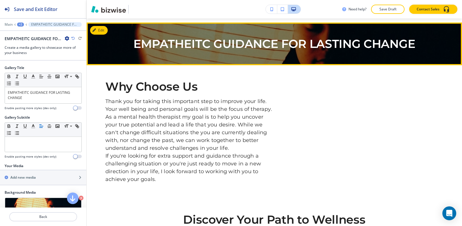
scroll to position [217, 0]
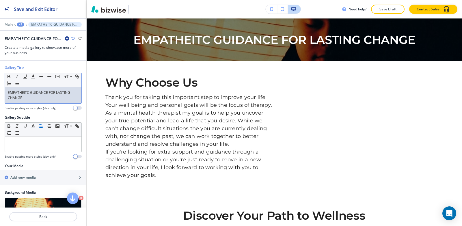
click at [42, 98] on p "EMPATHEITC GUIDANCE FOR LASTING CHANGE" at bounding box center [43, 95] width 71 height 10
copy p "EMPATHEITC GUIDANCE FOR LASTING CHANGE"
click at [17, 23] on button "+2" at bounding box center [20, 25] width 7 height 4
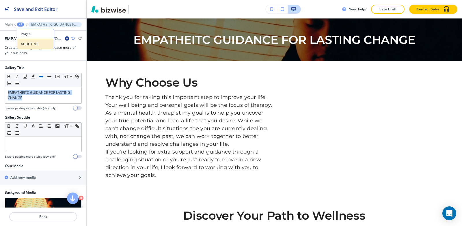
click at [25, 45] on p "ABOUT ME" at bounding box center [35, 44] width 29 height 5
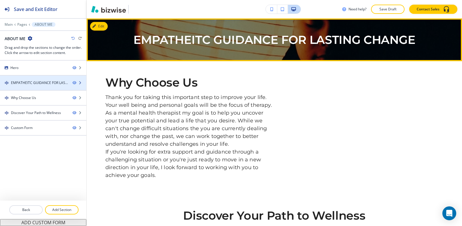
click at [38, 76] on div at bounding box center [43, 78] width 86 height 5
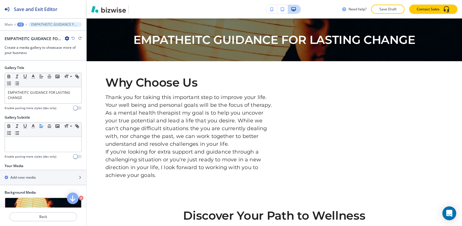
click at [20, 26] on div "+2" at bounding box center [20, 25] width 7 height 4
click at [31, 43] on p "ABOUT ME" at bounding box center [35, 44] width 29 height 5
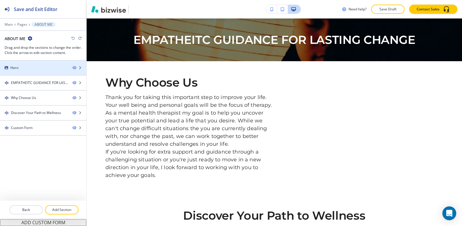
click at [34, 66] on div "Hero" at bounding box center [34, 67] width 68 height 5
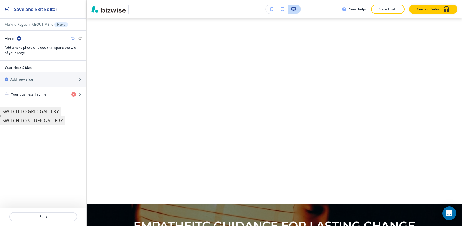
scroll to position [29, 0]
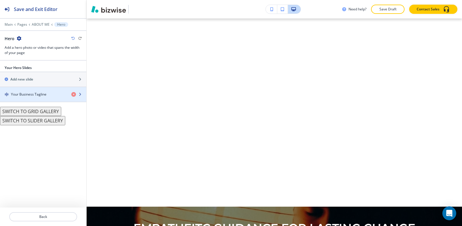
click at [37, 94] on h4 "Your Business Tagline" at bounding box center [29, 94] width 36 height 5
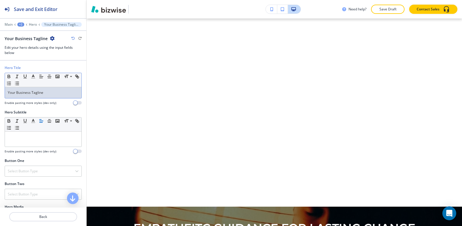
click at [51, 91] on p "Your Business Tagline" at bounding box center [43, 92] width 71 height 5
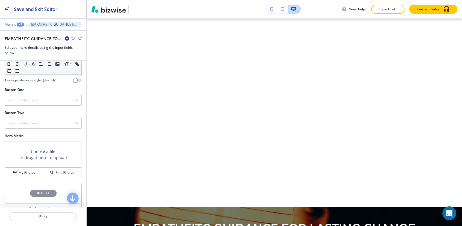
scroll to position [106, 0]
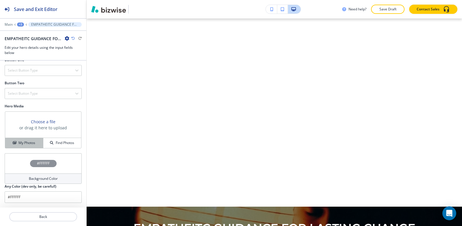
click at [27, 142] on h4 "My Photos" at bounding box center [26, 142] width 17 height 5
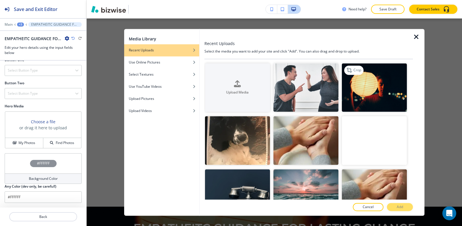
click at [368, 87] on img "button" at bounding box center [374, 87] width 65 height 49
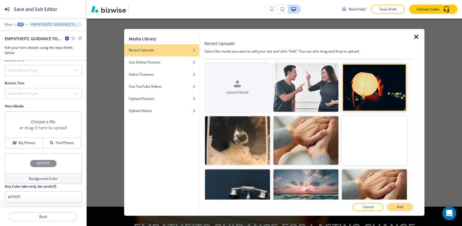
click at [400, 209] on p "Add" at bounding box center [400, 206] width 6 height 5
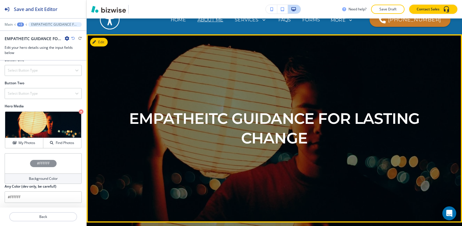
scroll to position [0, 0]
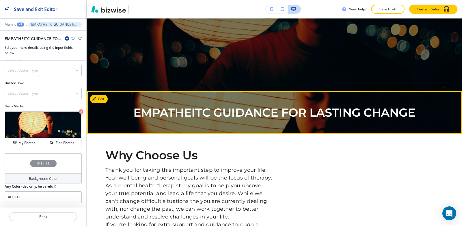
click at [106, 96] on button "Edit" at bounding box center [99, 99] width 18 height 9
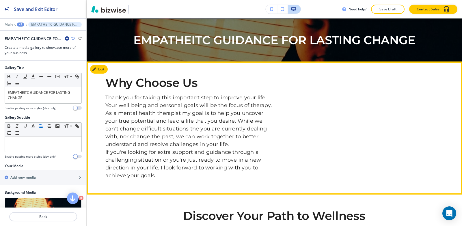
scroll to position [217, 0]
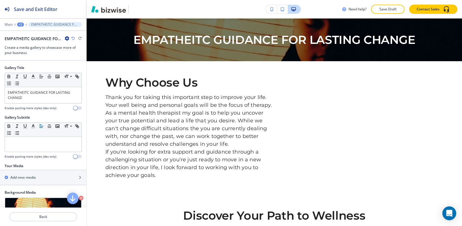
click at [66, 38] on icon "button" at bounding box center [67, 38] width 5 height 5
click at [75, 68] on p "Delete Section" at bounding box center [82, 68] width 29 height 5
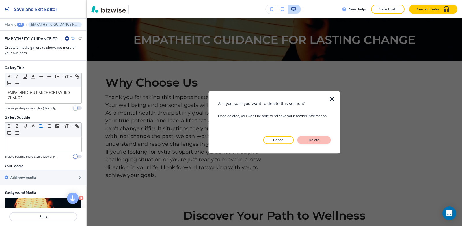
click at [322, 141] on button "Delete" at bounding box center [313, 140] width 33 height 8
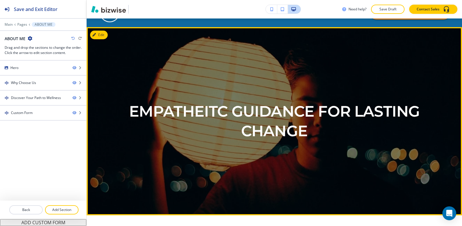
scroll to position [0, 0]
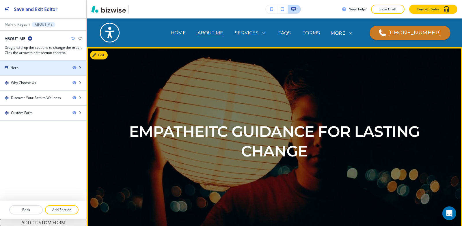
click at [9, 69] on div "Hero" at bounding box center [34, 67] width 68 height 5
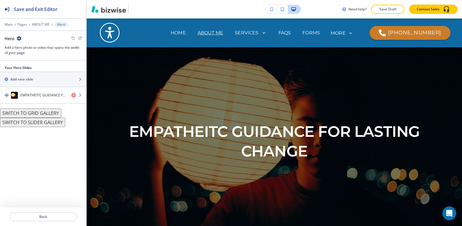
scroll to position [29, 0]
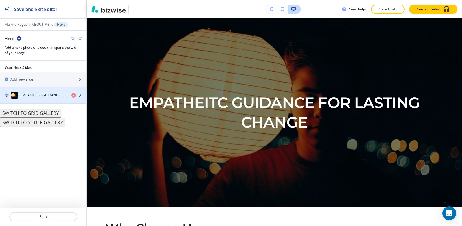
click at [30, 93] on h4 "EMPATHEITC GUIDANCE FOR LASTING CHANGE" at bounding box center [43, 95] width 46 height 5
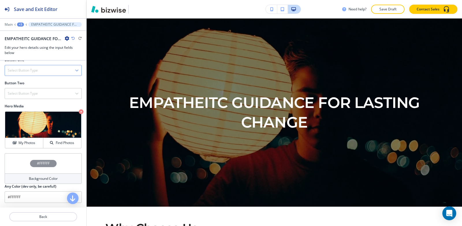
scroll to position [48, 0]
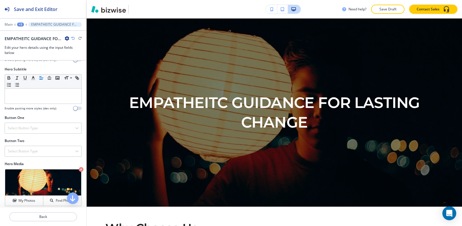
click at [23, 24] on div "+3" at bounding box center [20, 25] width 7 height 4
click at [28, 34] on p "Pages" at bounding box center [35, 33] width 29 height 5
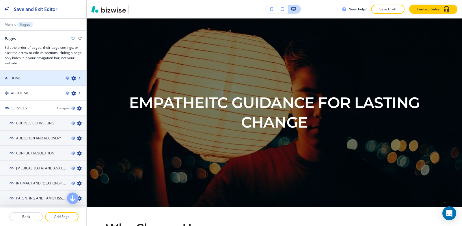
click at [28, 77] on div "HOME" at bounding box center [30, 78] width 61 height 5
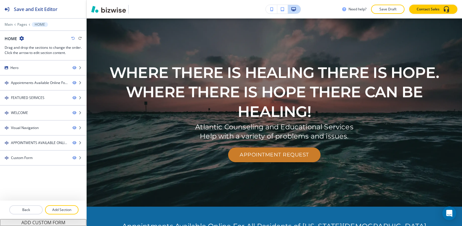
scroll to position [0, 0]
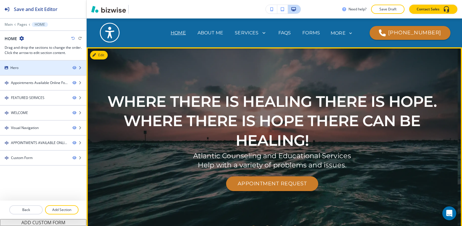
click at [29, 70] on div at bounding box center [43, 72] width 86 height 5
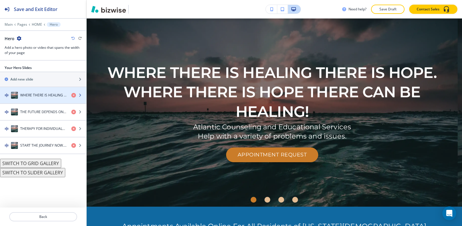
click at [28, 95] on h4 "WHERE THERE IS HEALING THERE IS HOPE. WHERE THERE IS HOPE THERE CAN BE HEALING!" at bounding box center [43, 95] width 46 height 5
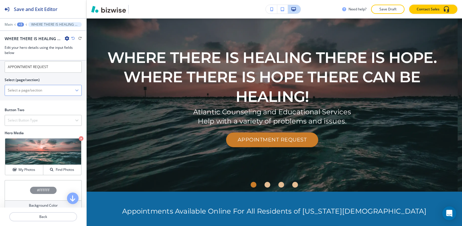
scroll to position [115, 0]
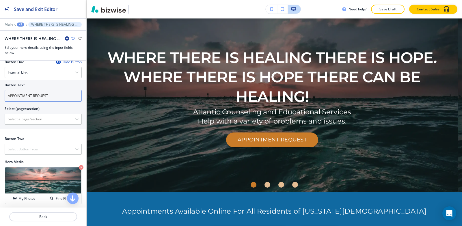
click at [55, 102] on input "APPOINTMENT REQUEST" at bounding box center [43, 96] width 77 height 12
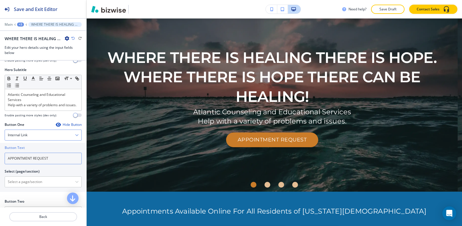
scroll to position [0, 0]
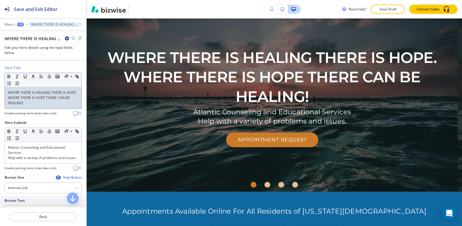
click at [53, 103] on p "WHERE THERE IS HEALING THERE IS HOPE. WHERE THERE IS HOPE THERE CAN BE HEALING!" at bounding box center [43, 98] width 71 height 16
click at [42, 163] on div "Atlantic Counseling and Educational Services Help with a variety of problems an…" at bounding box center [43, 152] width 76 height 21
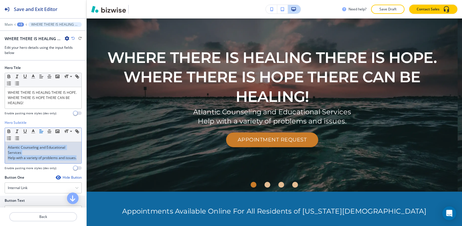
copy div "Atlantic Counseling and Educational Services Help with a variety of problems an…"
click at [41, 160] on p "Help with a variety of problems and issues." at bounding box center [43, 157] width 71 height 5
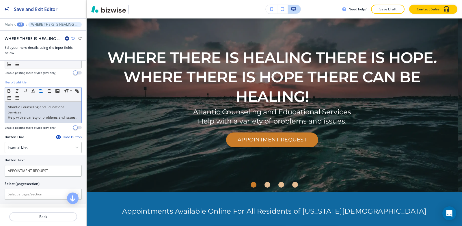
scroll to position [58, 0]
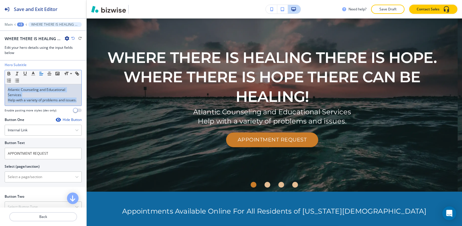
copy div "Atlantic Counseling and Educational Services Help with a variety of problems an…"
click at [20, 25] on div "+3" at bounding box center [20, 25] width 7 height 4
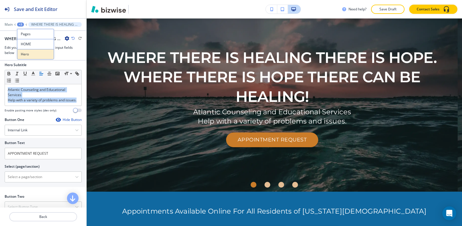
click at [28, 57] on button "Hero" at bounding box center [35, 54] width 37 height 10
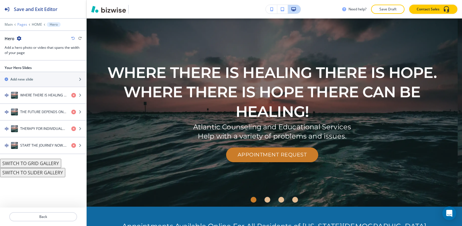
click at [19, 24] on p "Pages" at bounding box center [22, 25] width 10 height 4
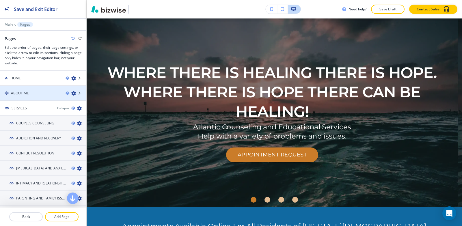
click at [25, 98] on div at bounding box center [43, 98] width 86 height 5
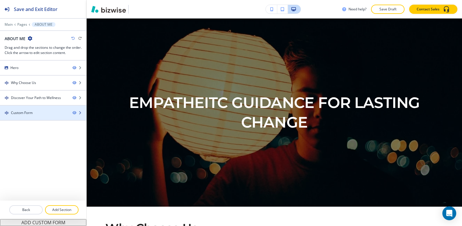
scroll to position [0, 0]
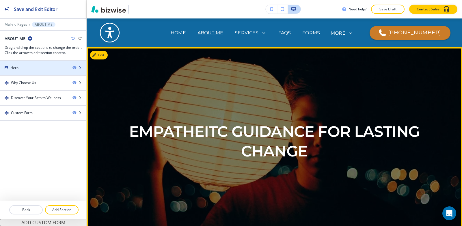
click at [27, 71] on div at bounding box center [43, 72] width 86 height 5
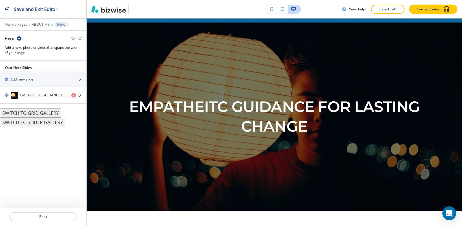
scroll to position [29, 0]
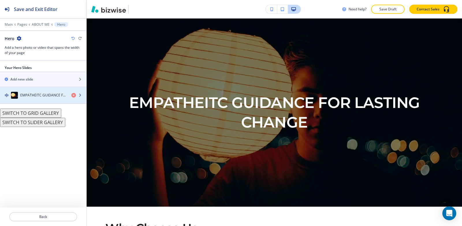
click at [27, 96] on h4 "EMPATHEITC GUIDANCE FOR LASTING CHANGE" at bounding box center [43, 95] width 46 height 5
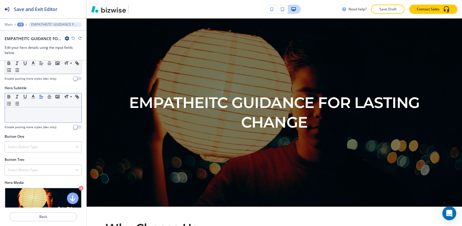
scroll to position [58, 0]
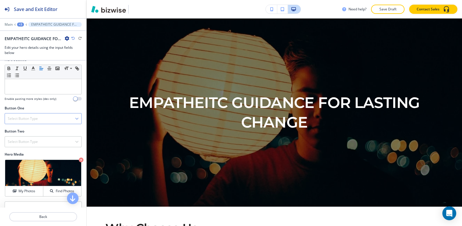
click at [29, 117] on h4 "Select Button Type" at bounding box center [23, 118] width 30 height 5
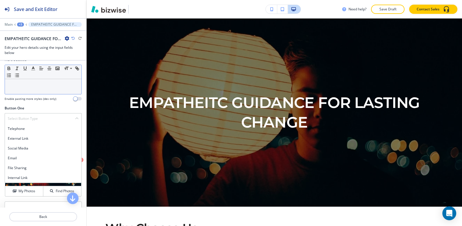
click at [29, 84] on p at bounding box center [43, 84] width 71 height 5
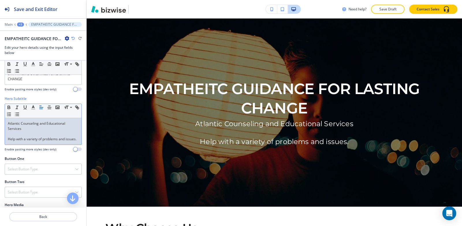
scroll to position [29, 0]
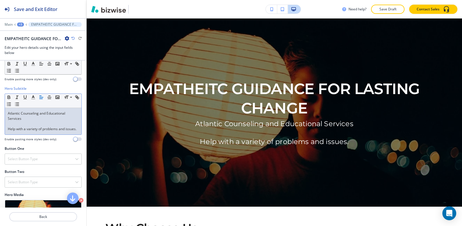
click at [6, 127] on div "Atlantic Counseling and Educational Services Help with a variety of problems an…" at bounding box center [43, 121] width 76 height 27
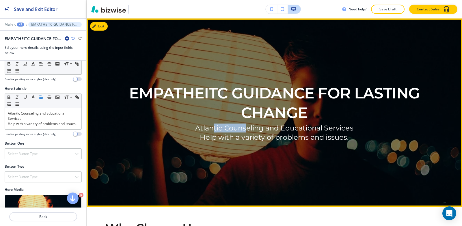
drag, startPoint x: 244, startPoint y: 130, endPoint x: 210, endPoint y: 128, distance: 34.4
click at [210, 128] on p "Atlantic Counseling and Educational Services" at bounding box center [274, 128] width 158 height 9
click at [256, 131] on p "Atlantic Counseling and Educational Services" at bounding box center [274, 128] width 158 height 9
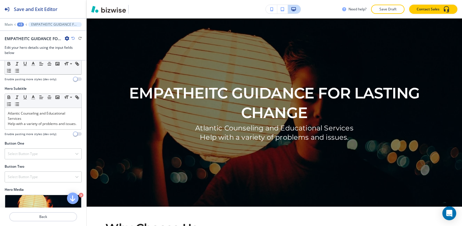
click at [22, 24] on div "+3" at bounding box center [20, 25] width 7 height 4
click at [26, 36] on p "Pages" at bounding box center [35, 33] width 29 height 5
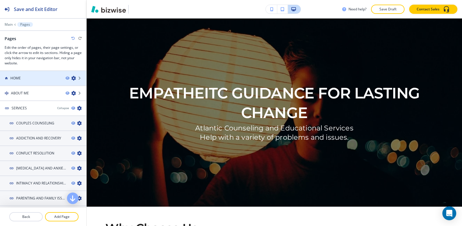
click at [25, 81] on div at bounding box center [43, 83] width 86 height 5
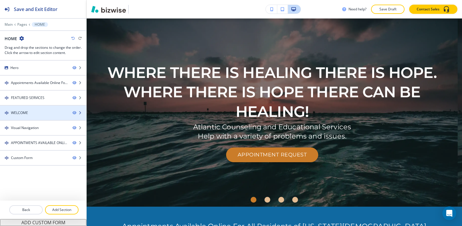
scroll to position [0, 0]
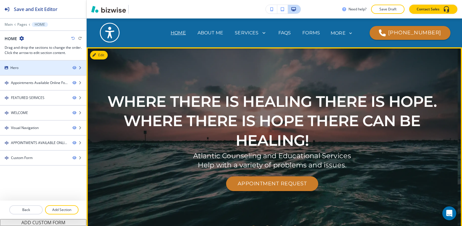
click at [18, 72] on div at bounding box center [43, 72] width 86 height 5
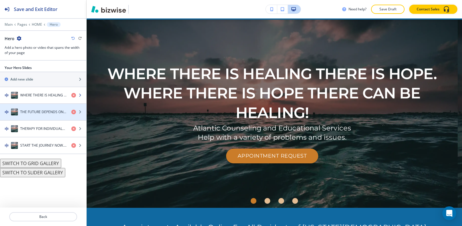
scroll to position [29, 0]
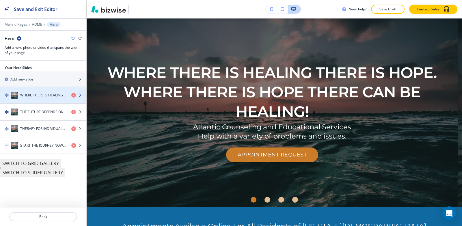
click at [31, 94] on h4 "WHERE THERE IS HEALING THERE IS HOPE. WHERE THERE IS HOPE THERE CAN BE HEALING!" at bounding box center [43, 95] width 46 height 5
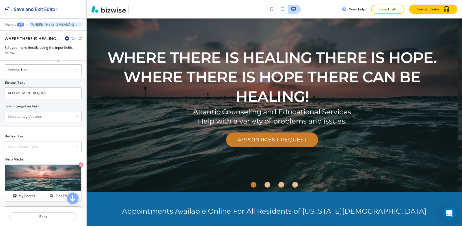
scroll to position [144, 0]
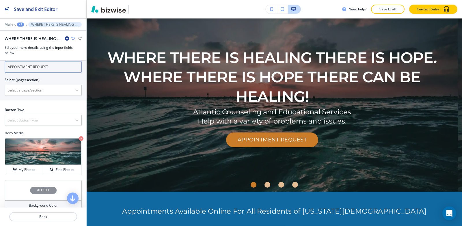
click at [53, 73] on input "APPOINTMENT REQUEST" at bounding box center [43, 67] width 77 height 12
click at [23, 23] on button "+3" at bounding box center [20, 25] width 7 height 4
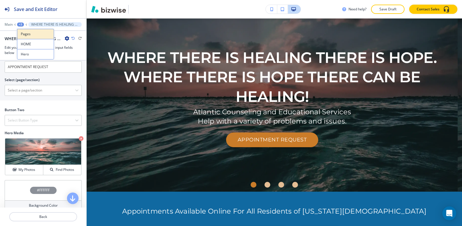
click at [27, 34] on p "Pages" at bounding box center [35, 33] width 29 height 5
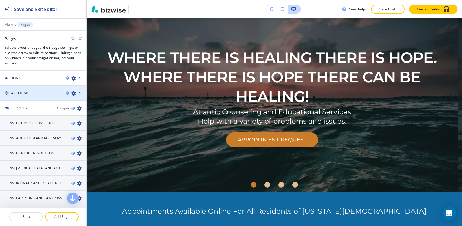
click at [35, 94] on div "ABOUT ME" at bounding box center [30, 93] width 61 height 5
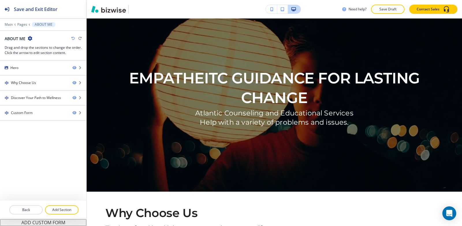
scroll to position [0, 0]
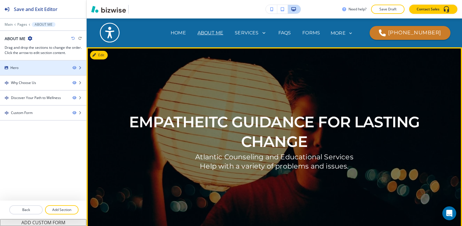
click at [26, 71] on div at bounding box center [43, 72] width 86 height 5
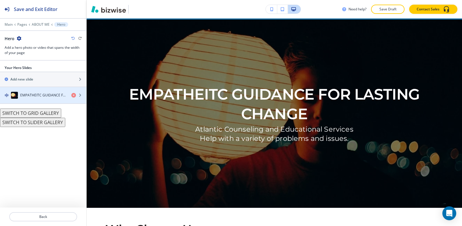
scroll to position [29, 0]
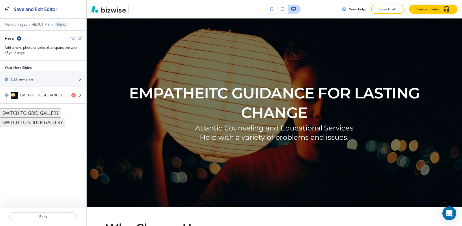
click at [25, 102] on div "button" at bounding box center [43, 101] width 86 height 5
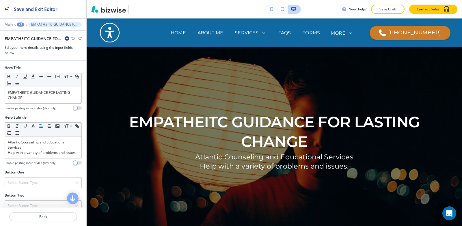
scroll to position [29, 0]
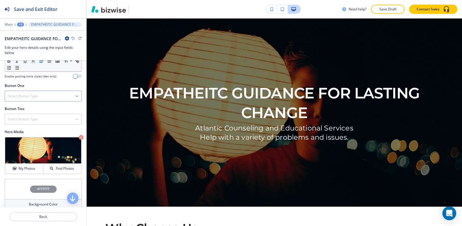
click at [26, 99] on h4 "Select Button Type" at bounding box center [23, 96] width 30 height 5
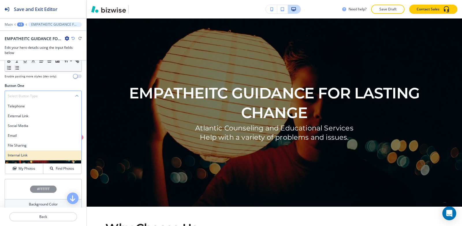
click at [22, 158] on h4 "Internal Link" at bounding box center [43, 155] width 71 height 5
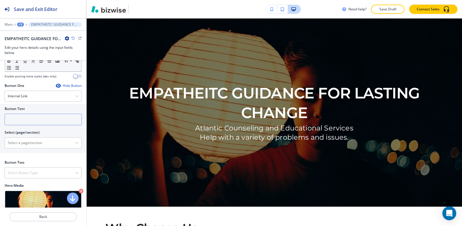
click at [25, 122] on input "text" at bounding box center [43, 120] width 77 height 12
paste input "APPOINTMENT REQUEST"
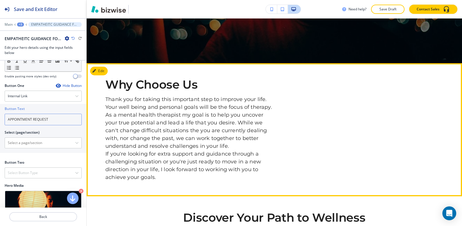
scroll to position [173, 0]
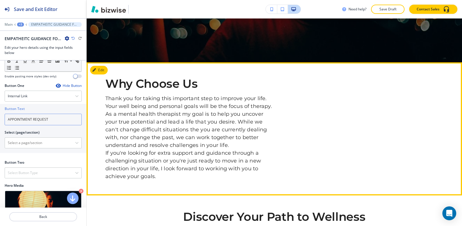
type input "APPOINTMENT REQUEST"
click at [101, 69] on button "Edit This Section" at bounding box center [109, 70] width 39 height 9
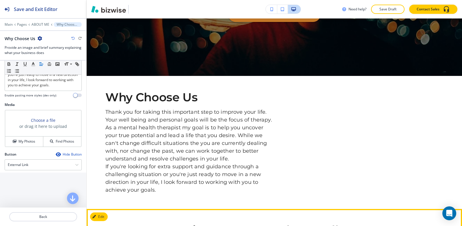
scroll to position [159, 0]
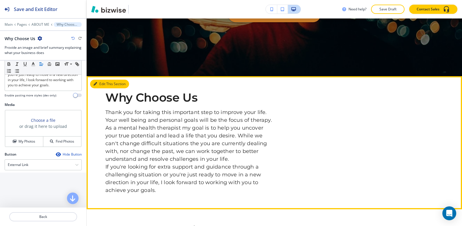
click at [107, 85] on button "Edit This Section" at bounding box center [109, 84] width 39 height 9
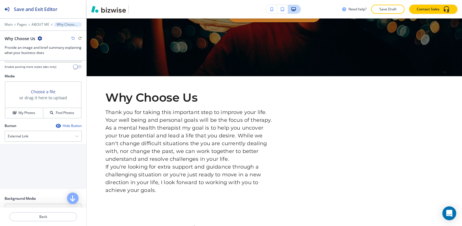
scroll to position [202, 0]
click at [20, 115] on h4 "My Photos" at bounding box center [26, 112] width 17 height 5
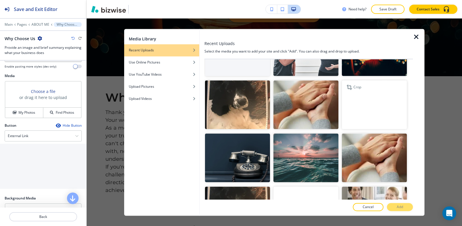
scroll to position [0, 0]
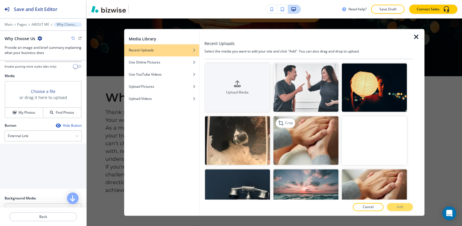
click at [312, 145] on img "button" at bounding box center [305, 140] width 65 height 49
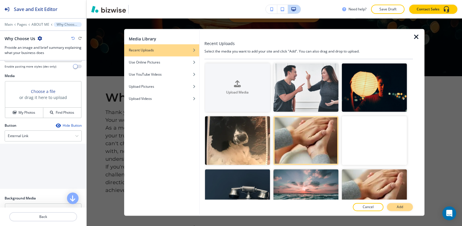
click at [405, 207] on button "Add" at bounding box center [400, 207] width 26 height 8
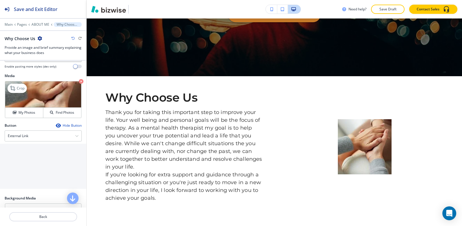
click at [79, 84] on icon "button" at bounding box center [81, 81] width 5 height 5
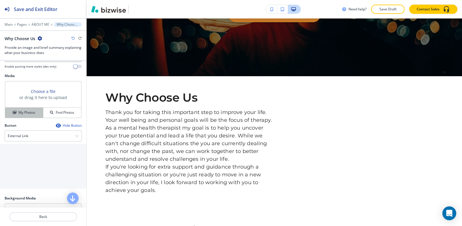
click at [25, 115] on h4 "My Photos" at bounding box center [26, 112] width 17 height 5
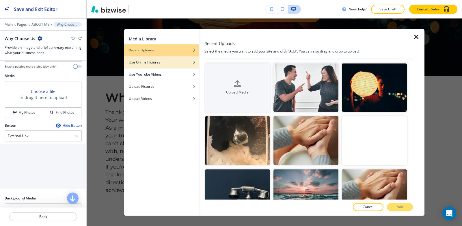
click at [160, 63] on div "Use Online Pictures" at bounding box center [161, 62] width 75 height 5
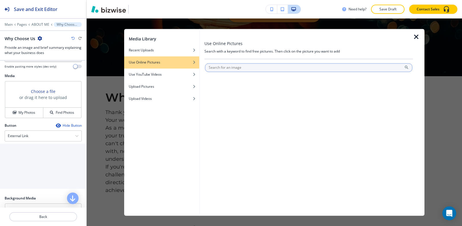
click at [232, 69] on input "text" at bounding box center [308, 67] width 207 height 9
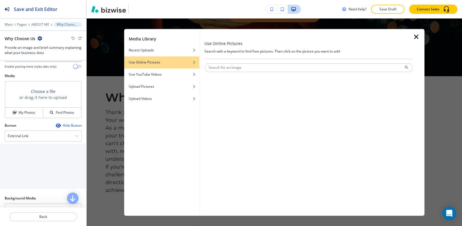
click at [418, 36] on icon "button" at bounding box center [416, 36] width 7 height 7
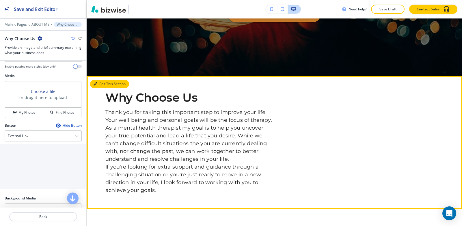
click at [96, 83] on icon "button" at bounding box center [95, 83] width 3 height 3
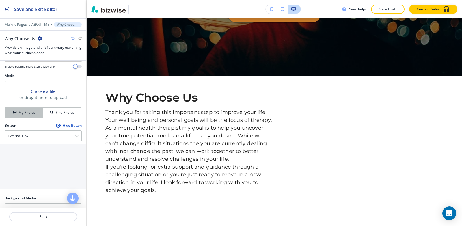
click at [10, 115] on div "My Photos" at bounding box center [24, 112] width 38 height 5
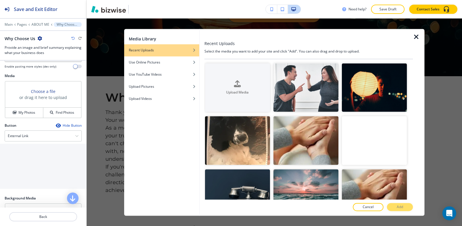
click at [414, 35] on icon "button" at bounding box center [416, 36] width 7 height 7
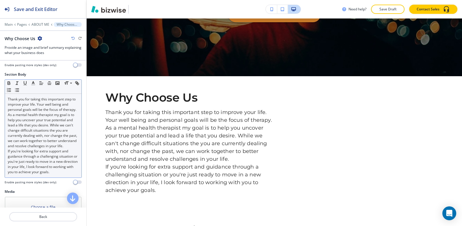
scroll to position [58, 0]
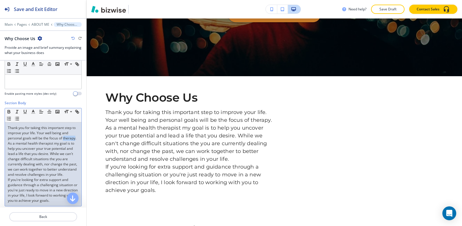
drag, startPoint x: 20, startPoint y: 143, endPoint x: 6, endPoint y: 143, distance: 13.9
click at [6, 143] on div "Thank you for taking this important step to improve your life. Your well being …" at bounding box center [43, 164] width 76 height 84
copy p "therapy"
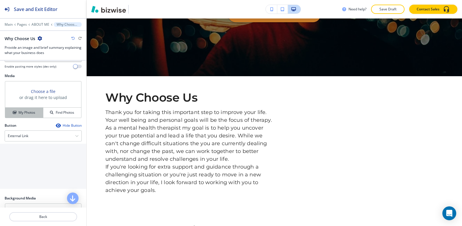
click at [20, 115] on h4 "My Photos" at bounding box center [26, 112] width 17 height 5
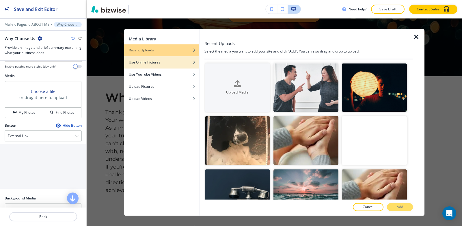
click at [152, 62] on h4 "Use Online Pictures" at bounding box center [144, 62] width 31 height 5
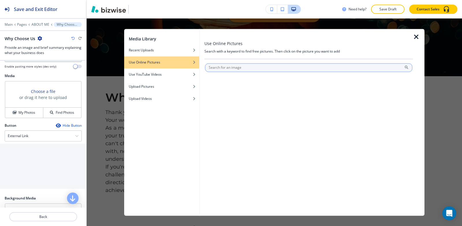
click at [237, 65] on input "text" at bounding box center [308, 67] width 207 height 9
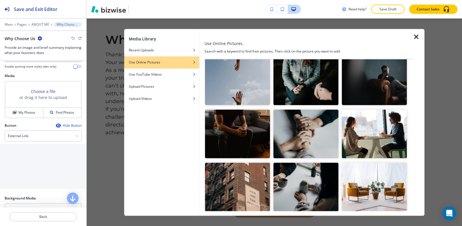
scroll to position [29, 0]
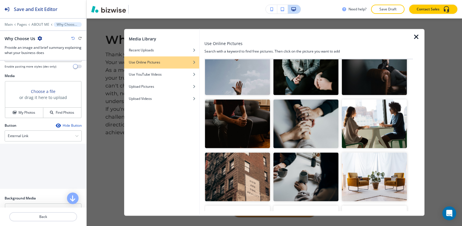
type input "therapy"
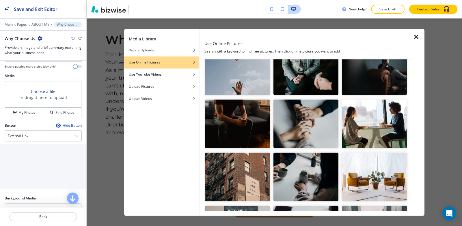
drag, startPoint x: 375, startPoint y: 126, endPoint x: 408, endPoint y: 181, distance: 64.4
click at [376, 126] on img "button" at bounding box center [374, 124] width 65 height 49
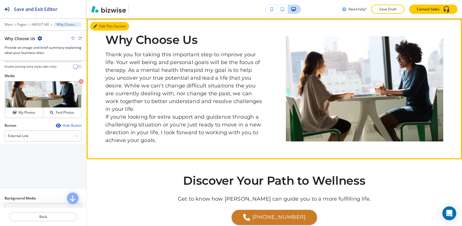
click at [102, 25] on button "Edit This Section" at bounding box center [109, 26] width 39 height 9
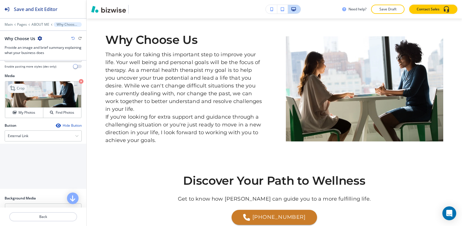
click at [22, 90] on div "Crop" at bounding box center [17, 88] width 19 height 9
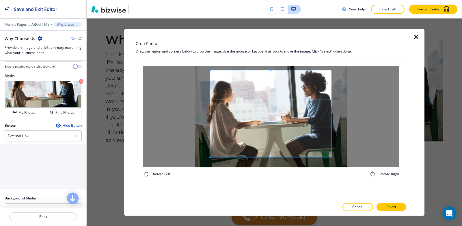
click at [271, 70] on span at bounding box center [270, 69] width 121 height 1
click at [271, 162] on span at bounding box center [270, 161] width 1 height 1
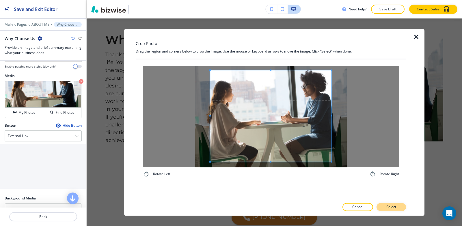
click at [396, 205] on button "Select" at bounding box center [390, 207] width 29 height 8
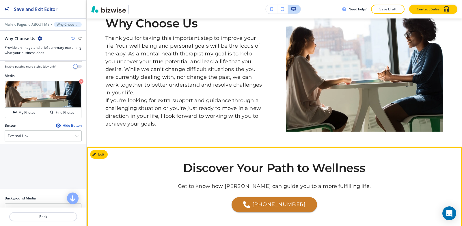
scroll to position [188, 0]
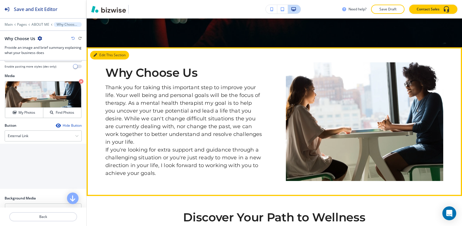
click at [103, 57] on button "Edit This Section" at bounding box center [109, 55] width 39 height 9
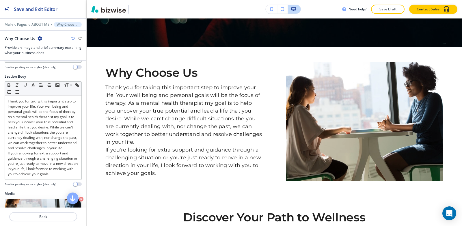
scroll to position [29, 0]
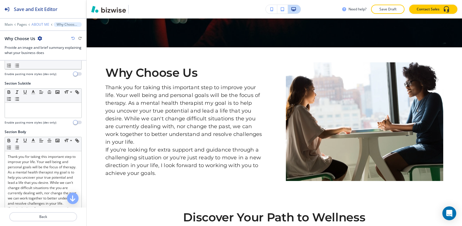
click at [41, 25] on p "ABOUT ME" at bounding box center [40, 25] width 18 height 4
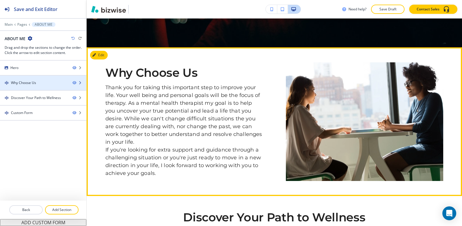
click at [37, 86] on div at bounding box center [43, 87] width 86 height 5
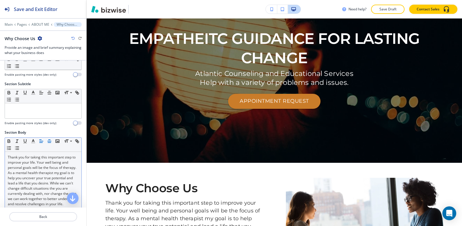
scroll to position [0, 0]
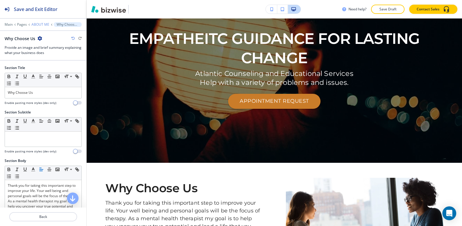
click at [39, 26] on p "ABOUT ME" at bounding box center [40, 25] width 18 height 4
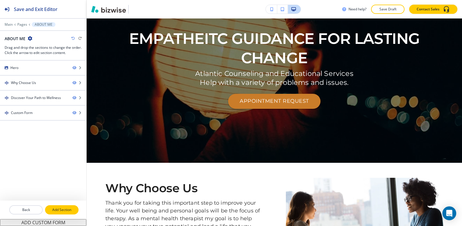
click at [61, 210] on p "Add Section" at bounding box center [62, 209] width 32 height 5
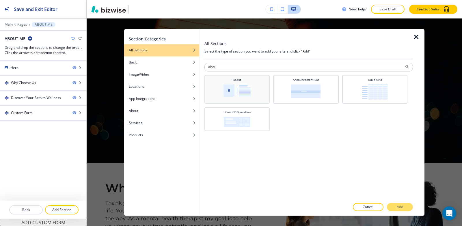
type input "abou"
click at [218, 84] on div "About" at bounding box center [236, 89] width 59 height 22
click at [394, 206] on button "Add" at bounding box center [400, 207] width 26 height 8
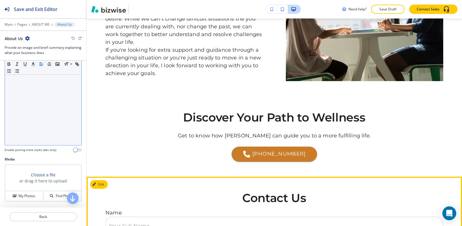
scroll to position [350, 0]
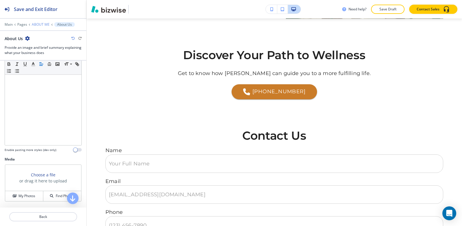
click at [37, 23] on p "ABOUT ME" at bounding box center [41, 25] width 18 height 4
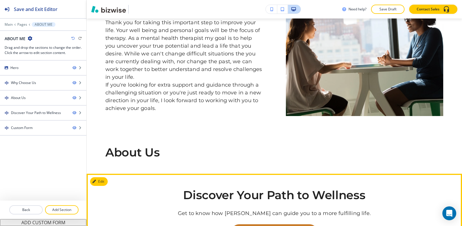
scroll to position [250, 0]
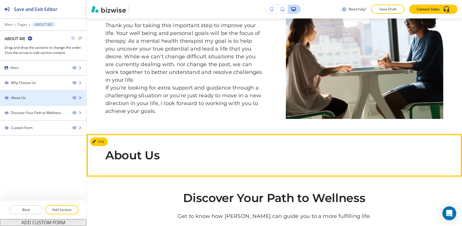
click at [39, 97] on div "About Us" at bounding box center [34, 97] width 68 height 5
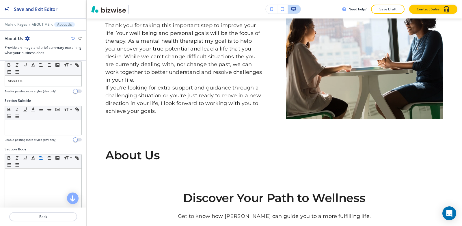
scroll to position [0, 0]
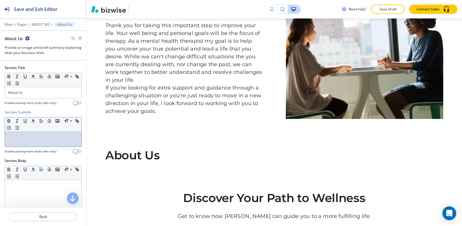
click at [32, 132] on div at bounding box center [43, 139] width 76 height 15
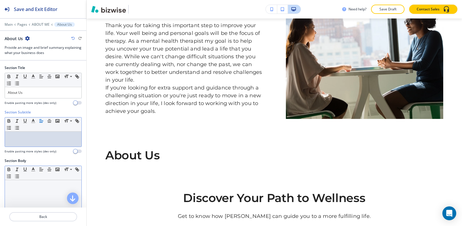
click at [26, 189] on div at bounding box center [43, 217] width 76 height 75
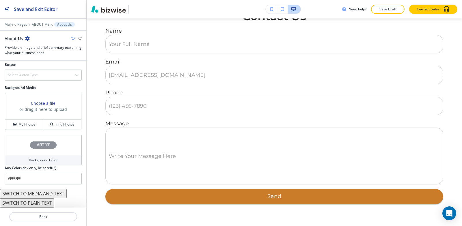
scroll to position [382, 0]
click at [17, 195] on button "SWITCH TO MEDIA AND TEXT" at bounding box center [33, 193] width 67 height 9
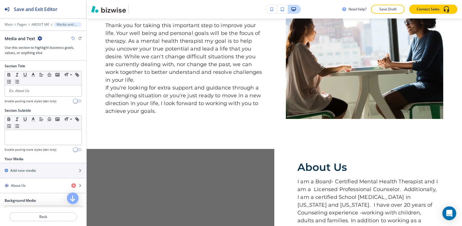
scroll to position [0, 0]
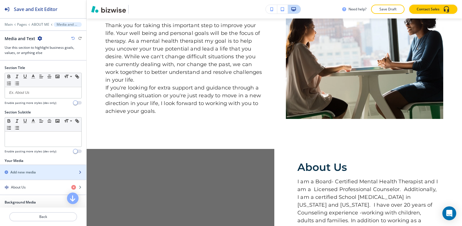
click at [41, 170] on div "Add new media" at bounding box center [37, 172] width 74 height 5
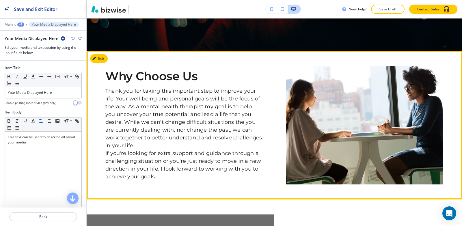
scroll to position [129, 0]
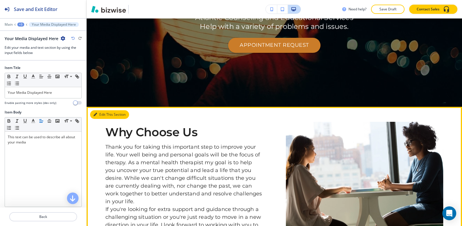
click at [104, 114] on button "Edit This Section" at bounding box center [109, 114] width 39 height 9
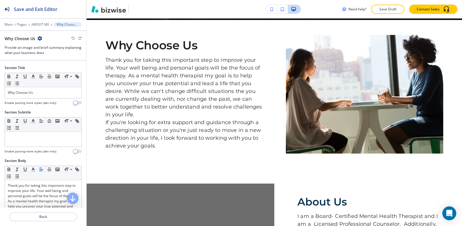
scroll to position [217, 0]
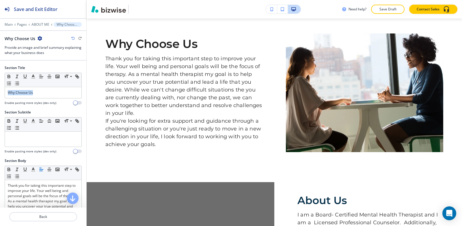
drag, startPoint x: 46, startPoint y: 92, endPoint x: 0, endPoint y: 90, distance: 46.2
click at [0, 90] on div "Section Title Small Normal Large Huge Why Choose Us Enable pasting more styles …" at bounding box center [43, 87] width 86 height 44
copy p "Why Choose Us"
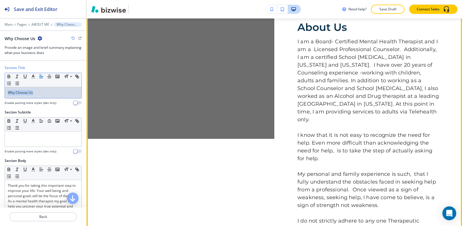
scroll to position [275, 0]
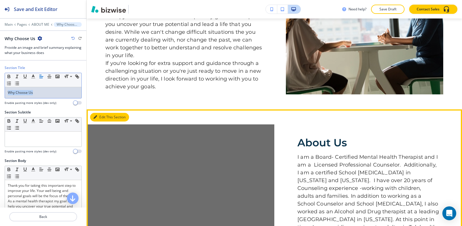
click at [101, 119] on button "Edit This Section" at bounding box center [109, 117] width 39 height 9
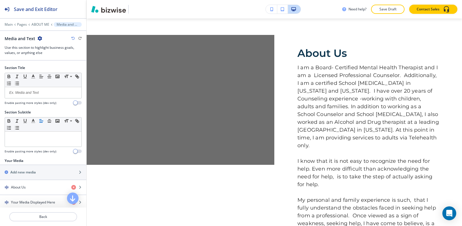
scroll to position [366, 0]
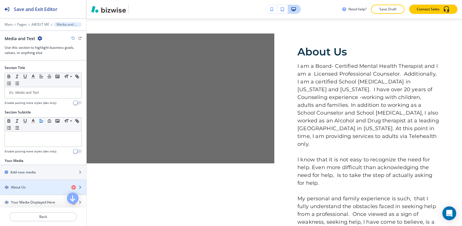
click at [31, 188] on div "About Us" at bounding box center [33, 187] width 67 height 5
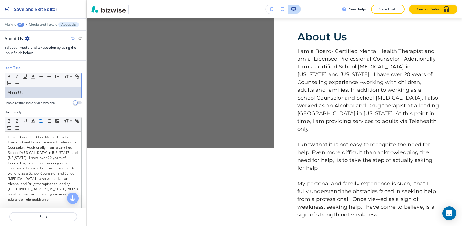
click at [41, 94] on p "About Us" at bounding box center [43, 92] width 71 height 5
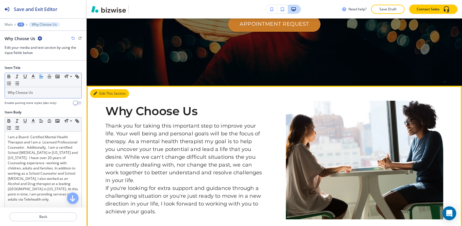
click at [100, 94] on button "Edit This Section" at bounding box center [109, 93] width 39 height 9
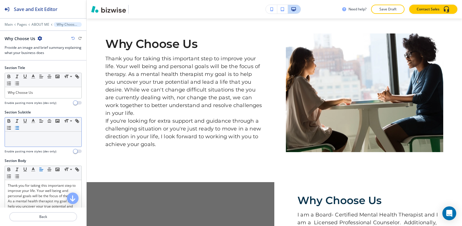
scroll to position [58, 0]
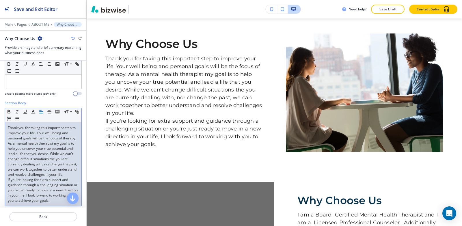
click at [40, 146] on p "Thank you for taking this important step to improve your life. Your well being …" at bounding box center [43, 151] width 71 height 52
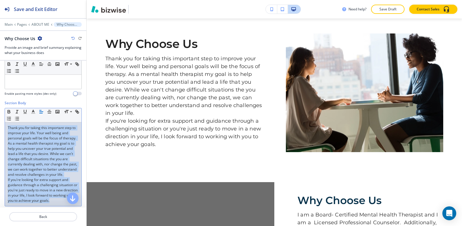
copy div "Thank you for taking this important step to improve your life. Your well being …"
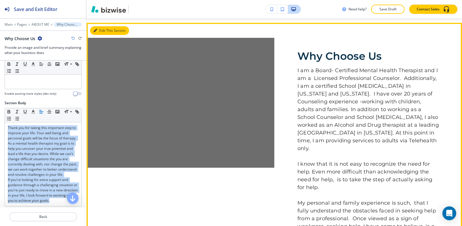
click at [96, 30] on icon "button" at bounding box center [95, 30] width 3 height 3
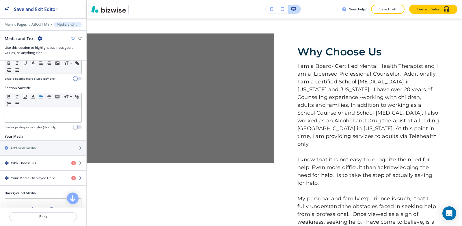
scroll to position [87, 0]
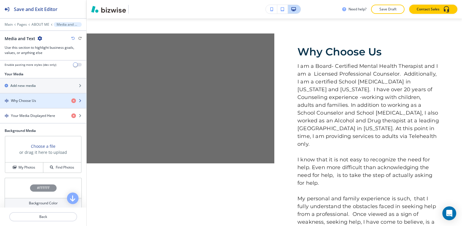
click at [34, 102] on h4 "Why Choose Us" at bounding box center [23, 100] width 25 height 5
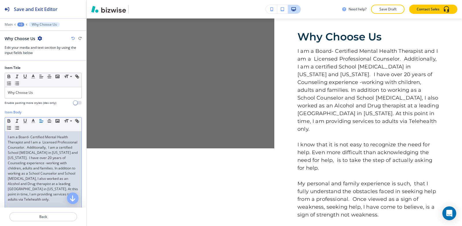
click at [40, 146] on p "I am a Board- Certified Mental Health Therapist and I am a Licensed Professiona…" at bounding box center [43, 168] width 71 height 68
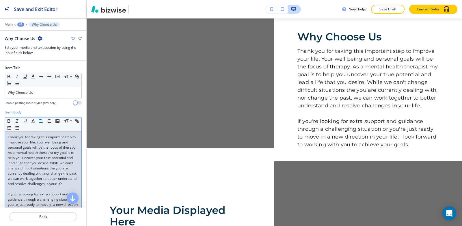
scroll to position [0, 0]
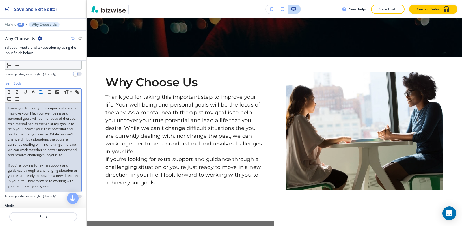
click at [22, 171] on p "If you're looking for extra support and guidance through a challenging situatio…" at bounding box center [43, 176] width 71 height 26
click at [20, 163] on p at bounding box center [43, 160] width 71 height 5
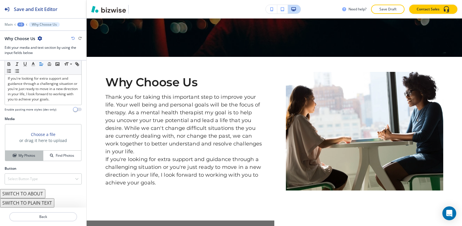
click at [14, 158] on div "My Photos" at bounding box center [24, 155] width 38 height 5
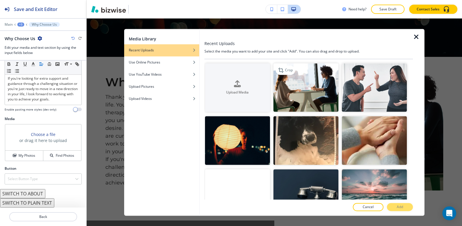
drag, startPoint x: 300, startPoint y: 88, endPoint x: 303, endPoint y: 89, distance: 3.0
click at [300, 87] on img "button" at bounding box center [305, 87] width 65 height 49
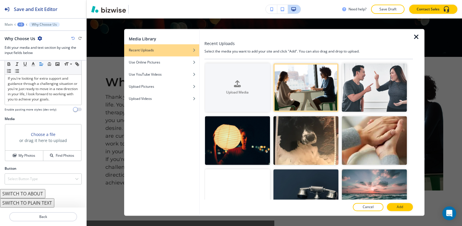
click at [401, 203] on div "Recent Uploads Select the media you want to add your site and click "Add". You …" at bounding box center [308, 122] width 208 height 187
click at [398, 206] on p "Add" at bounding box center [400, 206] width 6 height 5
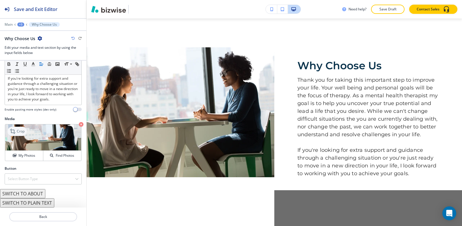
click at [11, 132] on icon at bounding box center [13, 131] width 7 height 7
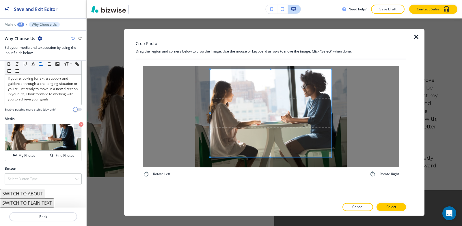
click at [271, 56] on div "Crop Photo Drag the region and corners below to crop the image. Use the mouse o…" at bounding box center [271, 122] width 270 height 187
click at [270, 158] on span at bounding box center [270, 112] width 121 height 91
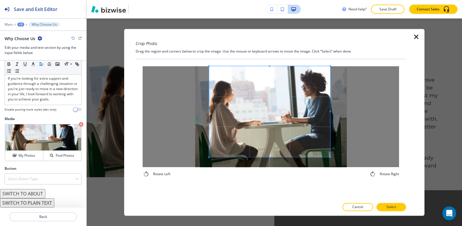
click at [270, 145] on span at bounding box center [269, 111] width 121 height 91
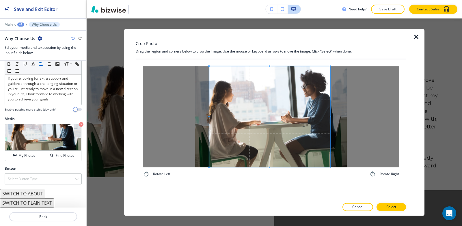
click at [272, 195] on div "Rotate Left Rotate Right" at bounding box center [271, 129] width 270 height 140
click at [395, 207] on p "Select" at bounding box center [391, 206] width 10 height 5
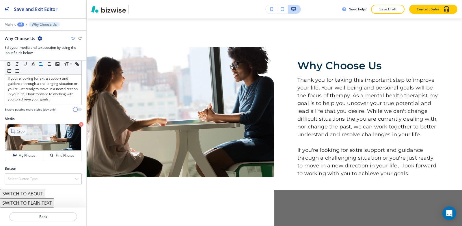
click at [19, 130] on p "Crop" at bounding box center [21, 131] width 8 height 5
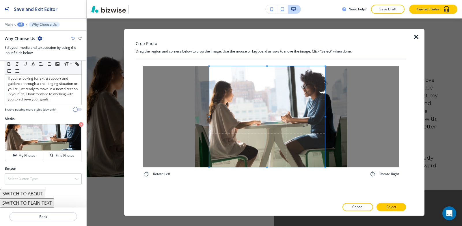
click at [326, 116] on span at bounding box center [324, 116] width 1 height 1
click at [212, 116] on span at bounding box center [212, 116] width 1 height 1
click at [390, 208] on p "Select" at bounding box center [391, 206] width 10 height 5
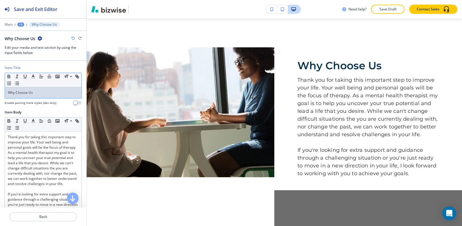
click at [6, 92] on div "Why Choose Us" at bounding box center [43, 92] width 76 height 11
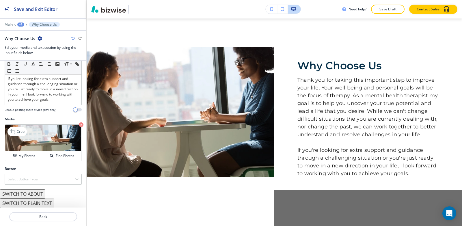
scroll to position [121, 0]
click at [19, 130] on p "Crop" at bounding box center [21, 131] width 8 height 5
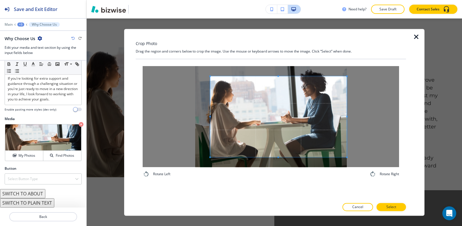
click at [375, 117] on div at bounding box center [271, 116] width 256 height 101
click at [158, 115] on div at bounding box center [271, 116] width 256 height 101
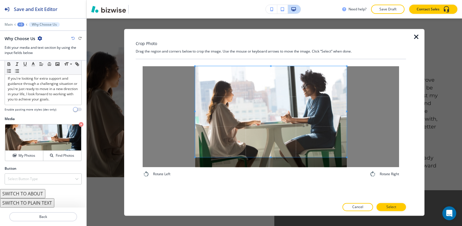
click at [271, 59] on div "Rotate Left Rotate Right" at bounding box center [271, 121] width 270 height 125
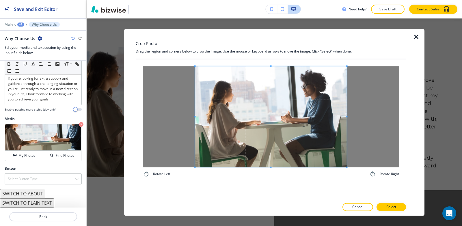
click at [278, 183] on div "Rotate Left Rotate Right" at bounding box center [271, 121] width 270 height 125
click at [398, 210] on button "Select" at bounding box center [390, 207] width 29 height 8
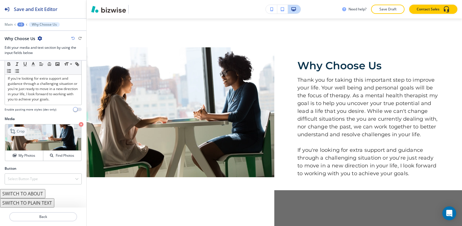
click at [12, 129] on icon at bounding box center [13, 131] width 7 height 7
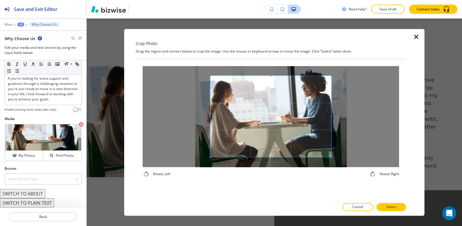
click at [271, 58] on div "Crop Photo Drag the region and corners below to crop the image. Use the mouse o…" at bounding box center [271, 122] width 270 height 187
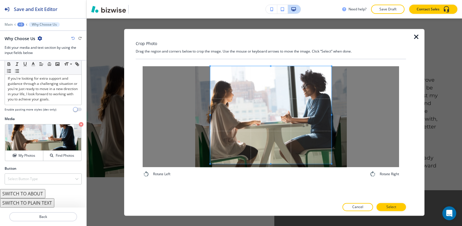
click at [270, 180] on div "Rotate Left Rotate Right" at bounding box center [271, 121] width 270 height 125
click at [333, 116] on div at bounding box center [271, 116] width 256 height 101
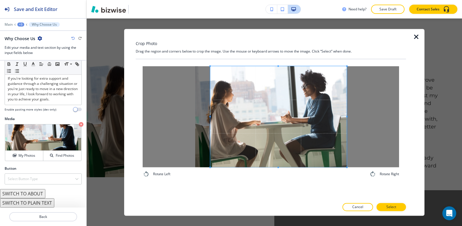
click at [357, 117] on div at bounding box center [271, 116] width 256 height 101
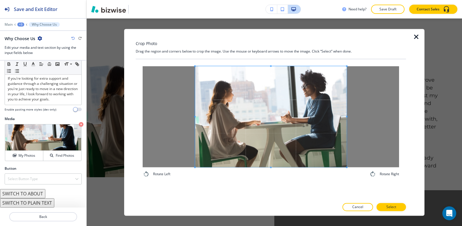
click at [150, 115] on div at bounding box center [271, 116] width 256 height 101
click at [384, 209] on button "Select" at bounding box center [390, 207] width 29 height 8
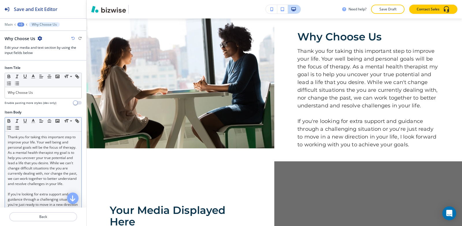
scroll to position [29, 0]
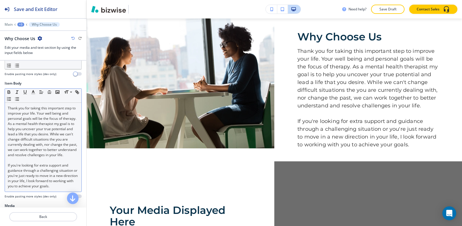
click at [21, 163] on p at bounding box center [43, 160] width 71 height 5
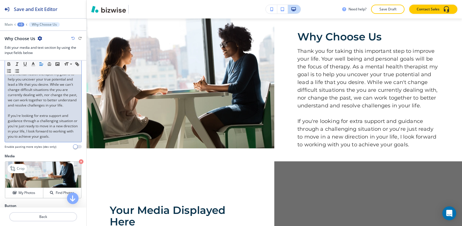
scroll to position [115, 0]
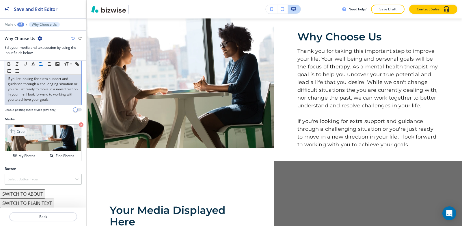
click at [21, 134] on p "Crop" at bounding box center [21, 131] width 8 height 5
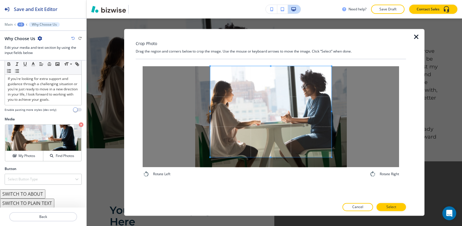
click at [272, 60] on div "Rotate Left Rotate Right" at bounding box center [271, 121] width 270 height 125
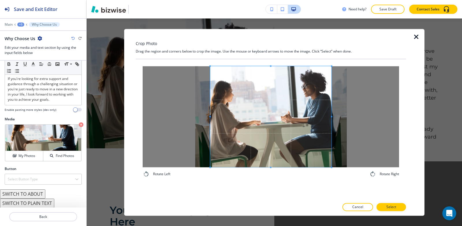
click at [271, 175] on div "Rotate Left Rotate Right" at bounding box center [271, 121] width 256 height 111
click at [337, 117] on div at bounding box center [273, 116] width 126 height 100
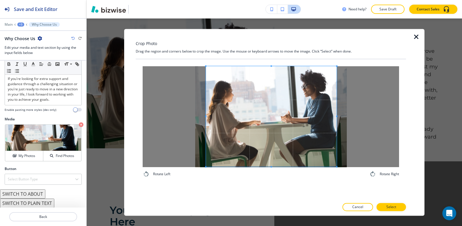
click at [204, 116] on div at bounding box center [271, 116] width 256 height 101
click at [395, 208] on p "Select" at bounding box center [391, 206] width 10 height 5
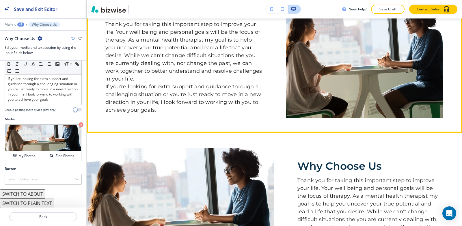
scroll to position [208, 0]
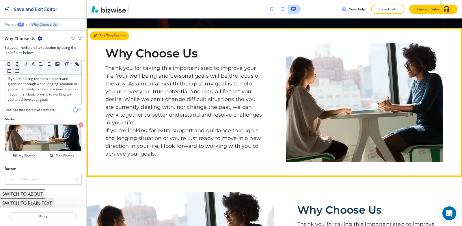
click at [93, 36] on button "Edit This Section" at bounding box center [109, 35] width 39 height 9
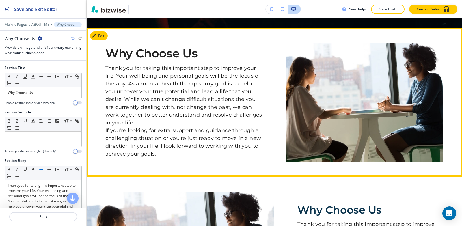
scroll to position [217, 0]
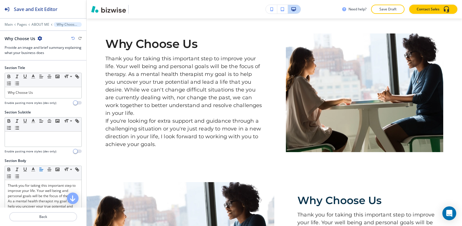
click at [40, 38] on icon "button" at bounding box center [40, 38] width 5 height 5
click at [51, 70] on p "Delete Section" at bounding box center [55, 68] width 29 height 5
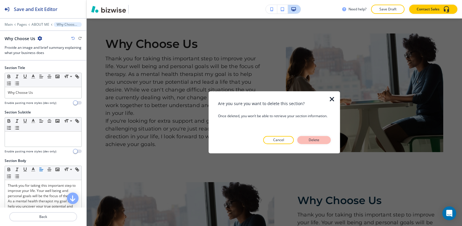
click at [315, 143] on p "Delete" at bounding box center [314, 139] width 14 height 5
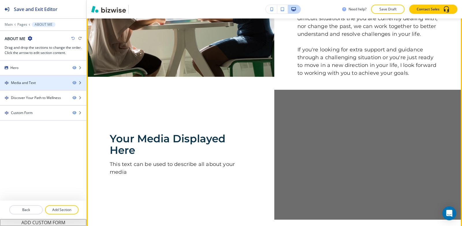
click at [52, 82] on div "Media and Text" at bounding box center [34, 82] width 68 height 5
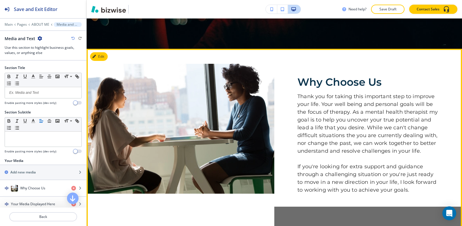
scroll to position [159, 0]
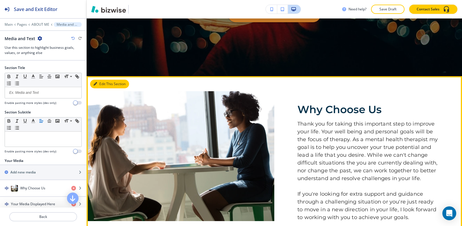
click at [101, 85] on button "Edit This Section" at bounding box center [109, 84] width 39 height 9
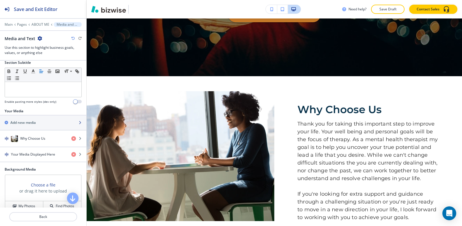
scroll to position [115, 0]
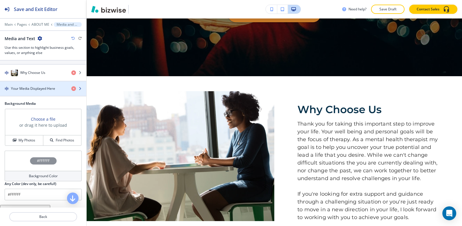
click at [34, 91] on div "button" at bounding box center [43, 93] width 86 height 5
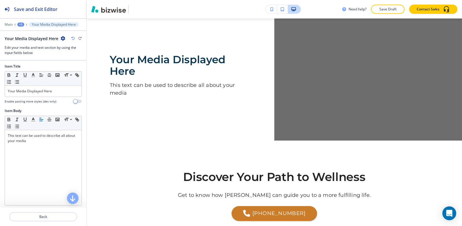
scroll to position [0, 0]
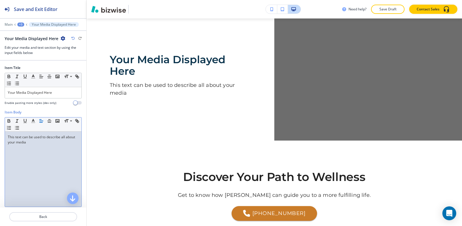
click at [48, 144] on p "This text can be used to describe all about your media" at bounding box center [43, 139] width 71 height 10
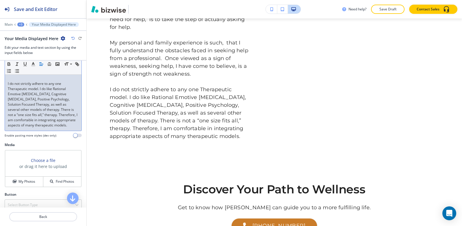
scroll to position [230, 0]
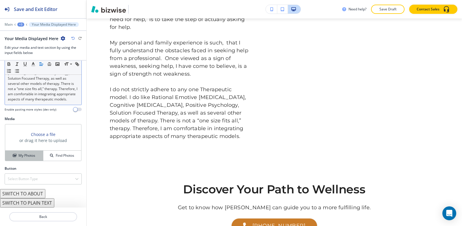
click at [19, 159] on button "My Photos" at bounding box center [24, 156] width 38 height 10
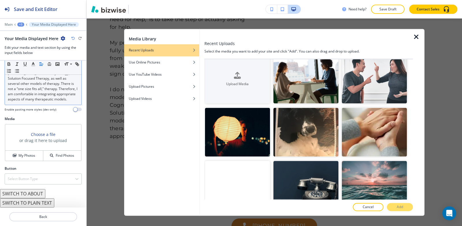
scroll to position [0, 0]
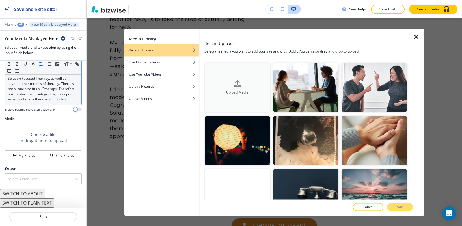
click at [225, 90] on h4 "Upload Media" at bounding box center [237, 92] width 65 height 5
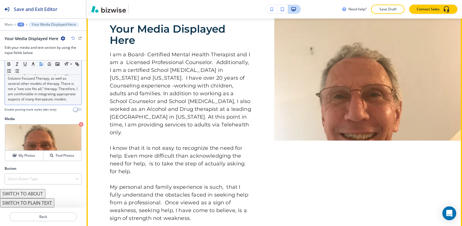
scroll to position [354, 0]
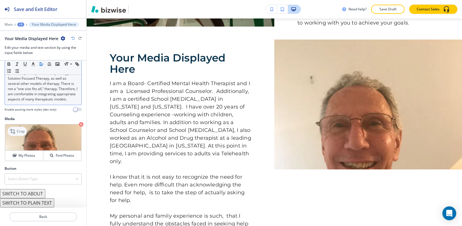
click at [25, 129] on div "Crop" at bounding box center [17, 131] width 19 height 9
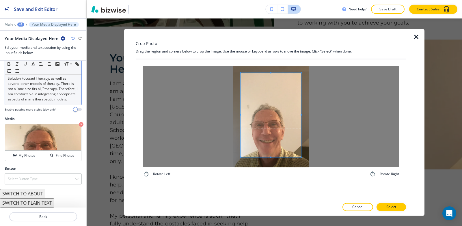
click at [270, 63] on div "Rotate Left Rotate Right" at bounding box center [271, 121] width 270 height 125
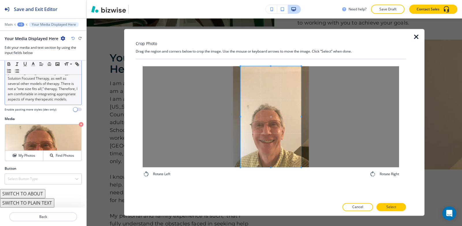
click at [270, 189] on div "Rotate Left Rotate Right" at bounding box center [271, 129] width 270 height 140
click at [397, 209] on button "Select" at bounding box center [390, 207] width 29 height 8
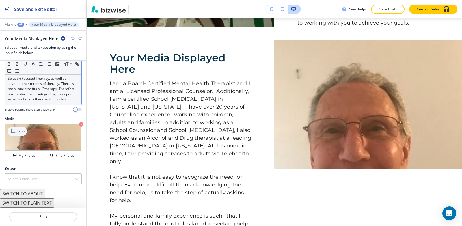
click at [17, 131] on p "Crop" at bounding box center [21, 131] width 8 height 5
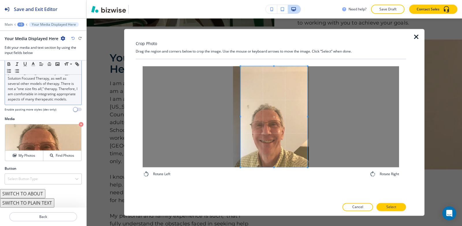
click at [331, 119] on div at bounding box center [271, 116] width 256 height 101
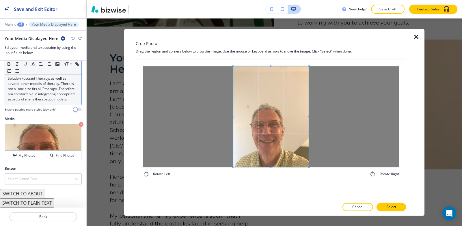
click at [199, 111] on div at bounding box center [271, 116] width 256 height 101
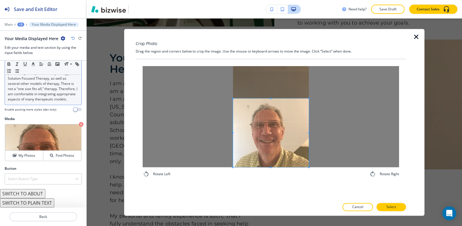
click at [271, 98] on span at bounding box center [270, 98] width 1 height 1
click at [393, 207] on p "Select" at bounding box center [391, 206] width 10 height 5
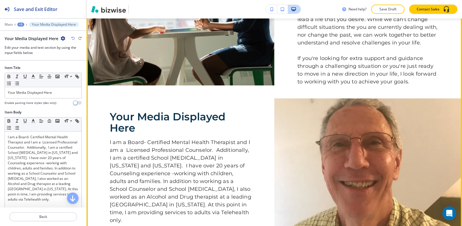
scroll to position [210, 0]
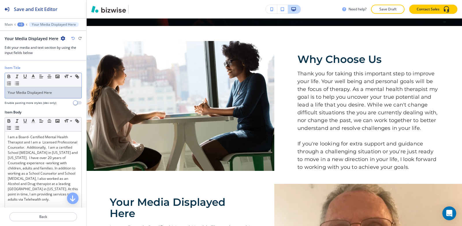
click at [59, 92] on p "Your Media Displayed Here" at bounding box center [43, 92] width 71 height 5
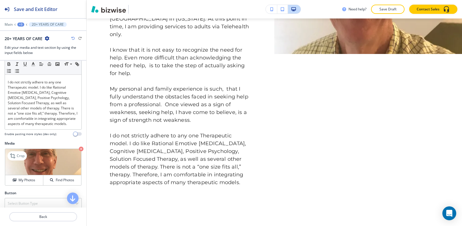
scroll to position [230, 0]
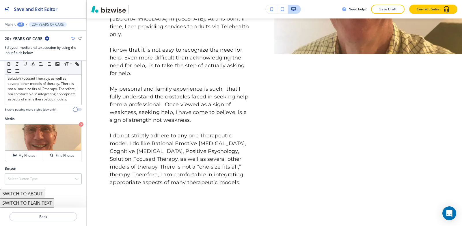
click at [33, 204] on button "SWITCH TO PLAIN TEXT" at bounding box center [27, 202] width 54 height 9
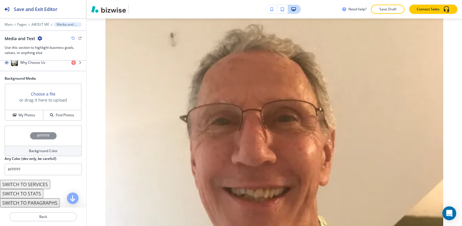
scroll to position [0, 0]
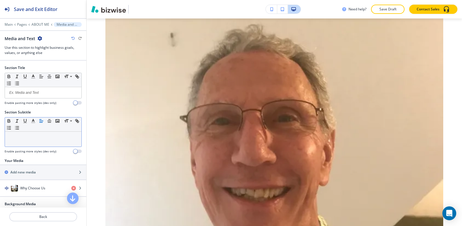
click at [40, 138] on p at bounding box center [43, 136] width 71 height 5
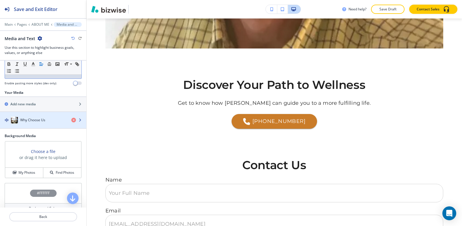
scroll to position [68, 0]
click at [31, 116] on div "button" at bounding box center [43, 114] width 86 height 5
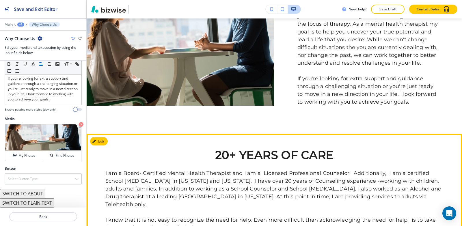
scroll to position [319, 0]
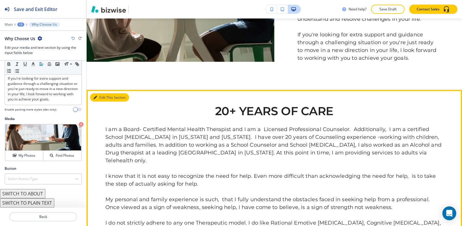
click at [101, 102] on button "Edit This Section" at bounding box center [109, 97] width 39 height 9
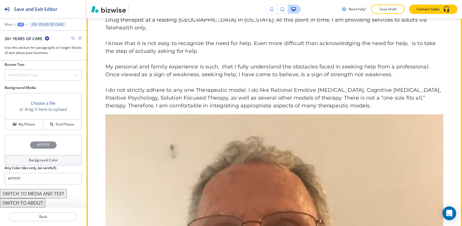
scroll to position [484, 0]
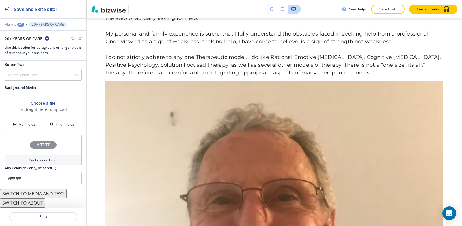
click at [47, 39] on icon "button" at bounding box center [47, 38] width 5 height 5
click at [65, 59] on p "Duplicate Section" at bounding box center [62, 58] width 29 height 5
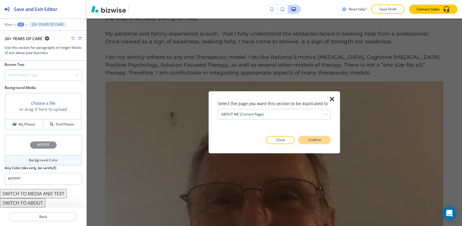
click at [325, 140] on button "Confirm" at bounding box center [314, 140] width 33 height 8
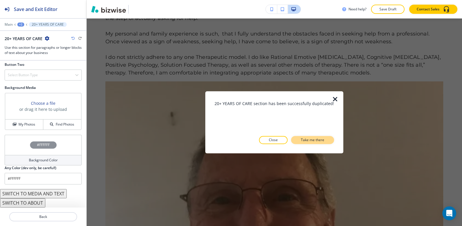
click at [325, 141] on button "Take me there" at bounding box center [312, 140] width 43 height 8
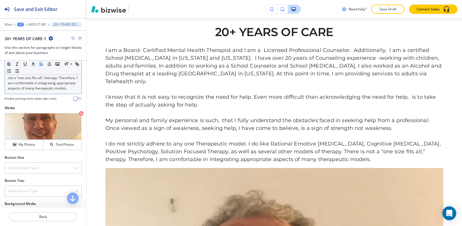
scroll to position [260, 0]
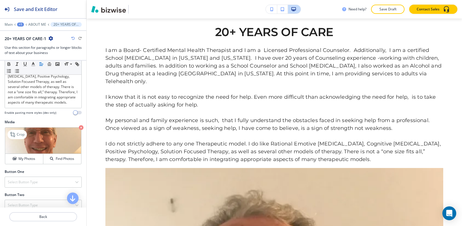
click at [79, 130] on icon "button" at bounding box center [81, 127] width 5 height 5
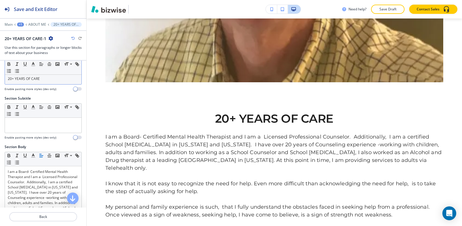
scroll to position [0, 0]
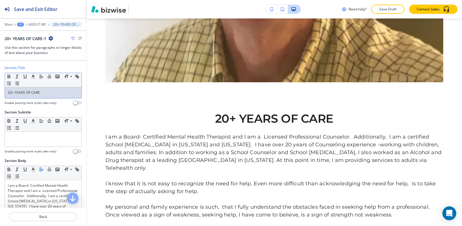
click at [47, 91] on p "20+ YEARS OF CARE" at bounding box center [43, 92] width 71 height 5
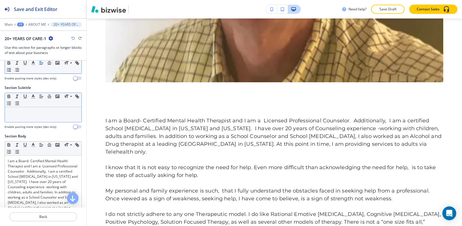
scroll to position [58, 0]
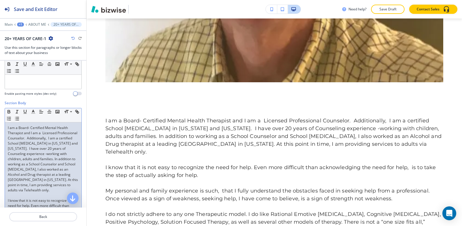
click at [25, 151] on p "I am a Board- Certified Mental Health Therapist and I am a Licensed Professiona…" at bounding box center [43, 159] width 71 height 68
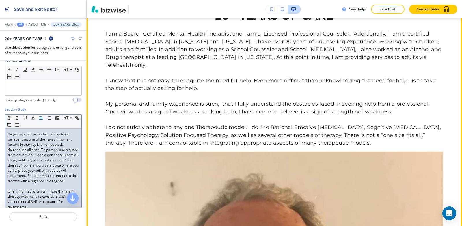
scroll to position [328, 0]
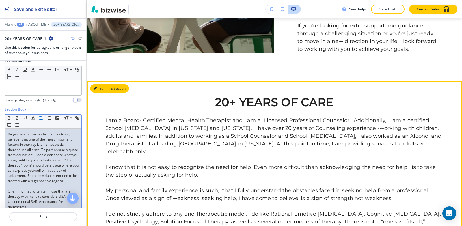
click at [103, 93] on button "Edit This Section" at bounding box center [109, 88] width 39 height 9
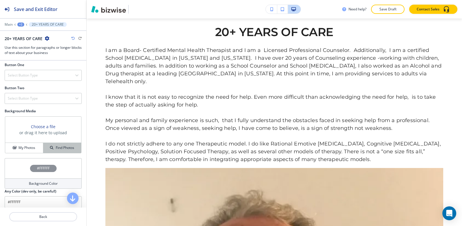
scroll to position [404, 0]
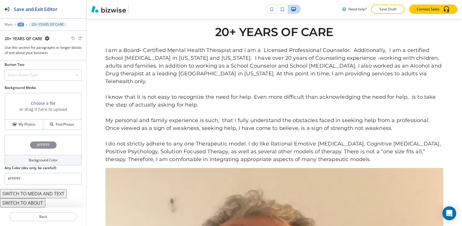
click at [38, 147] on h4 "#FFFFFF" at bounding box center [43, 144] width 13 height 5
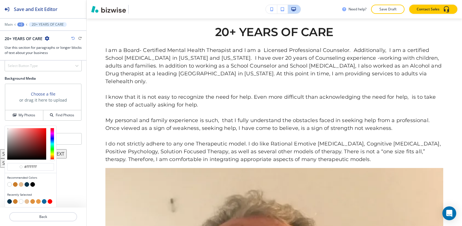
click at [26, 187] on button "button" at bounding box center [27, 184] width 5 height 5
type input "#0a334c"
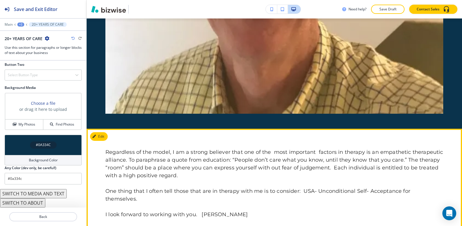
scroll to position [802, 0]
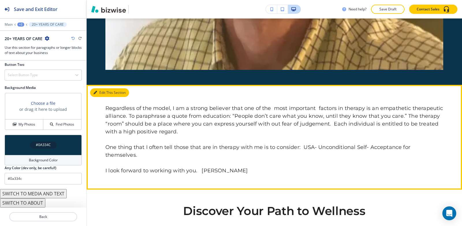
click at [95, 94] on icon "button" at bounding box center [95, 92] width 3 height 3
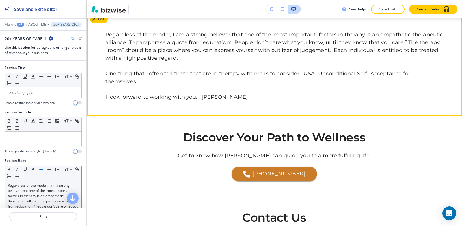
scroll to position [876, 0]
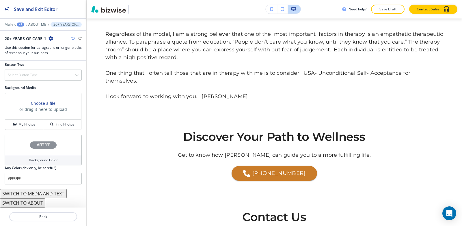
click at [43, 149] on div "#FFFFFF" at bounding box center [43, 145] width 77 height 20
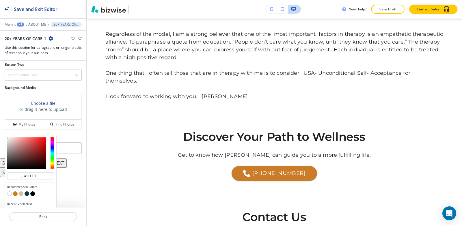
click at [27, 195] on button "button" at bounding box center [27, 193] width 5 height 5
type input "#0a334c"
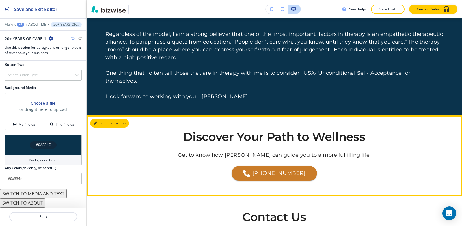
click at [103, 124] on button "Edit This Section" at bounding box center [109, 123] width 39 height 9
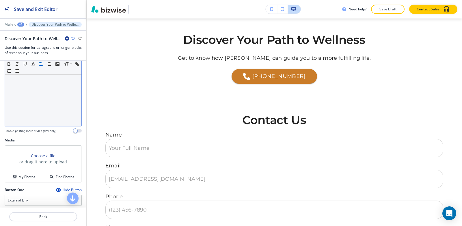
scroll to position [173, 0]
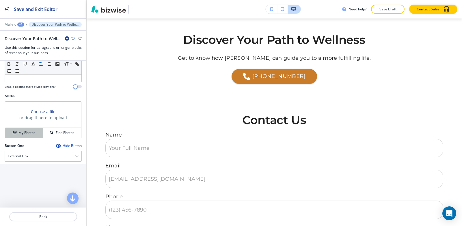
click at [25, 130] on button "My Photos" at bounding box center [24, 133] width 38 height 10
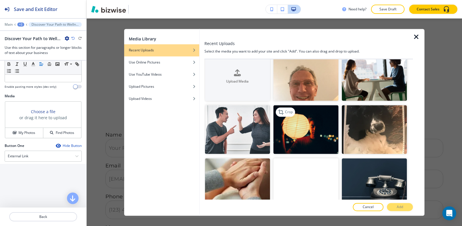
scroll to position [29, 0]
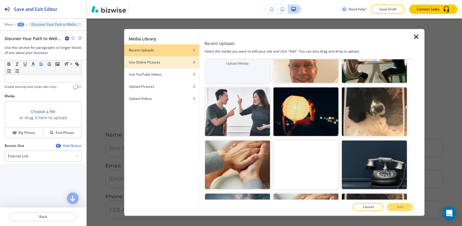
click at [137, 64] on h4 "Use Online Pictures" at bounding box center [144, 62] width 31 height 5
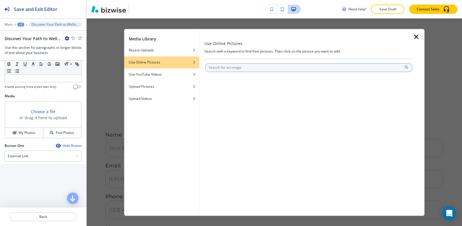
click at [233, 68] on input "text" at bounding box center [308, 67] width 207 height 9
type input "contact us"
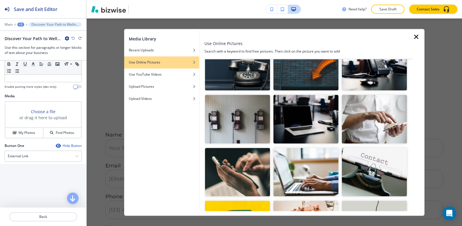
scroll to position [58, 0]
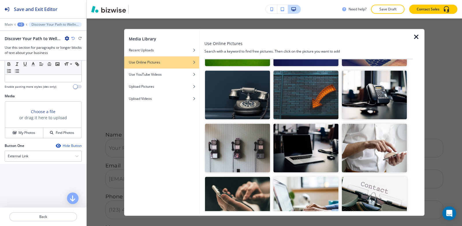
click at [361, 96] on img "button" at bounding box center [374, 95] width 65 height 49
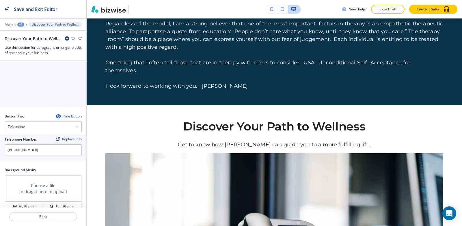
scroll to position [358, 0]
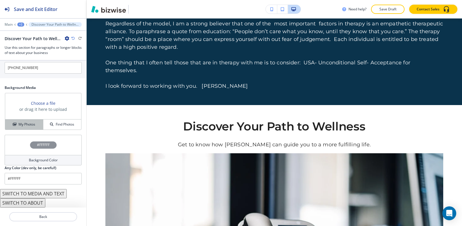
click at [23, 121] on button "My Photos" at bounding box center [24, 124] width 38 height 10
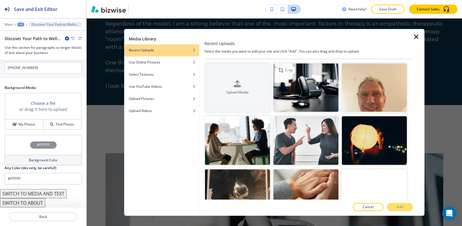
click at [308, 89] on img "button" at bounding box center [305, 87] width 65 height 49
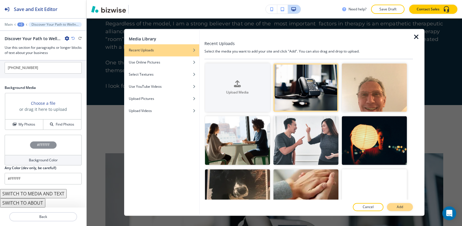
click at [398, 207] on p "Add" at bounding box center [400, 206] width 6 height 5
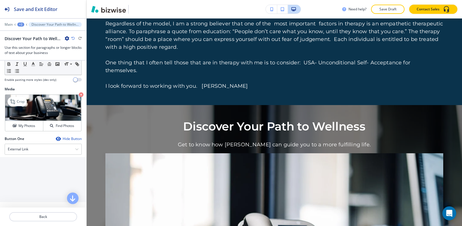
scroll to position [156, 0]
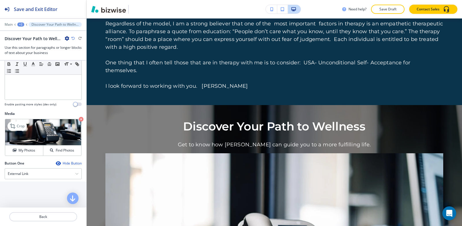
click at [79, 119] on icon "button" at bounding box center [81, 119] width 5 height 5
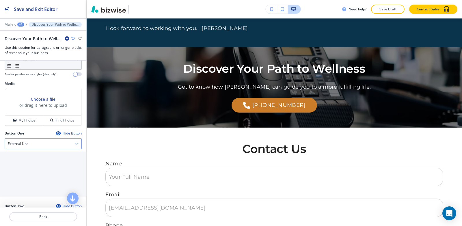
scroll to position [213, 0]
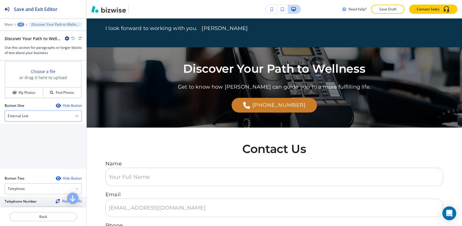
click at [39, 121] on div "External Link Telephone External Link Social Media Email File Sharing Internal …" at bounding box center [43, 116] width 77 height 11
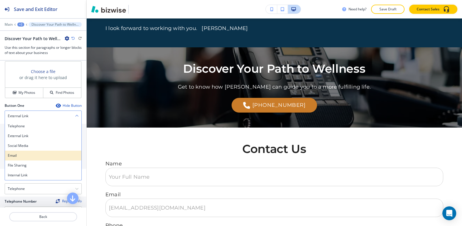
click at [23, 157] on h4 "Email" at bounding box center [43, 155] width 71 height 5
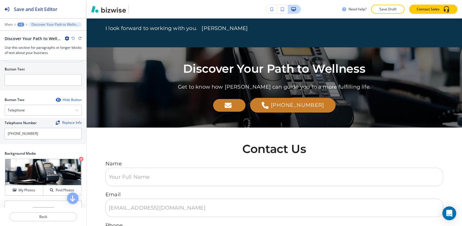
scroll to position [300, 0]
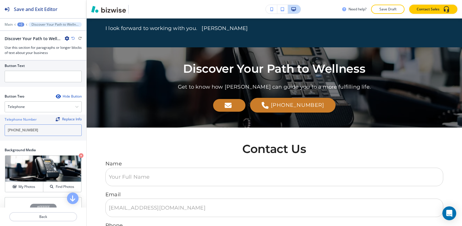
click at [43, 131] on input "[PHONE_NUMBER]" at bounding box center [43, 130] width 77 height 12
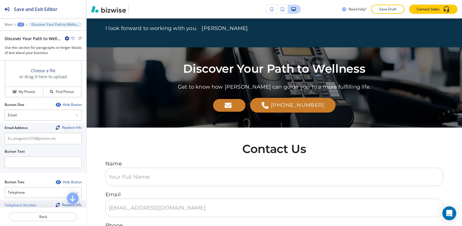
scroll to position [213, 0]
click at [38, 119] on div "Email" at bounding box center [43, 116] width 76 height 10
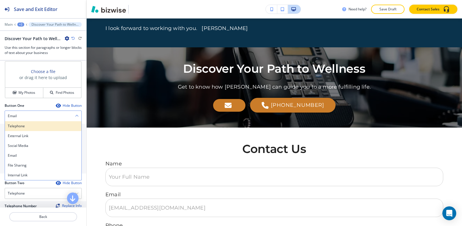
click at [40, 129] on div "Telephone" at bounding box center [43, 126] width 76 height 10
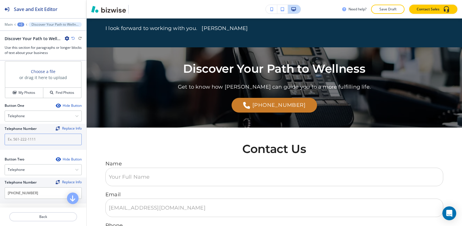
click at [40, 140] on input "text" at bounding box center [43, 140] width 77 height 12
paste input "[PHONE_NUMBER]"
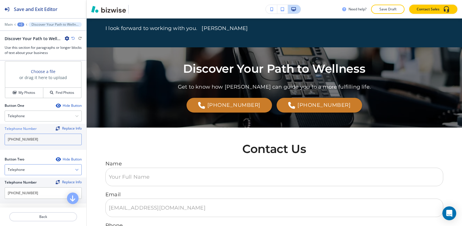
scroll to position [242, 0]
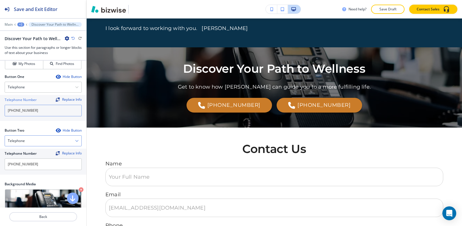
type input "[PHONE_NUMBER]"
click at [42, 139] on div "Telephone" at bounding box center [43, 141] width 76 height 10
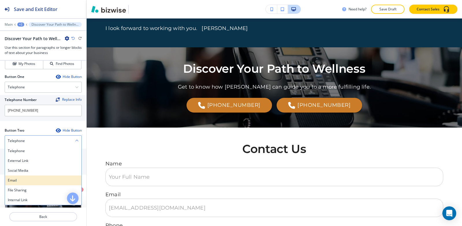
click at [25, 180] on h4 "Email" at bounding box center [43, 180] width 71 height 5
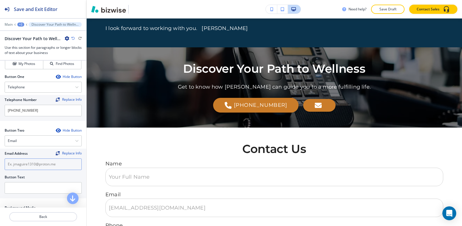
click at [46, 165] on input "text" at bounding box center [43, 164] width 77 height 12
paste input "[EMAIL_ADDRESS][DOMAIN_NAME]"
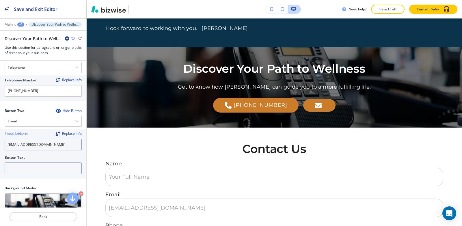
scroll to position [271, 0]
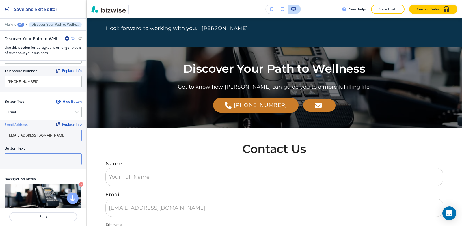
type input "[EMAIL_ADDRESS][DOMAIN_NAME]"
click at [49, 164] on input "text" at bounding box center [43, 159] width 77 height 12
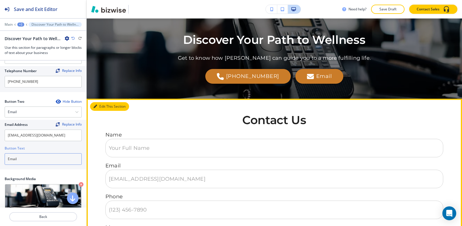
type input "Email"
click at [100, 109] on button "Edit This Section" at bounding box center [109, 106] width 39 height 9
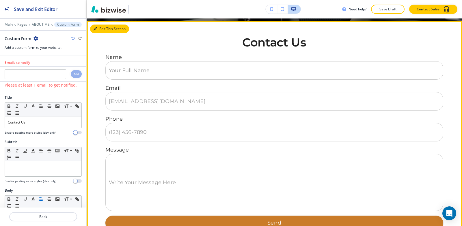
scroll to position [1053, 0]
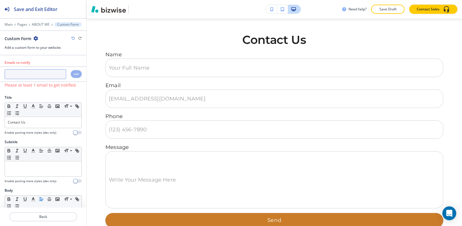
click at [44, 76] on input "text" at bounding box center [35, 74] width 61 height 10
paste input "[EMAIL_ADDRESS][DOMAIN_NAME]"
type input "[EMAIL_ADDRESS][DOMAIN_NAME]"
click at [74, 76] on h4 "Add" at bounding box center [76, 74] width 5 height 4
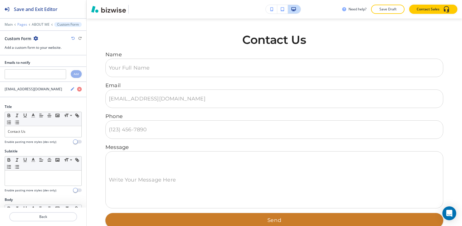
click at [19, 25] on p "Pages" at bounding box center [22, 25] width 10 height 4
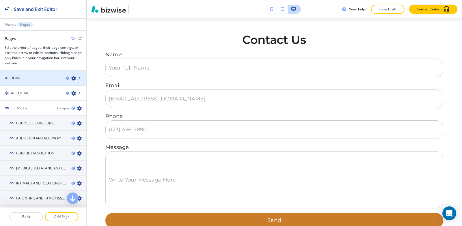
click at [26, 80] on div "HOME" at bounding box center [30, 78] width 61 height 5
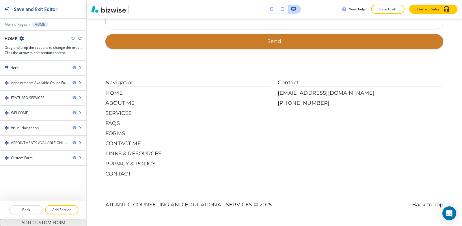
scroll to position [0, 0]
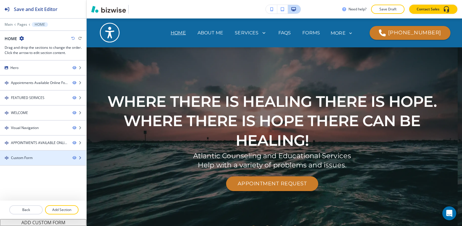
click at [20, 163] on div at bounding box center [43, 162] width 86 height 5
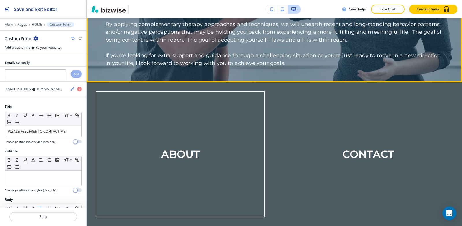
scroll to position [492, 0]
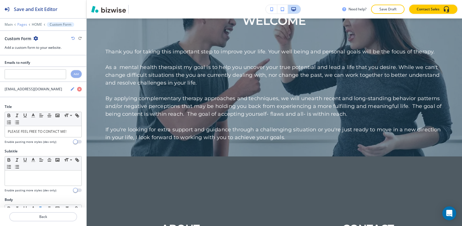
click at [25, 25] on p "Pages" at bounding box center [22, 25] width 10 height 4
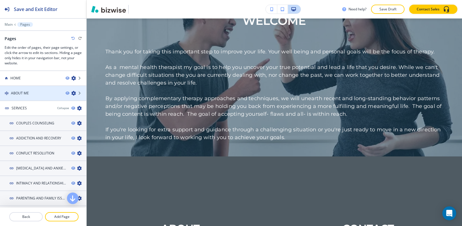
click at [24, 92] on h4 "ABOUT ME" at bounding box center [20, 93] width 18 height 5
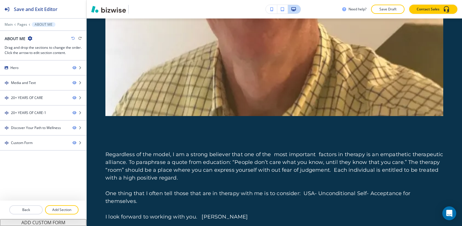
scroll to position [750, 0]
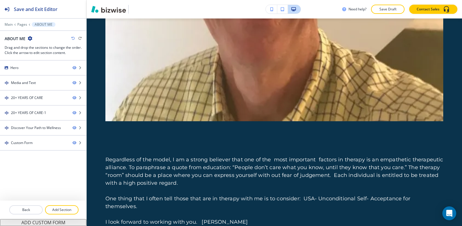
click at [17, 25] on div "Main Pages ABOUT ME" at bounding box center [43, 24] width 77 height 5
click at [22, 25] on p "Pages" at bounding box center [22, 25] width 10 height 4
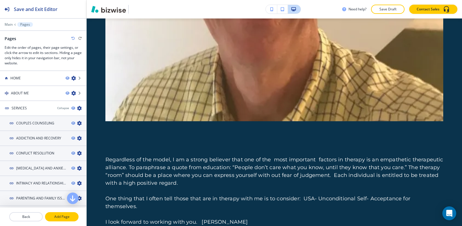
click at [66, 218] on p "Add Page" at bounding box center [62, 216] width 32 height 5
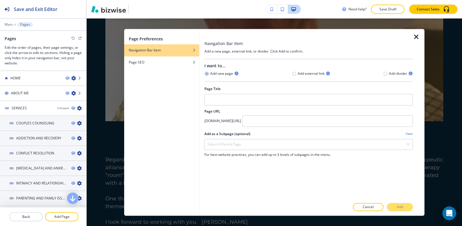
click at [418, 38] on icon "button" at bounding box center [416, 36] width 7 height 7
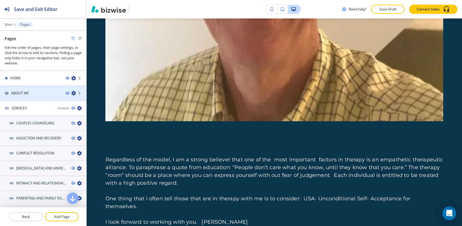
click at [46, 94] on div "ABOUT ME" at bounding box center [30, 93] width 61 height 5
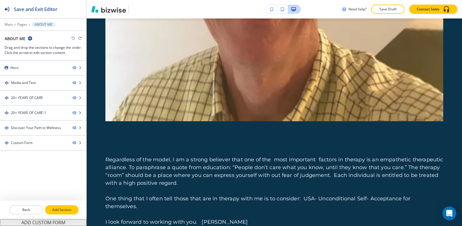
click at [59, 212] on p "Add Section" at bounding box center [62, 209] width 32 height 5
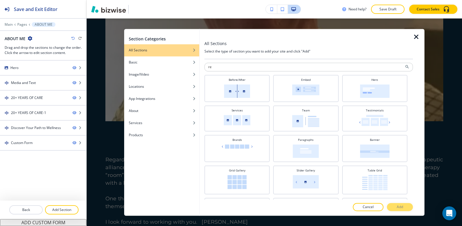
type input "r"
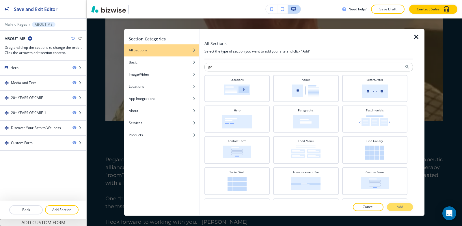
type input "g"
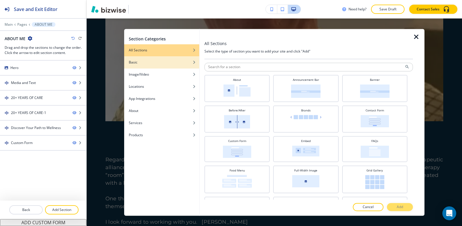
click at [159, 65] on div "button" at bounding box center [161, 66] width 75 height 3
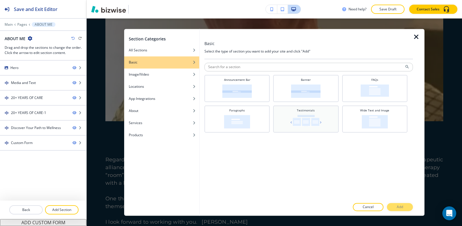
click at [315, 128] on div "Testimonials" at bounding box center [305, 118] width 65 height 27
click at [397, 209] on p "Add" at bounding box center [400, 206] width 6 height 5
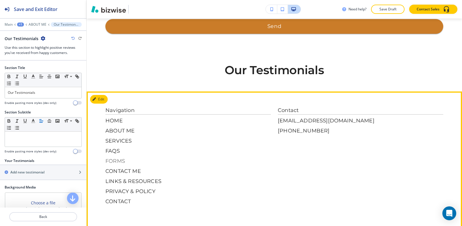
scroll to position [1275, 0]
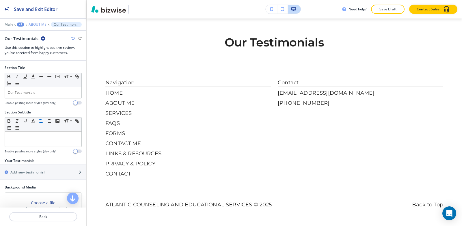
click at [33, 24] on p "ABOUT ME" at bounding box center [38, 25] width 18 height 4
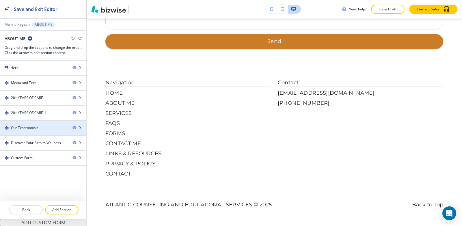
scroll to position [973, 0]
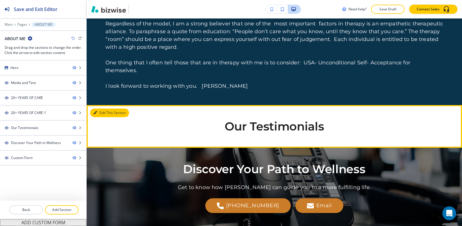
click at [103, 114] on button "Edit This Section" at bounding box center [109, 113] width 39 height 9
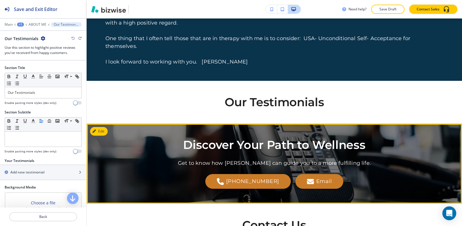
scroll to position [858, 0]
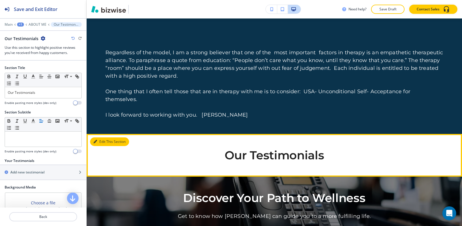
click at [105, 142] on button "Edit This Section" at bounding box center [109, 141] width 39 height 9
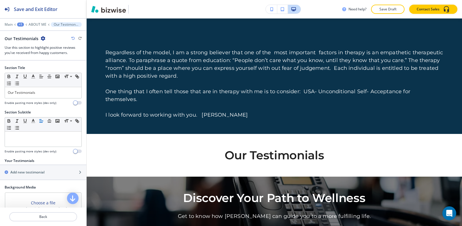
click at [42, 38] on icon "button" at bounding box center [43, 38] width 5 height 5
click at [54, 66] on p "Delete Section" at bounding box center [58, 68] width 29 height 5
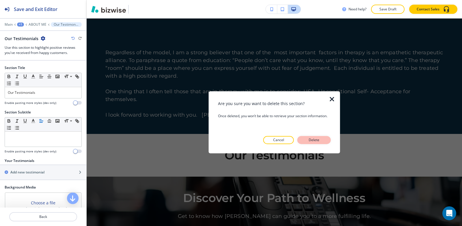
click at [310, 138] on p "Delete" at bounding box center [314, 139] width 14 height 5
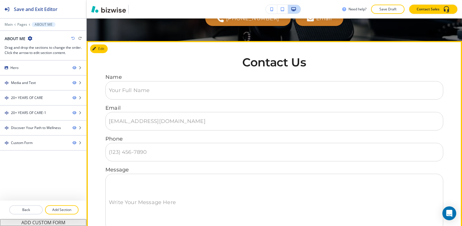
scroll to position [973, 0]
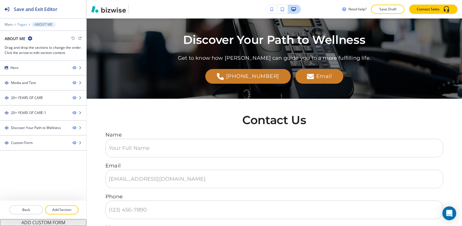
click at [26, 25] on p "Pages" at bounding box center [22, 25] width 10 height 4
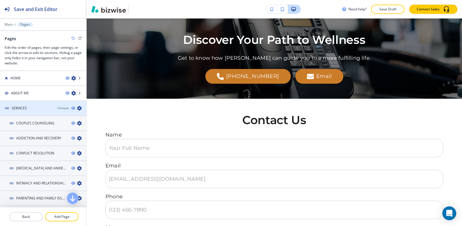
click at [77, 107] on icon "button" at bounding box center [79, 108] width 5 height 5
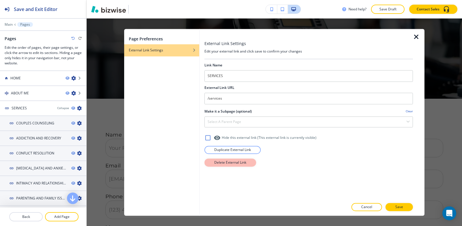
click at [248, 161] on button "Delete External Link" at bounding box center [230, 162] width 52 height 8
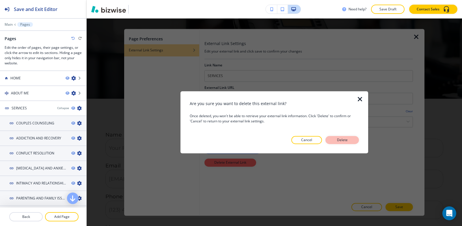
click at [352, 139] on button "Delete" at bounding box center [341, 140] width 33 height 8
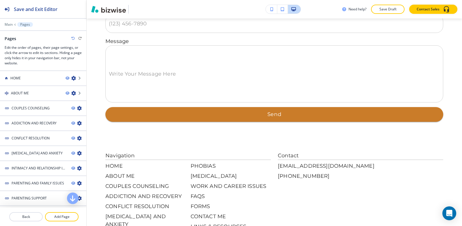
scroll to position [0, 0]
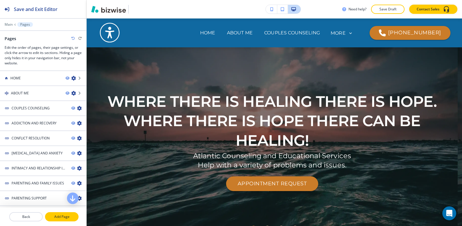
click at [63, 216] on p "Add Page" at bounding box center [62, 216] width 32 height 5
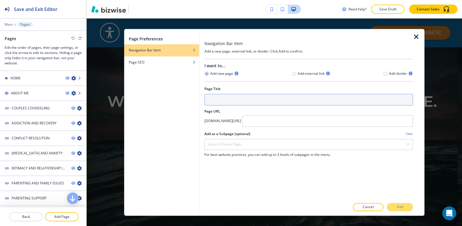
click at [226, 102] on input "text" at bounding box center [308, 100] width 208 height 12
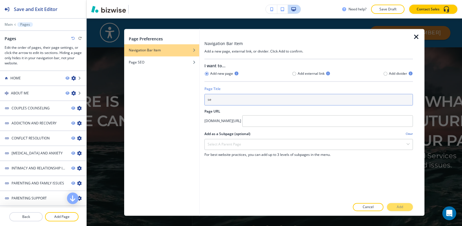
type input "s"
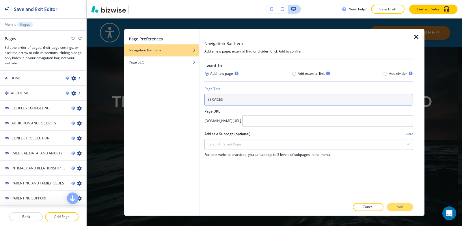
type input "SERVICES"
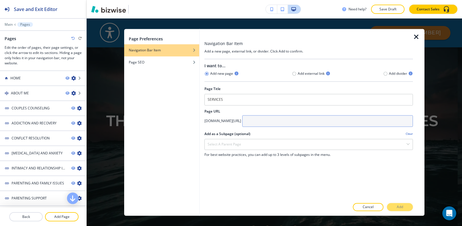
click at [320, 125] on input "text" at bounding box center [327, 121] width 171 height 12
paste input "/services"
type input "/services"
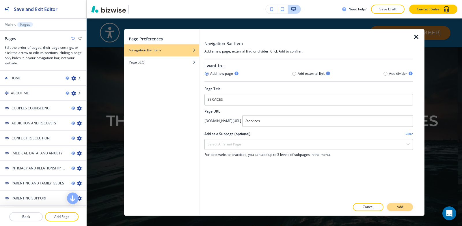
click at [396, 205] on button "Add" at bounding box center [400, 207] width 26 height 8
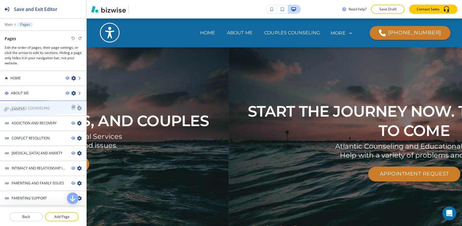
drag, startPoint x: 42, startPoint y: 200, endPoint x: 40, endPoint y: 99, distance: 101.0
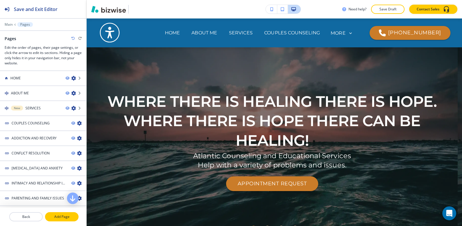
click at [65, 216] on p "Add Page" at bounding box center [62, 216] width 32 height 5
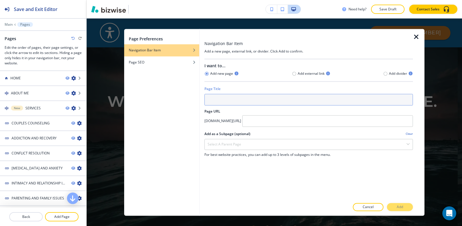
click at [234, 100] on input "text" at bounding box center [308, 100] width 208 height 12
paste input "Couples Counseling"
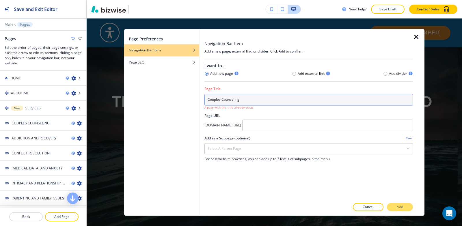
type input "Couples Counseling"
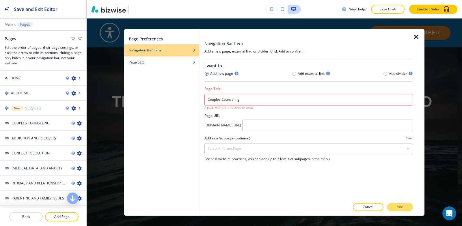
click at [415, 40] on icon "button" at bounding box center [416, 36] width 7 height 7
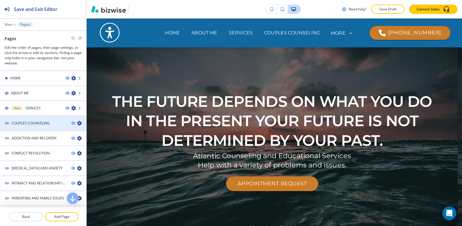
click at [77, 124] on icon "button" at bounding box center [79, 123] width 5 height 5
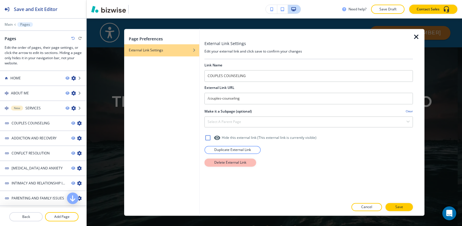
click at [250, 164] on button "Delete External Link" at bounding box center [230, 162] width 52 height 8
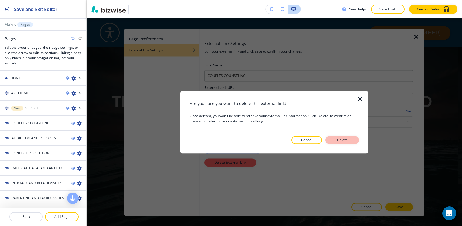
click at [356, 140] on button "Delete" at bounding box center [341, 140] width 33 height 8
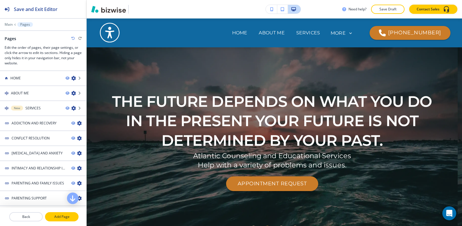
click at [64, 215] on p "Add Page" at bounding box center [62, 216] width 32 height 5
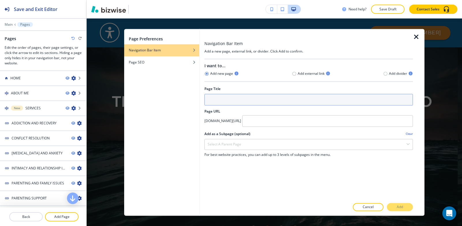
click at [247, 94] on input "text" at bounding box center [308, 100] width 208 height 12
paste input "Couples Counseling"
type input "Couples Counseling"
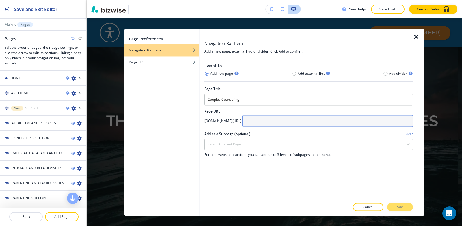
click at [317, 119] on input "text" at bounding box center [327, 121] width 171 height 12
paste input "/couples-counseling"
type input "/couples-counseling"
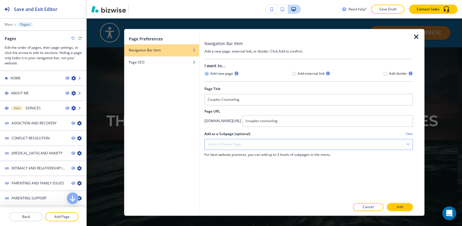
click at [287, 145] on div "Select a parent page" at bounding box center [309, 144] width 208 height 10
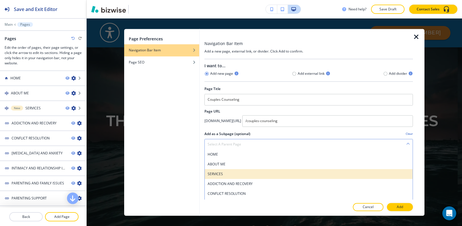
click at [225, 173] on h4 "SERVICES" at bounding box center [309, 173] width 202 height 5
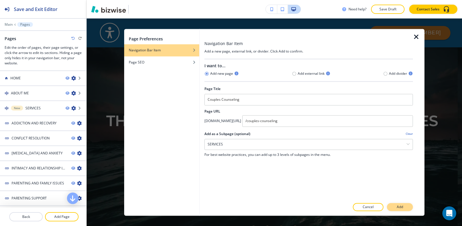
click at [402, 209] on p "Add" at bounding box center [400, 206] width 6 height 5
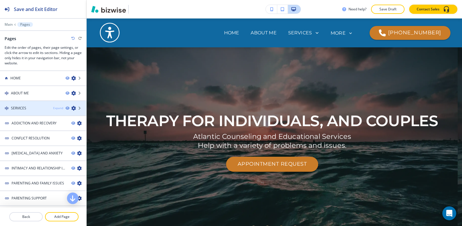
click at [53, 109] on div "Expand" at bounding box center [58, 108] width 10 height 4
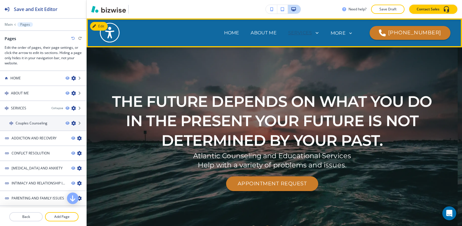
click at [312, 33] on p "SERVICES" at bounding box center [300, 32] width 24 height 7
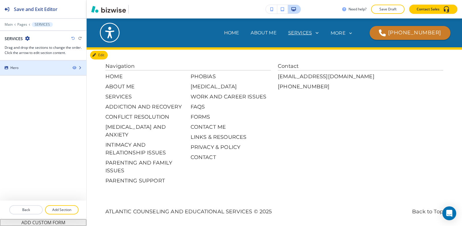
click at [35, 72] on div at bounding box center [43, 72] width 86 height 5
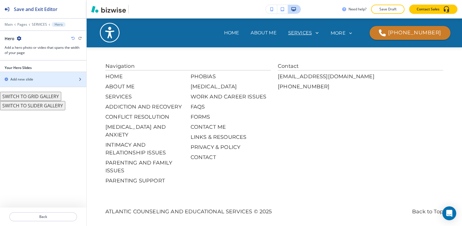
click at [36, 80] on div "Add new slide" at bounding box center [37, 79] width 74 height 5
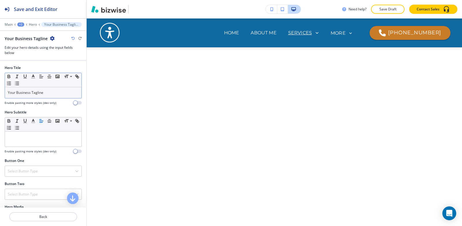
click at [48, 91] on p "Your Business Tagline" at bounding box center [43, 92] width 71 height 5
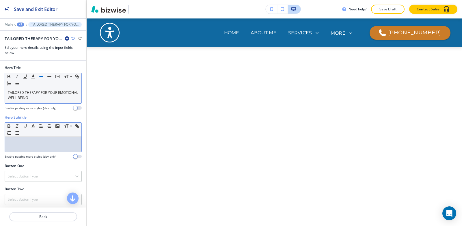
click at [52, 150] on div at bounding box center [43, 144] width 76 height 15
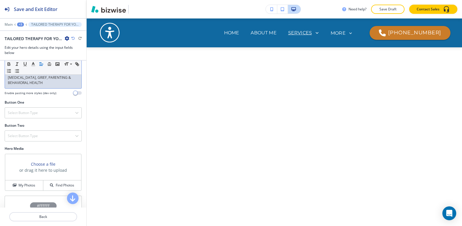
scroll to position [112, 0]
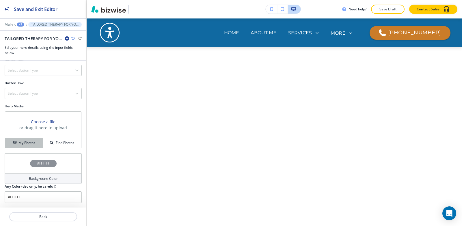
click at [31, 141] on h4 "My Photos" at bounding box center [26, 142] width 17 height 5
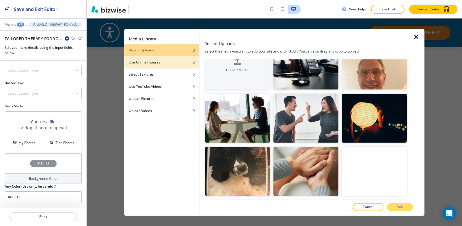
scroll to position [29, 0]
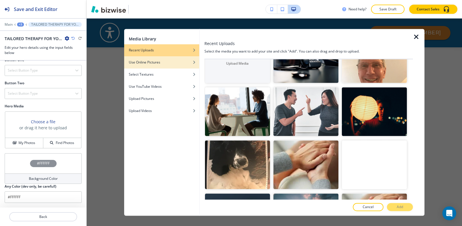
drag, startPoint x: 153, startPoint y: 67, endPoint x: 186, endPoint y: 67, distance: 32.3
click at [153, 67] on div "button" at bounding box center [161, 66] width 75 height 3
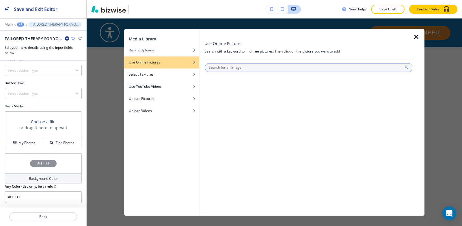
click at [229, 68] on input "text" at bounding box center [308, 67] width 207 height 9
type input "S"
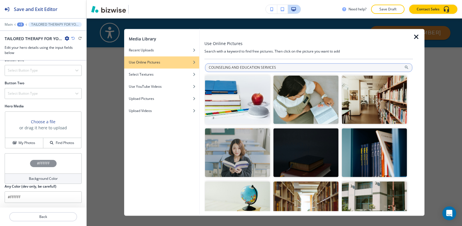
drag, startPoint x: 239, startPoint y: 67, endPoint x: 259, endPoint y: 66, distance: 20.5
click at [259, 66] on input "COUNSELING AND EDUCATION SERVICES" at bounding box center [308, 67] width 207 height 9
type input "COUNSELING SERVICES"
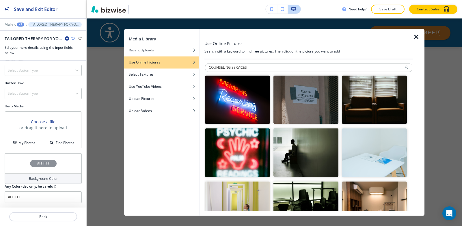
click at [358, 96] on img "button" at bounding box center [374, 99] width 65 height 49
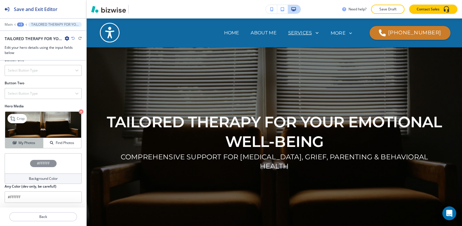
click at [23, 145] on h4 "My Photos" at bounding box center [26, 142] width 17 height 5
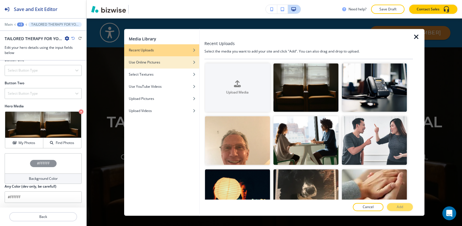
click at [140, 66] on div "button" at bounding box center [161, 66] width 75 height 3
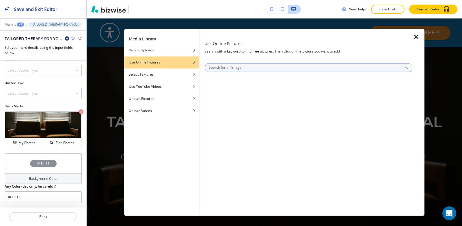
click at [279, 67] on input "text" at bounding box center [308, 67] width 207 height 9
type input "COUNSELING SERVICES"
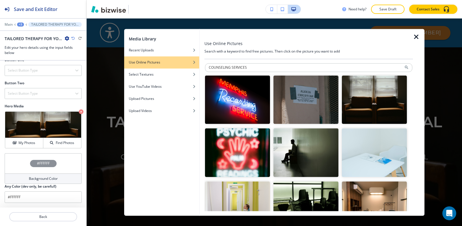
click at [304, 154] on img "button" at bounding box center [305, 152] width 65 height 49
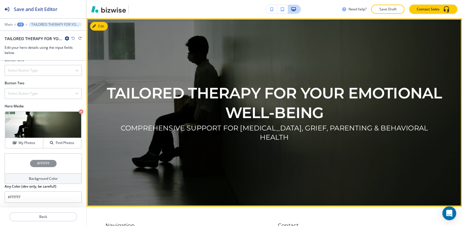
scroll to position [115, 0]
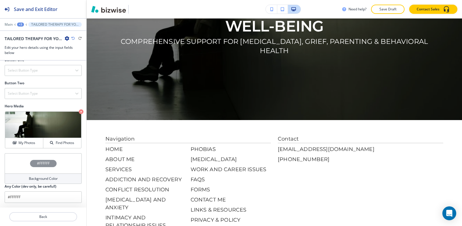
click at [20, 26] on div "+3" at bounding box center [20, 25] width 7 height 4
click at [29, 59] on div at bounding box center [43, 57] width 86 height 5
click at [21, 22] on div at bounding box center [43, 20] width 86 height 3
click at [21, 25] on div "+3" at bounding box center [20, 25] width 7 height 4
click at [30, 55] on p "Hero" at bounding box center [35, 54] width 29 height 5
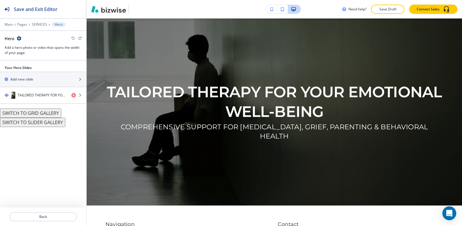
scroll to position [29, 0]
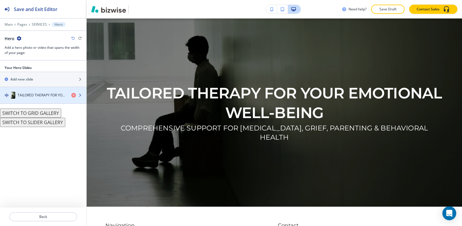
click at [31, 99] on div "button" at bounding box center [43, 101] width 86 height 5
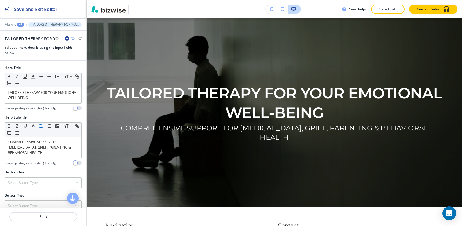
click at [21, 25] on div "+3" at bounding box center [20, 25] width 7 height 4
click at [24, 35] on p "Pages" at bounding box center [35, 33] width 29 height 5
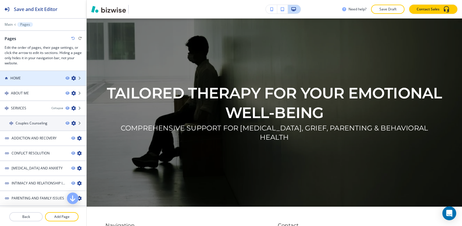
click at [32, 80] on div "HOME" at bounding box center [30, 78] width 61 height 5
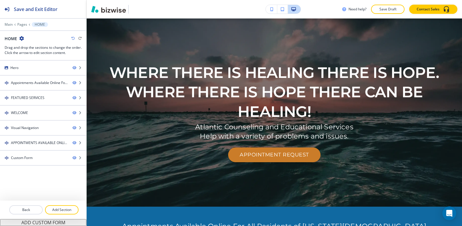
scroll to position [0, 0]
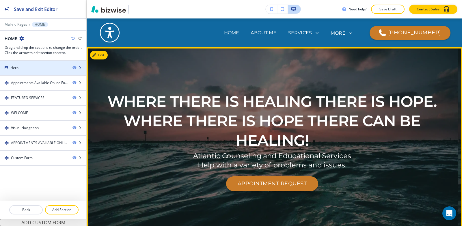
click at [20, 69] on div "Hero" at bounding box center [34, 67] width 68 height 5
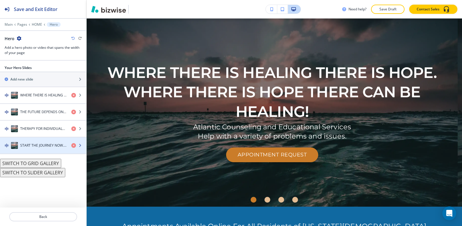
click at [35, 148] on h4 "START THE JOURNEY NOW. THE BEST IS YET TO COME" at bounding box center [43, 145] width 46 height 5
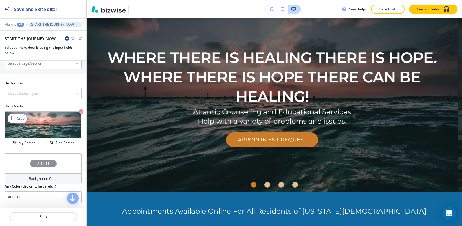
scroll to position [113, 0]
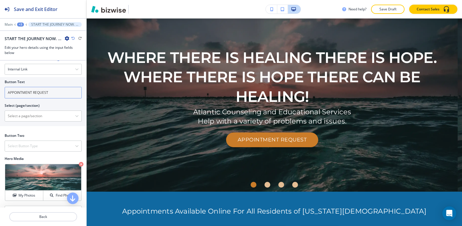
click at [50, 98] on input "APPOINTMENT REQUEST" at bounding box center [43, 93] width 77 height 12
click at [19, 25] on div "+3" at bounding box center [20, 25] width 7 height 4
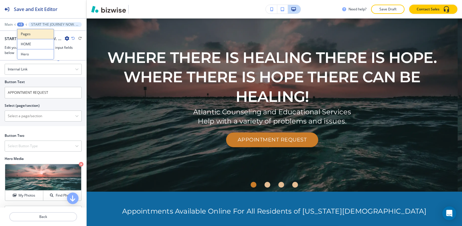
click at [26, 33] on p "Pages" at bounding box center [35, 33] width 29 height 5
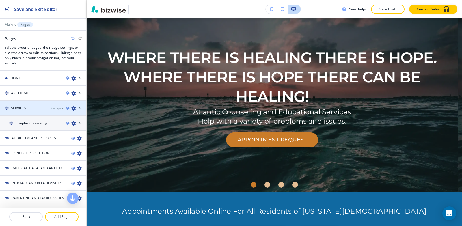
click at [34, 109] on div "SERVICES" at bounding box center [23, 108] width 47 height 5
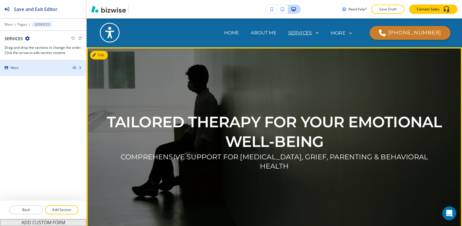
click at [22, 61] on div at bounding box center [43, 63] width 86 height 5
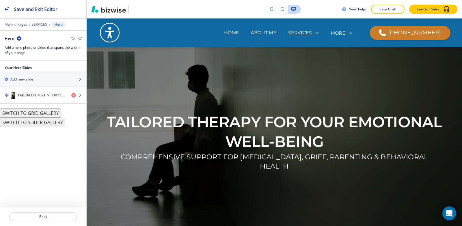
scroll to position [29, 0]
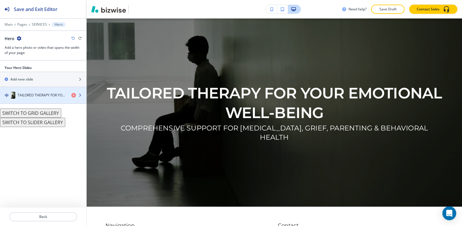
click at [29, 95] on h4 "TAILORED THERAPY FOR YOUR EMOTIONAL WELL-BEING" at bounding box center [42, 95] width 49 height 5
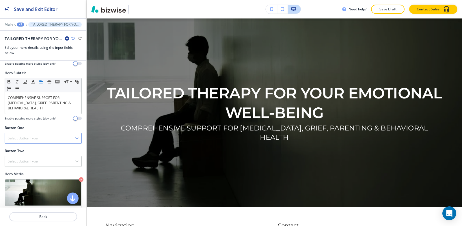
scroll to position [112, 0]
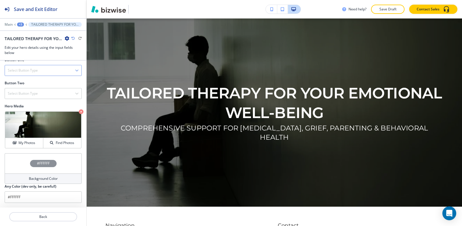
click at [28, 73] on h4 "Select Button Type" at bounding box center [23, 70] width 30 height 5
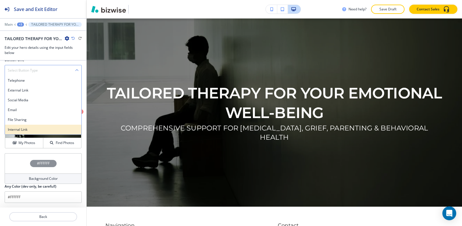
click at [21, 127] on h4 "Internal Link" at bounding box center [43, 129] width 71 height 5
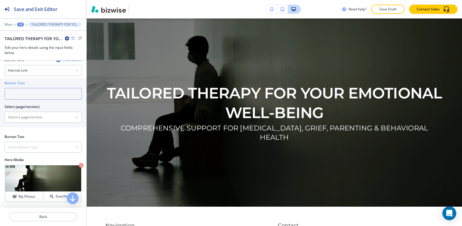
click at [26, 91] on input "text" at bounding box center [43, 94] width 77 height 12
paste input "APPOINTMENT REQUEST"
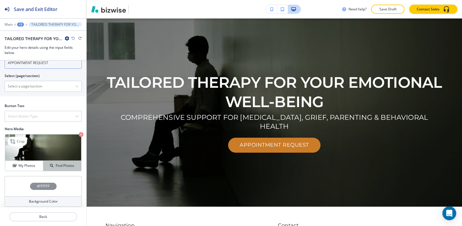
scroll to position [166, 0]
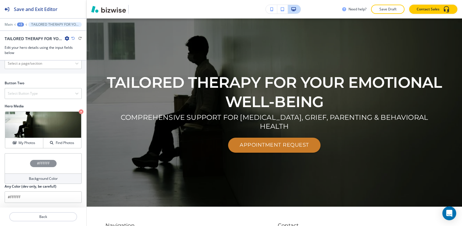
type input "APPOINTMENT REQUEST"
click at [19, 24] on div "+3" at bounding box center [20, 25] width 7 height 4
click at [29, 54] on p "Hero" at bounding box center [35, 54] width 29 height 5
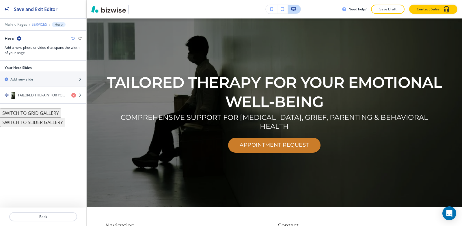
click at [37, 24] on p "SERVICES" at bounding box center [39, 25] width 15 height 4
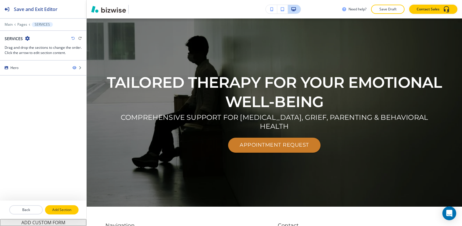
click at [72, 210] on p "Add Section" at bounding box center [62, 209] width 32 height 5
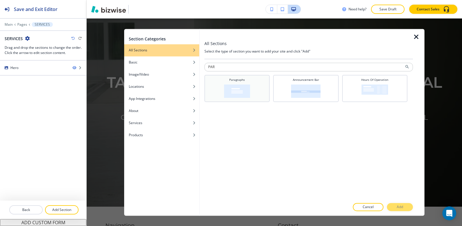
type input "PAR"
click at [257, 87] on div "Paragraphs" at bounding box center [236, 88] width 59 height 20
click at [406, 208] on button "Add" at bounding box center [400, 207] width 26 height 8
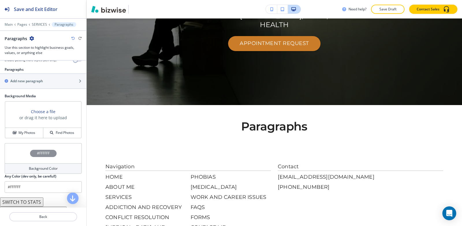
scroll to position [58, 0]
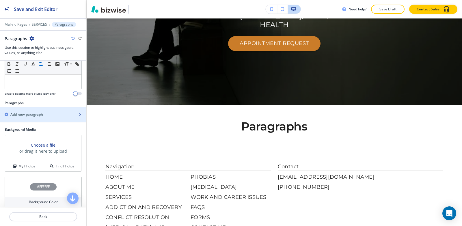
click at [28, 116] on h2 "Add new paragraph" at bounding box center [26, 114] width 33 height 5
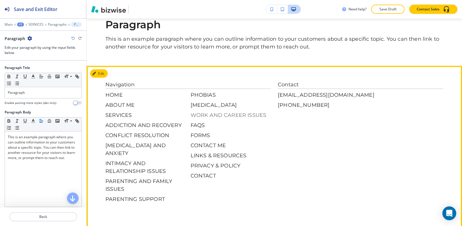
scroll to position [261, 0]
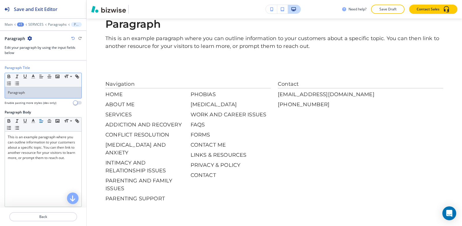
click at [57, 92] on p "Paragraph" at bounding box center [43, 92] width 71 height 5
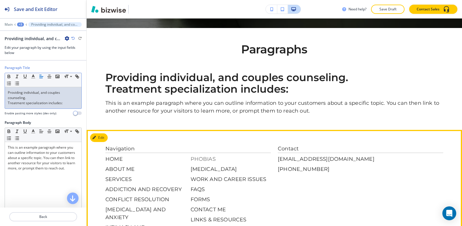
scroll to position [203, 0]
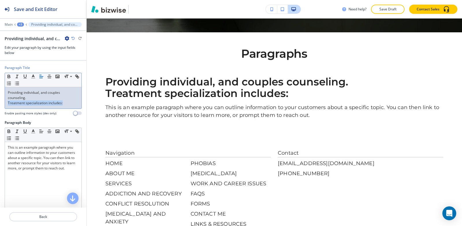
drag, startPoint x: 63, startPoint y: 104, endPoint x: 3, endPoint y: 104, distance: 59.7
click at [3, 104] on div "Paragraph Title Small Normal Large Huge Providing individual, and couples couns…" at bounding box center [43, 92] width 86 height 55
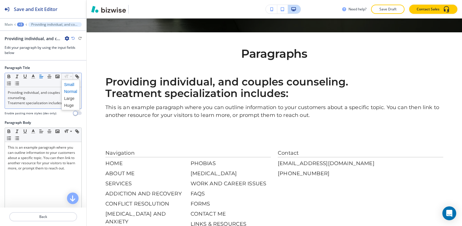
click at [72, 86] on span at bounding box center [70, 84] width 13 height 7
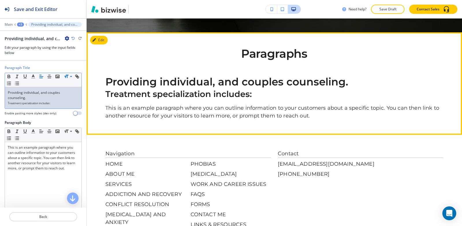
click at [263, 96] on p "Treatment specialization includes:" at bounding box center [274, 94] width 338 height 12
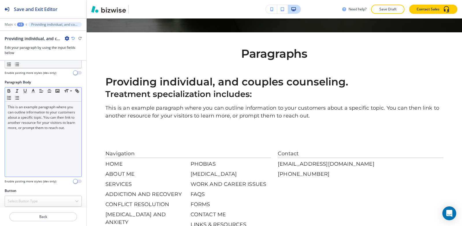
scroll to position [44, 0]
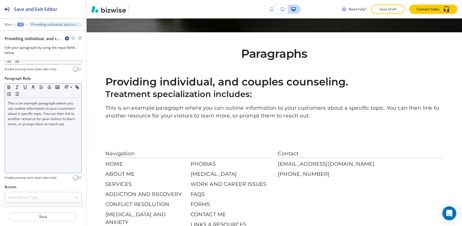
click at [42, 143] on div "This is an example paragraph where you can outline information to your customer…" at bounding box center [43, 135] width 76 height 75
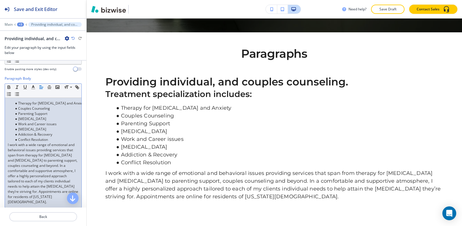
scroll to position [0, 0]
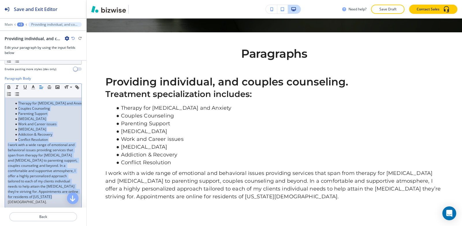
copy div "Therapy for [MEDICAL_DATA] and Anxiety Couples Counseling Parenting Support [ME…"
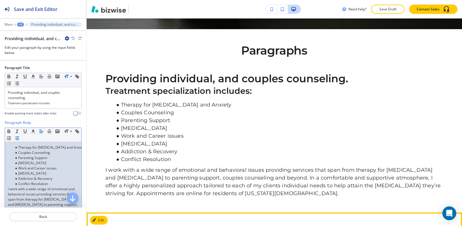
scroll to position [203, 0]
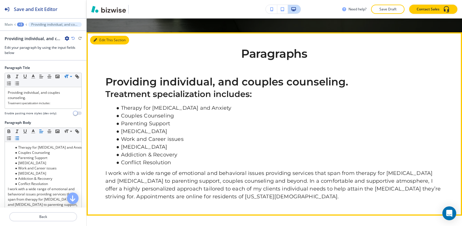
click at [100, 42] on button "Edit This Section" at bounding box center [109, 40] width 39 height 9
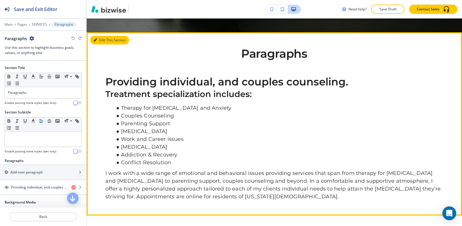
scroll to position [217, 0]
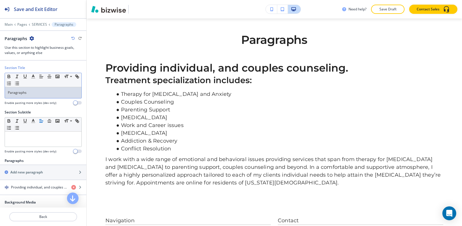
click at [36, 92] on p "Paragraphs" at bounding box center [43, 92] width 71 height 5
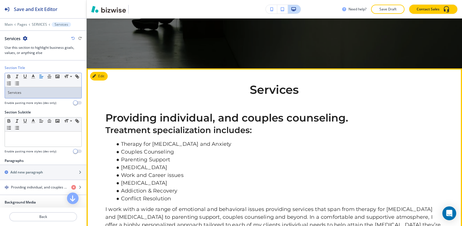
scroll to position [159, 0]
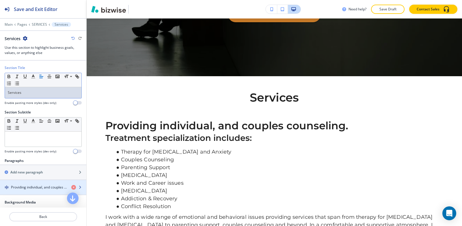
click at [21, 184] on div "button" at bounding box center [43, 182] width 86 height 5
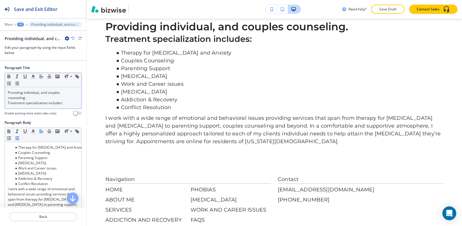
scroll to position [261, 0]
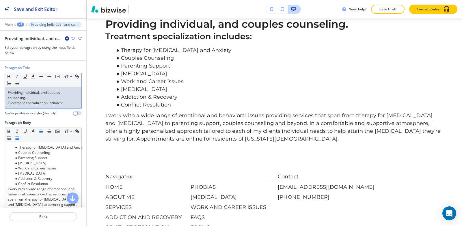
click at [52, 96] on p "Providing individual, and couples counseling." at bounding box center [43, 95] width 71 height 10
drag, startPoint x: 51, startPoint y: 96, endPoint x: 2, endPoint y: 94, distance: 48.2
click at [2, 94] on div "Paragraph Title Small Normal Large Huge Providing individual, and couples couns…" at bounding box center [43, 92] width 86 height 55
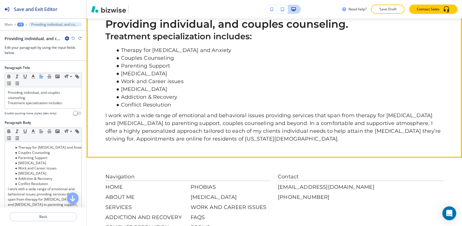
click at [256, 101] on li "Addiction & Recovery" at bounding box center [278, 97] width 330 height 8
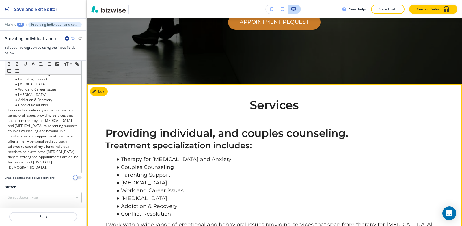
scroll to position [173, 0]
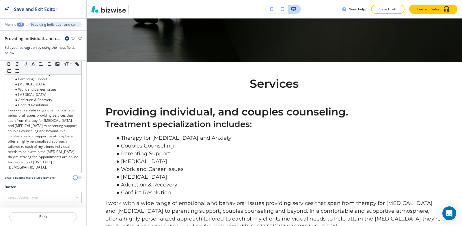
click at [18, 24] on div "+3" at bounding box center [20, 25] width 7 height 4
click at [26, 34] on p "Pages" at bounding box center [35, 33] width 29 height 5
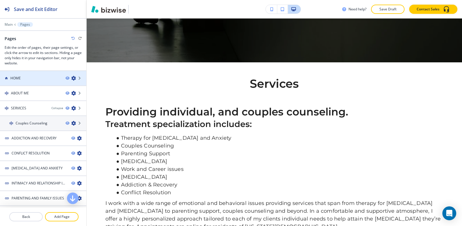
click at [20, 76] on h4 "HOME" at bounding box center [15, 78] width 10 height 5
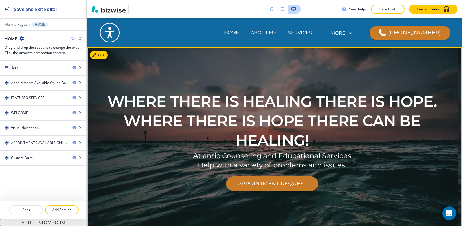
scroll to position [29, 0]
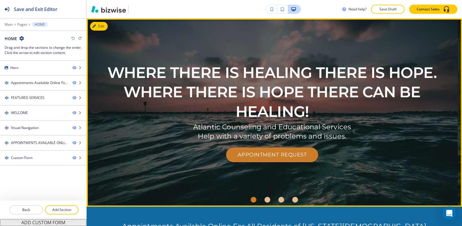
click at [456, 46] on div "WHERE THERE IS HEALING THERE IS HOPE. WHERE THERE IS HOPE THERE CAN BE HEALING!…" at bounding box center [272, 112] width 371 height 158
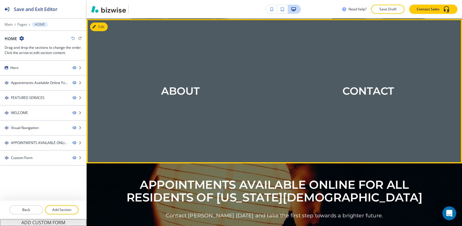
scroll to position [686, 0]
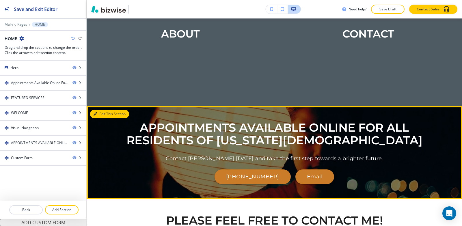
click at [99, 113] on button "Edit This Section" at bounding box center [109, 114] width 39 height 9
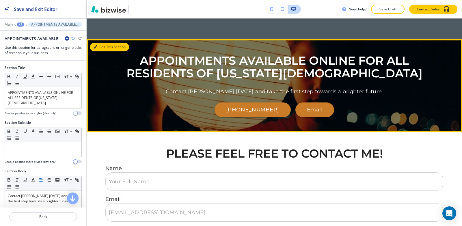
scroll to position [774, 0]
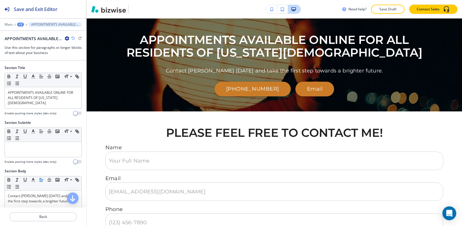
click at [65, 39] on icon "button" at bounding box center [67, 38] width 5 height 5
click at [80, 68] on p "Delete Section" at bounding box center [82, 68] width 29 height 5
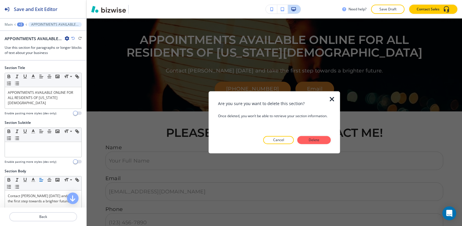
click at [330, 96] on icon "button" at bounding box center [331, 99] width 7 height 7
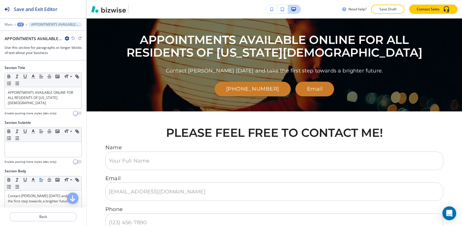
click at [66, 38] on icon "button" at bounding box center [67, 38] width 5 height 5
click at [74, 58] on p "Duplicate Section" at bounding box center [82, 58] width 29 height 5
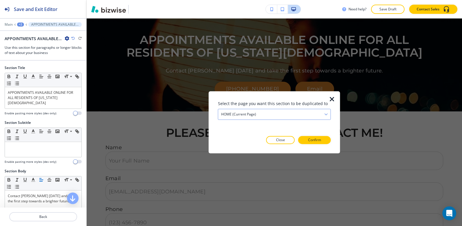
click at [283, 115] on div "HOME (current page)" at bounding box center [274, 114] width 112 height 10
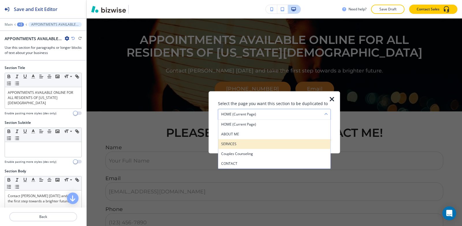
click at [265, 143] on h4 "SERVICES" at bounding box center [274, 143] width 107 height 5
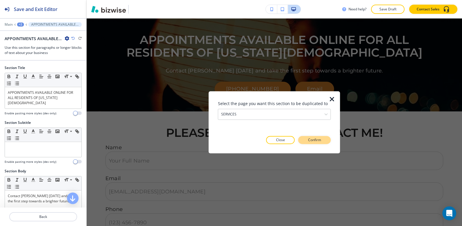
click at [327, 139] on button "Confirm" at bounding box center [314, 140] width 33 height 8
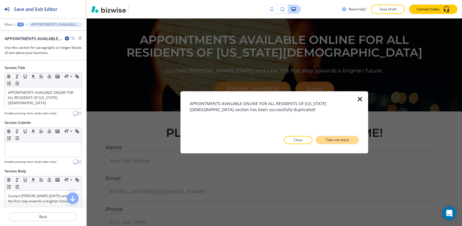
click at [327, 141] on p "Take me there" at bounding box center [337, 139] width 23 height 5
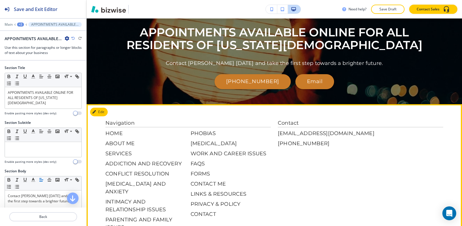
scroll to position [321, 0]
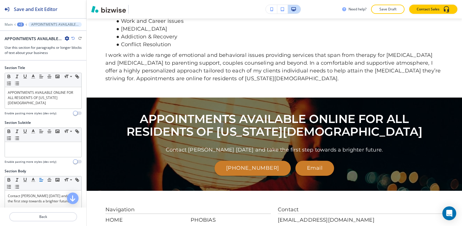
click at [21, 24] on div "+2" at bounding box center [20, 25] width 7 height 4
click at [27, 44] on p "SERVICES" at bounding box center [35, 44] width 29 height 5
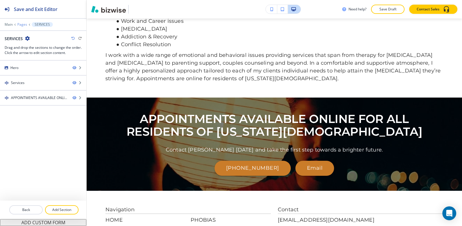
click at [21, 26] on p "Pages" at bounding box center [22, 25] width 10 height 4
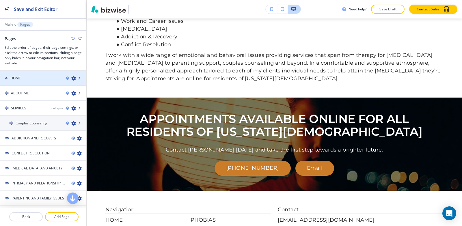
click at [24, 78] on div "HOME" at bounding box center [30, 78] width 61 height 5
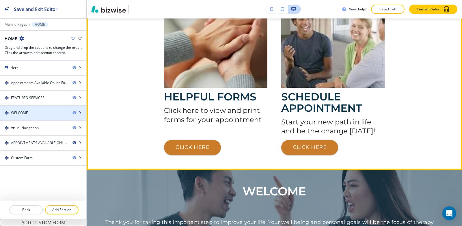
scroll to position [0, 0]
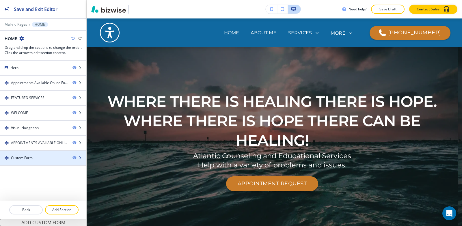
click at [32, 153] on div at bounding box center [43, 153] width 86 height 5
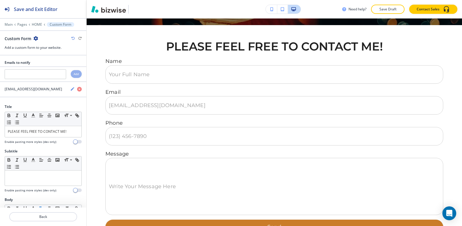
scroll to position [867, 0]
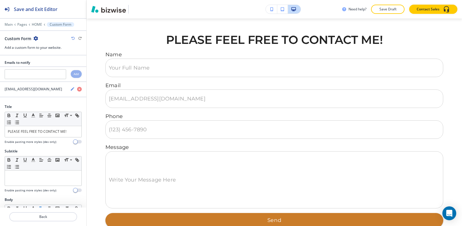
click at [34, 38] on icon "button" at bounding box center [35, 38] width 5 height 5
click at [52, 60] on p "Duplicate Section" at bounding box center [51, 58] width 29 height 5
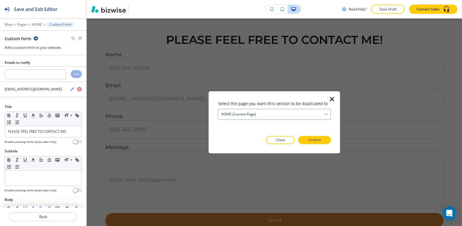
click at [289, 114] on div "HOME (current page)" at bounding box center [274, 114] width 112 height 10
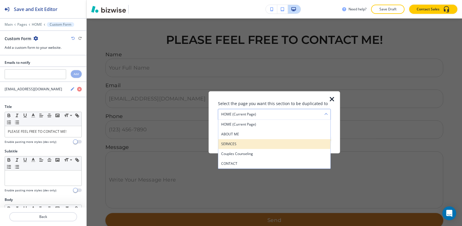
click at [257, 146] on h4 "SERVICES" at bounding box center [274, 143] width 107 height 5
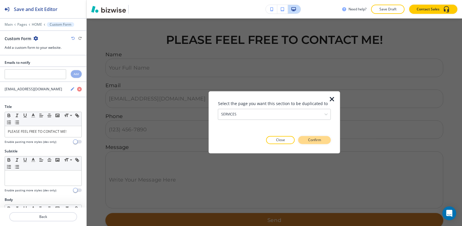
click at [326, 141] on button "Confirm" at bounding box center [314, 140] width 33 height 8
click at [323, 141] on button "Take me there" at bounding box center [309, 140] width 43 height 8
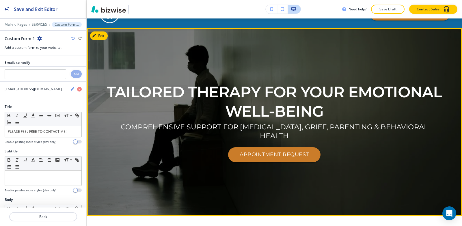
scroll to position [0, 0]
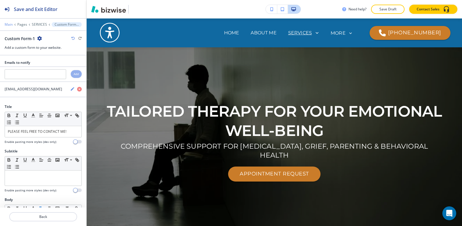
click at [8, 24] on p "Main" at bounding box center [9, 25] width 8 height 4
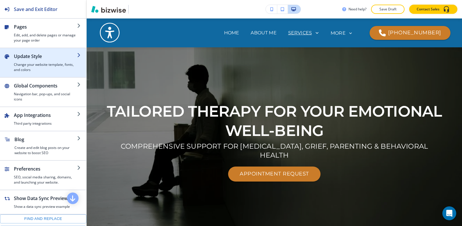
click at [31, 64] on h4 "Change your website template, fonts, and colors" at bounding box center [45, 67] width 63 height 10
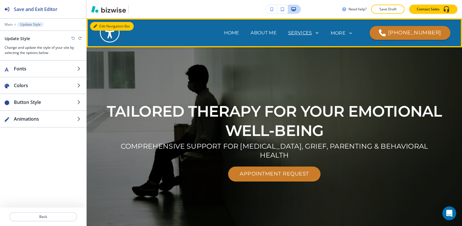
click at [100, 25] on button "Edit Navigation Bar" at bounding box center [112, 26] width 44 height 9
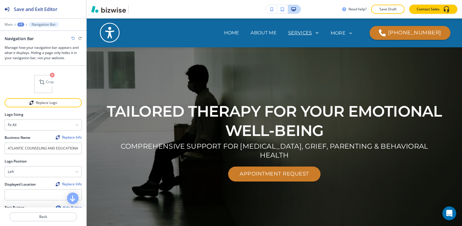
click at [50, 73] on icon "button" at bounding box center [52, 75] width 5 height 5
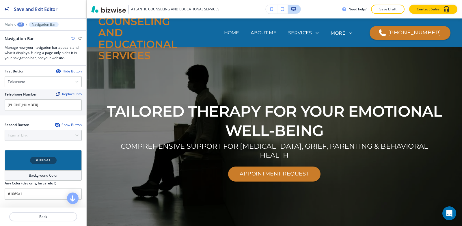
scroll to position [115, 0]
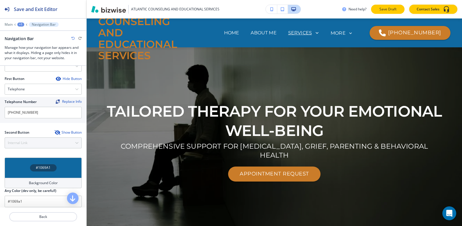
click at [395, 11] on p "Save Draft" at bounding box center [387, 9] width 18 height 5
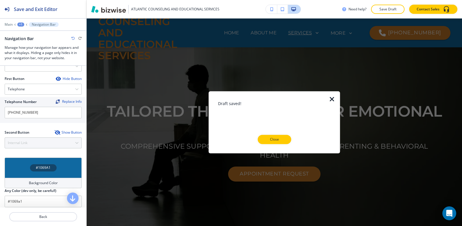
click at [332, 100] on icon "button" at bounding box center [331, 99] width 7 height 7
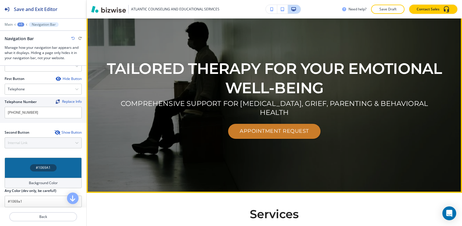
scroll to position [0, 0]
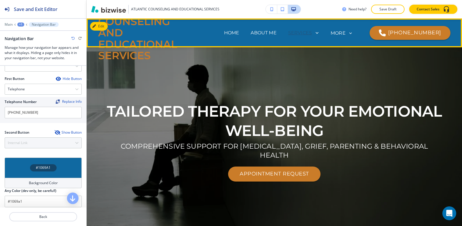
click at [312, 31] on p "SERVICES" at bounding box center [300, 32] width 24 height 7
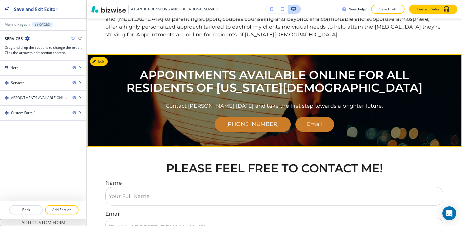
scroll to position [375, 0]
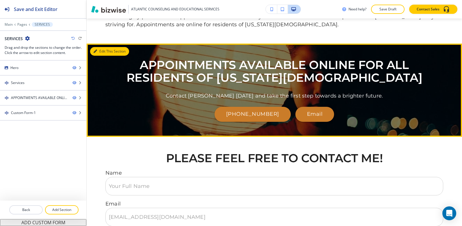
click at [105, 56] on button "Edit This Section" at bounding box center [109, 51] width 39 height 9
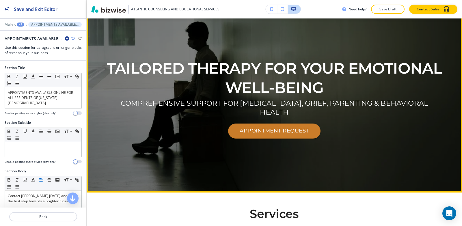
scroll to position [0, 0]
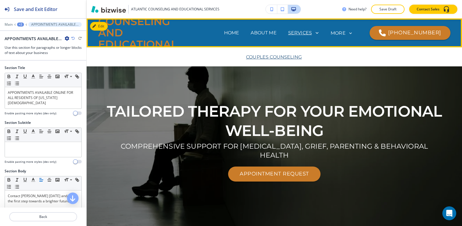
click at [277, 55] on p "Couples Counseling" at bounding box center [274, 57] width 56 height 7
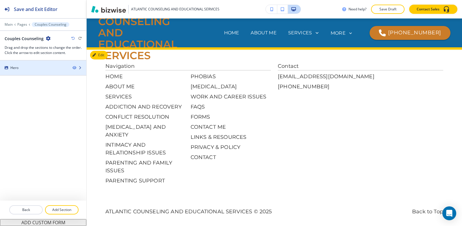
click at [14, 66] on div "Hero" at bounding box center [14, 67] width 8 height 5
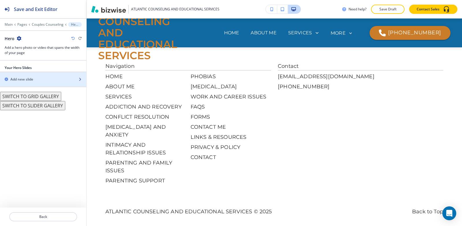
click at [38, 83] on div "button" at bounding box center [43, 84] width 86 height 5
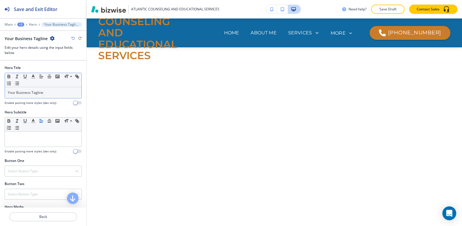
click at [60, 94] on p "Your Business Tagline" at bounding box center [43, 92] width 71 height 5
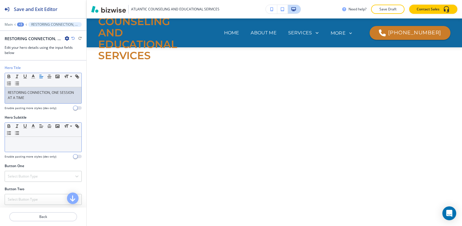
click at [24, 145] on div at bounding box center [43, 144] width 76 height 15
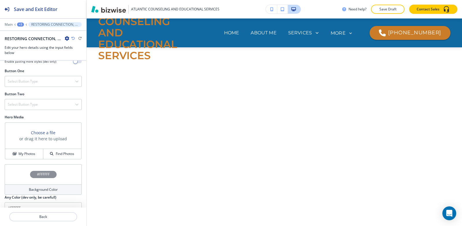
scroll to position [112, 0]
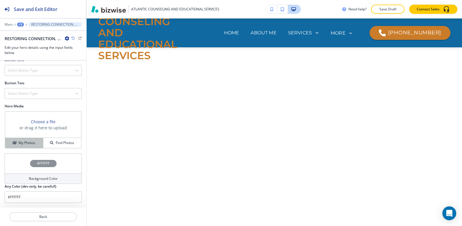
click at [22, 143] on h4 "My Photos" at bounding box center [26, 142] width 17 height 5
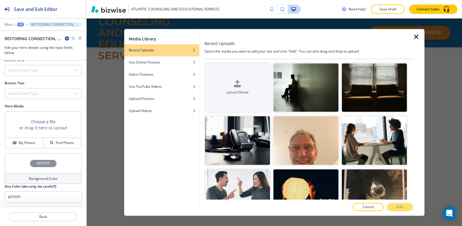
click at [412, 38] on div at bounding box center [308, 35] width 208 height 12
click at [414, 37] on icon "button" at bounding box center [416, 36] width 7 height 7
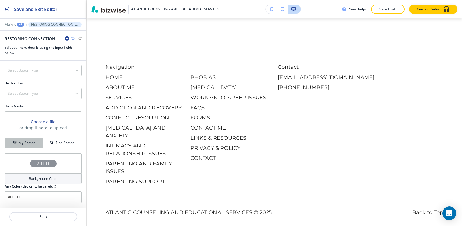
click at [18, 147] on button "My Photos" at bounding box center [24, 143] width 38 height 10
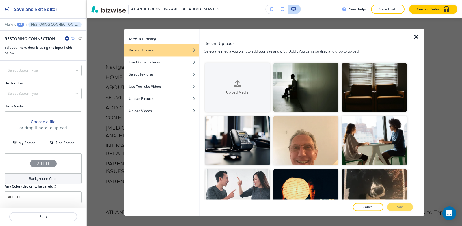
click at [415, 38] on icon "button" at bounding box center [416, 36] width 7 height 7
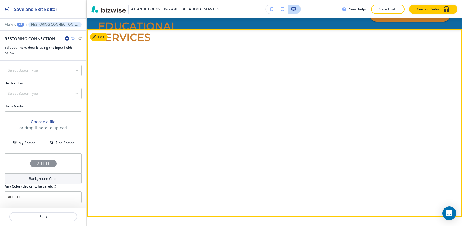
scroll to position [0, 0]
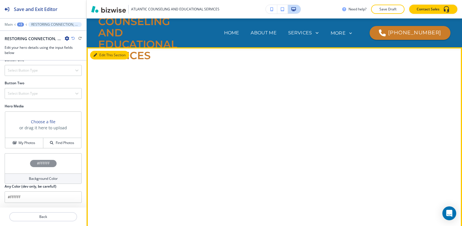
click at [97, 55] on icon "button" at bounding box center [95, 54] width 3 height 3
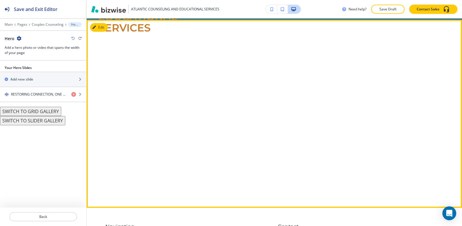
scroll to position [29, 0]
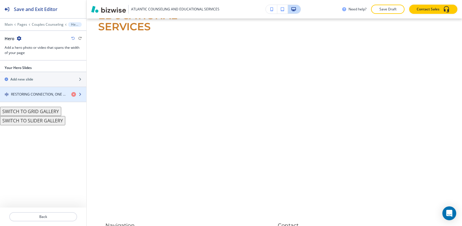
click at [30, 101] on div "button" at bounding box center [43, 99] width 86 height 5
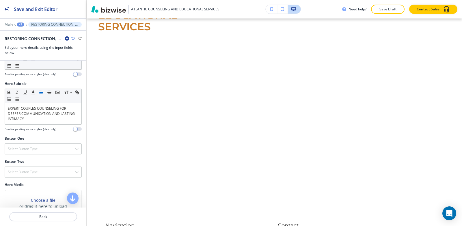
scroll to position [112, 0]
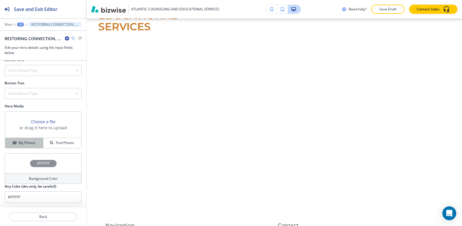
click at [19, 143] on h4 "My Photos" at bounding box center [26, 142] width 17 height 5
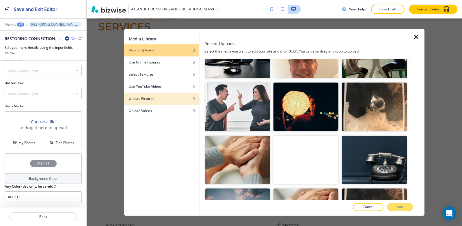
scroll to position [0, 0]
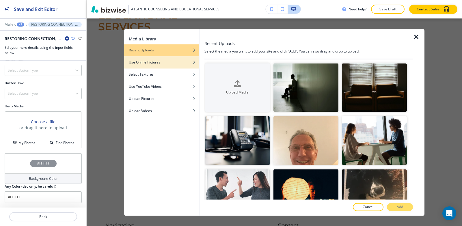
click at [146, 64] on h4 "Use Online Pictures" at bounding box center [144, 62] width 31 height 5
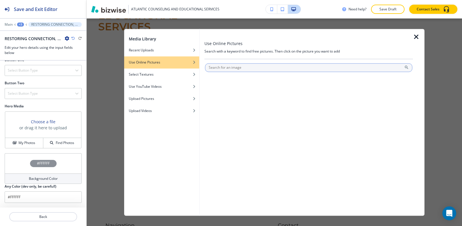
drag, startPoint x: 266, startPoint y: 68, endPoint x: 259, endPoint y: 75, distance: 9.8
click at [266, 68] on input "text" at bounding box center [308, 67] width 207 height 9
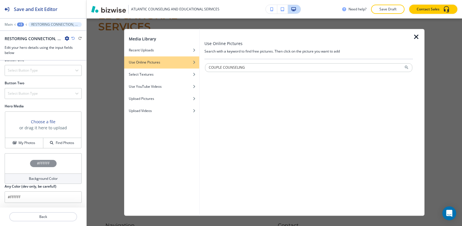
type input "COUPLE COUNSELING"
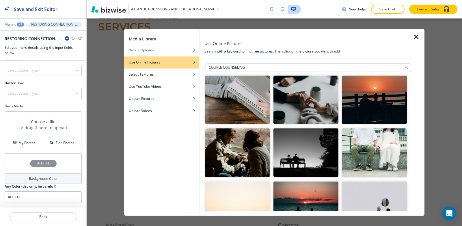
click at [236, 160] on img "button" at bounding box center [237, 152] width 65 height 49
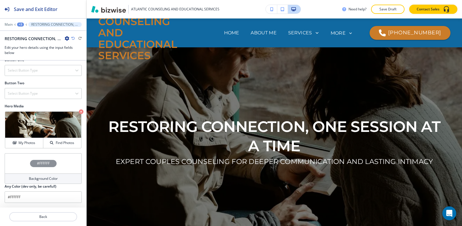
click at [24, 24] on div "+3" at bounding box center [20, 25] width 7 height 4
click at [27, 38] on button "Pages" at bounding box center [35, 34] width 37 height 10
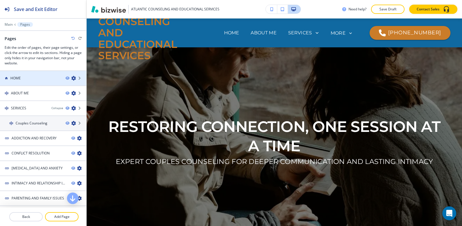
click at [29, 83] on div at bounding box center [43, 83] width 86 height 5
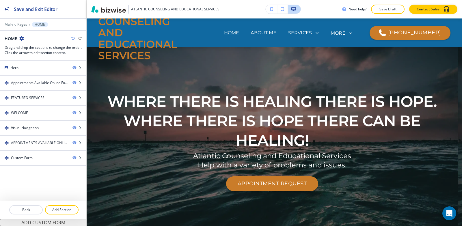
click at [18, 60] on div at bounding box center [43, 60] width 86 height 1
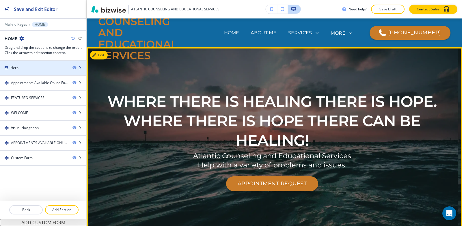
click at [18, 66] on div "Hero" at bounding box center [14, 67] width 8 height 5
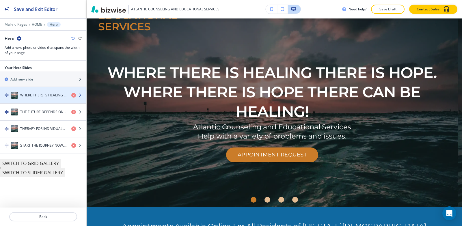
click at [31, 98] on h4 "WHERE THERE IS HEALING THERE IS HOPE. WHERE THERE IS HOPE THERE CAN BE HEALING!" at bounding box center [43, 95] width 46 height 5
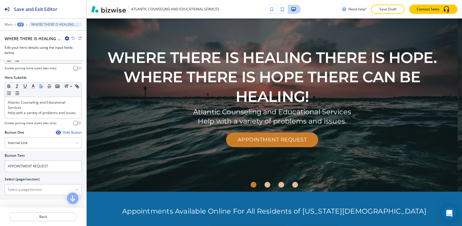
scroll to position [115, 0]
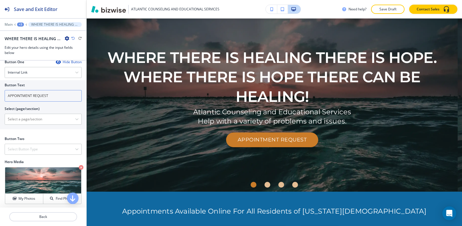
click at [53, 102] on input "APPOINTMENT REQUEST" at bounding box center [43, 96] width 77 height 12
click at [20, 28] on div at bounding box center [43, 28] width 86 height 3
click at [20, 27] on div "Main +3 WHERE THERE IS HEALING THERE IS HOPE. WHERE THERE IS HOPE THERE CAN BE …" at bounding box center [43, 24] width 77 height 5
click at [21, 26] on div "+3" at bounding box center [20, 25] width 7 height 4
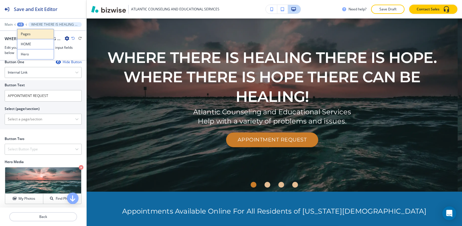
click at [27, 30] on button "Pages" at bounding box center [35, 34] width 37 height 10
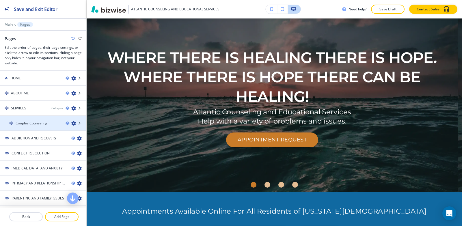
click at [45, 125] on h4 "Couples Counseling" at bounding box center [32, 123] width 32 height 5
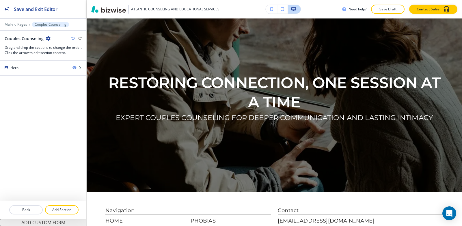
scroll to position [0, 0]
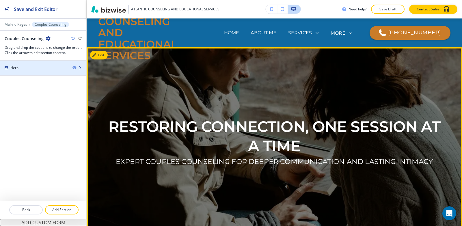
click at [46, 65] on div at bounding box center [43, 63] width 86 height 5
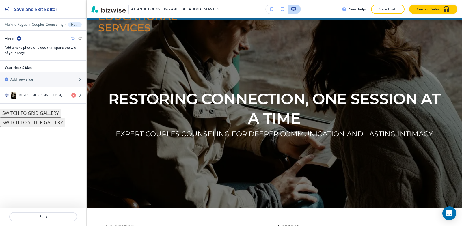
scroll to position [29, 0]
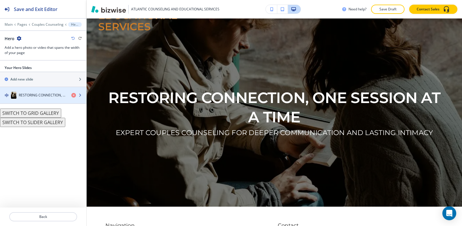
click at [36, 103] on div "button" at bounding box center [43, 101] width 86 height 5
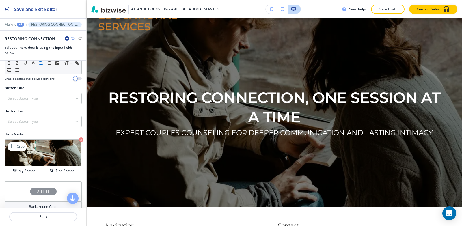
scroll to position [87, 0]
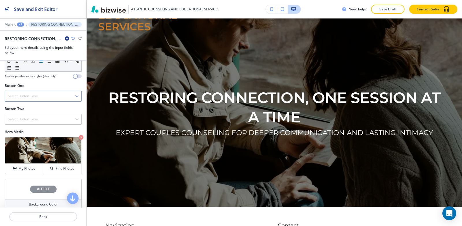
click at [30, 98] on h4 "Select Button Type" at bounding box center [23, 96] width 30 height 5
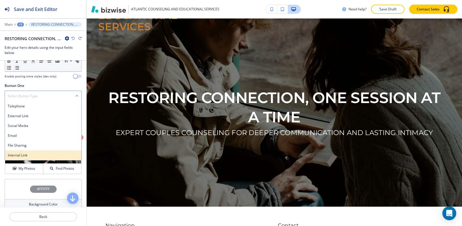
click at [23, 154] on h4 "Internal Link" at bounding box center [43, 155] width 71 height 5
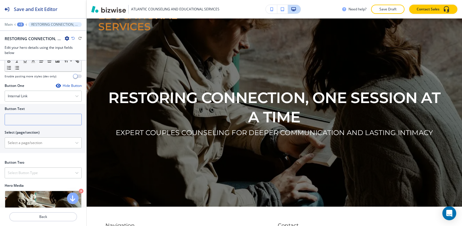
click at [22, 114] on input "text" at bounding box center [43, 120] width 77 height 12
paste input "APPOINTMENT REQUEST"
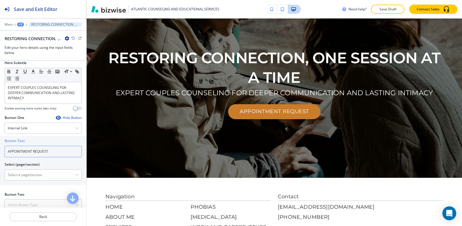
scroll to position [29, 0]
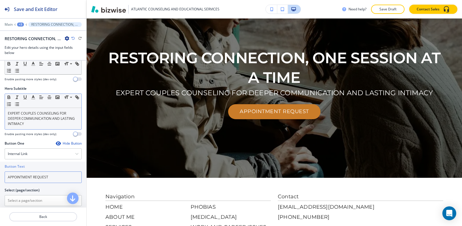
type input "APPOINTMENT REQUEST"
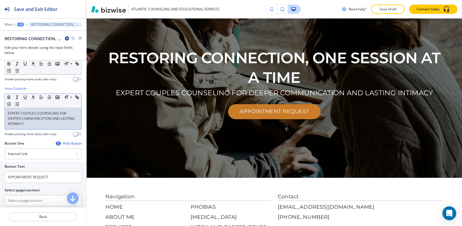
click at [32, 119] on p "EXPERT COUPLES COUNSELING FOR DEEPER COMMUNICATION AND LASTING INTIMACY" at bounding box center [43, 119] width 71 height 16
copy p "EXPERT COUPLES COUNSELING FOR DEEPER COMMUNICATION AND LASTING INTIMACY"
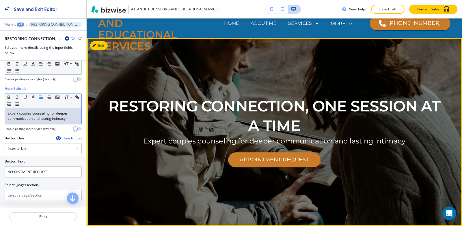
scroll to position [0, 0]
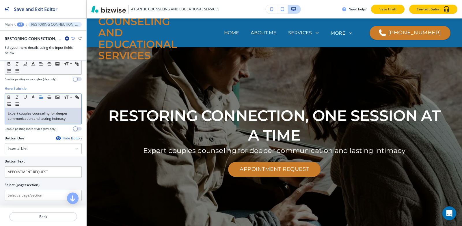
click at [401, 10] on button "Save Draft" at bounding box center [387, 9] width 33 height 9
